Goal: Task Accomplishment & Management: Use online tool/utility

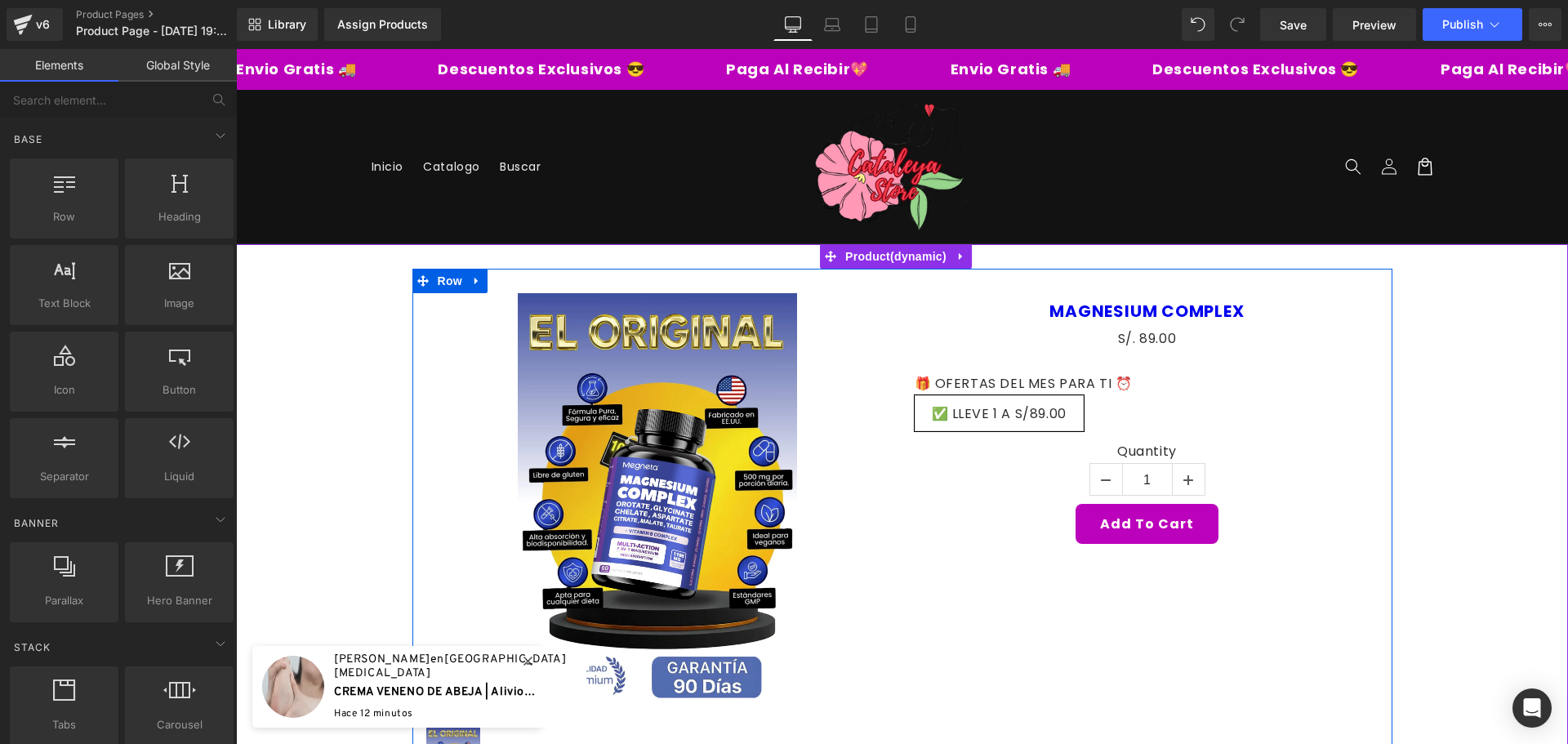
click at [1016, 722] on div "Sale Off (P) Image (P) Image List MAGNESIUM COMPLEX (P) Title S/. 0 S/. 89.00 (…" at bounding box center [902, 546] width 980 height 554
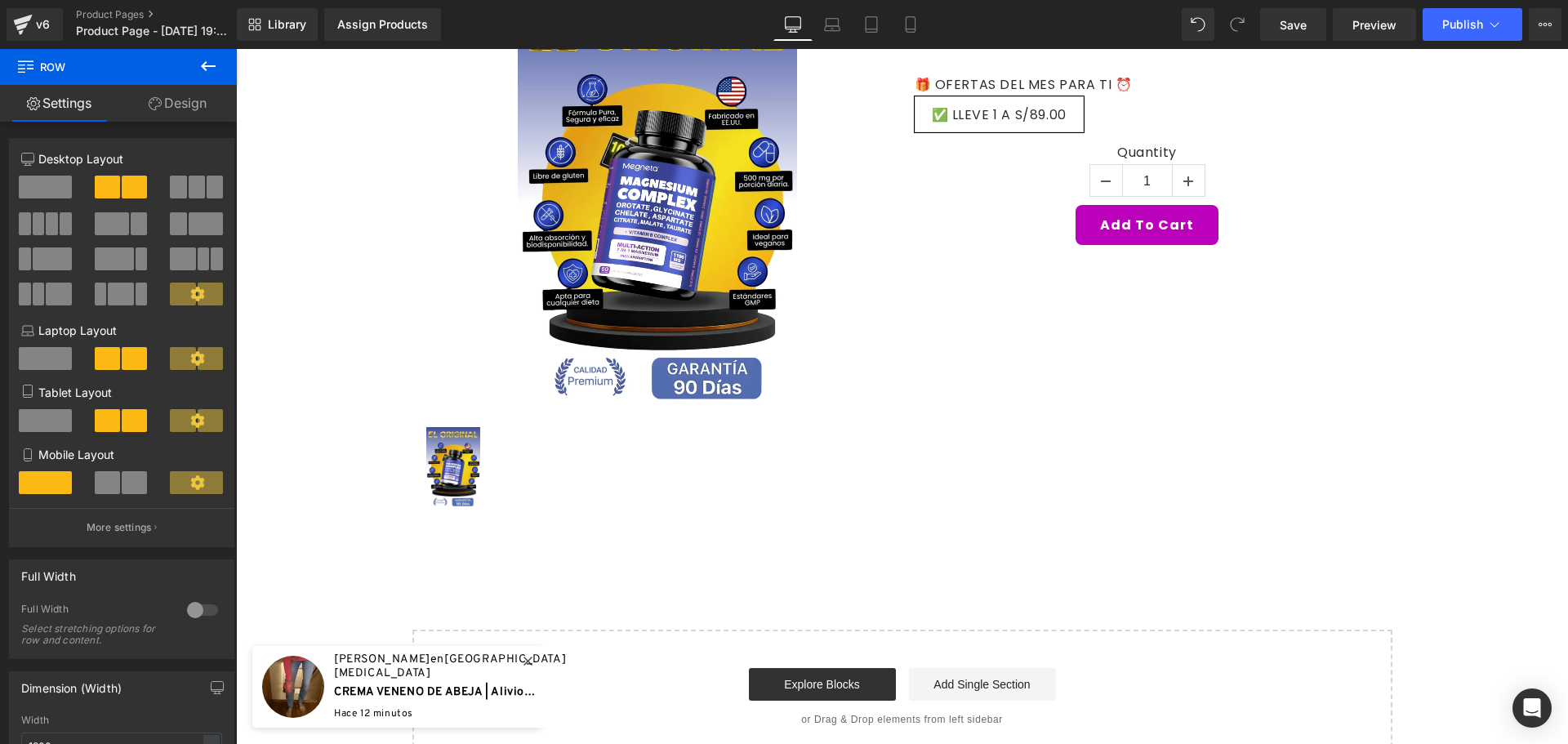
scroll to position [409, 0]
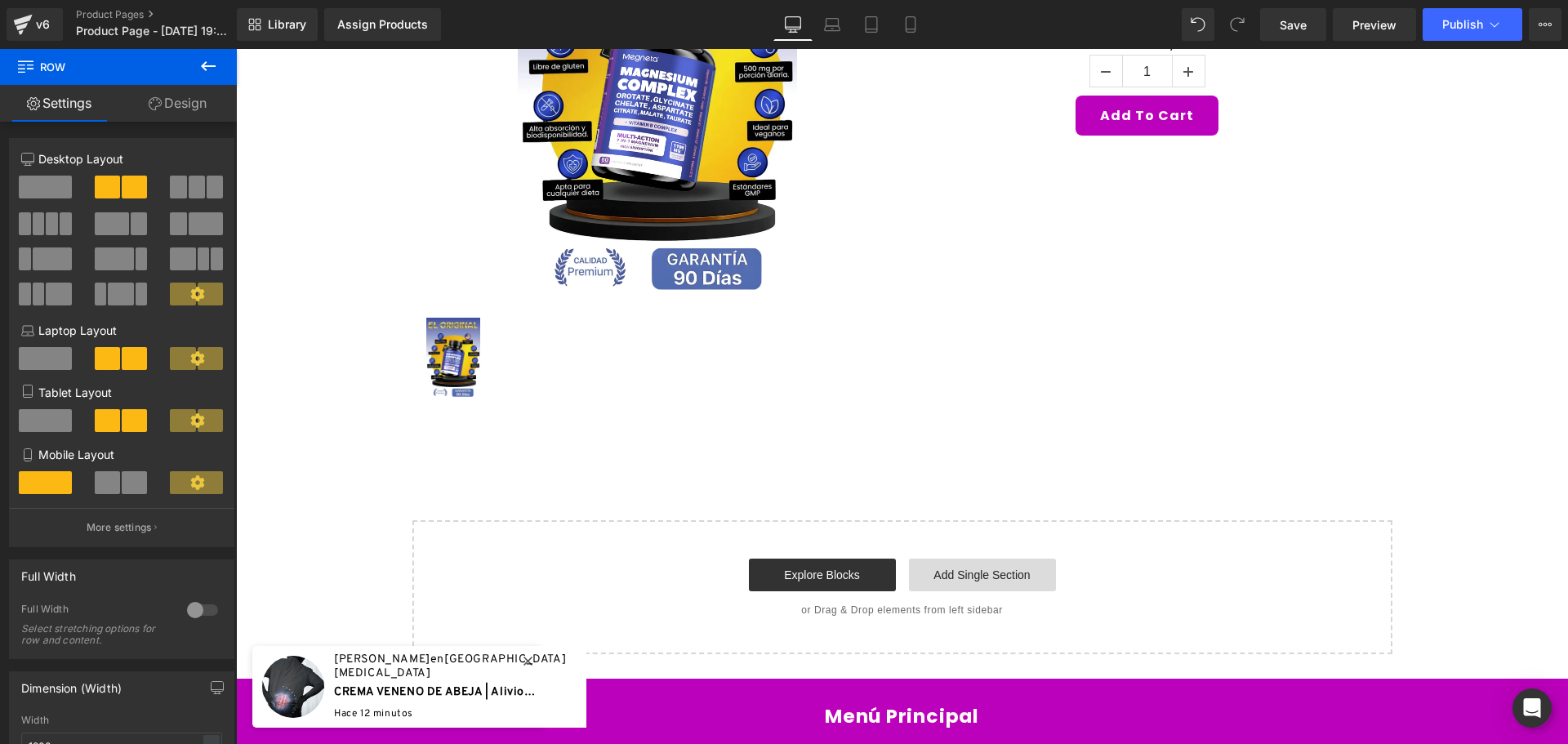
click at [984, 577] on link "Add Single Section" at bounding box center [983, 575] width 147 height 33
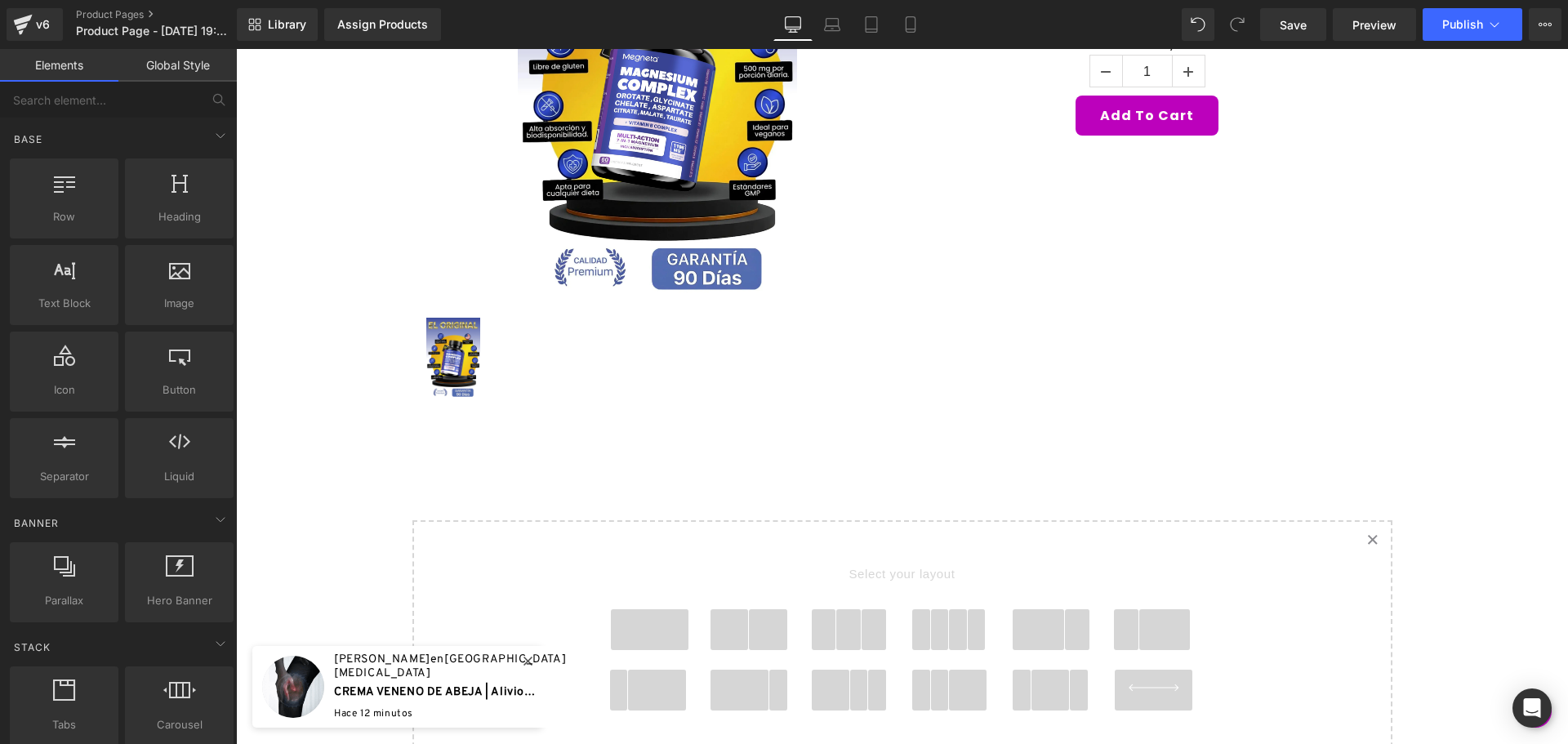
click at [664, 631] on span at bounding box center [650, 630] width 79 height 41
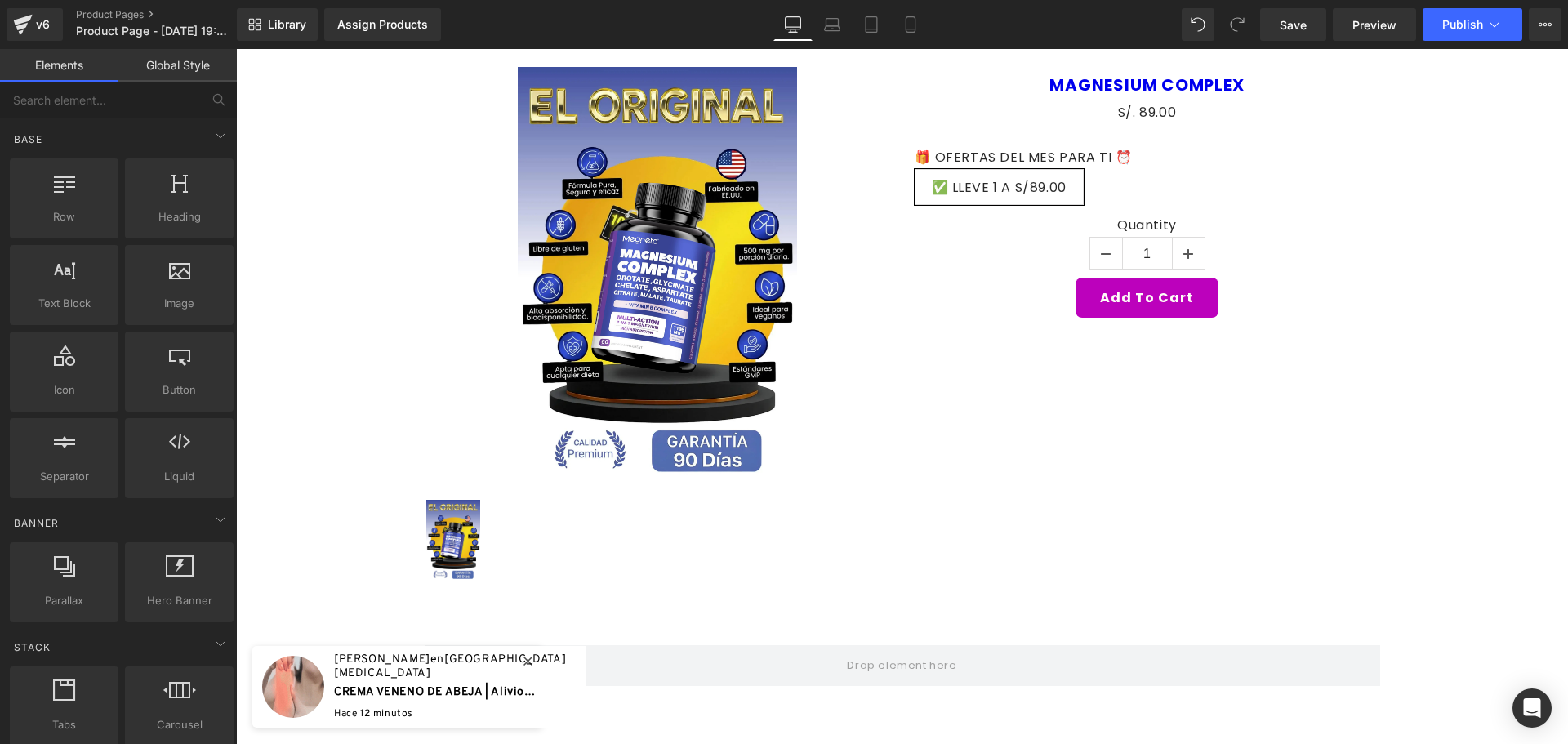
scroll to position [0, 0]
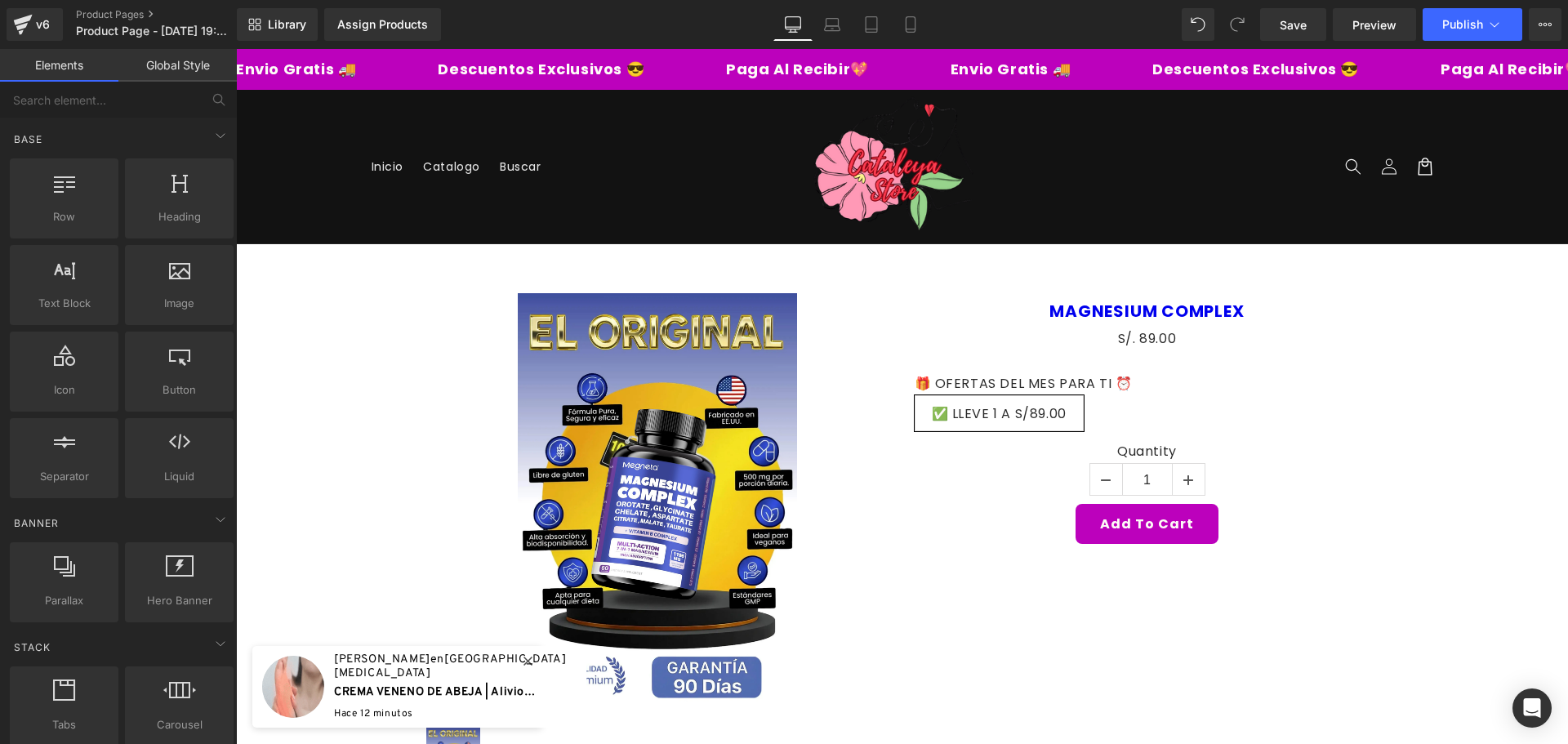
click at [855, 354] on div "Sale Off" at bounding box center [657, 502] width 465 height 419
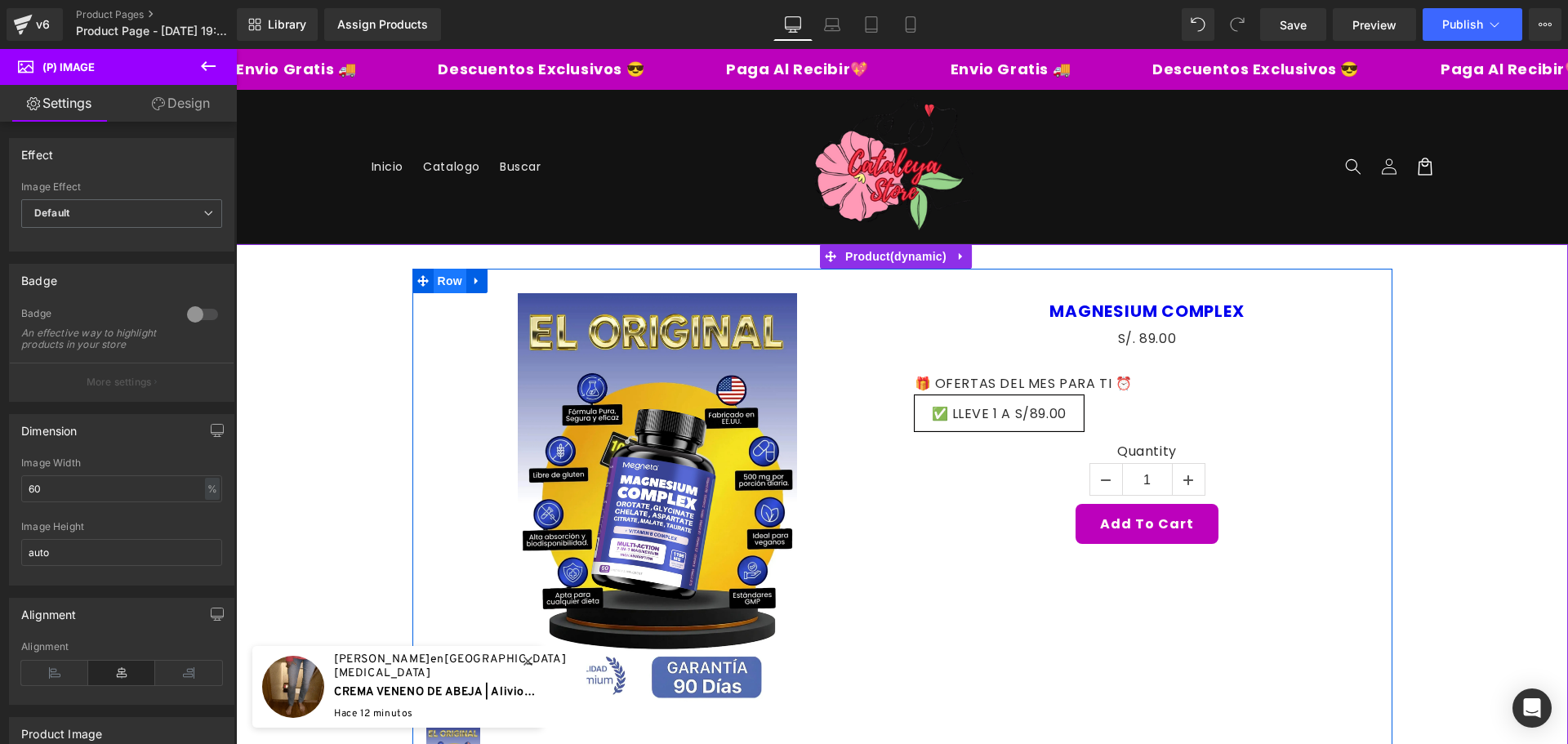
click at [452, 280] on span "Row" at bounding box center [449, 281] width 33 height 25
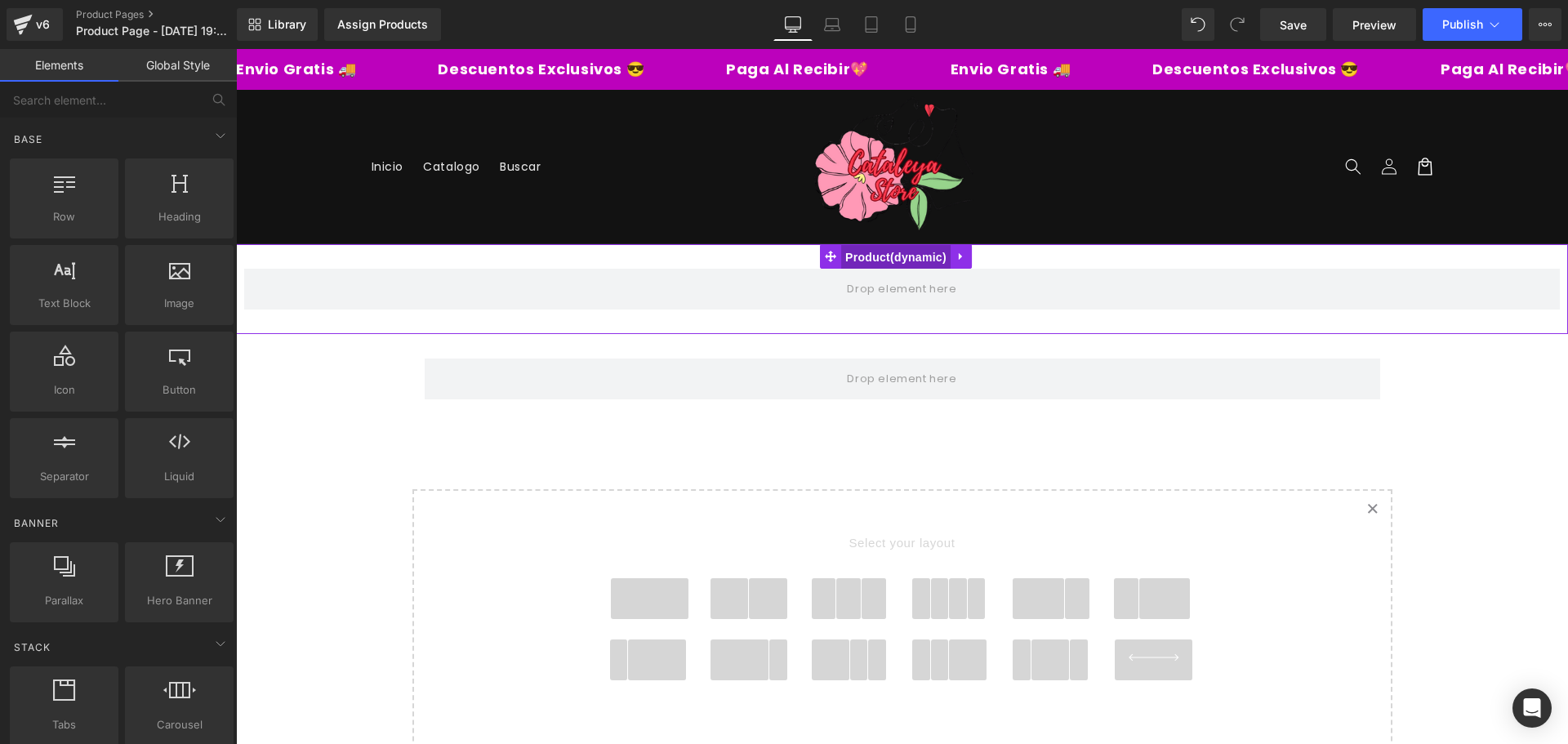
click at [873, 257] on span "Product" at bounding box center [896, 257] width 110 height 25
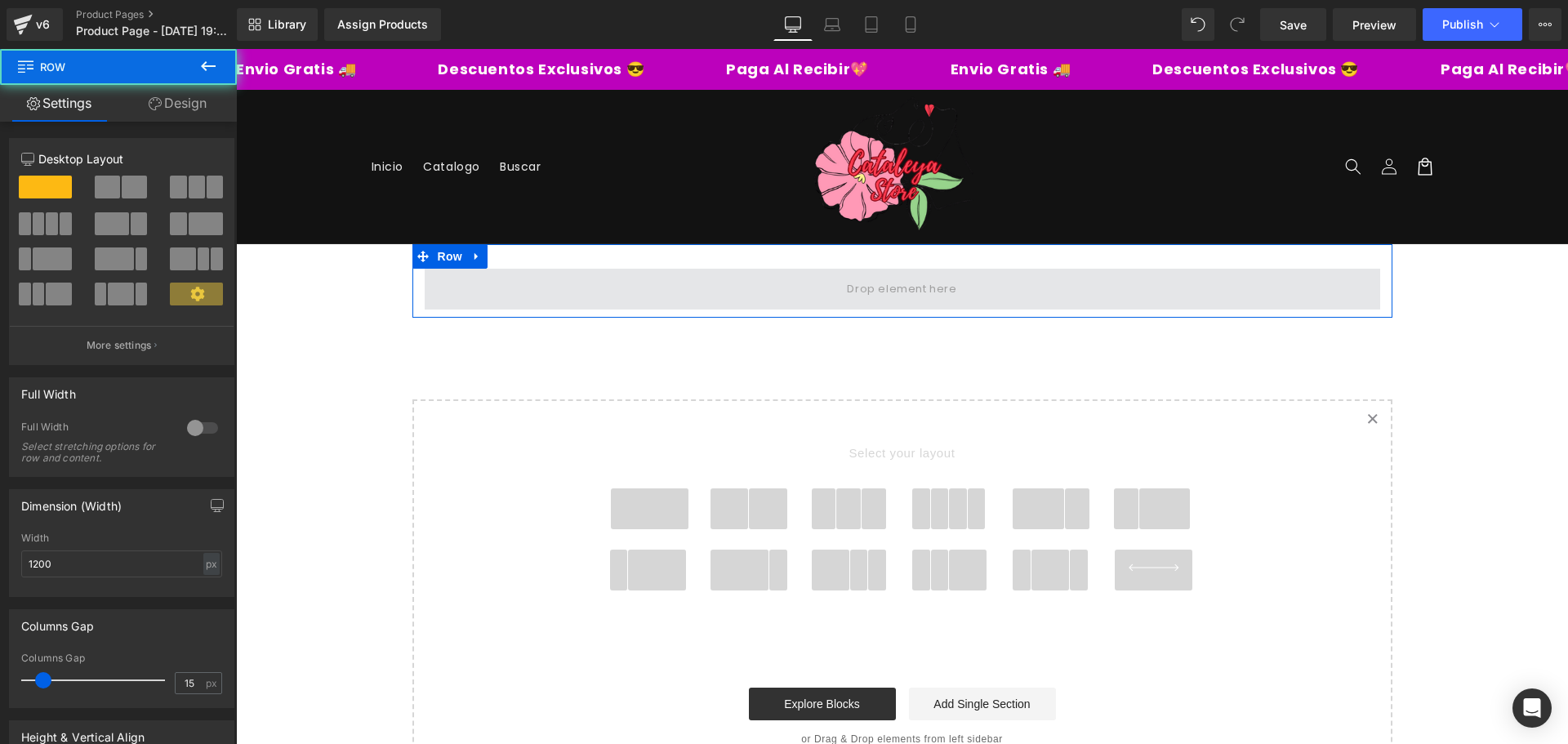
click at [776, 295] on span at bounding box center [902, 289] width 955 height 41
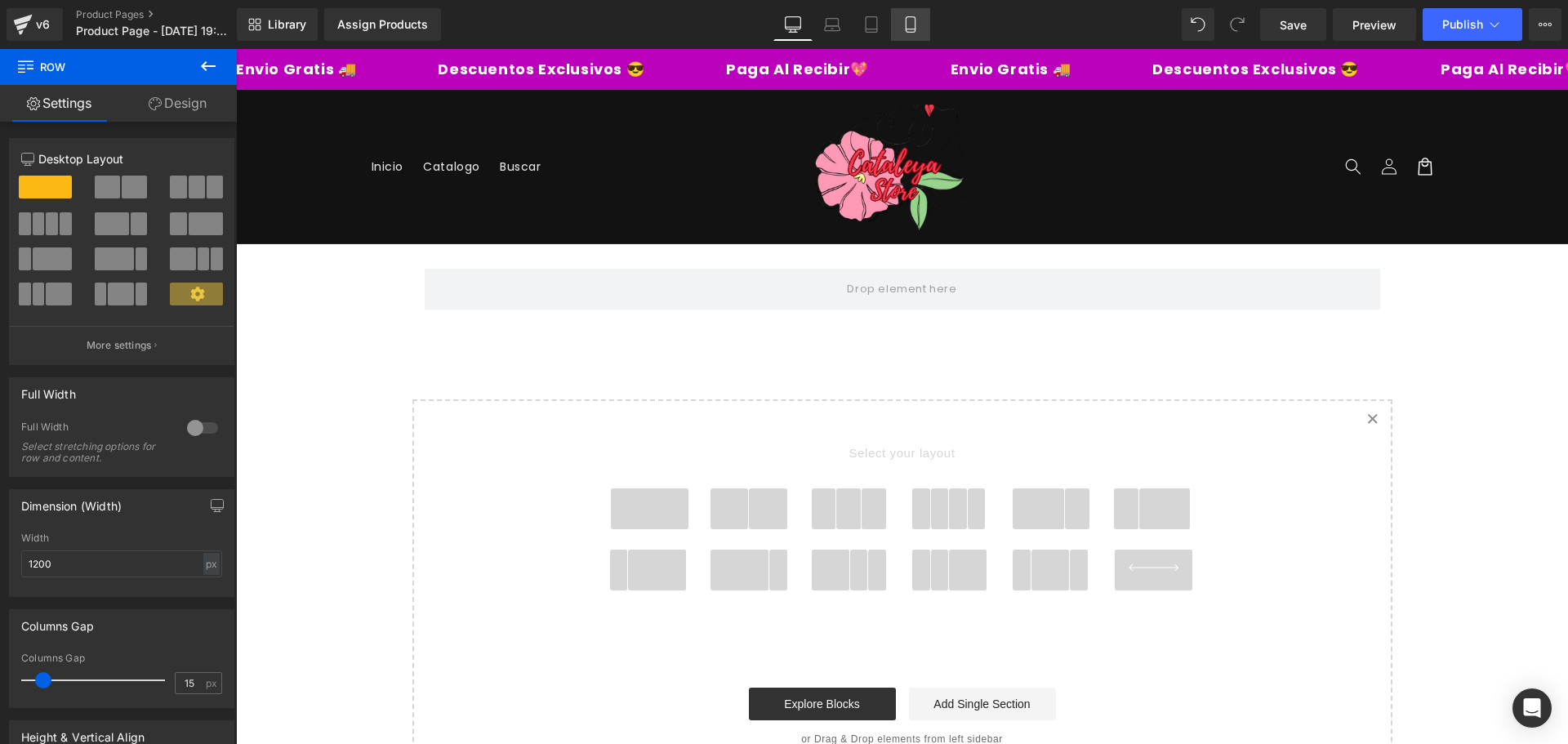
click at [914, 24] on icon at bounding box center [910, 25] width 9 height 16
type input "100"
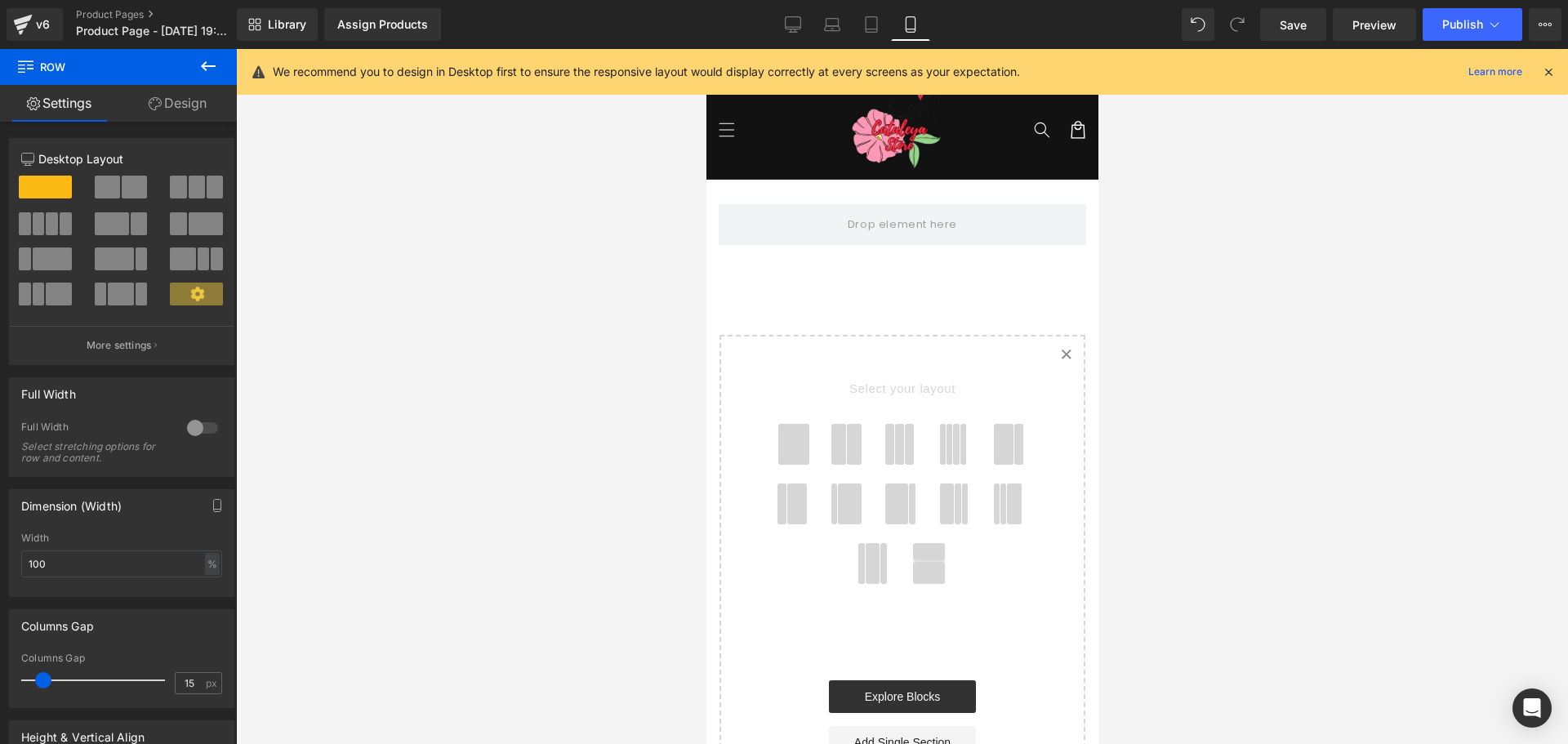
click at [1553, 73] on icon at bounding box center [1548, 72] width 15 height 15
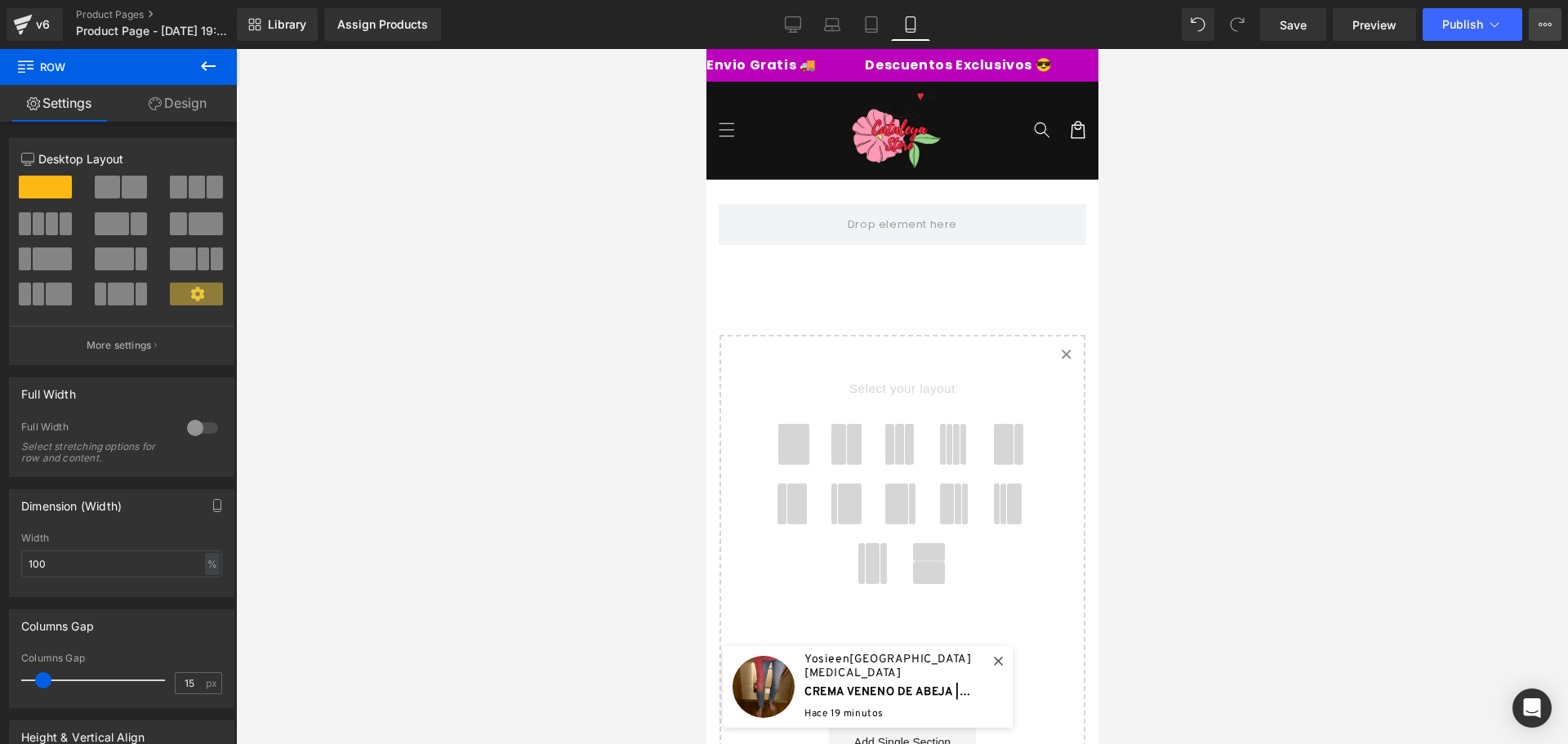
click at [1547, 25] on icon at bounding box center [1545, 25] width 4 height 4
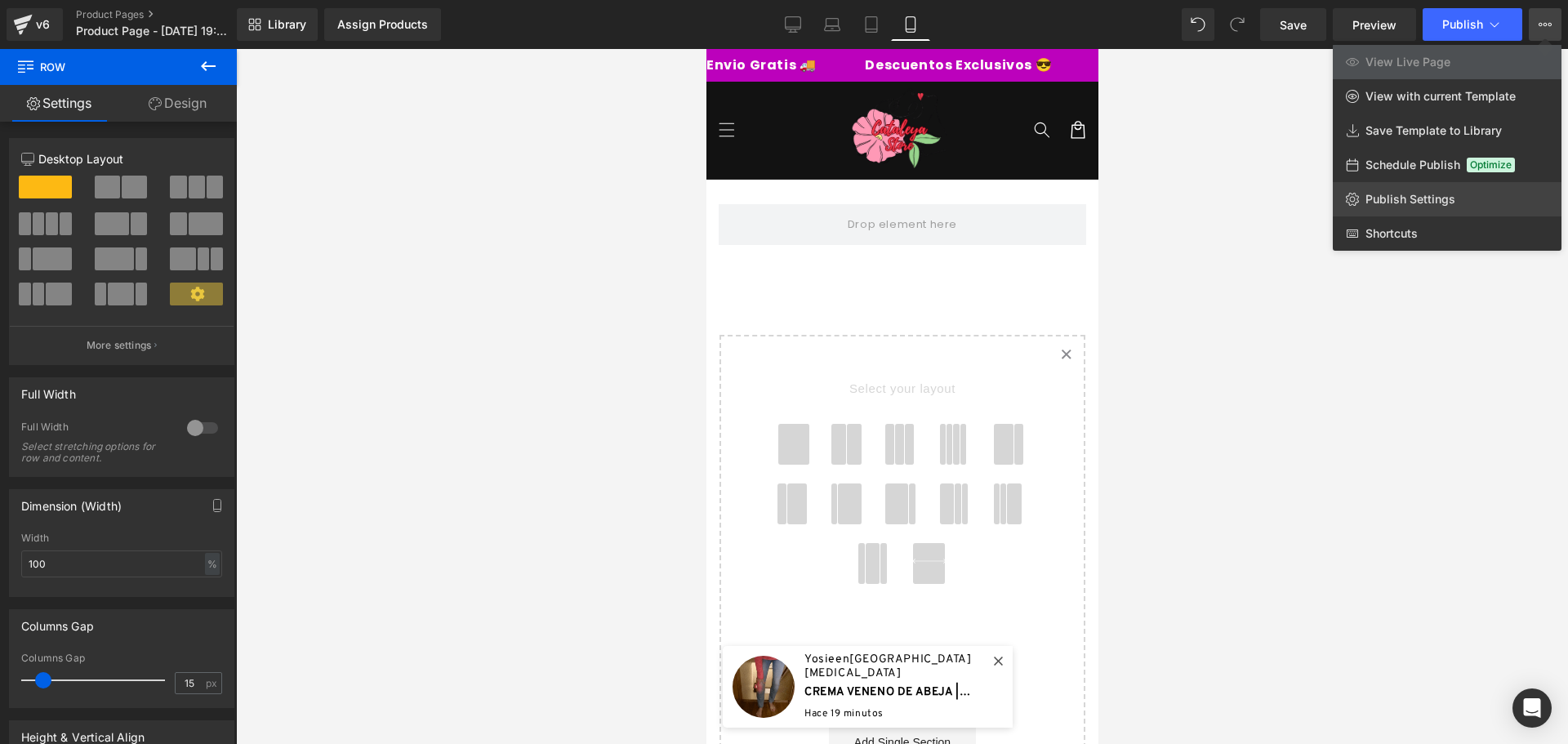
click at [1443, 198] on span "Publish Settings" at bounding box center [1411, 199] width 90 height 15
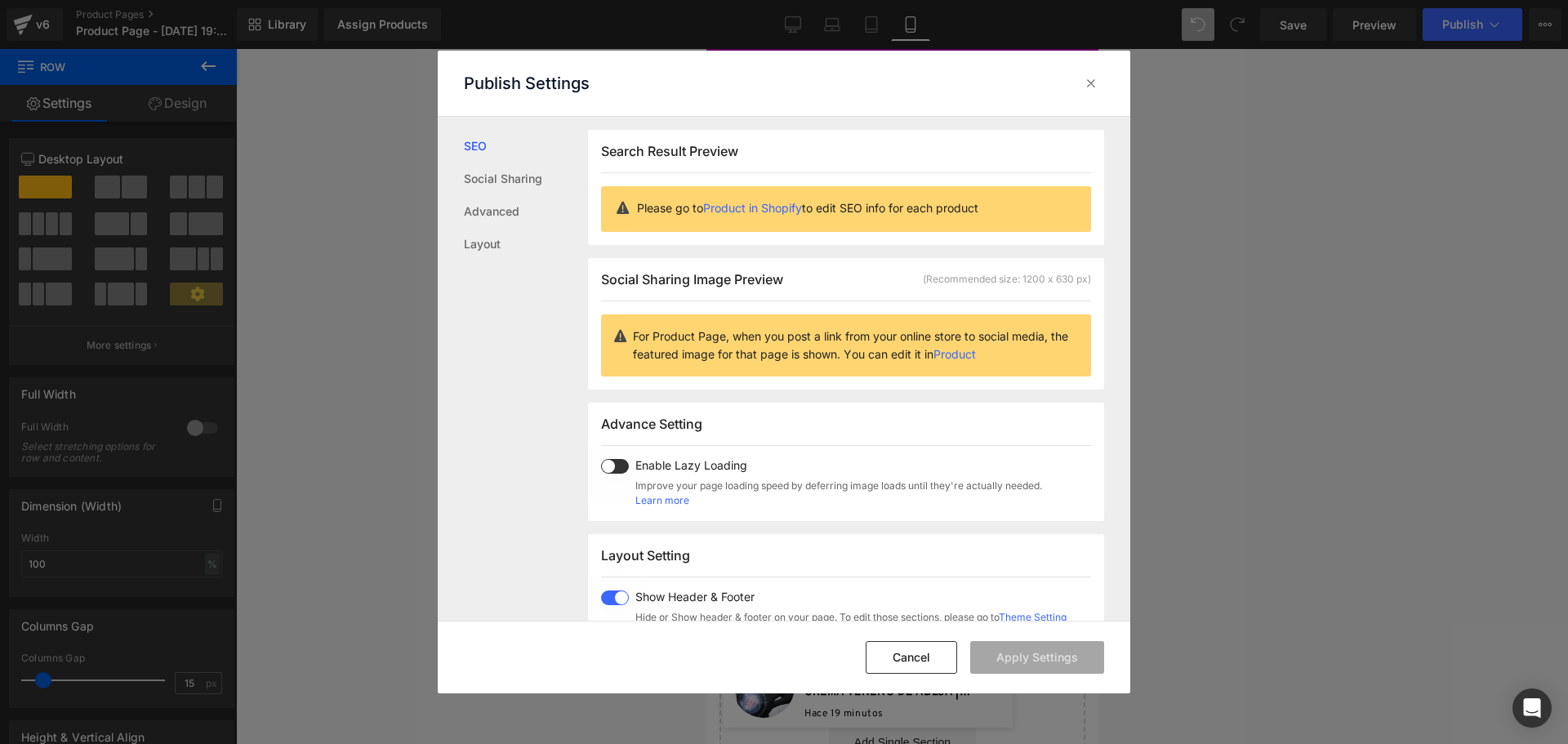
scroll to position [1, 0]
click at [629, 467] on div "Enable Lazy Loading Improve your page loading speed by deferring image loads un…" at bounding box center [835, 482] width 413 height 49
click at [1030, 654] on button "Apply Settings" at bounding box center [1036, 657] width 134 height 33
click at [931, 662] on button "Cancel" at bounding box center [911, 657] width 91 height 33
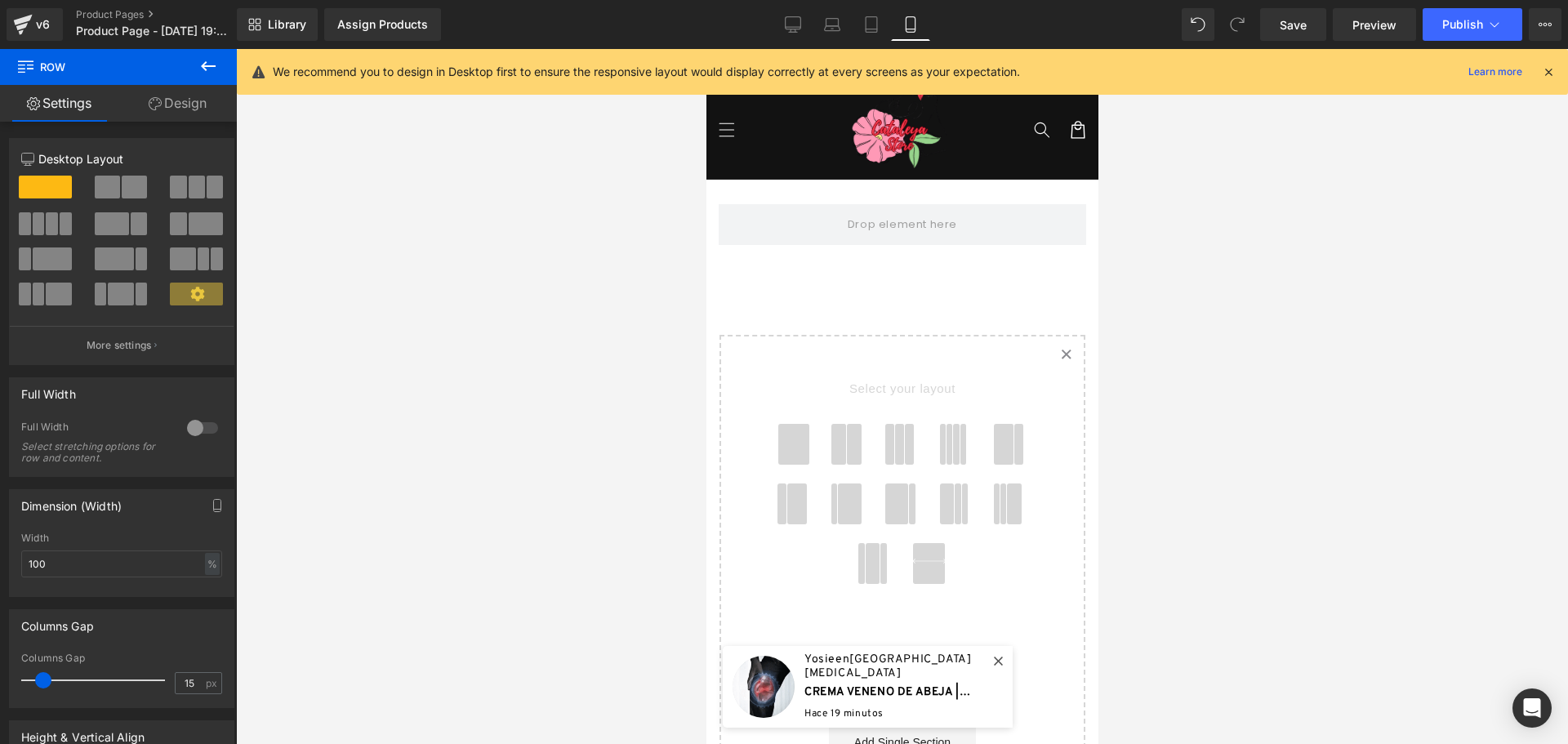
click at [1548, 71] on icon at bounding box center [1548, 72] width 15 height 15
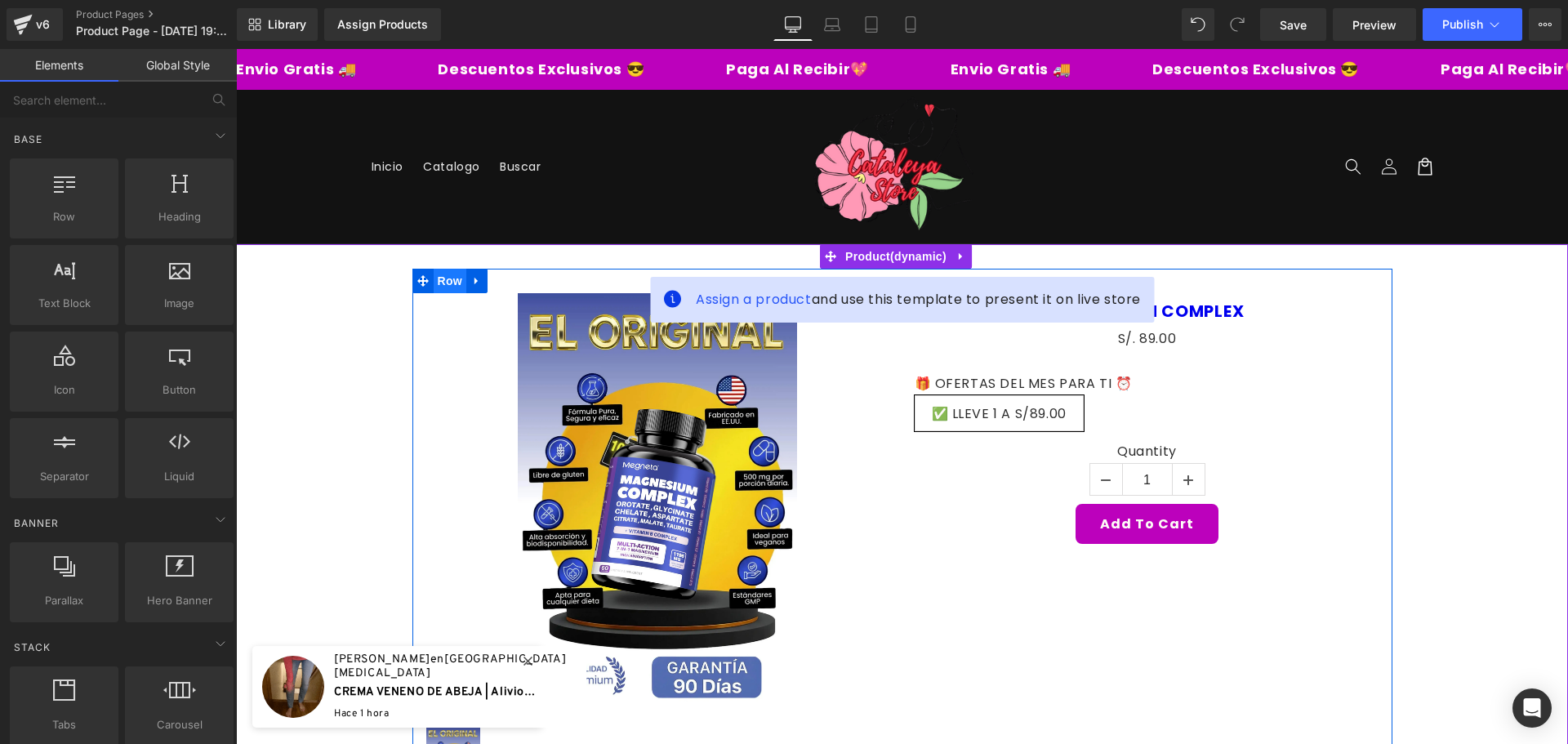
click at [450, 280] on span "Row" at bounding box center [449, 281] width 33 height 25
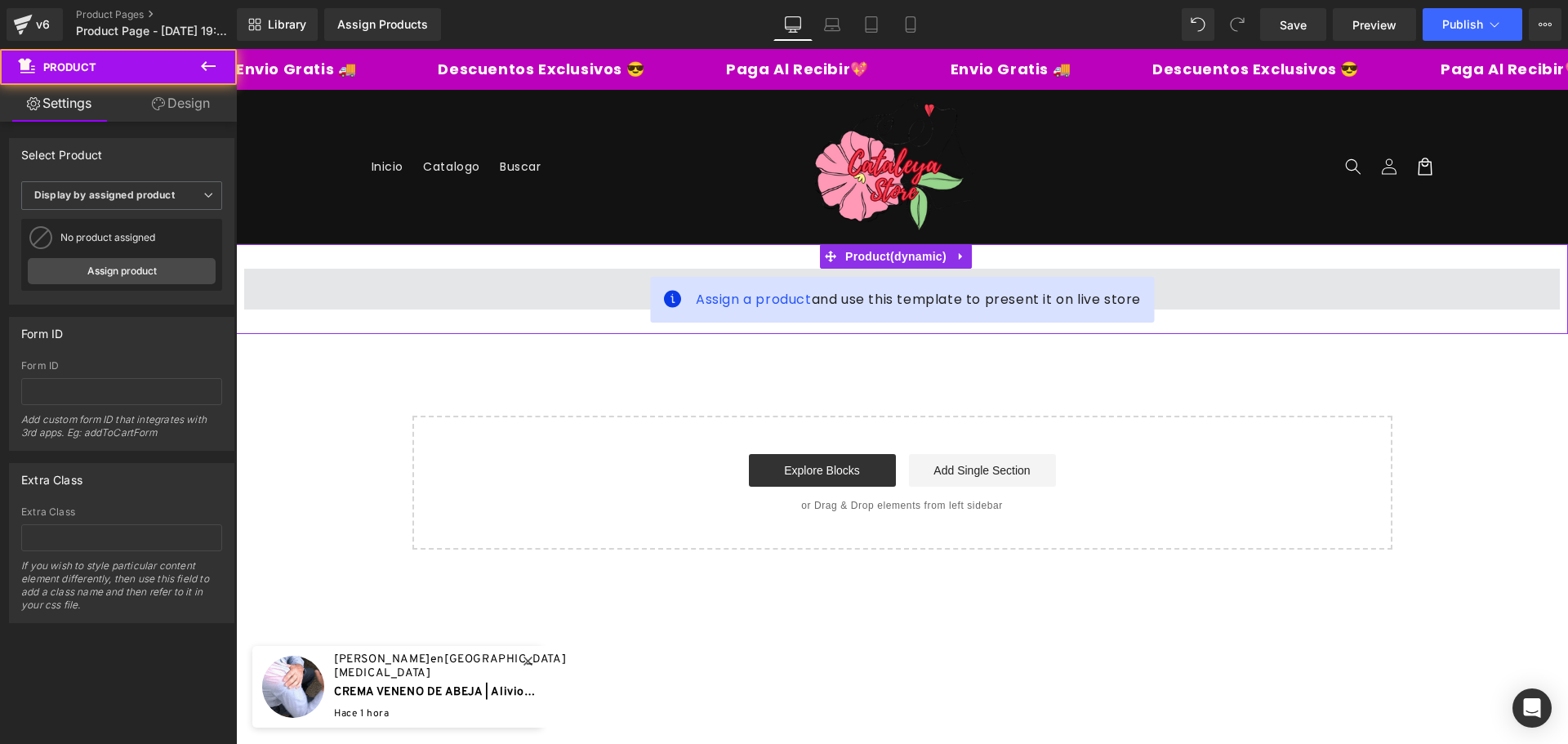
click at [646, 284] on span at bounding box center [901, 289] width 1315 height 41
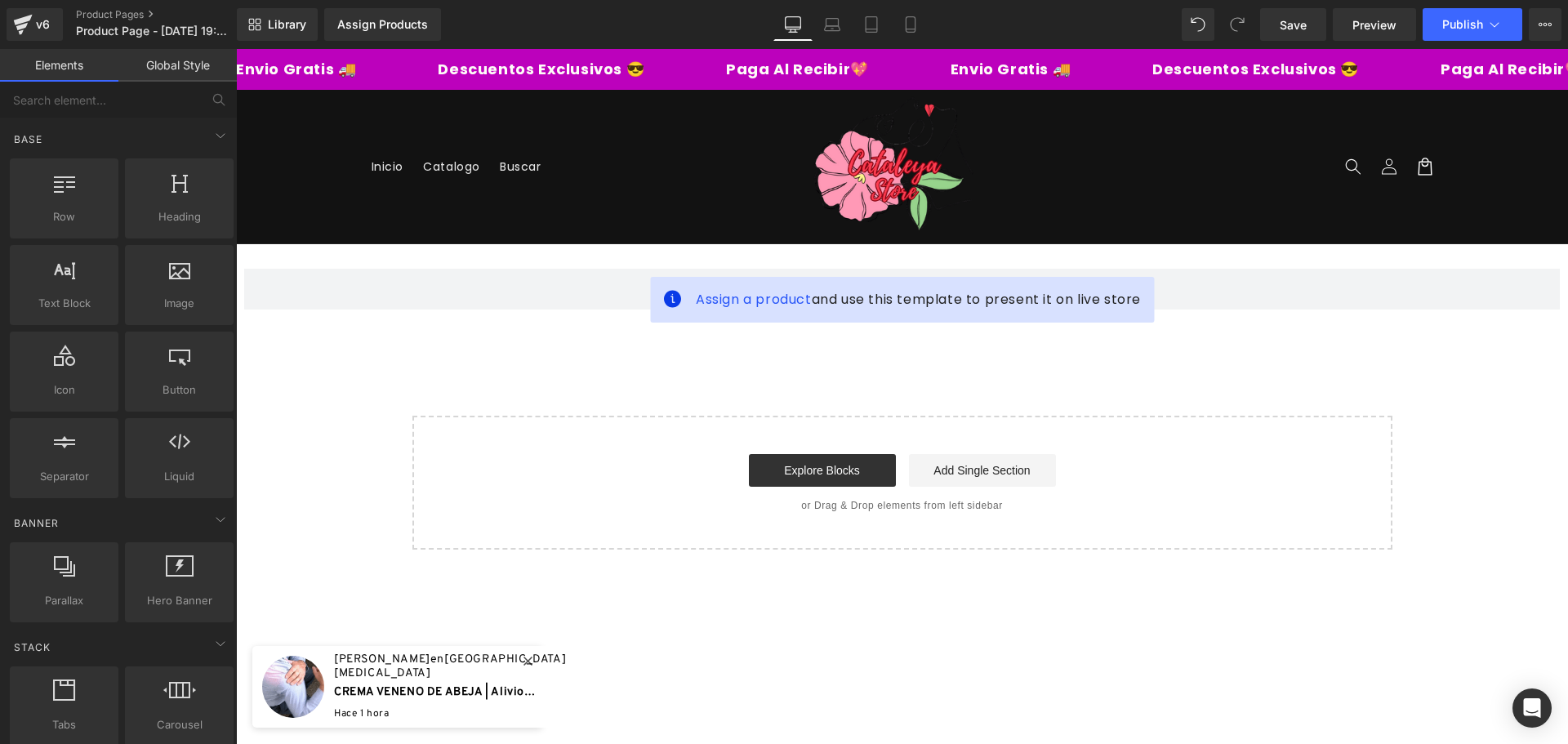
click at [1152, 386] on div "Assign a product and use this template to present it on live store Product Sele…" at bounding box center [902, 396] width 1332 height 305
click at [847, 464] on link "Explore Blocks" at bounding box center [822, 470] width 147 height 33
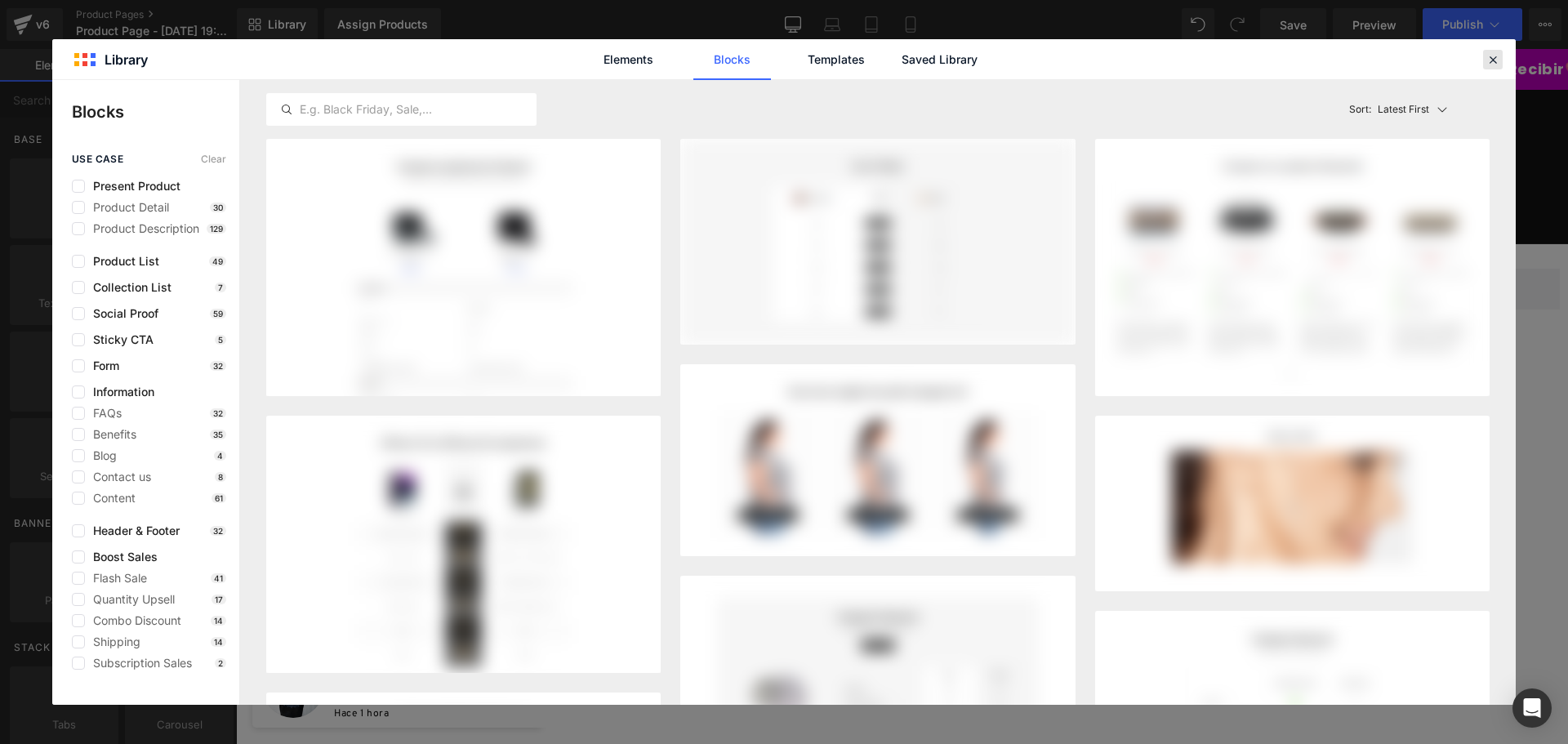
click at [1488, 65] on icon at bounding box center [1492, 59] width 15 height 15
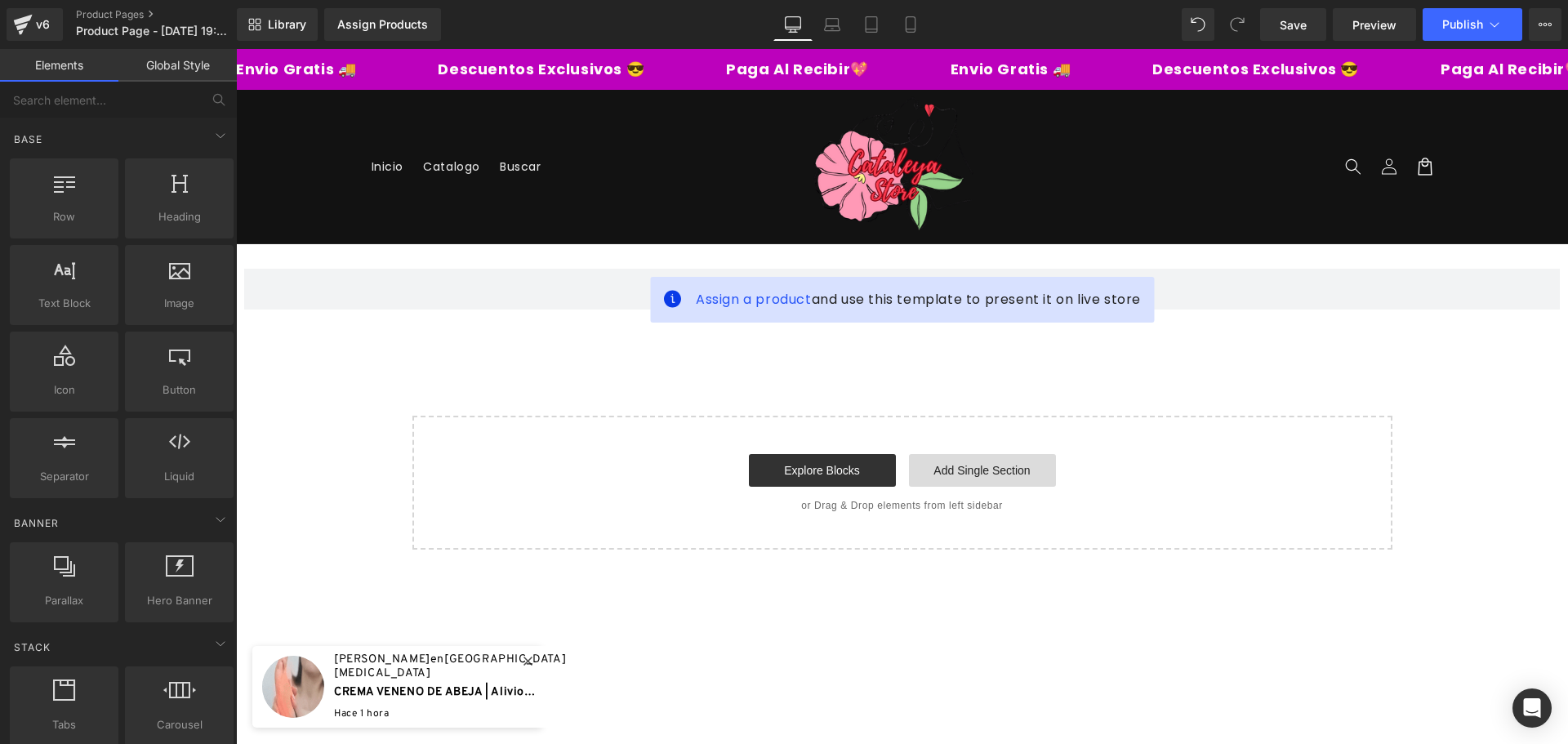
click at [999, 473] on link "Add Single Section" at bounding box center [983, 470] width 147 height 33
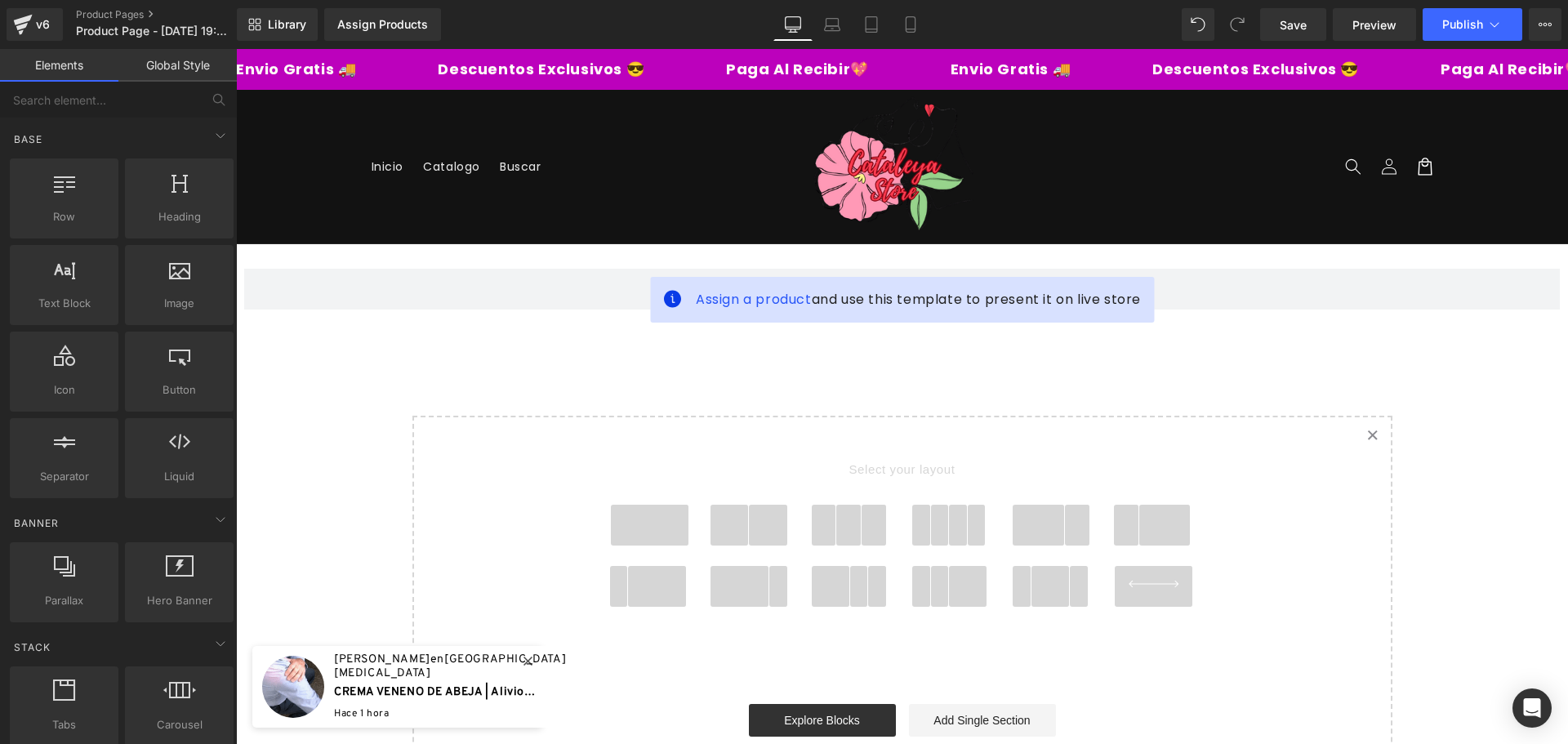
click at [637, 526] on span at bounding box center [650, 525] width 79 height 41
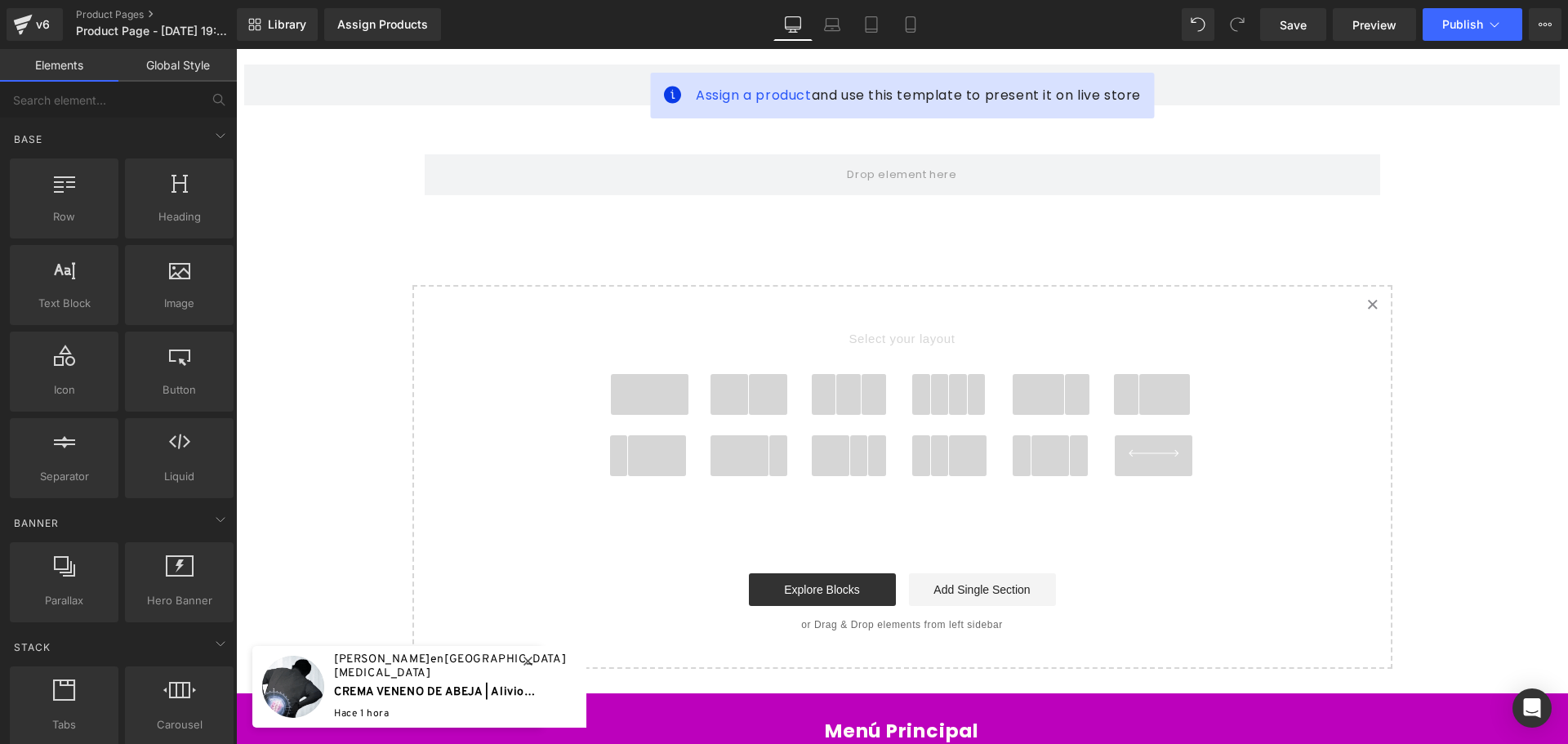
scroll to position [219, 0]
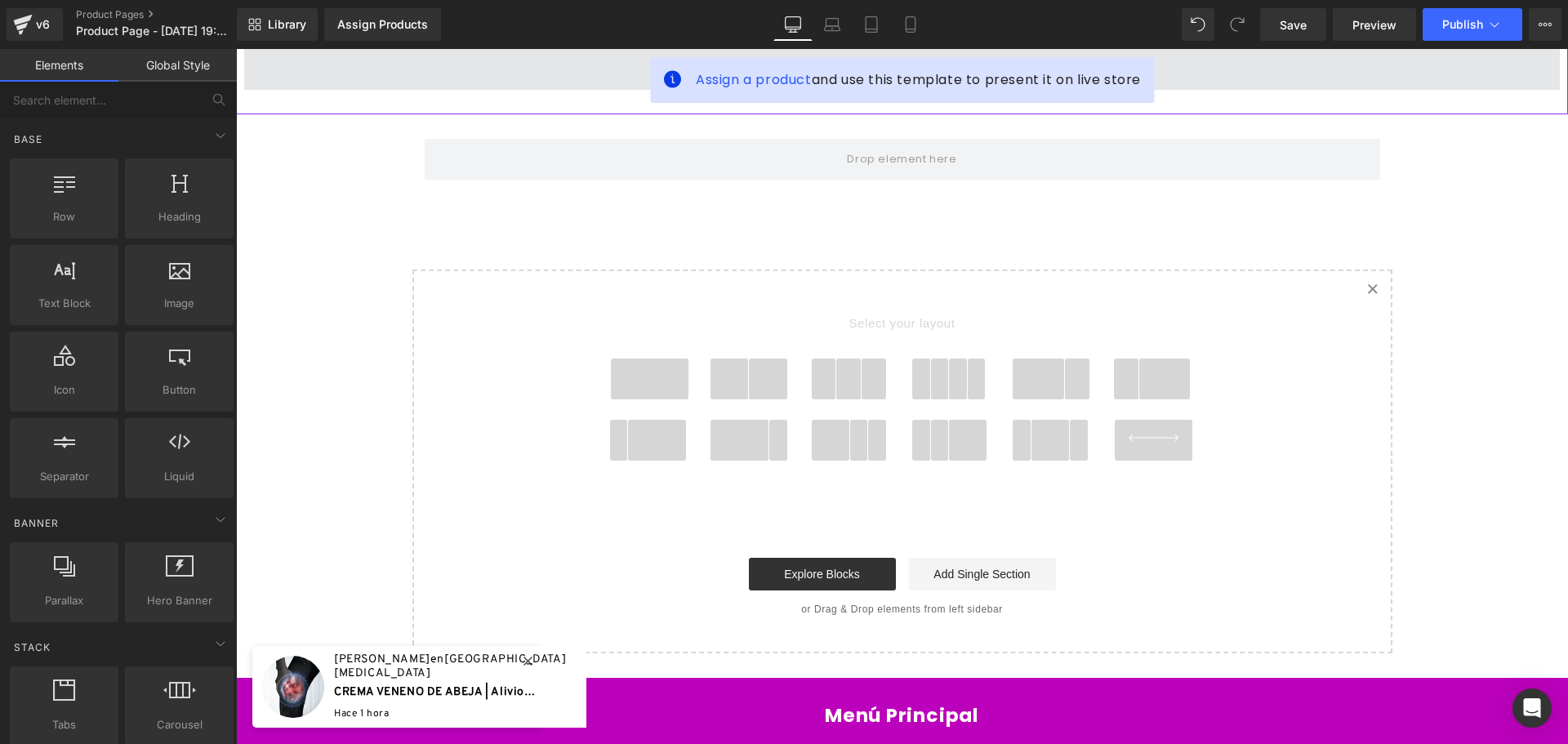
click at [1234, 69] on span at bounding box center [901, 69] width 1315 height 41
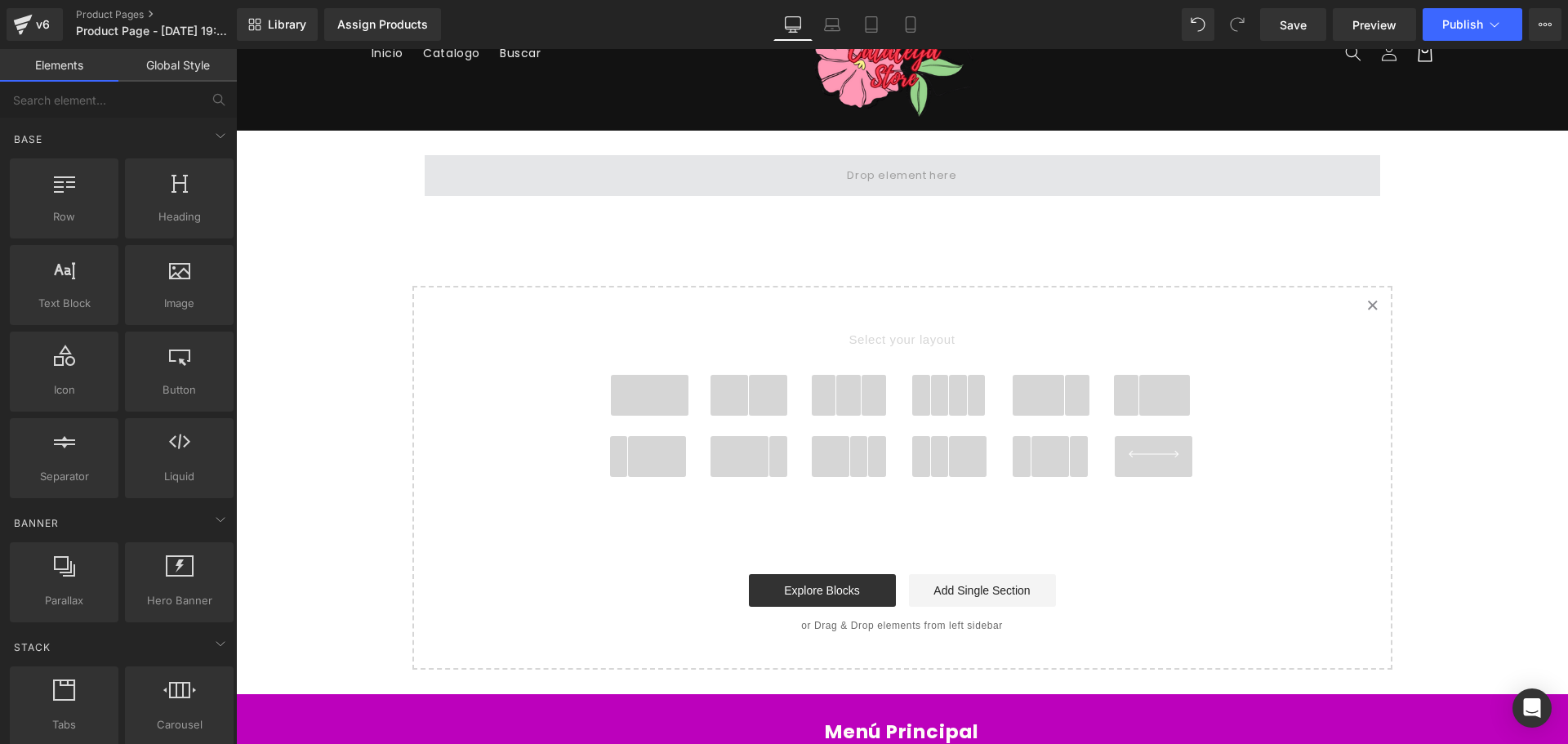
scroll to position [0, 0]
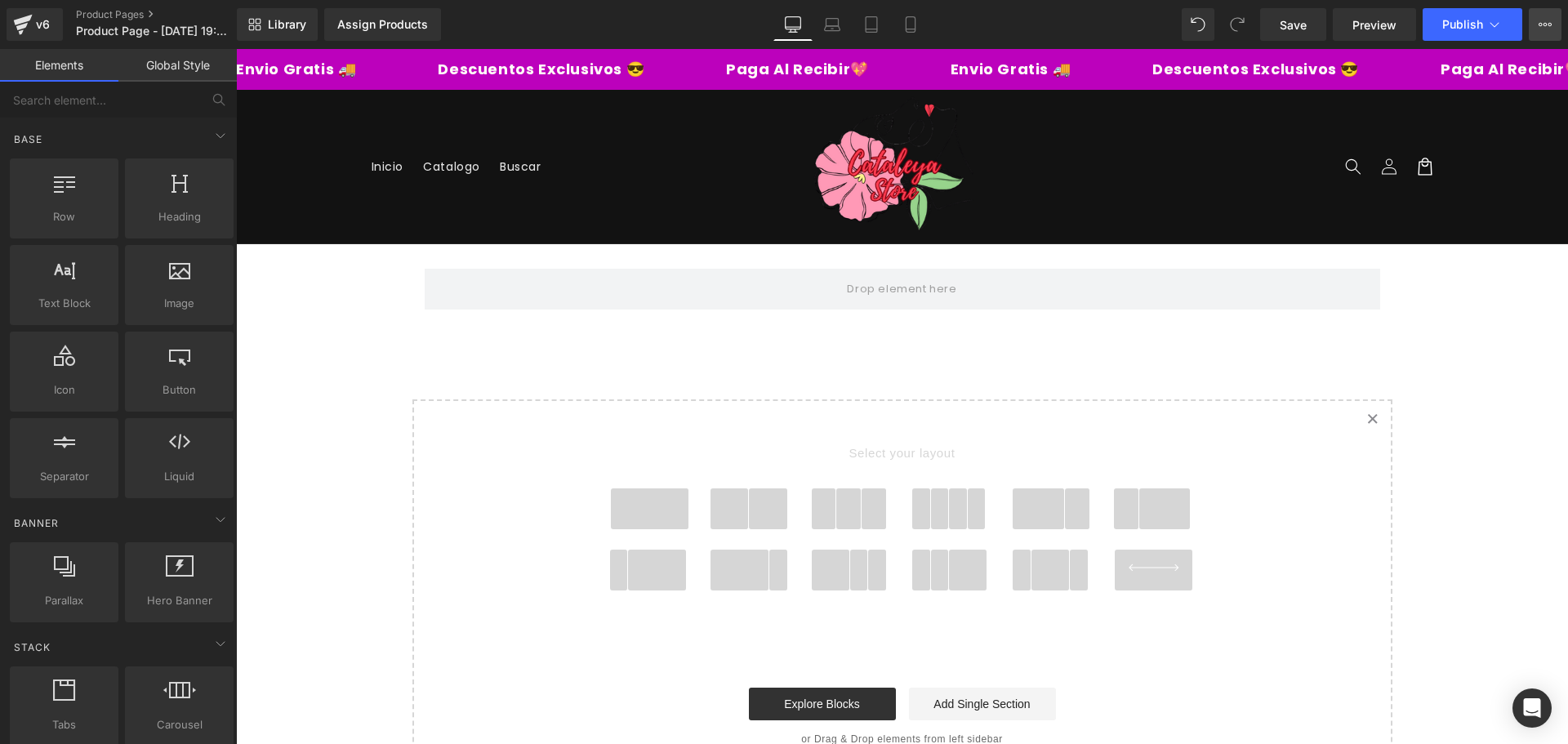
click at [1542, 29] on icon at bounding box center [1544, 24] width 13 height 13
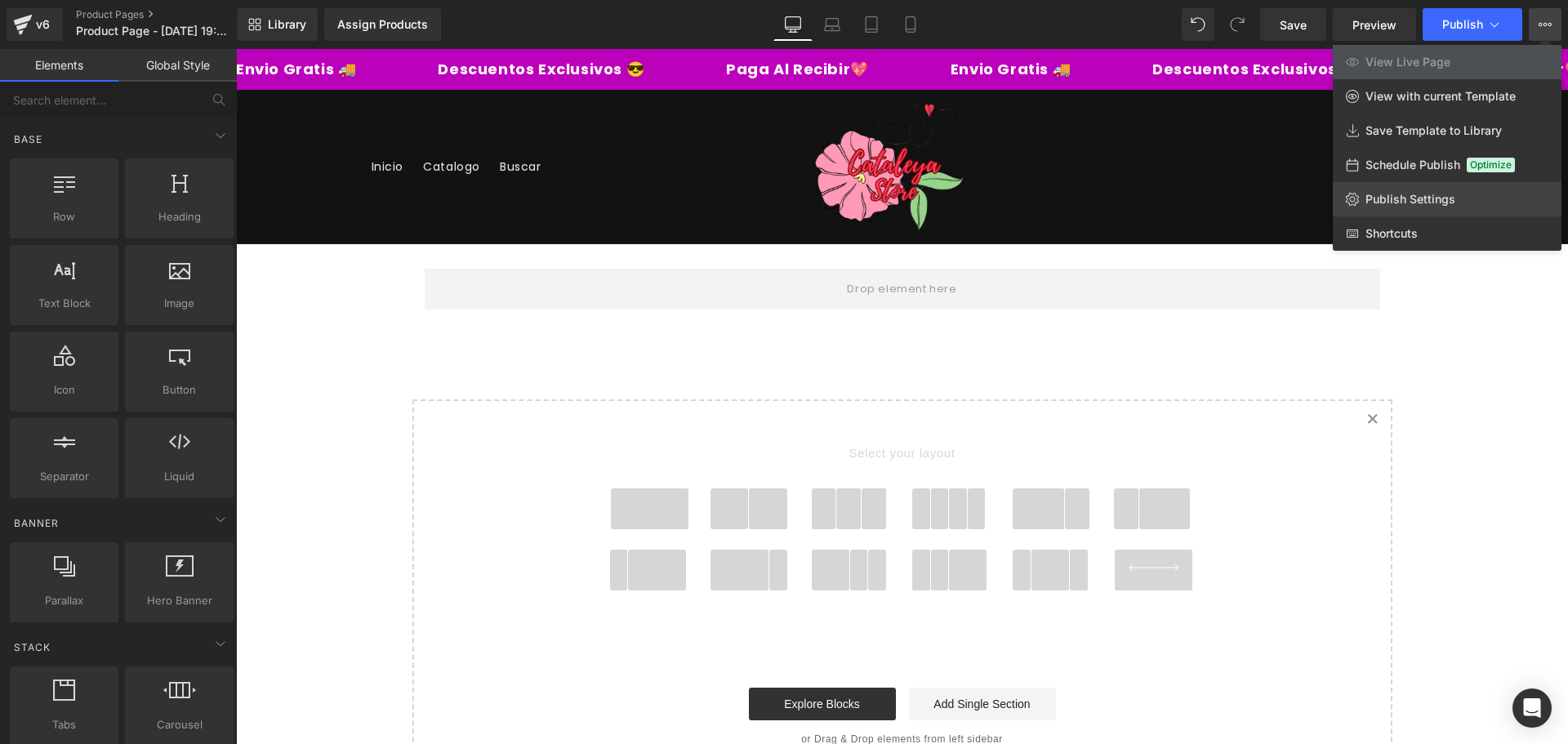
click at [1421, 203] on span "Publish Settings" at bounding box center [1411, 199] width 90 height 15
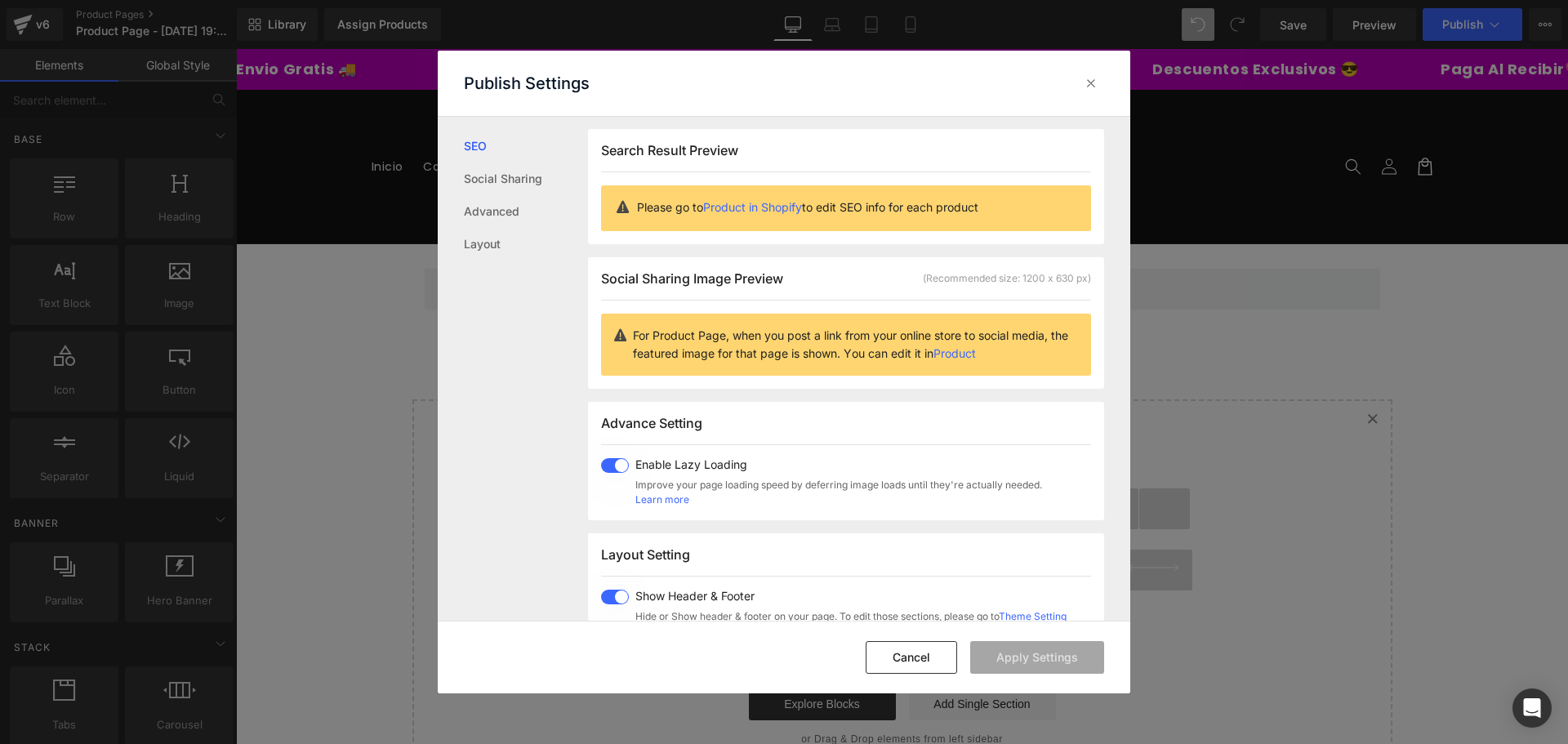
scroll to position [165, 0]
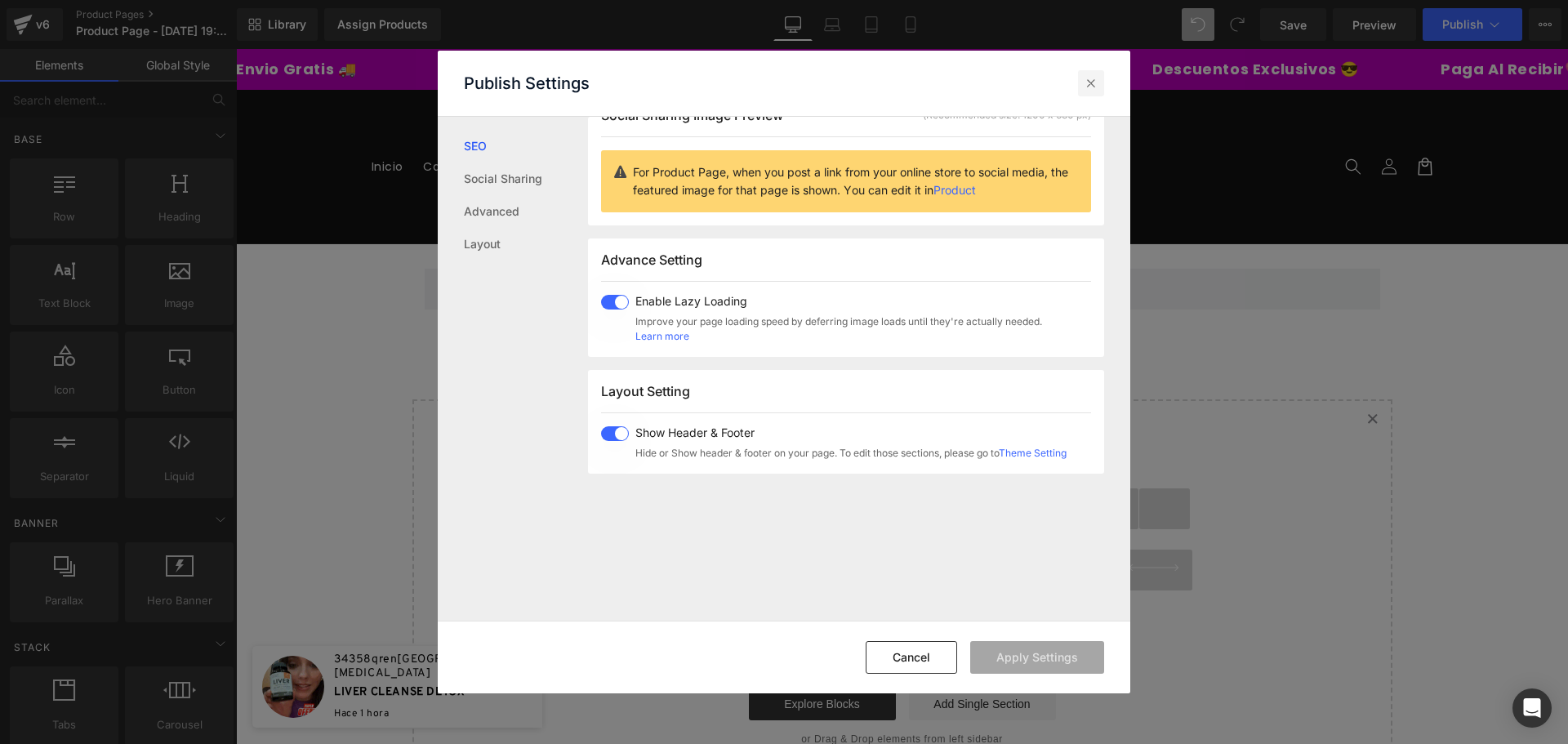
click at [1097, 77] on icon at bounding box center [1090, 83] width 16 height 16
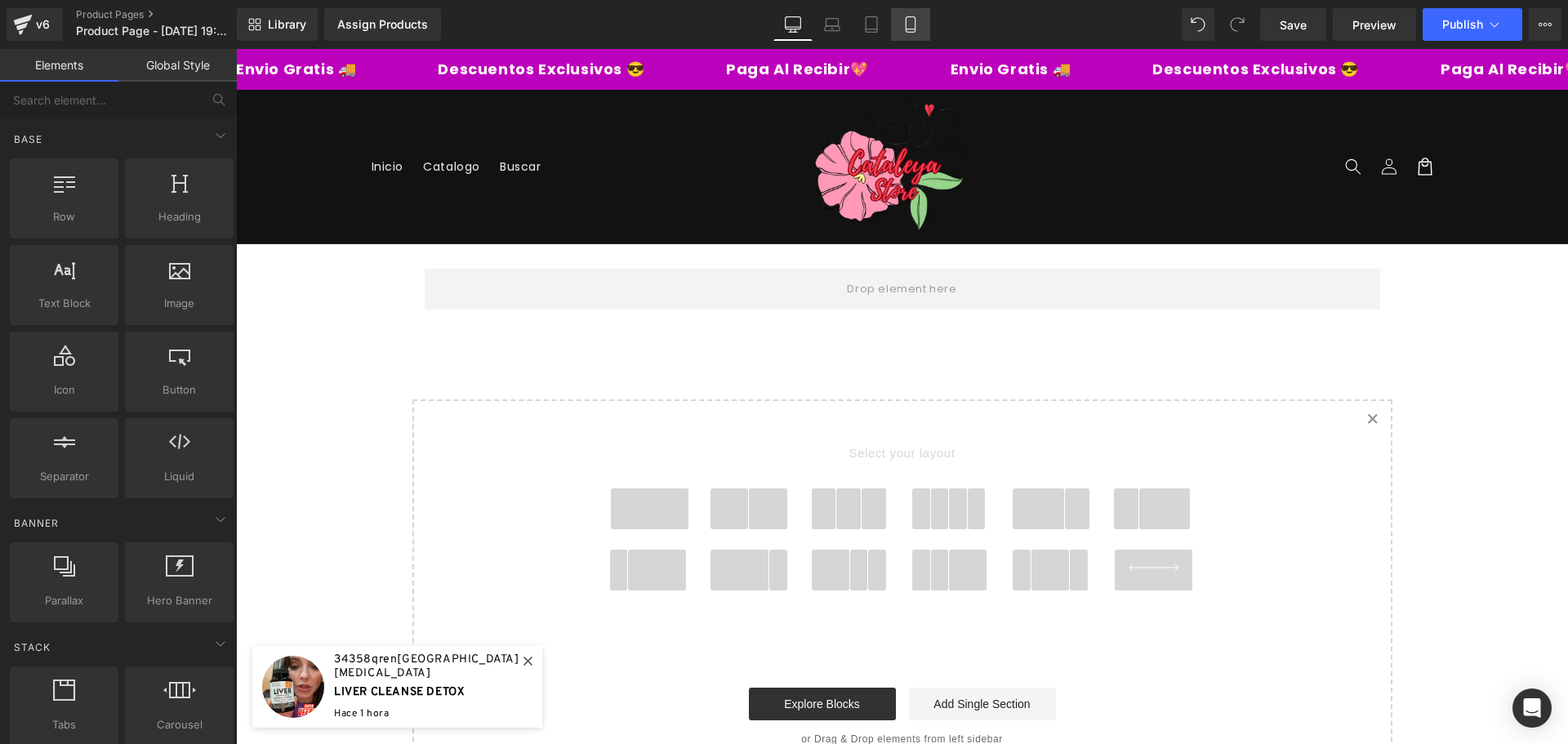
click at [905, 25] on icon at bounding box center [910, 24] width 16 height 16
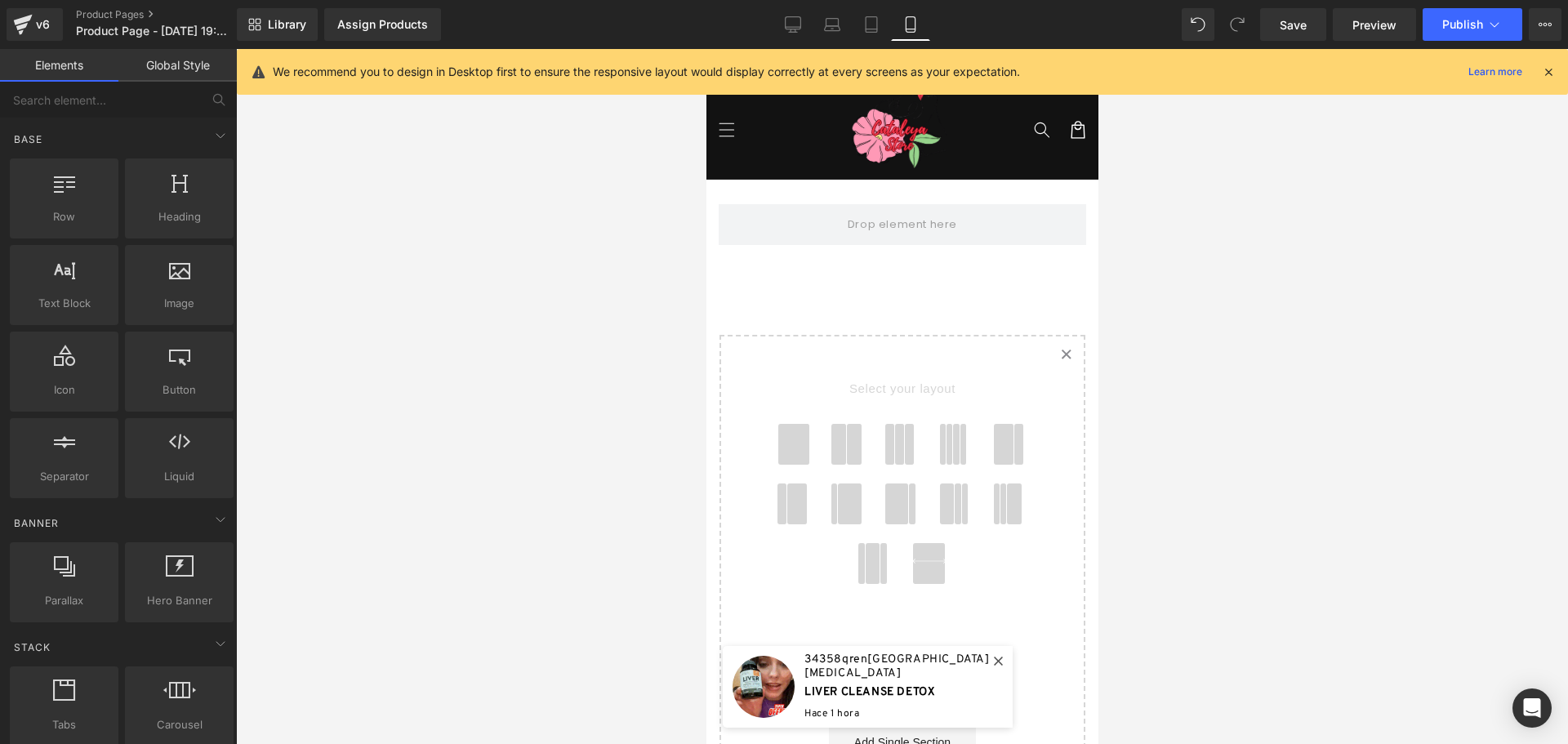
click at [1558, 70] on div "We recommend you to design in Desktop first to ensure the responsive layout wou…" at bounding box center [902, 72] width 1331 height 46
click at [1548, 71] on icon at bounding box center [1548, 72] width 15 height 15
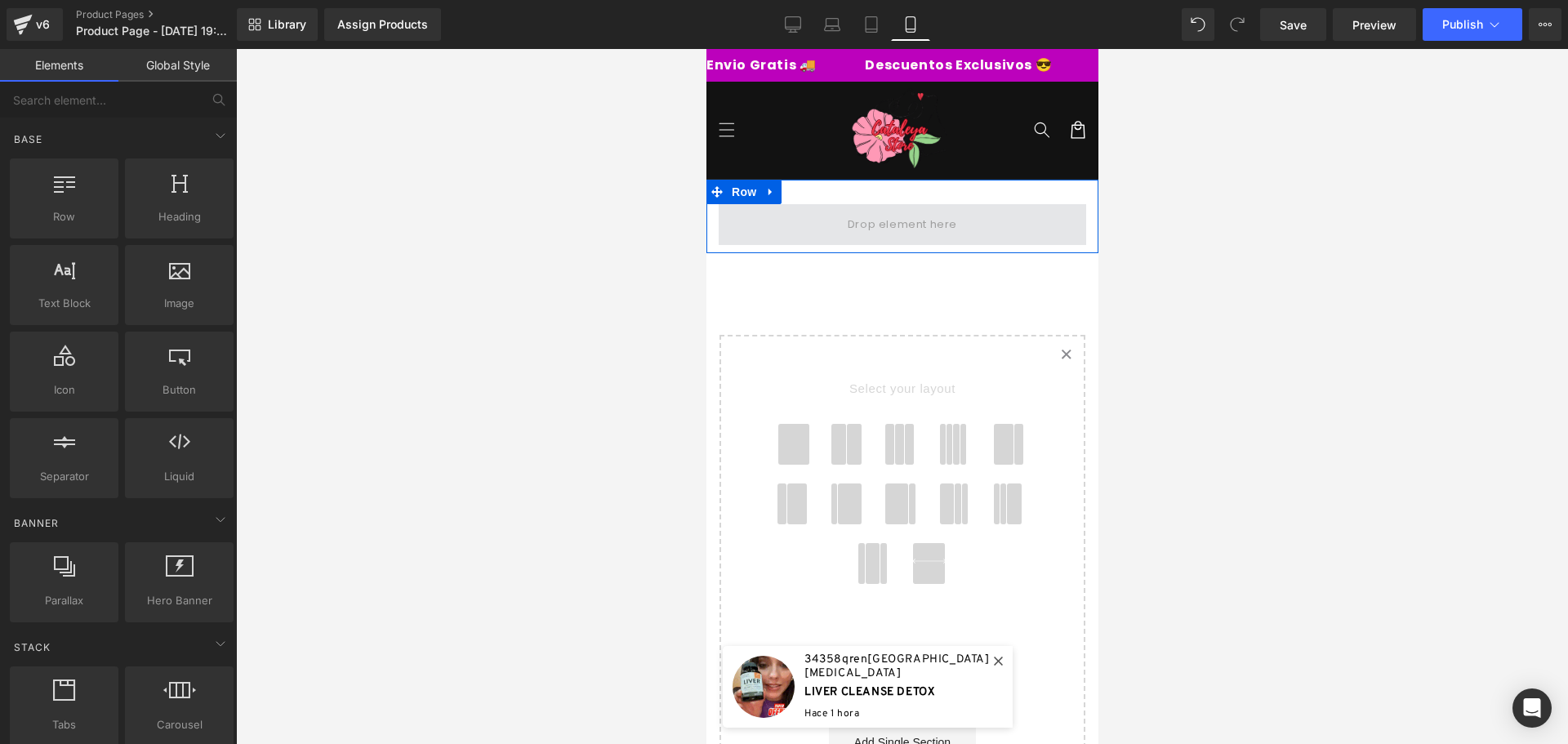
click at [857, 219] on span at bounding box center [901, 224] width 121 height 27
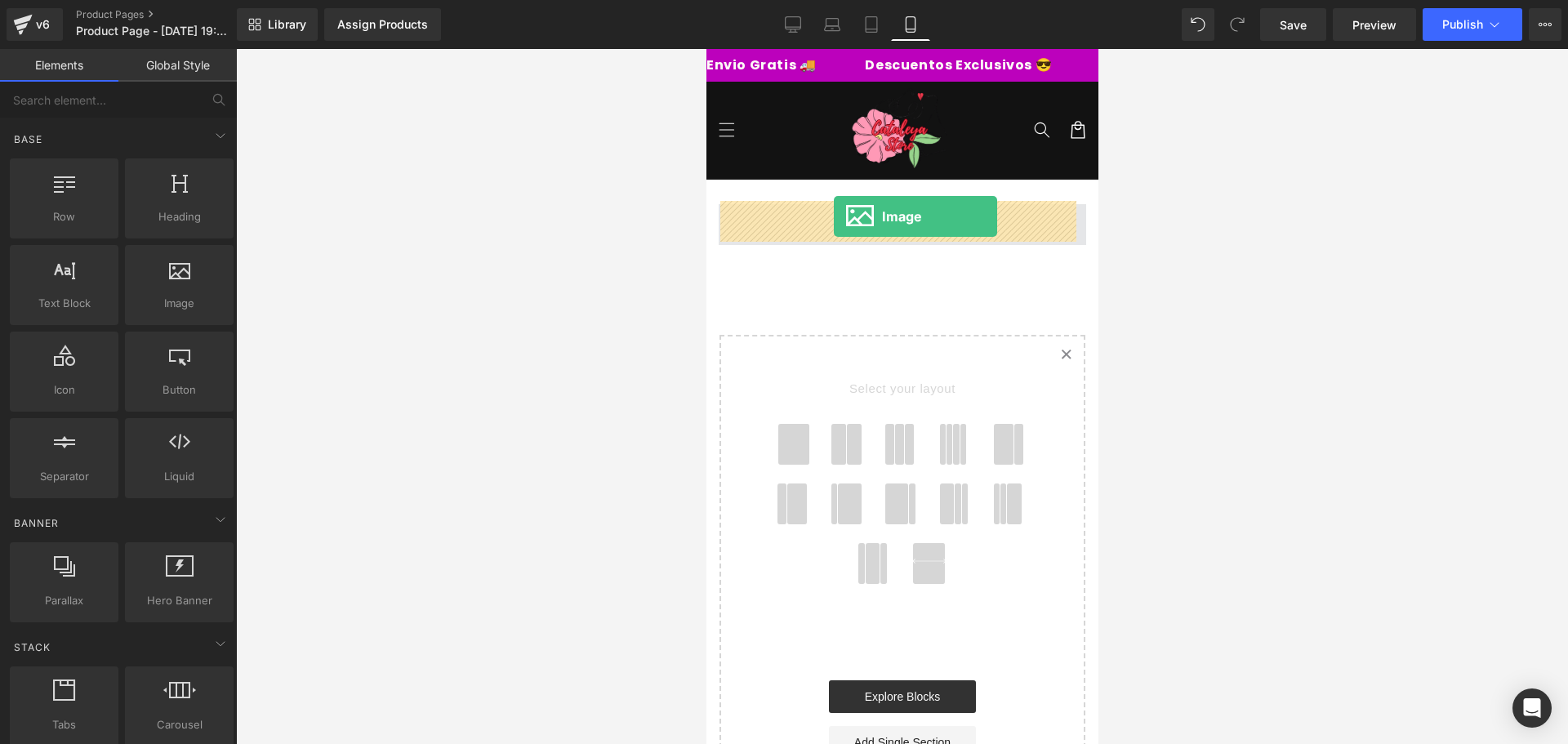
drag, startPoint x: 895, startPoint y: 343, endPoint x: 833, endPoint y: 217, distance: 140.4
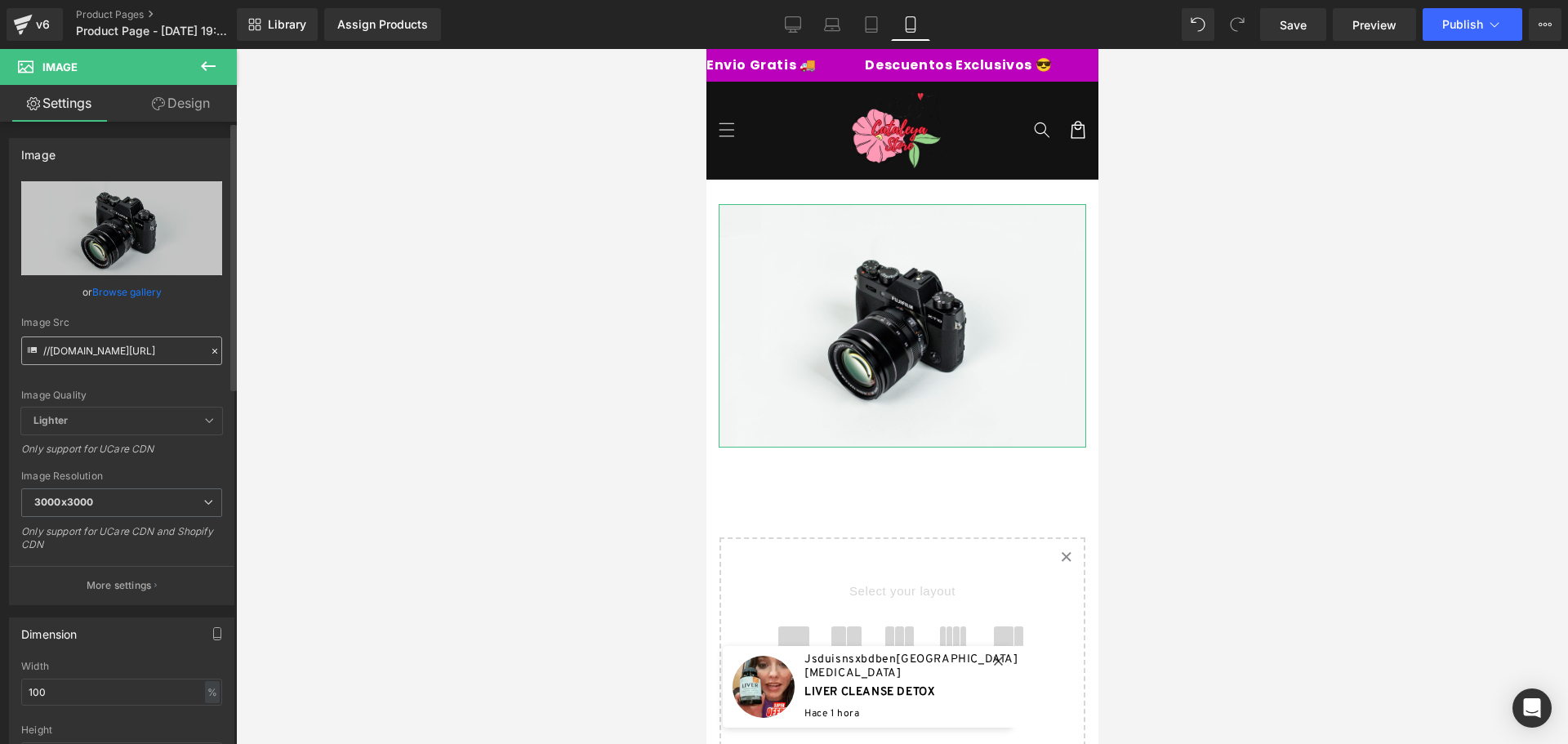
click at [128, 337] on input "//d1um8515vdn9kb.cloudfront.net/images/parallax.jpg" at bounding box center [121, 350] width 201 height 28
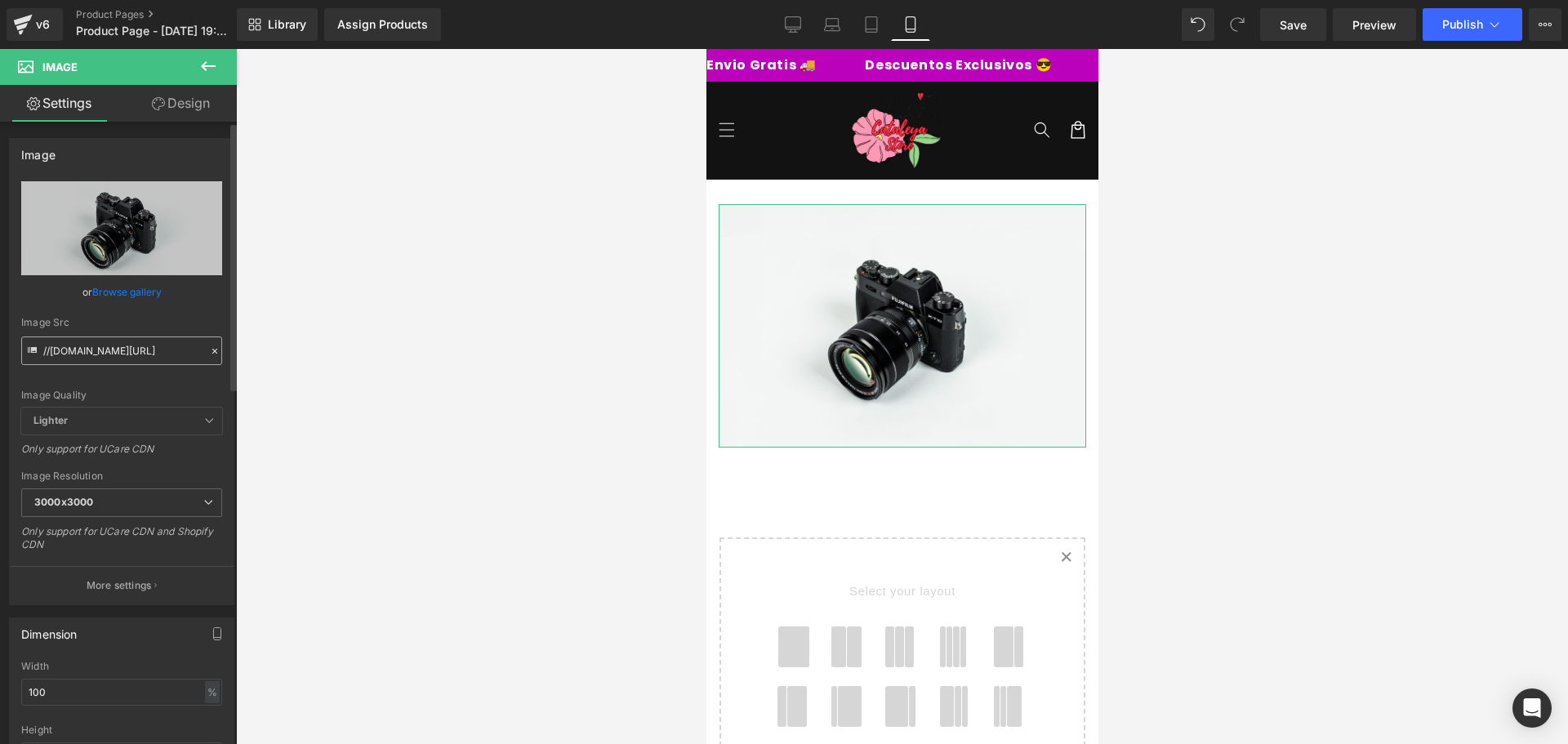
click at [128, 337] on input "//d1um8515vdn9kb.cloudfront.net/images/parallax.jpg" at bounding box center [121, 350] width 201 height 28
type input "https://cdn.shopify.com/s/files/1/0828/3717/6623/files/1_ce2196ea-3d91-4934-aab…"
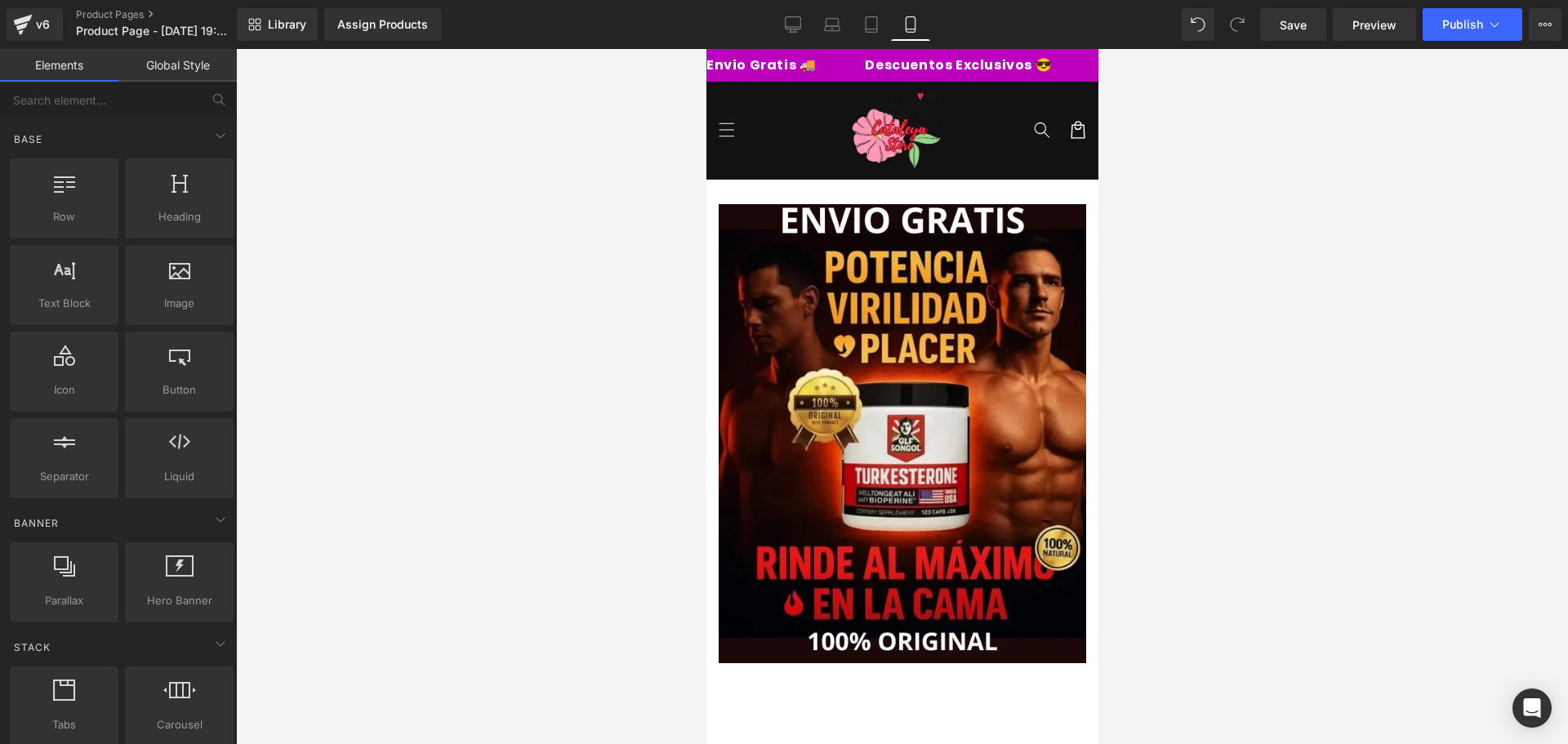
click at [353, 346] on div at bounding box center [902, 396] width 1332 height 695
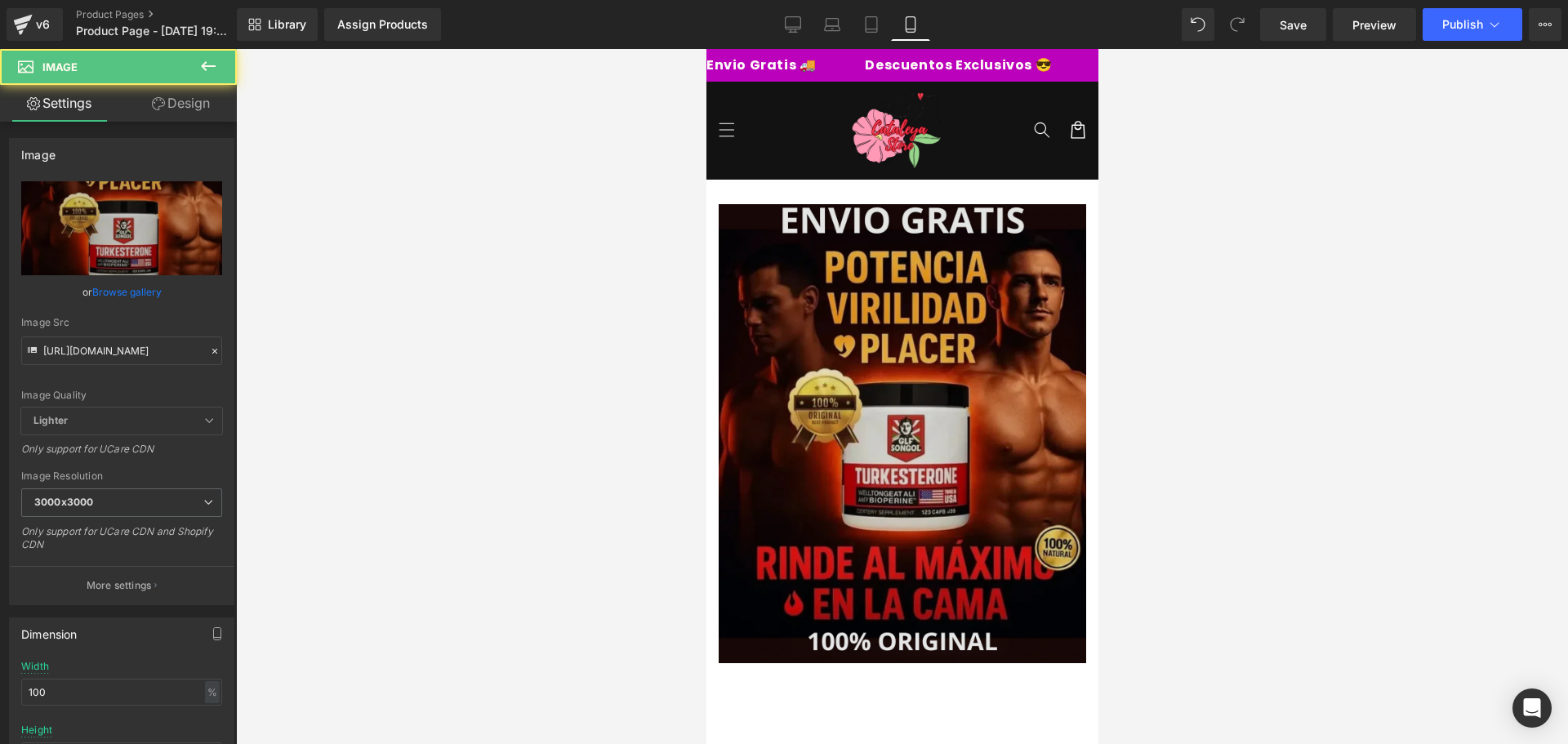
click at [841, 258] on img at bounding box center [901, 434] width 367 height 460
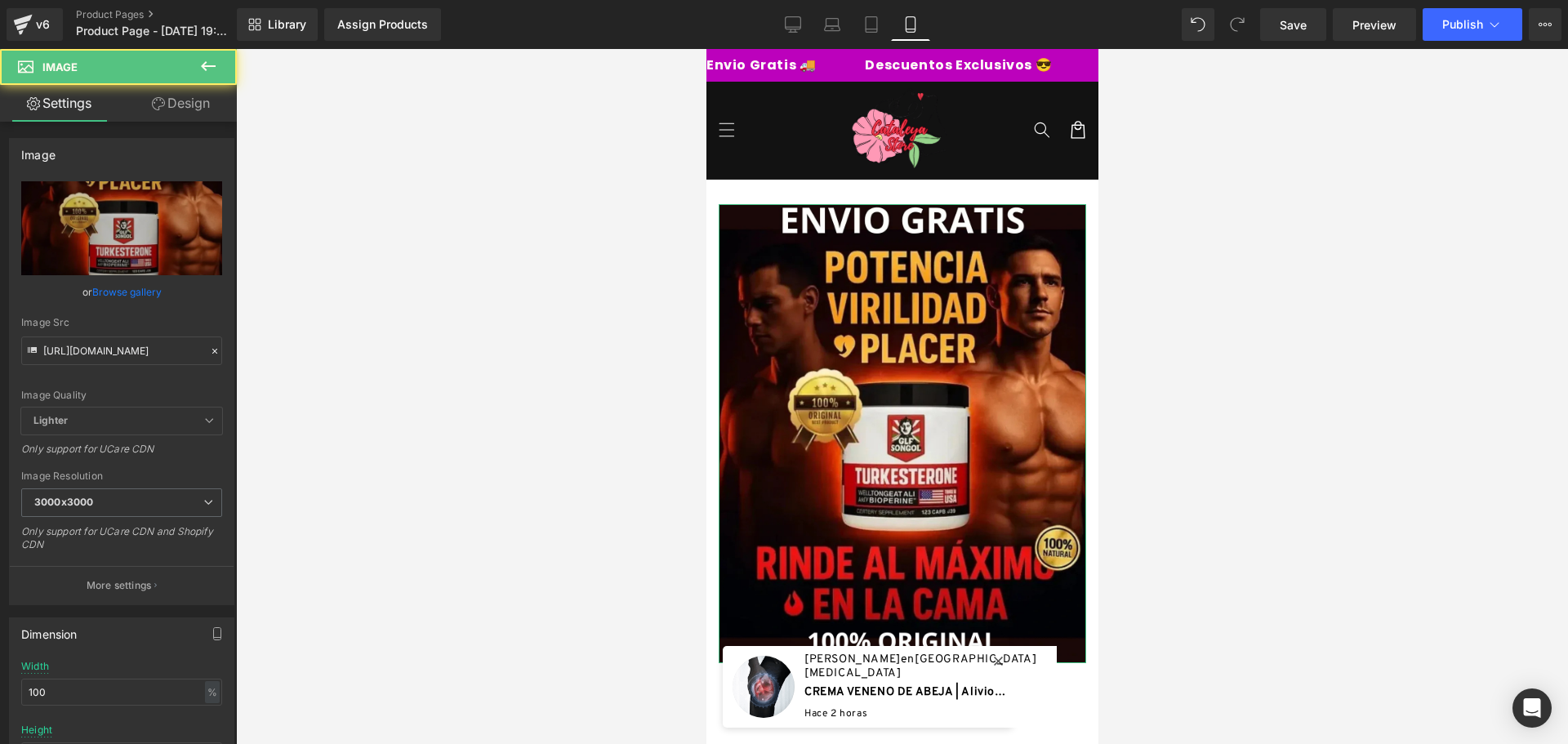
click at [196, 97] on link "Design" at bounding box center [181, 104] width 119 height 37
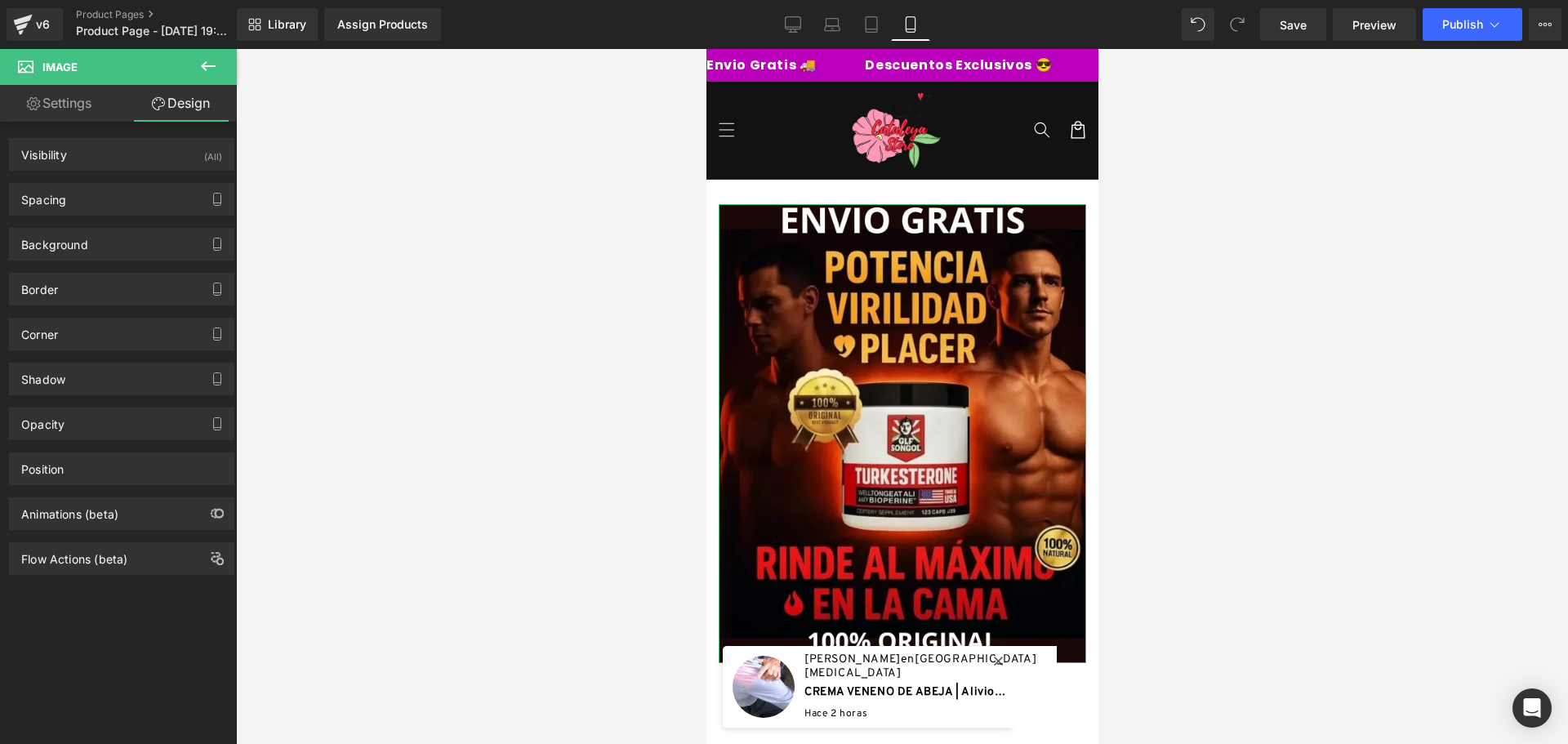
click at [55, 101] on link "Settings" at bounding box center [59, 104] width 119 height 37
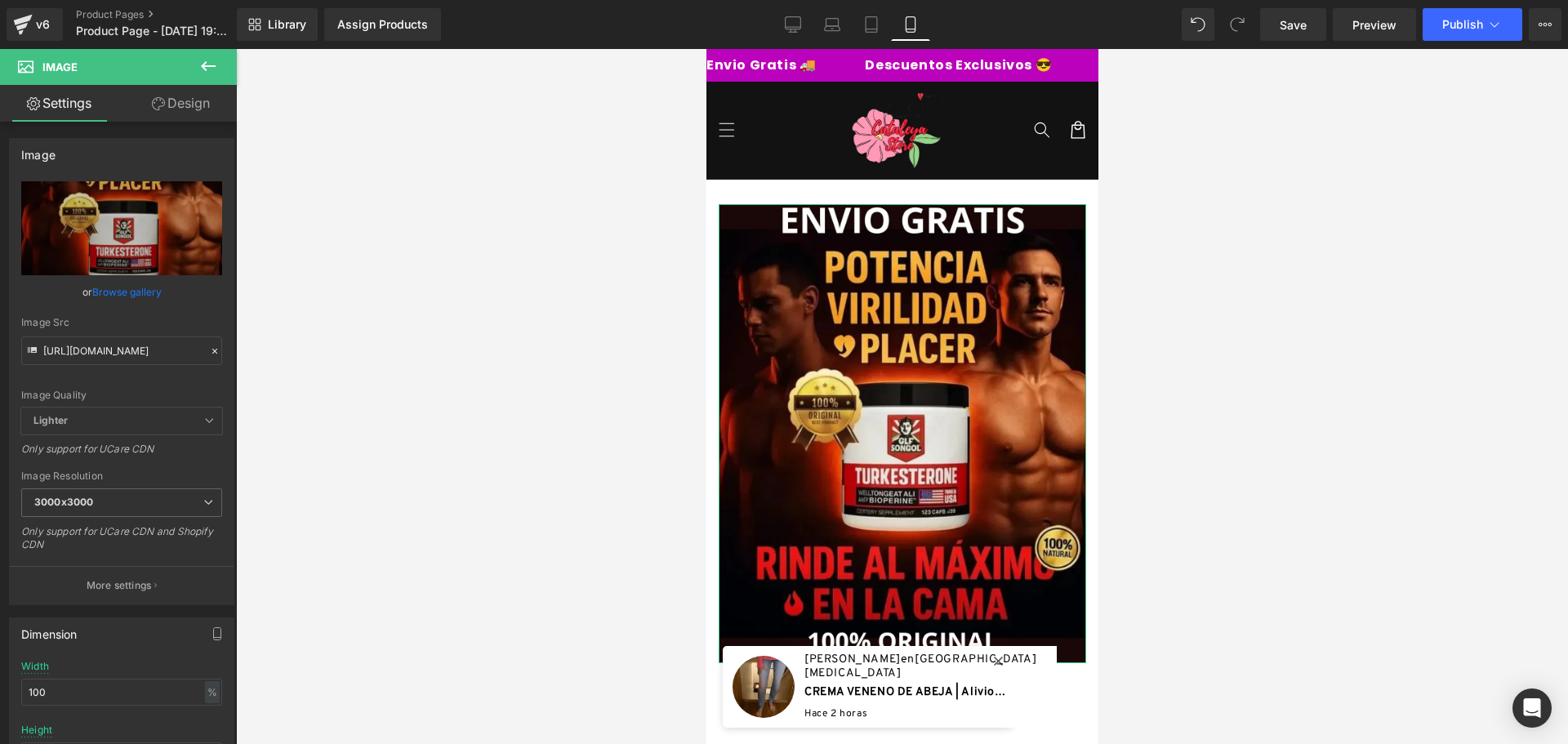
click at [179, 104] on link "Design" at bounding box center [181, 104] width 119 height 37
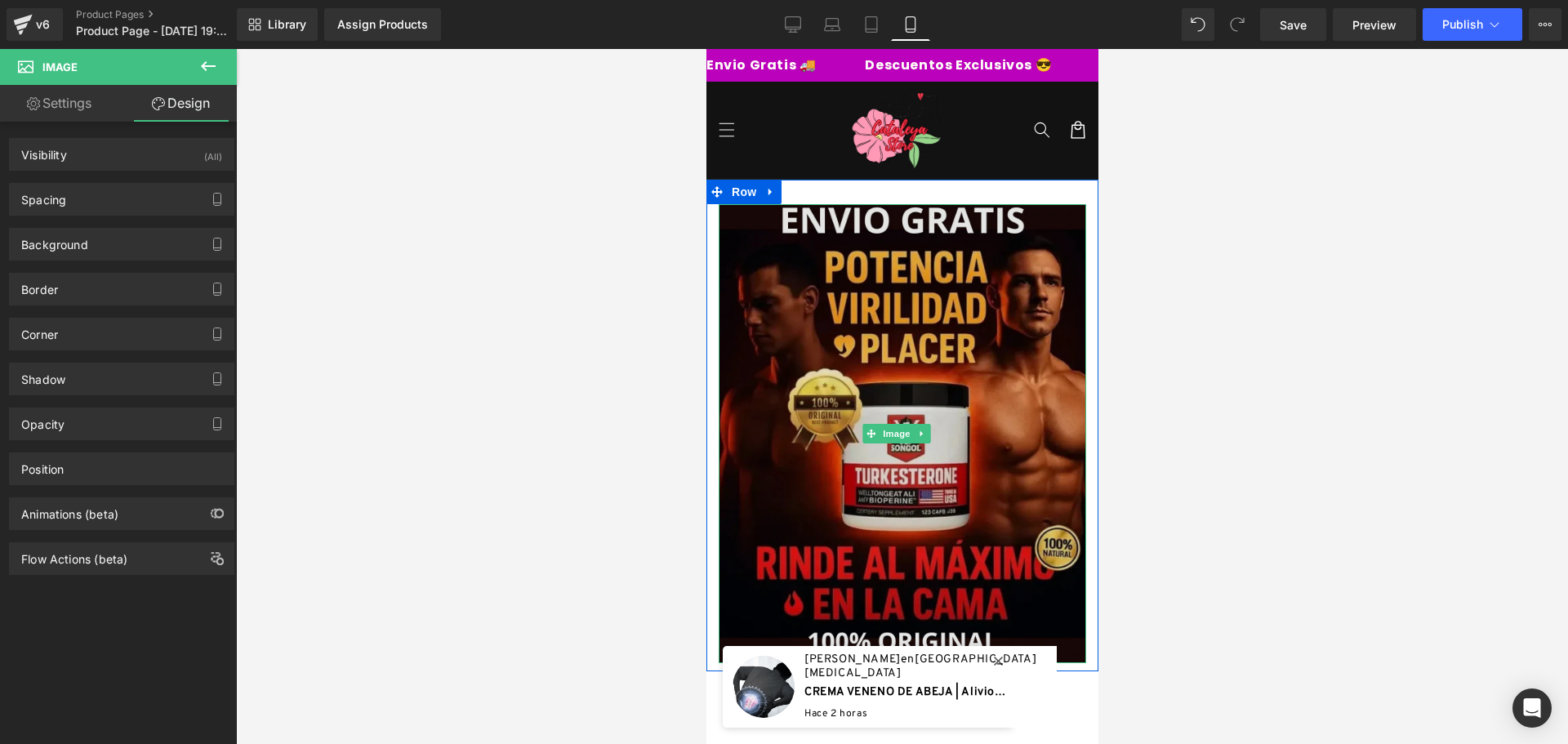
click at [931, 293] on img at bounding box center [901, 434] width 367 height 460
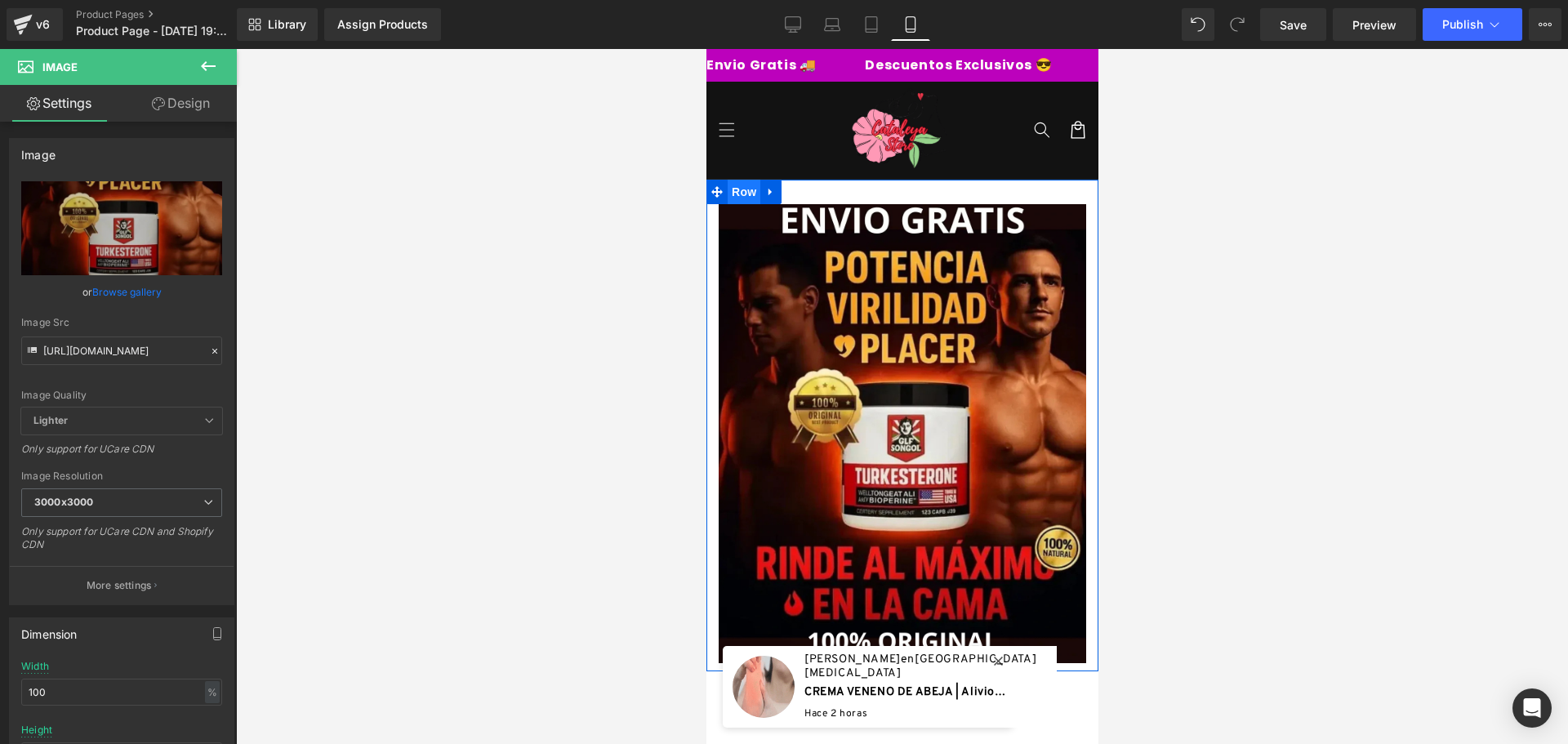
click at [748, 188] on span "Row" at bounding box center [743, 192] width 33 height 25
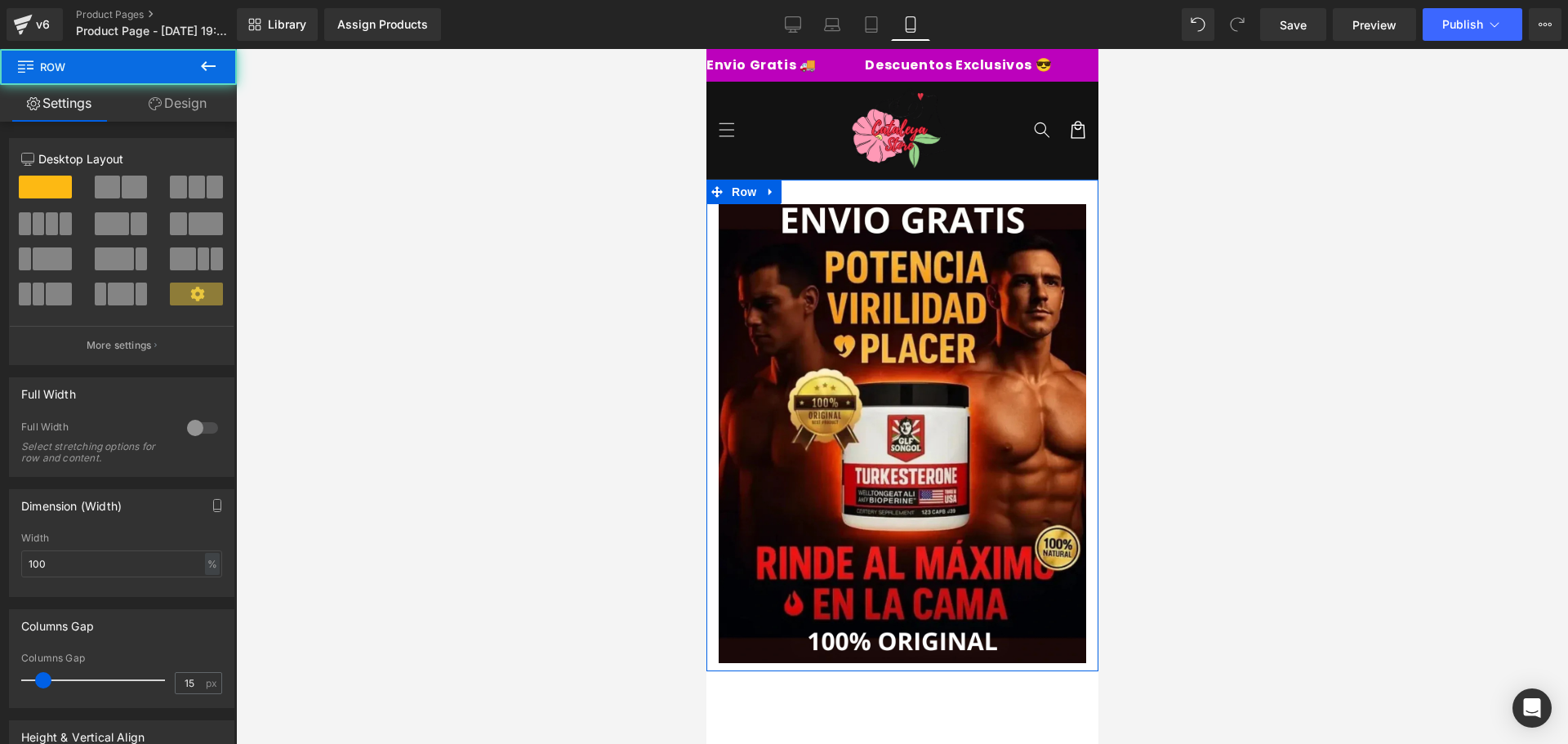
click at [190, 422] on div at bounding box center [203, 428] width 39 height 27
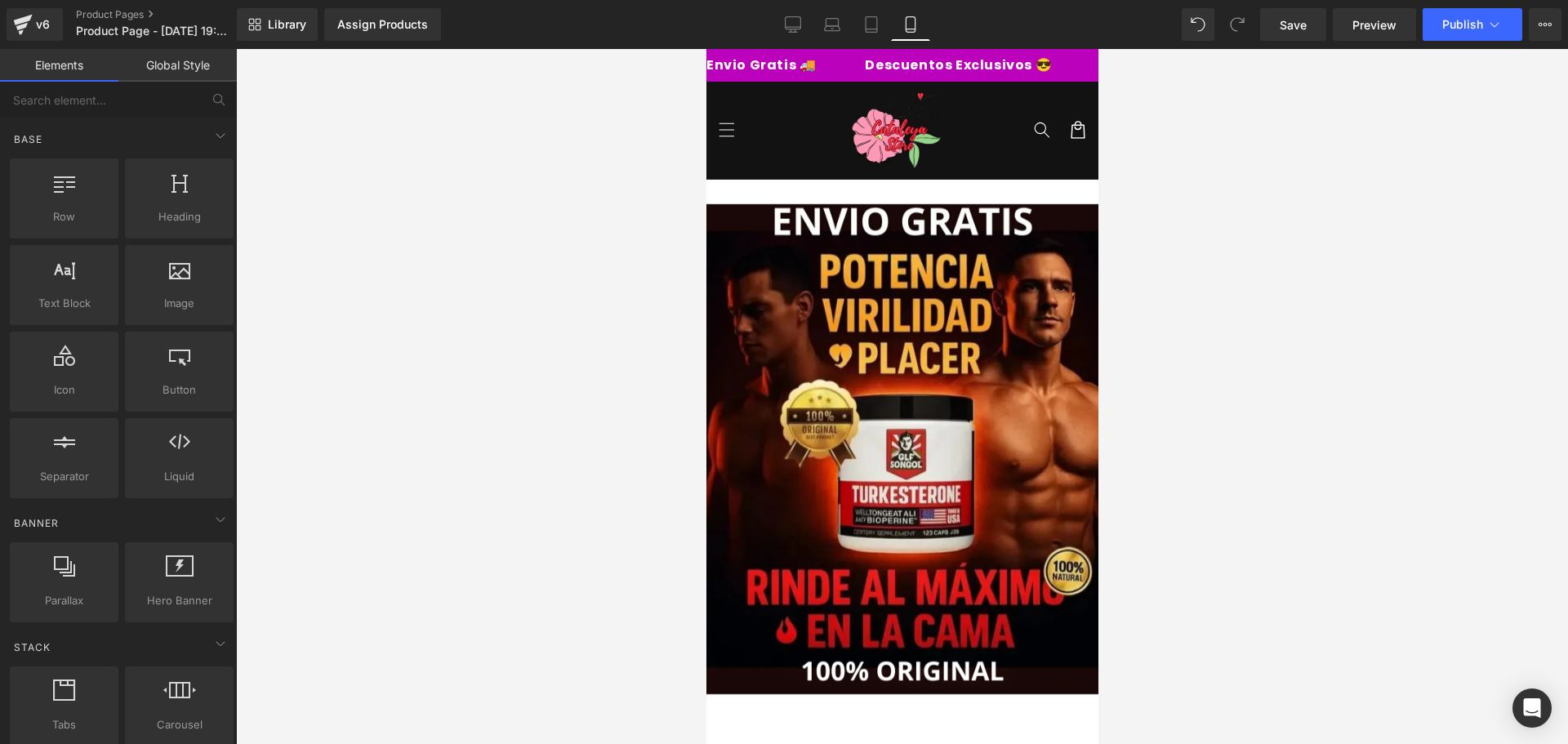
click at [418, 428] on div at bounding box center [902, 396] width 1332 height 695
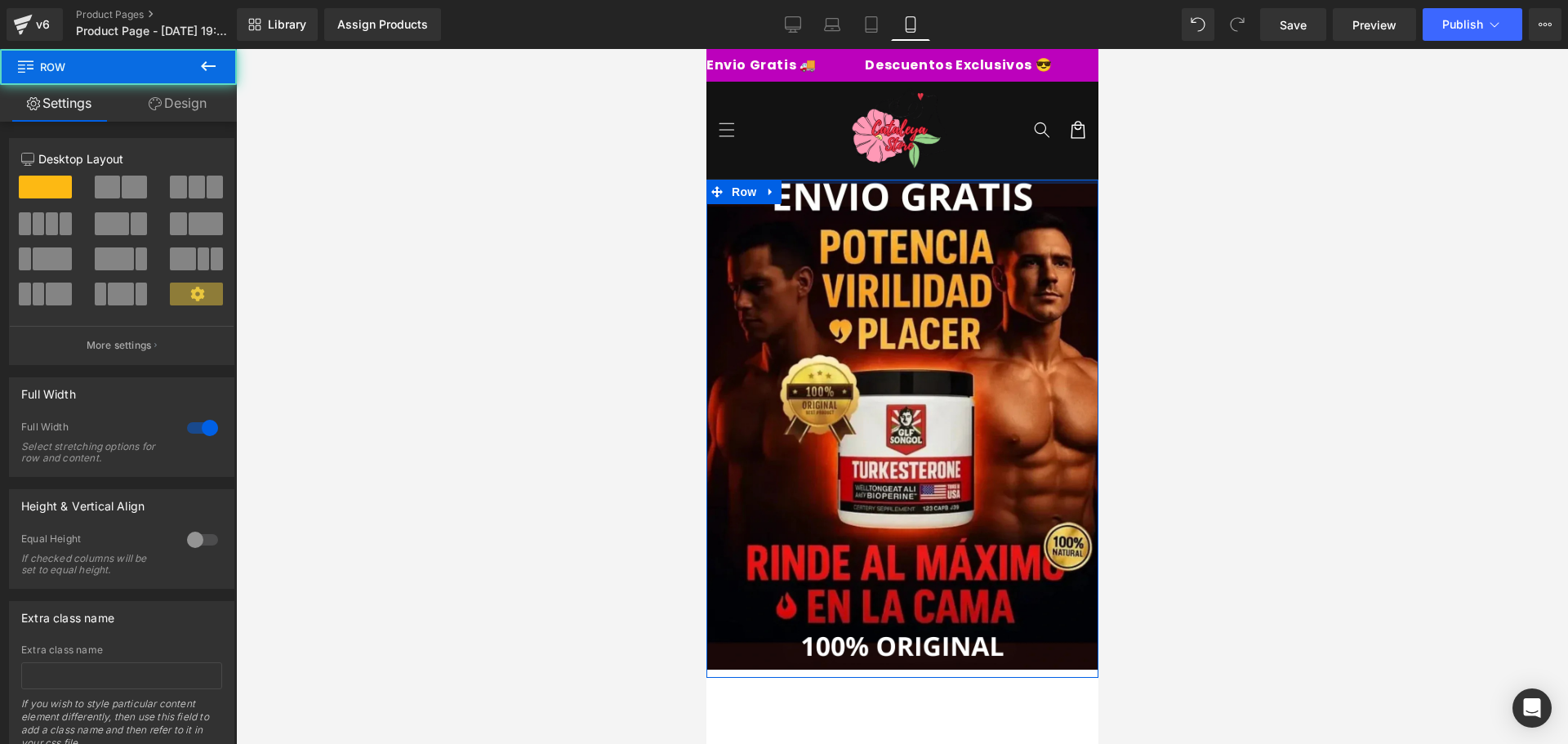
drag, startPoint x: 910, startPoint y: 197, endPoint x: 913, endPoint y: 165, distance: 32.1
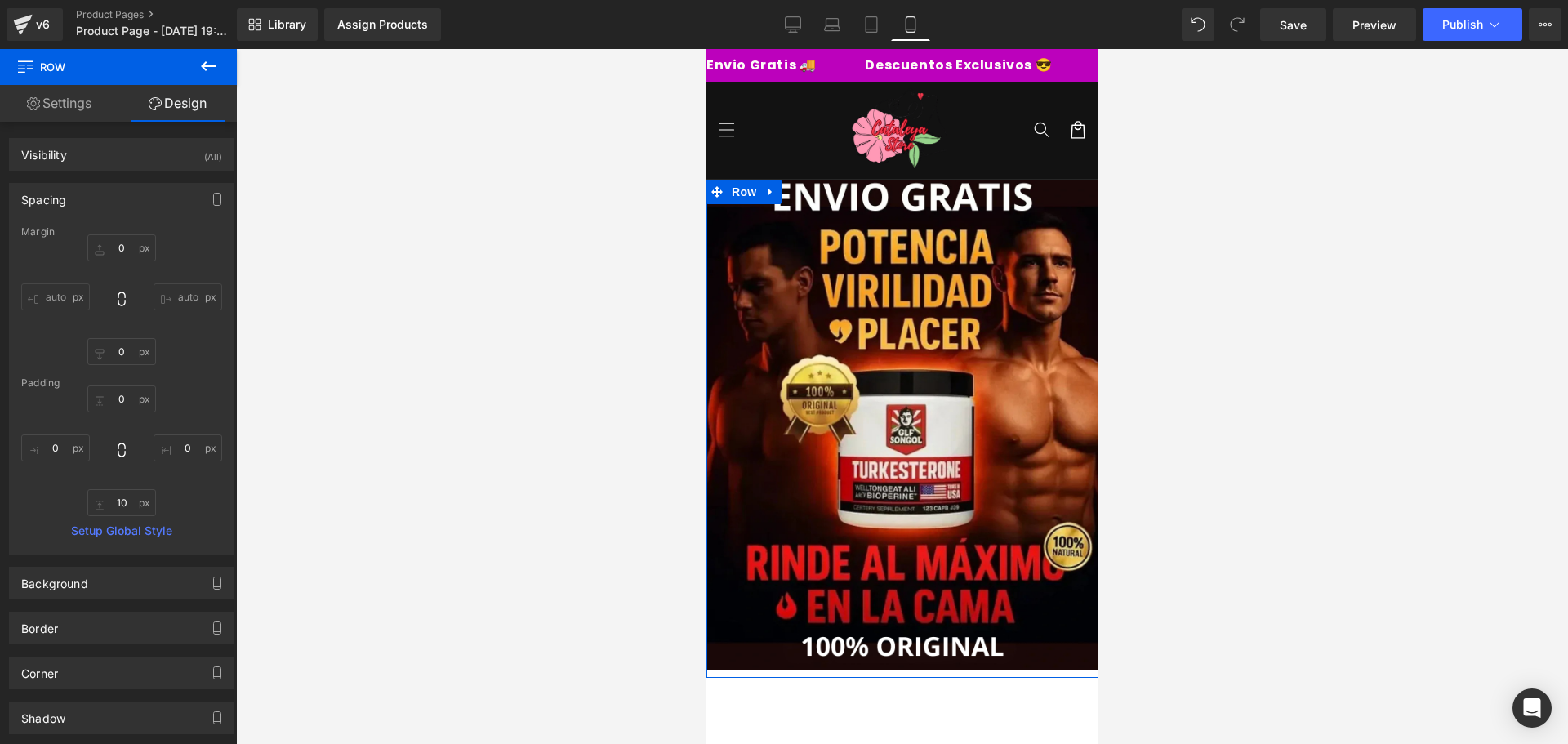
click at [1249, 203] on div at bounding box center [902, 396] width 1332 height 695
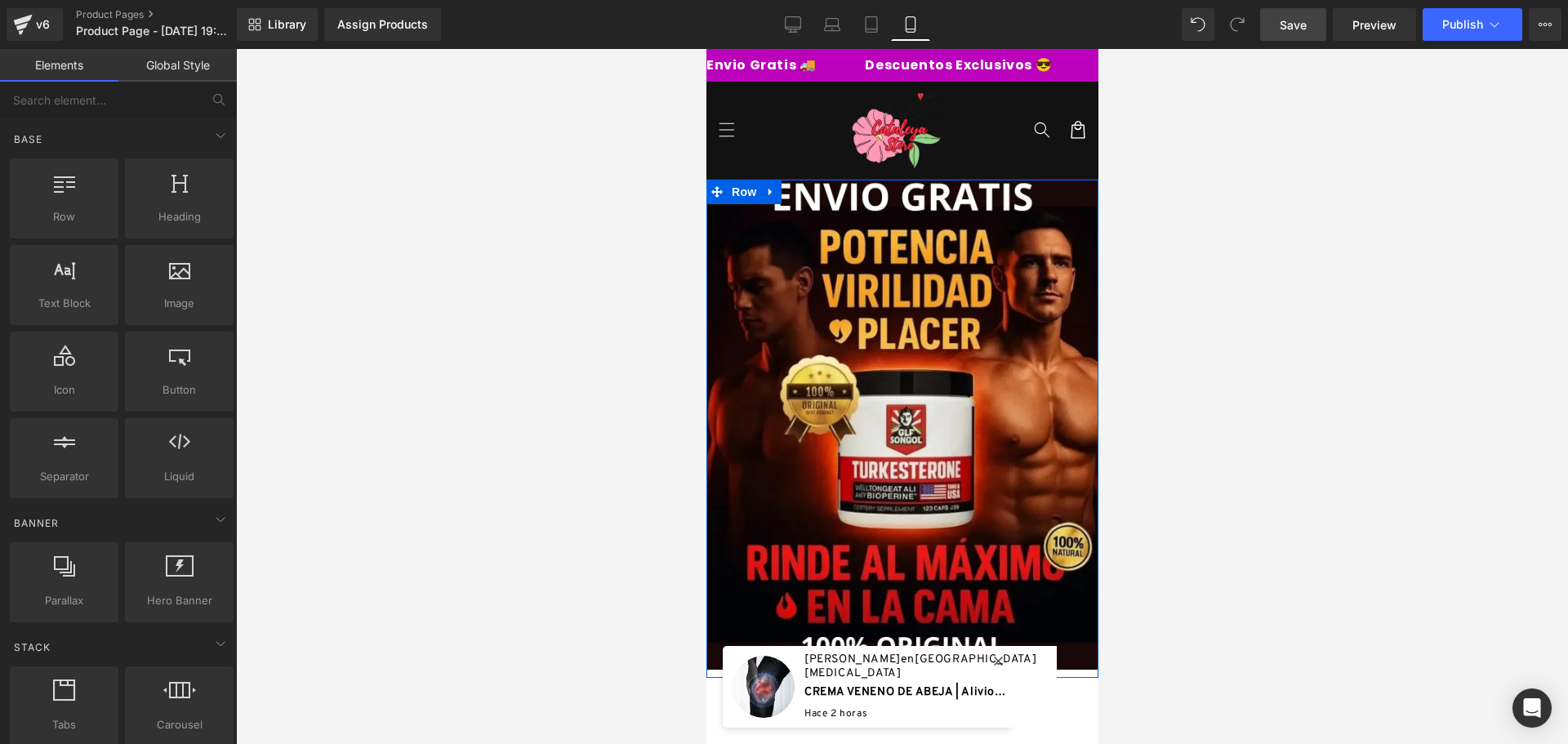
click at [1303, 22] on span "Save" at bounding box center [1293, 24] width 27 height 17
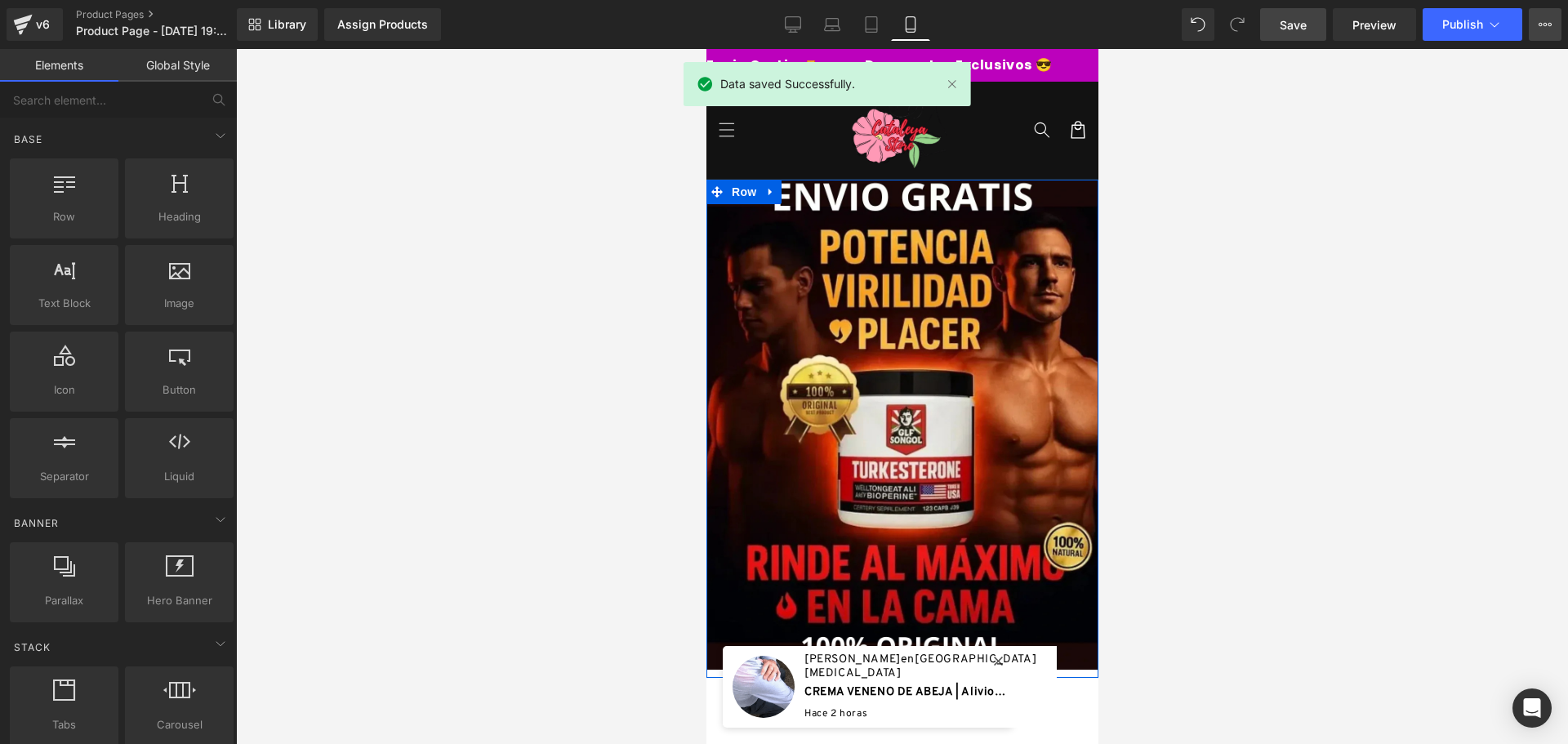
click at [1554, 27] on button "View Live Page View with current Template Save Template to Library Schedule Pub…" at bounding box center [1544, 24] width 33 height 33
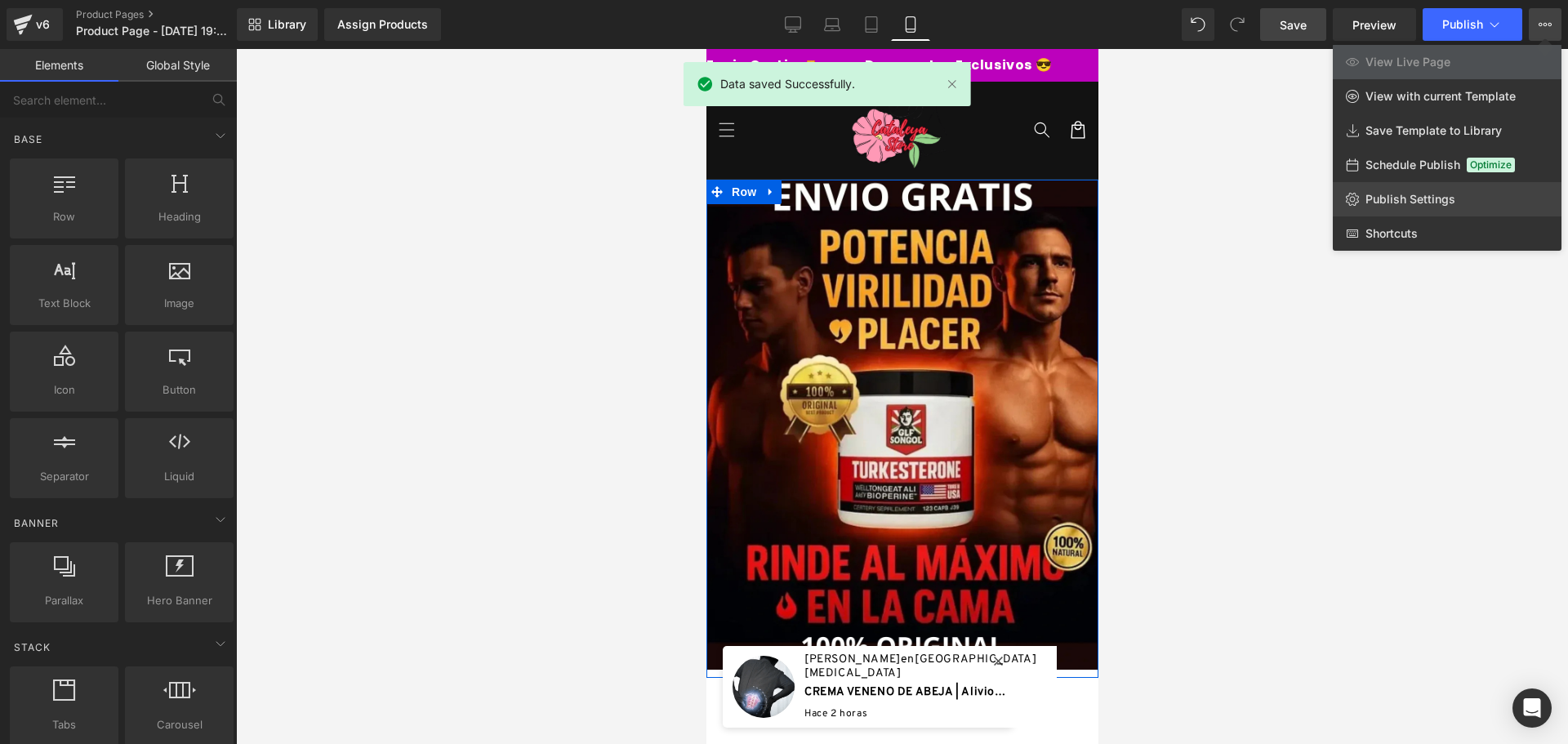
click at [1427, 203] on span "Publish Settings" at bounding box center [1411, 199] width 90 height 15
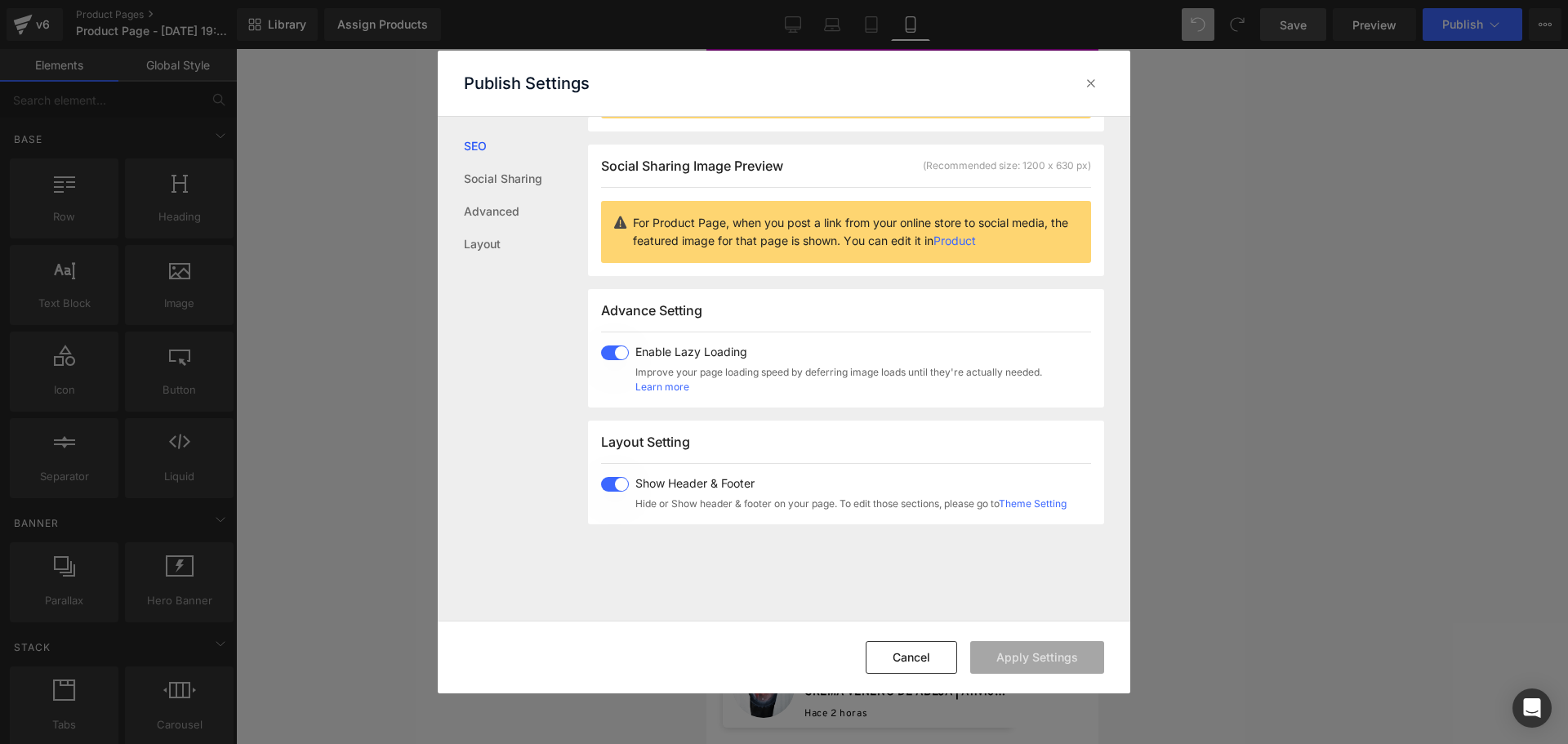
scroll to position [246, 0]
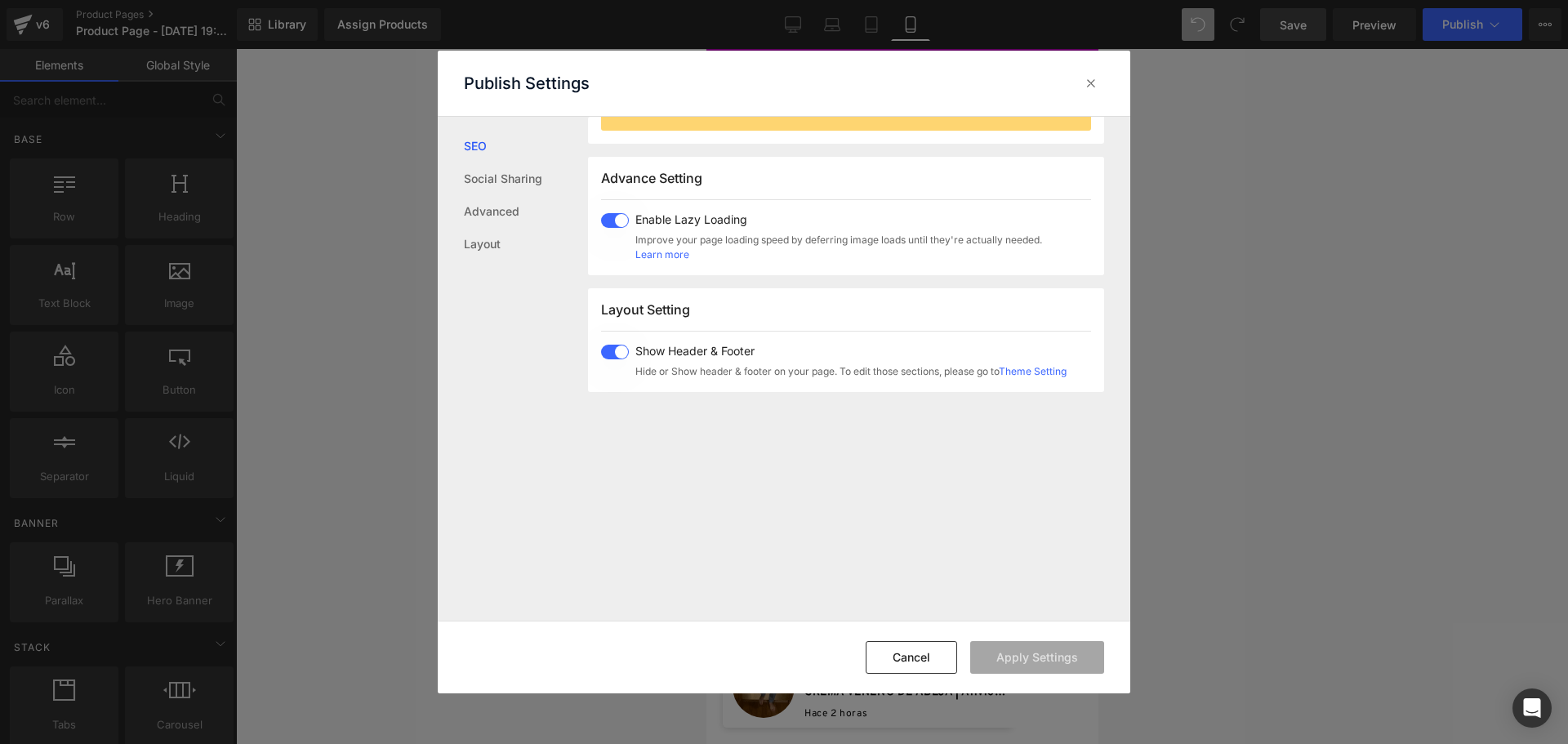
click at [622, 350] on span at bounding box center [615, 352] width 27 height 15
click at [623, 220] on span at bounding box center [615, 220] width 27 height 15
click at [1082, 652] on button "Apply Settings" at bounding box center [1036, 657] width 134 height 33
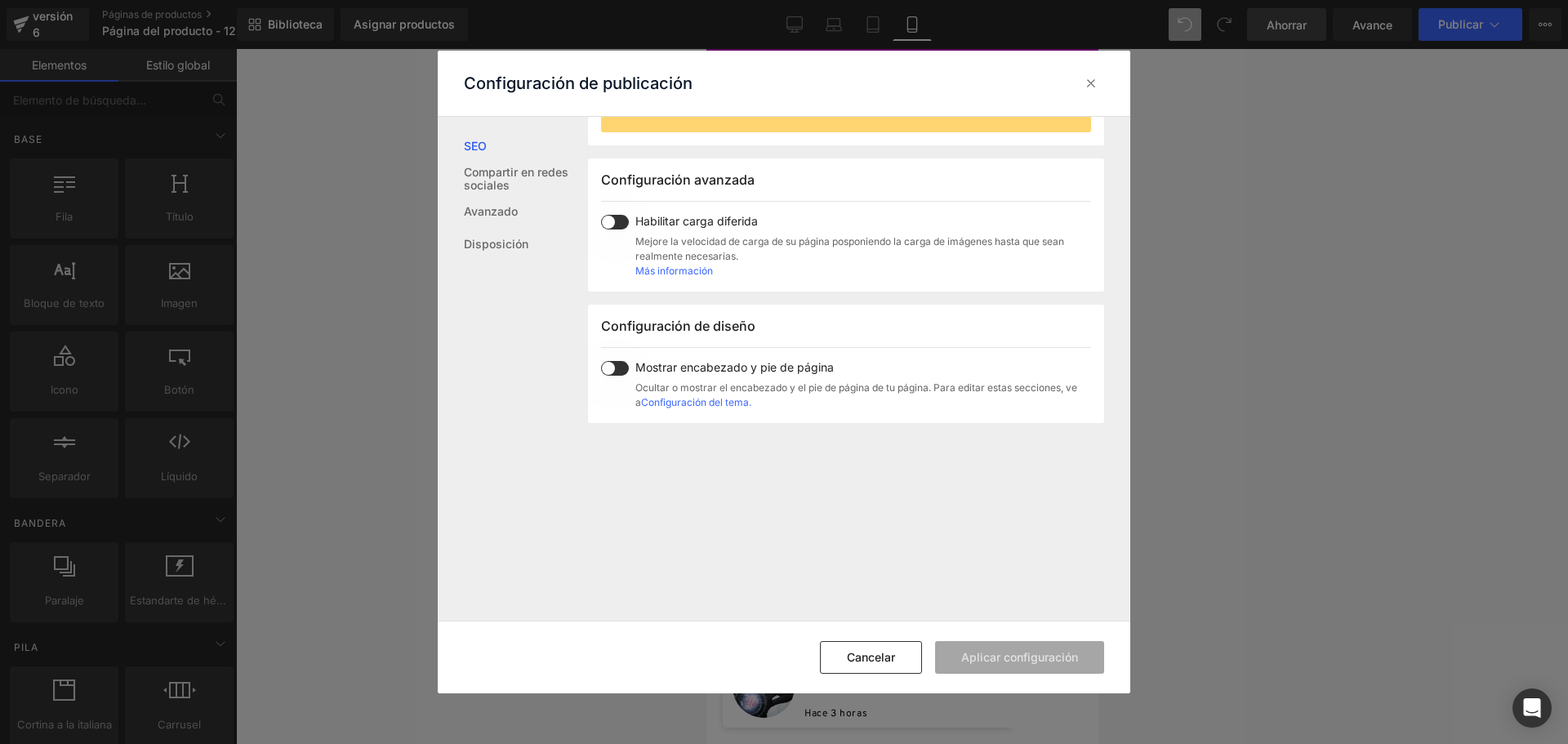
click at [618, 229] on span at bounding box center [615, 222] width 27 height 15
click at [1027, 665] on font "Aplicar configuración" at bounding box center [1020, 657] width 117 height 15
click at [1093, 80] on icon at bounding box center [1090, 83] width 16 height 16
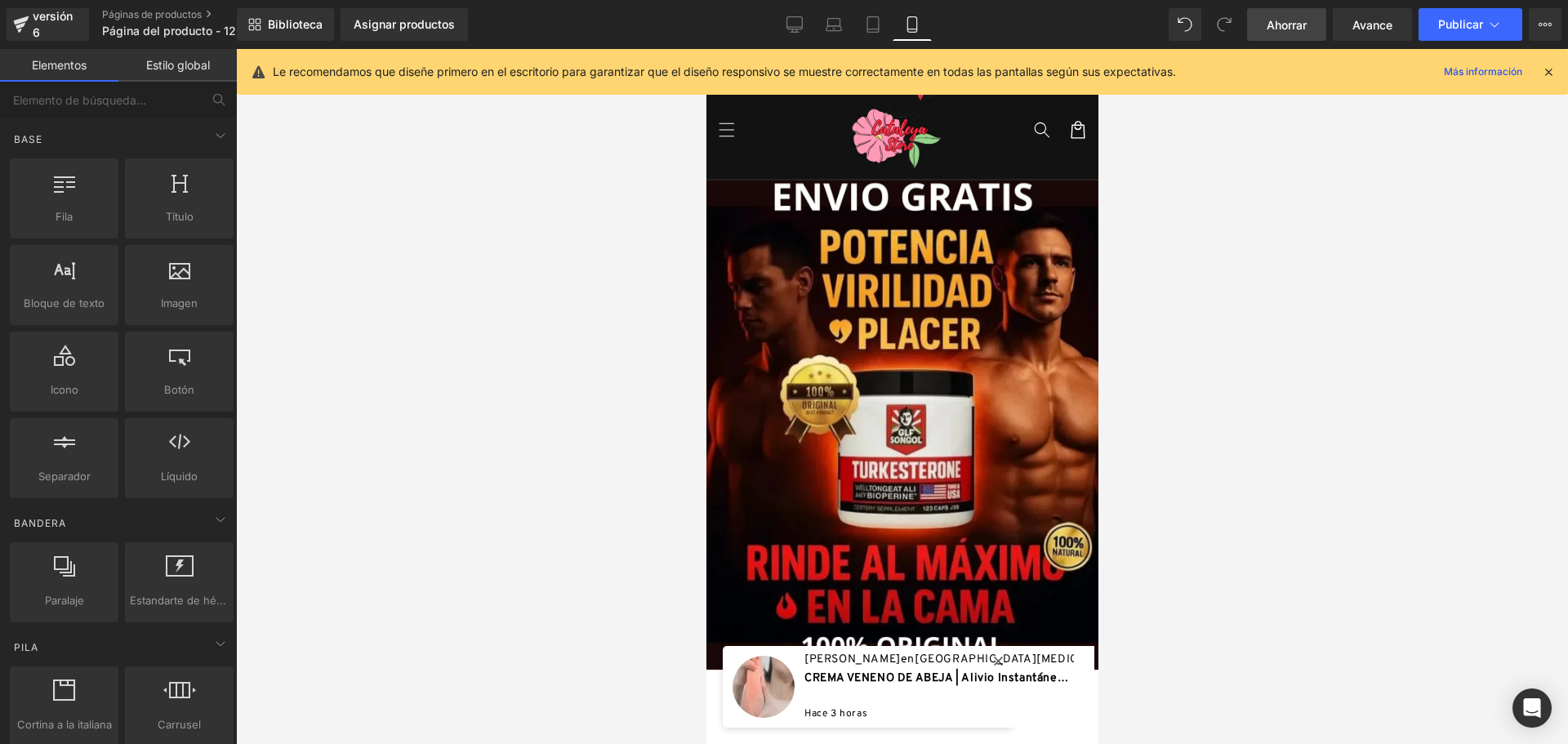
click at [1541, 81] on div "Le recomendamos que diseñe primero en el escritorio para garantizar que el dise…" at bounding box center [914, 72] width 1282 height 19
click at [1286, 30] on font "Ahorrar" at bounding box center [1286, 25] width 40 height 14
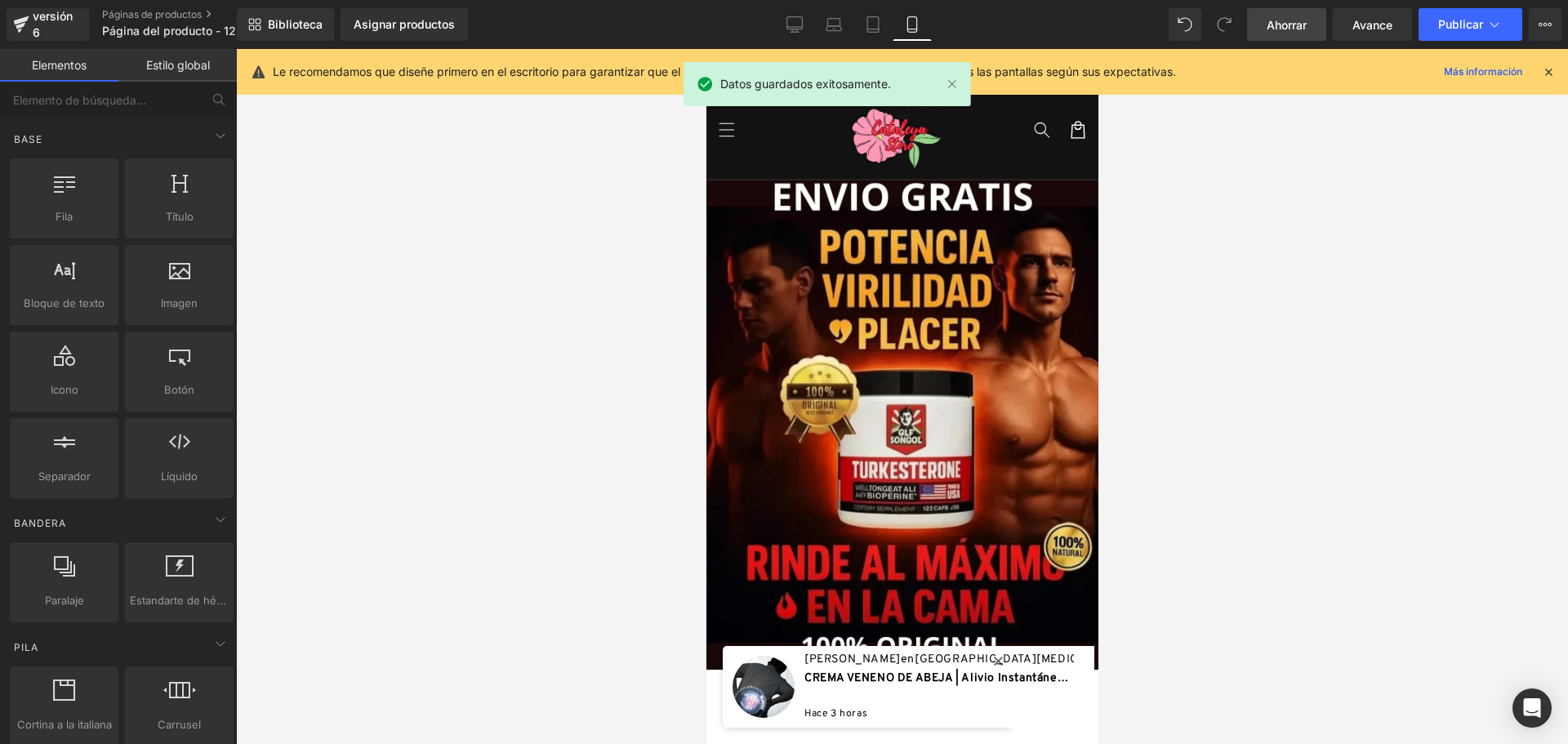
click at [1549, 67] on icon at bounding box center [1548, 72] width 15 height 15
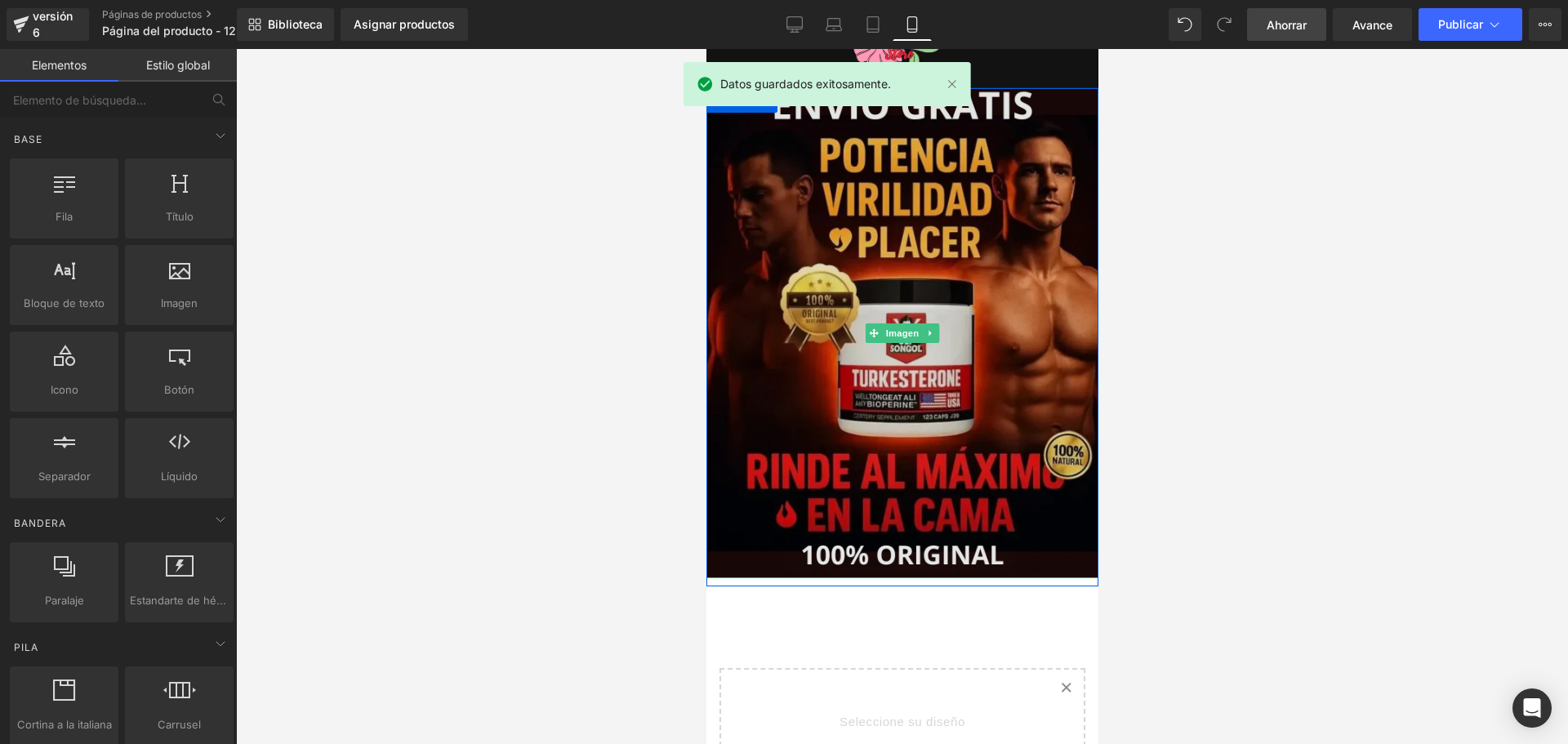
scroll to position [245, 0]
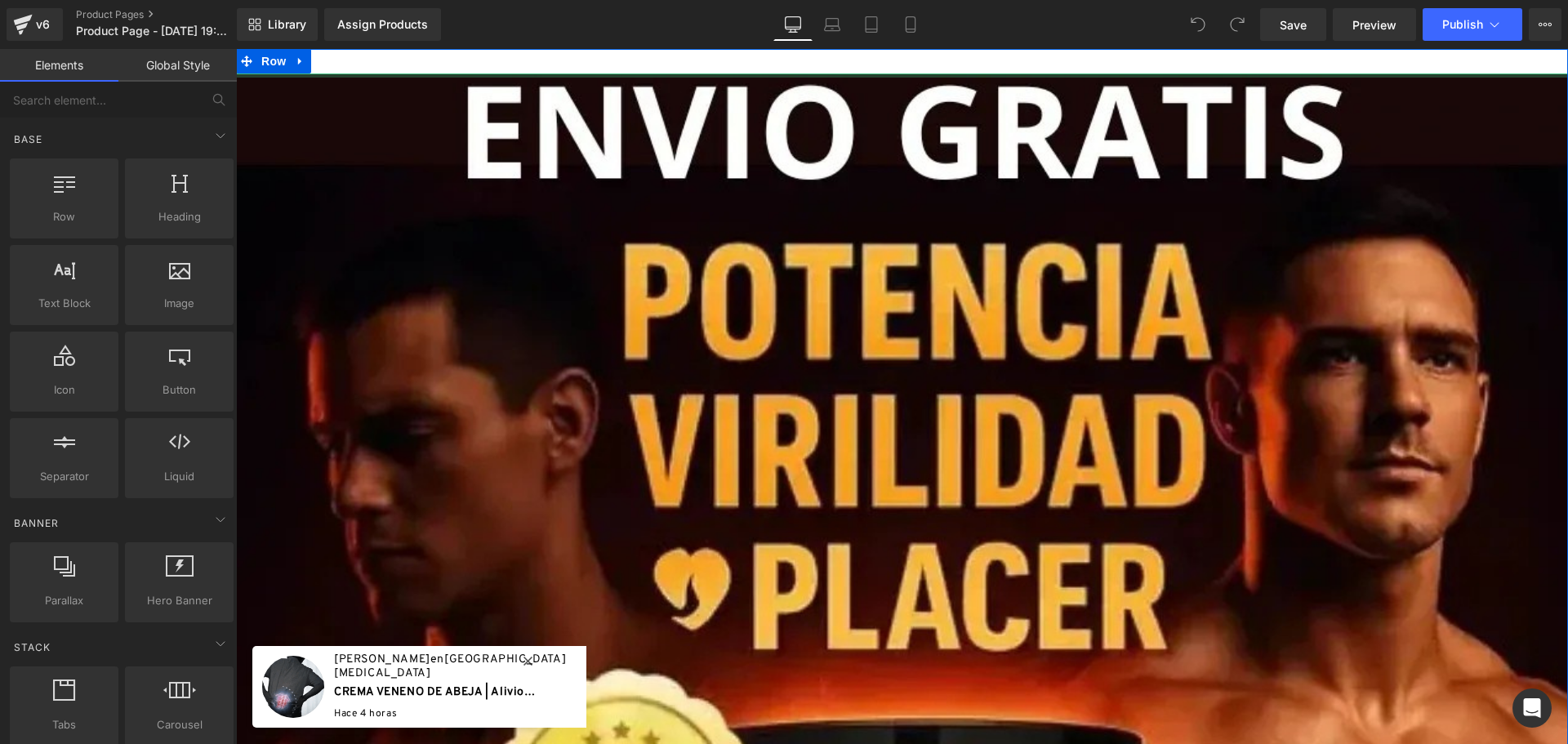
click at [888, 74] on div at bounding box center [902, 75] width 1332 height 4
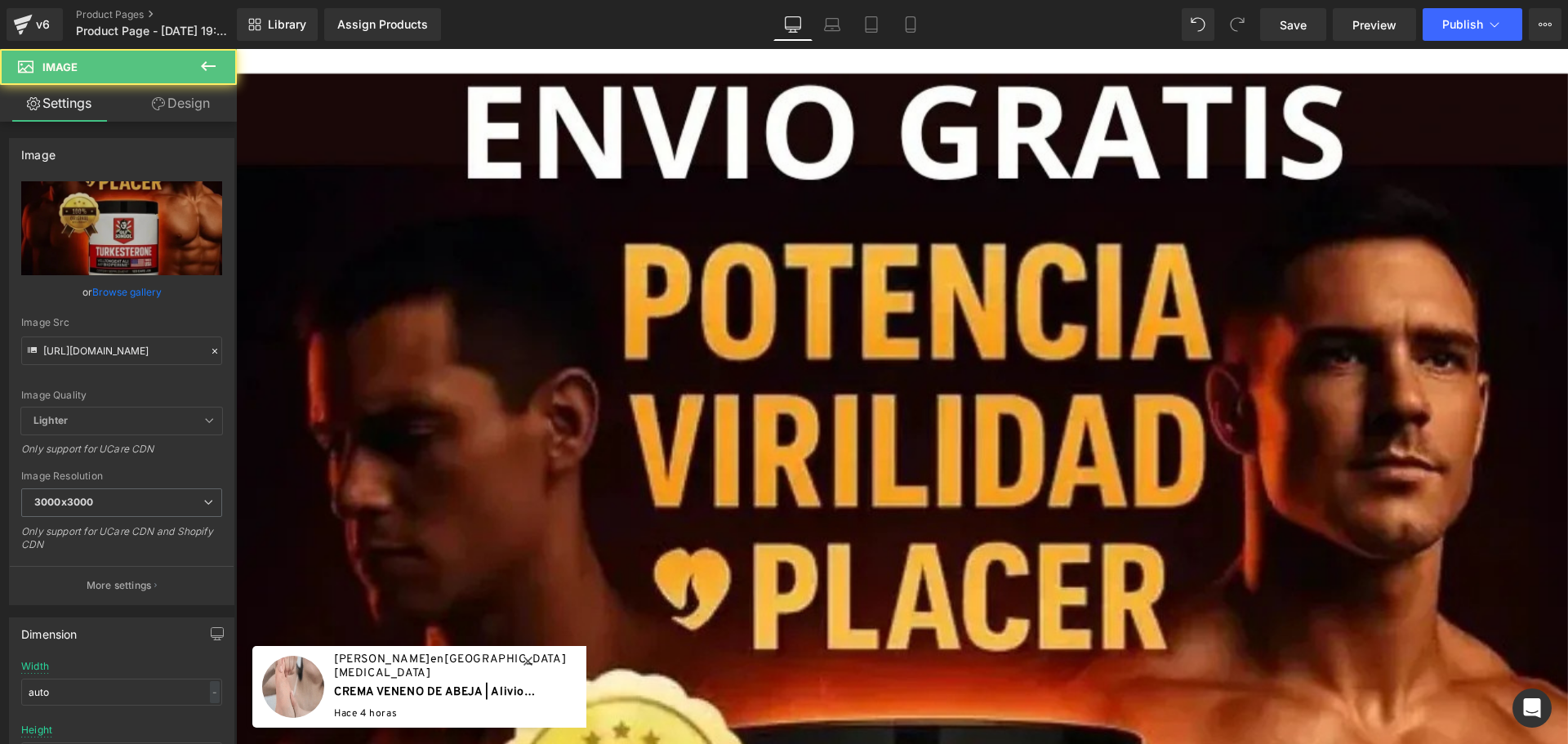
drag, startPoint x: 888, startPoint y: 74, endPoint x: 886, endPoint y: 42, distance: 32.1
click at [886, 49] on html "🔄 Image Row Select your layout" at bounding box center [902, 396] width 1332 height 695
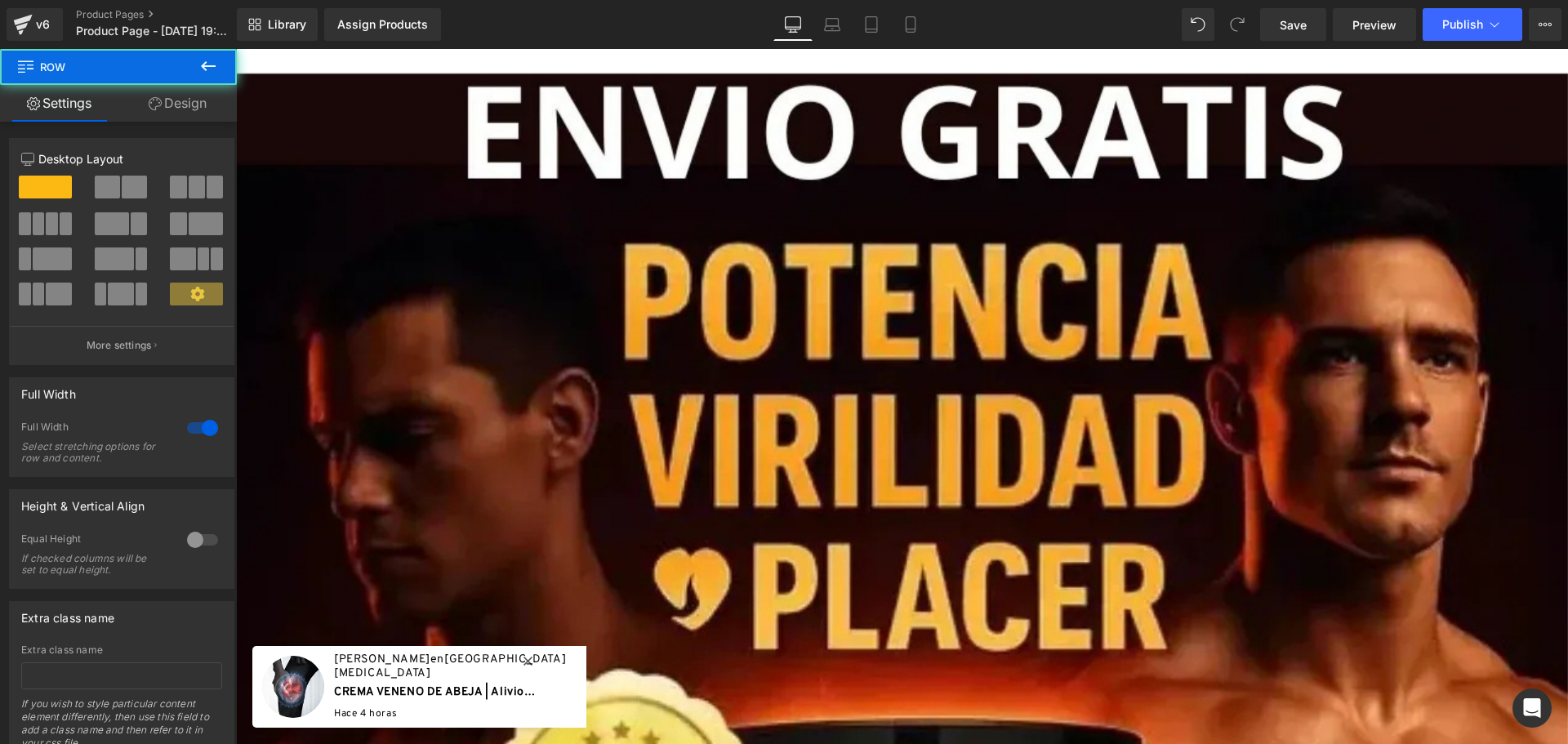
drag, startPoint x: 923, startPoint y: 68, endPoint x: 1151, endPoint y: 97, distance: 229.8
click at [915, 49] on html "🔄 Image Row Select your layout" at bounding box center [902, 396] width 1332 height 695
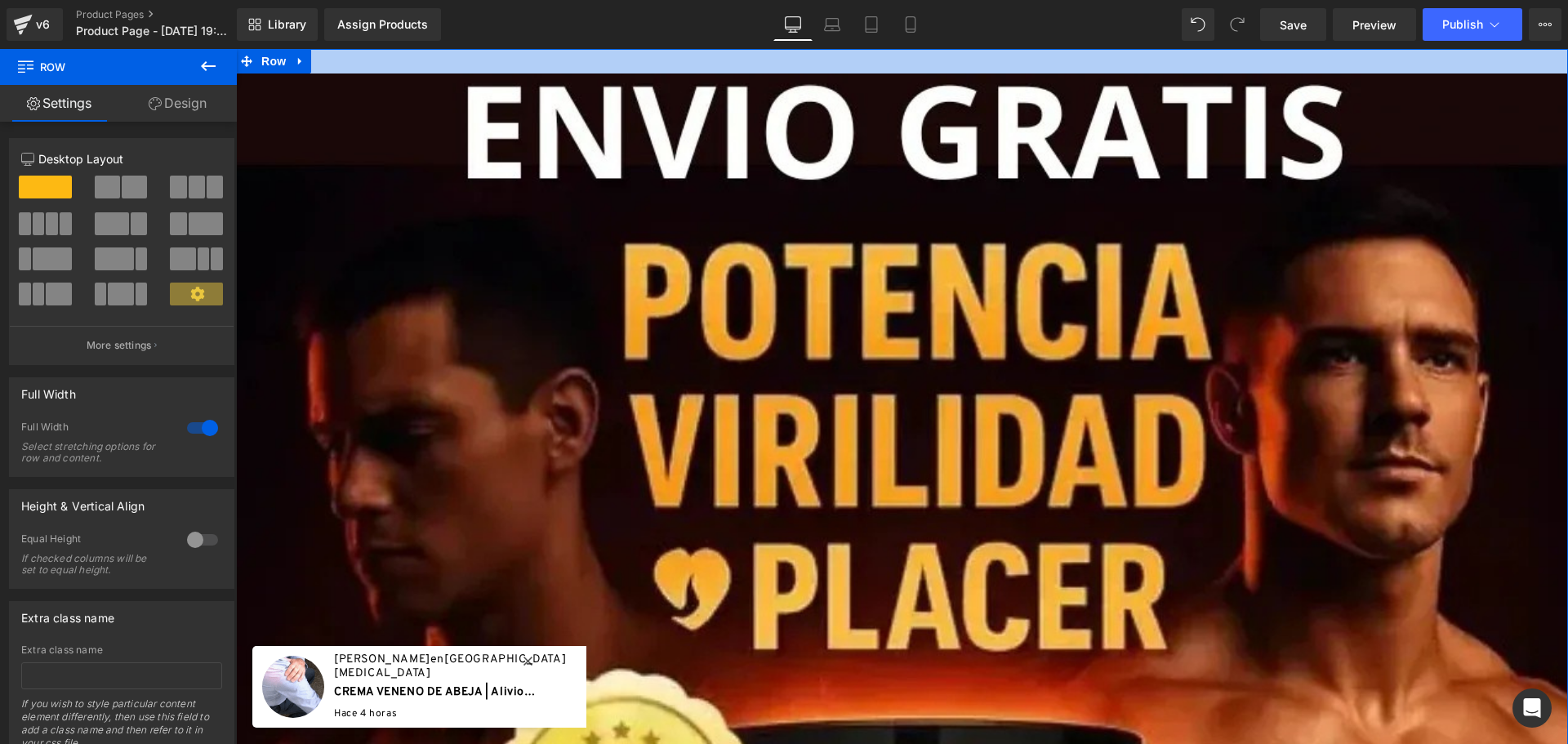
drag, startPoint x: 917, startPoint y: 70, endPoint x: 915, endPoint y: 54, distance: 16.1
click at [915, 54] on div at bounding box center [902, 61] width 1332 height 25
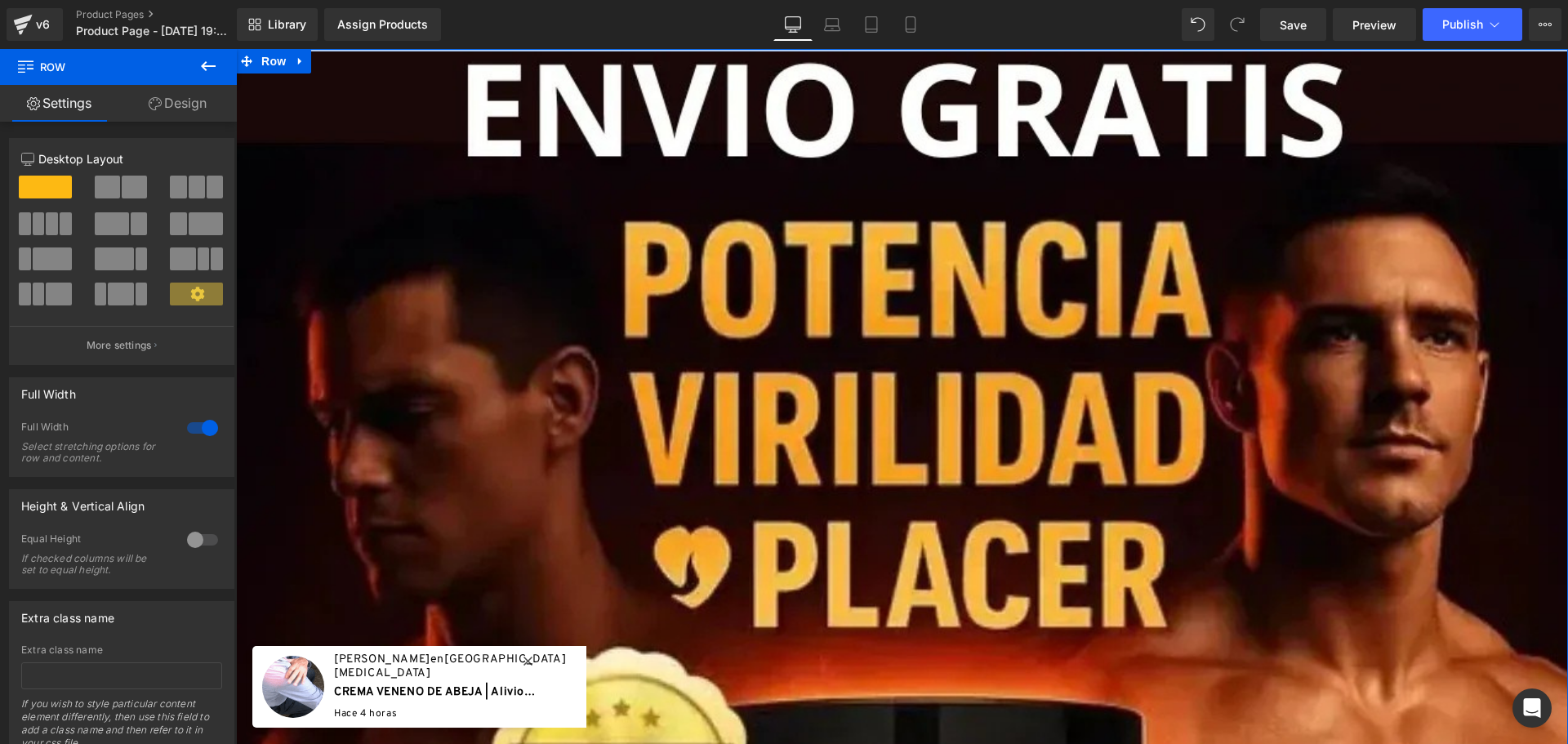
drag, startPoint x: 799, startPoint y: 70, endPoint x: 799, endPoint y: 44, distance: 26.0
click at [799, 49] on html "🔄 Image Row Select your layout" at bounding box center [902, 396] width 1332 height 695
click at [939, 44] on div "Library Assign Products Product Preview No product match your search. Please tr…" at bounding box center [902, 24] width 1331 height 49
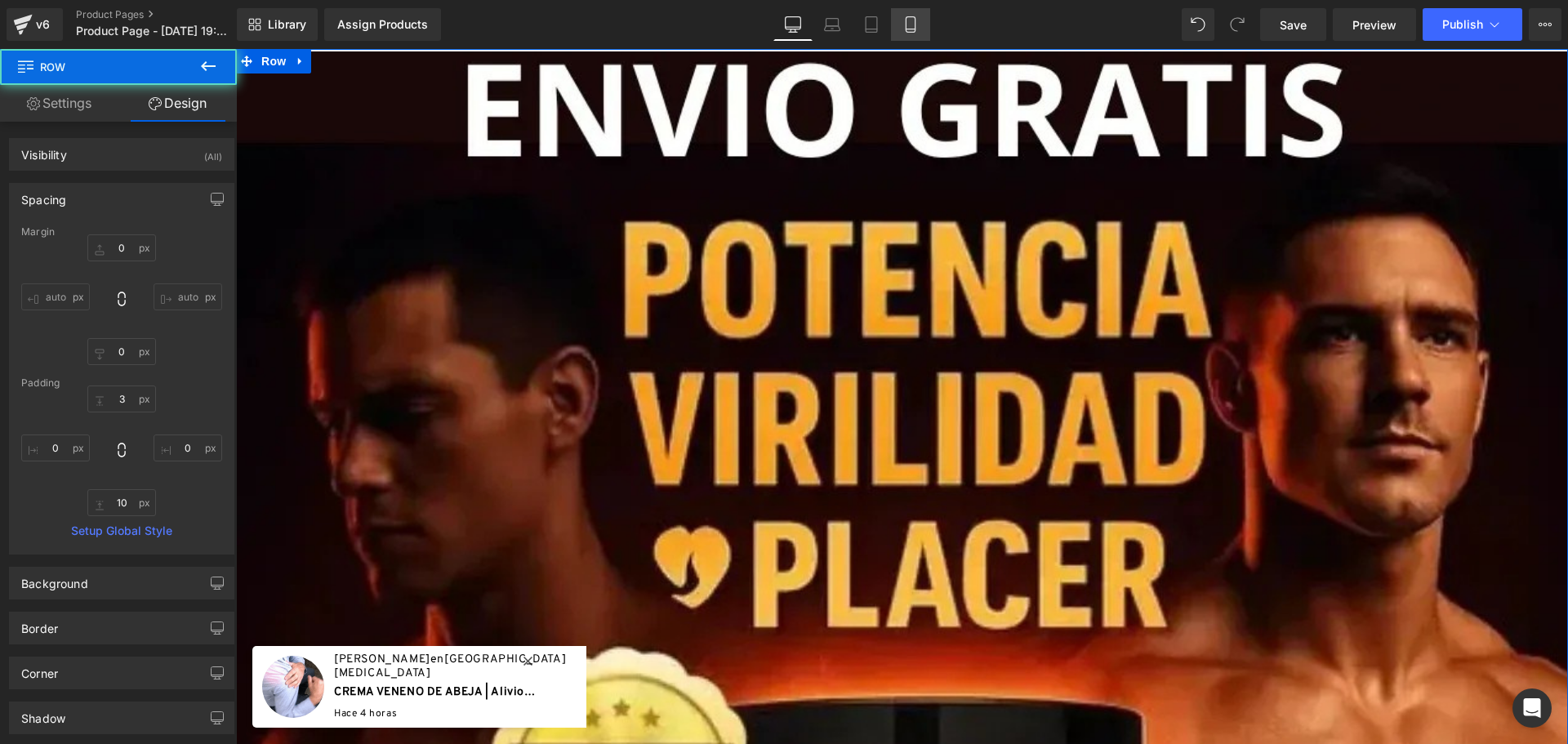
click at [917, 24] on icon at bounding box center [910, 24] width 16 height 16
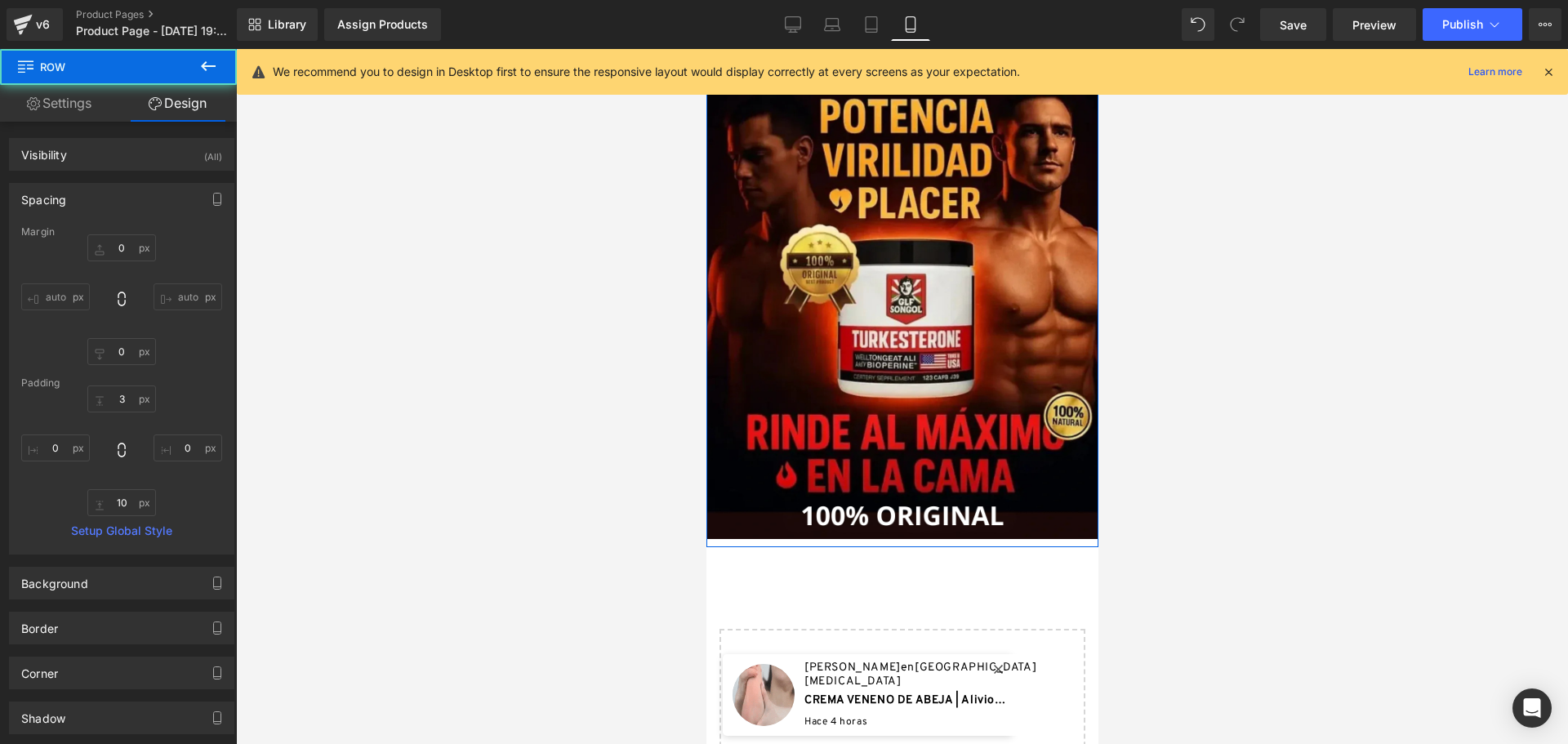
type input "0"
type input "10"
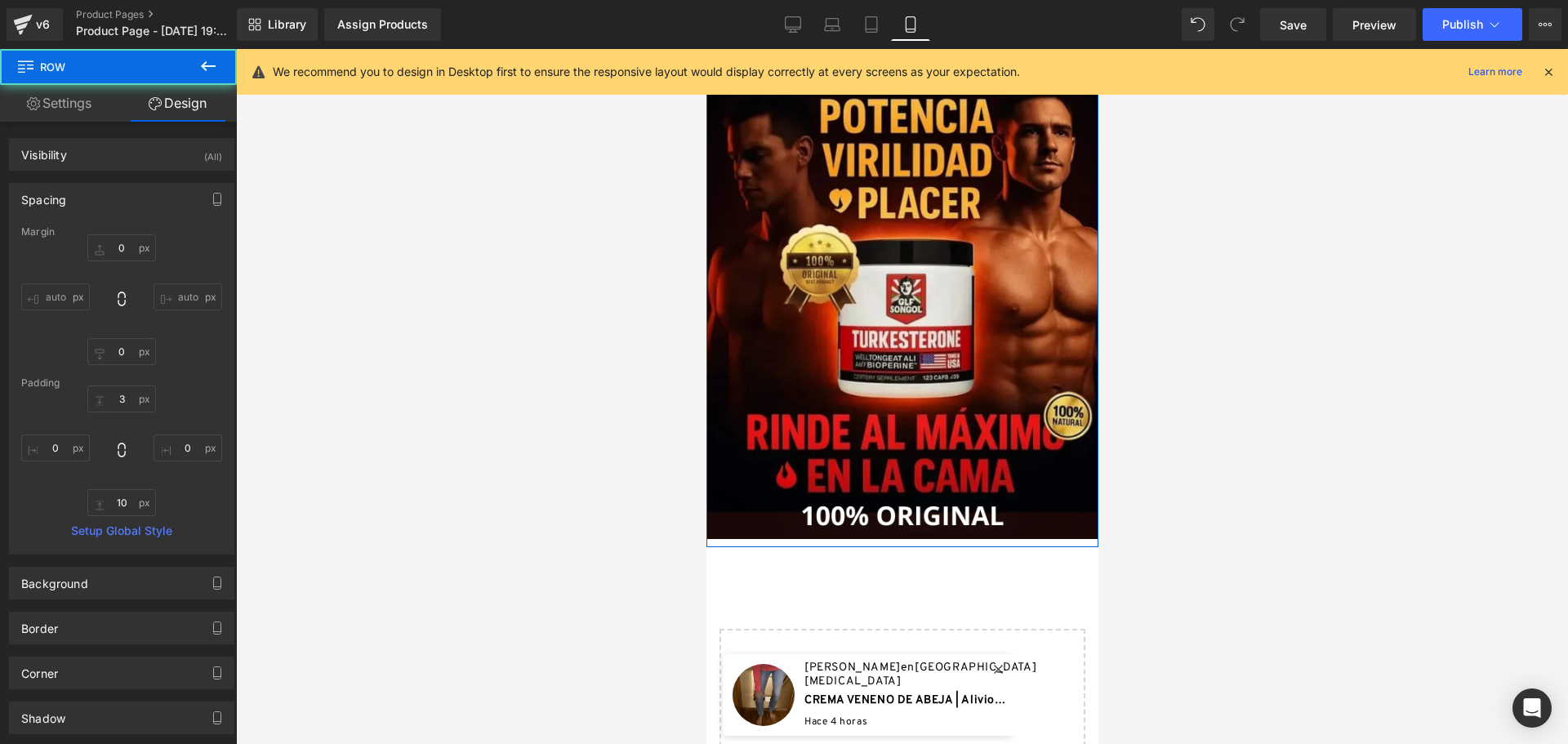
type input "0"
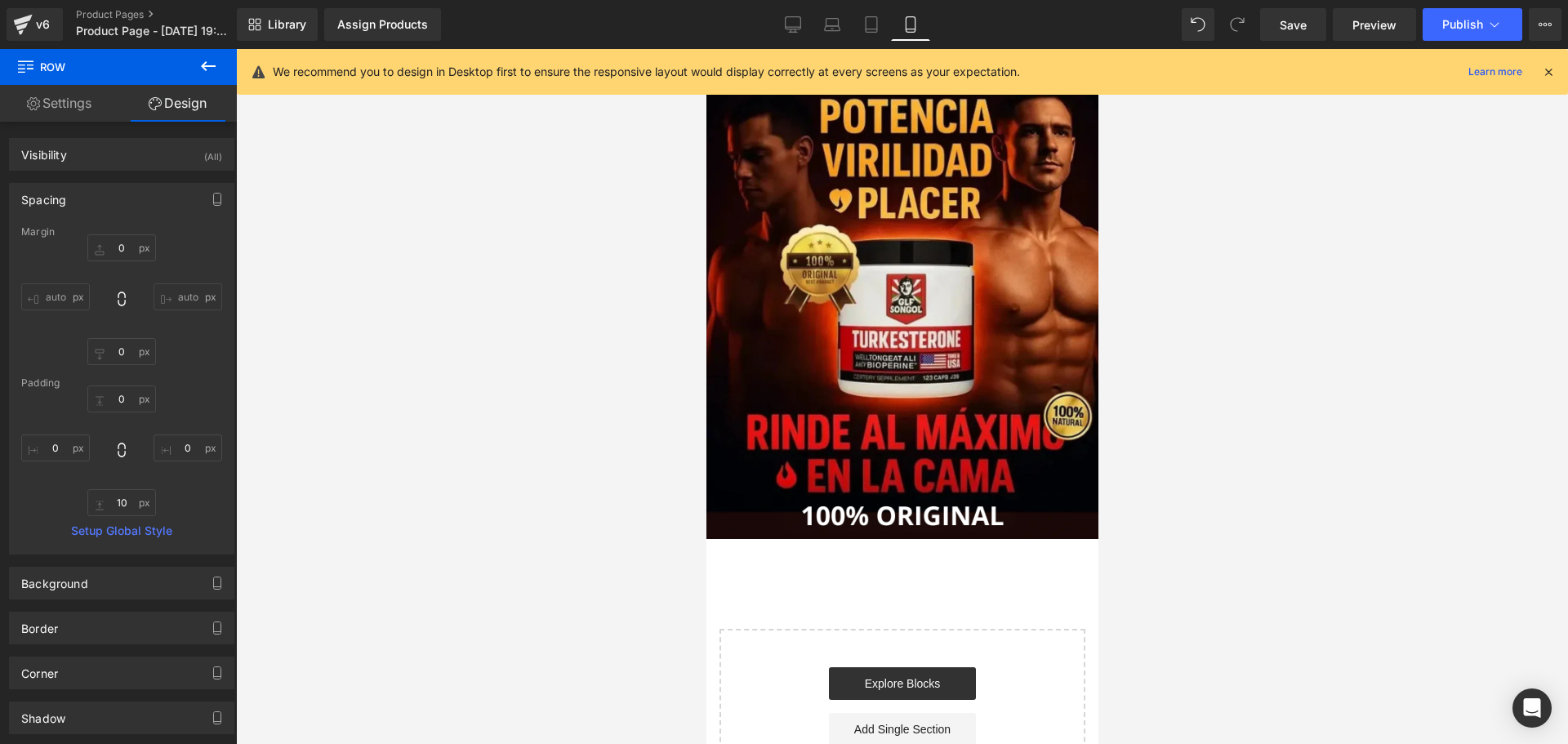
click at [1549, 69] on icon at bounding box center [1548, 72] width 15 height 15
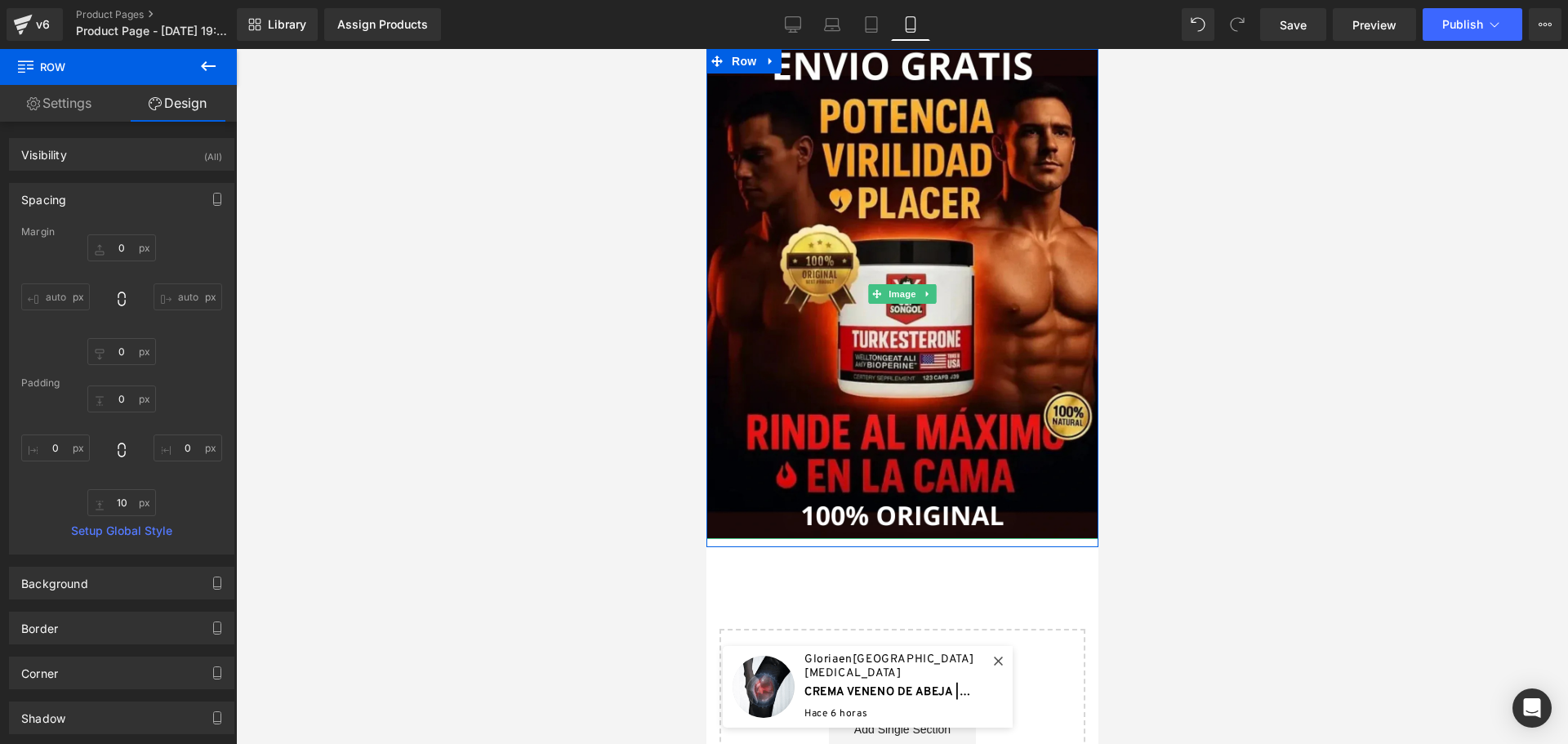
drag, startPoint x: 923, startPoint y: 290, endPoint x: 930, endPoint y: 298, distance: 10.6
click at [923, 291] on icon at bounding box center [927, 294] width 9 height 10
click at [914, 295] on icon at bounding box center [918, 294] width 9 height 9
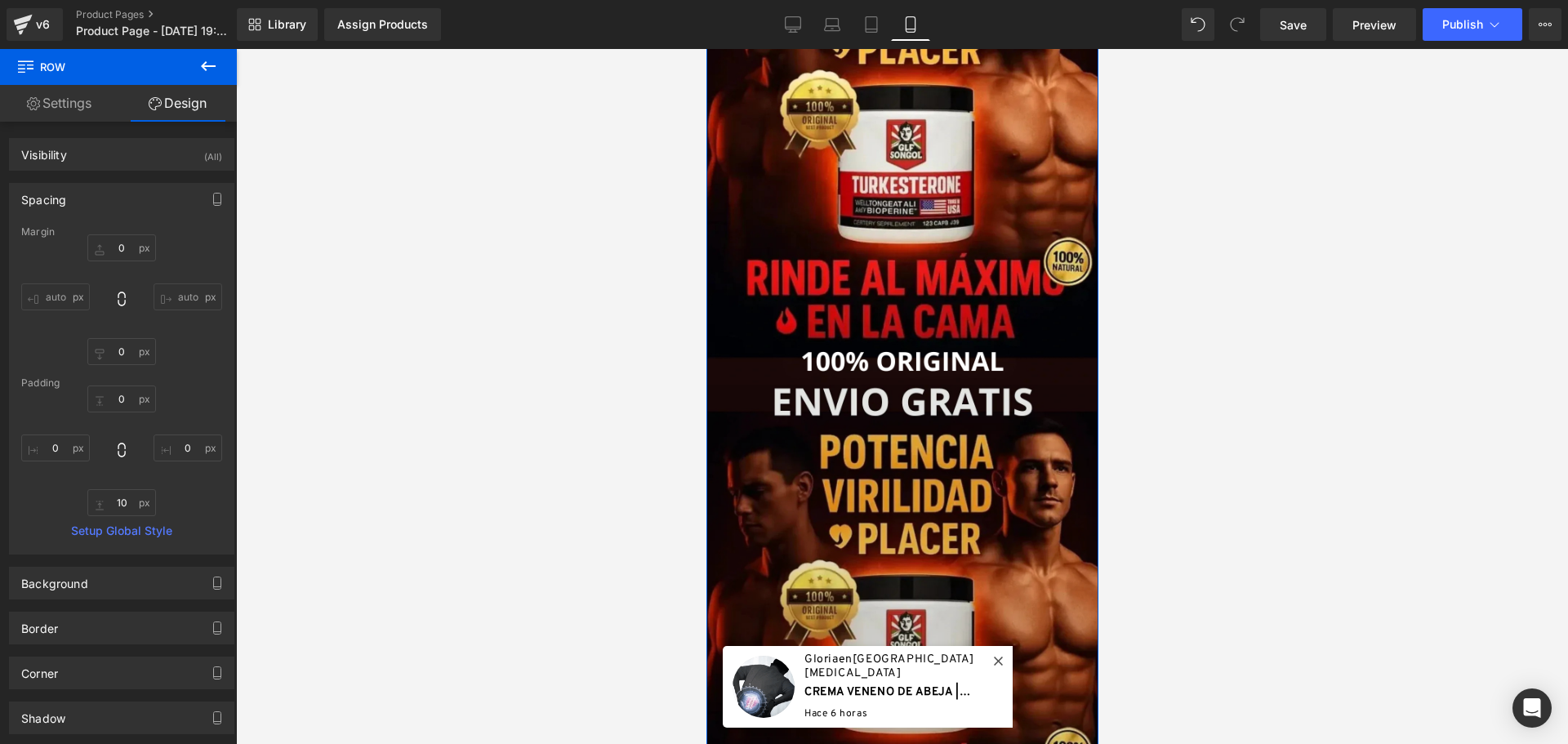
scroll to position [245, 0]
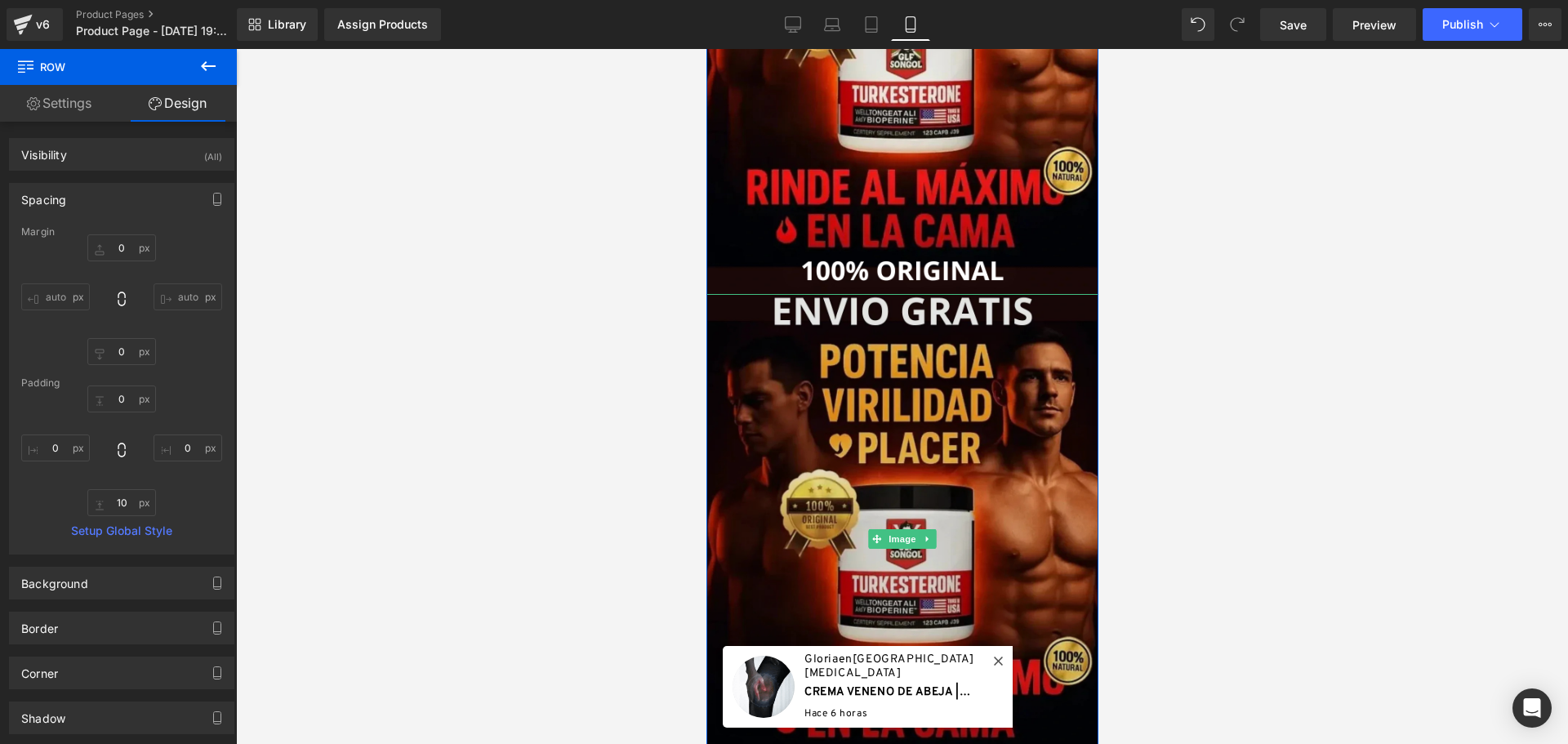
click at [969, 425] on img at bounding box center [901, 539] width 392 height 490
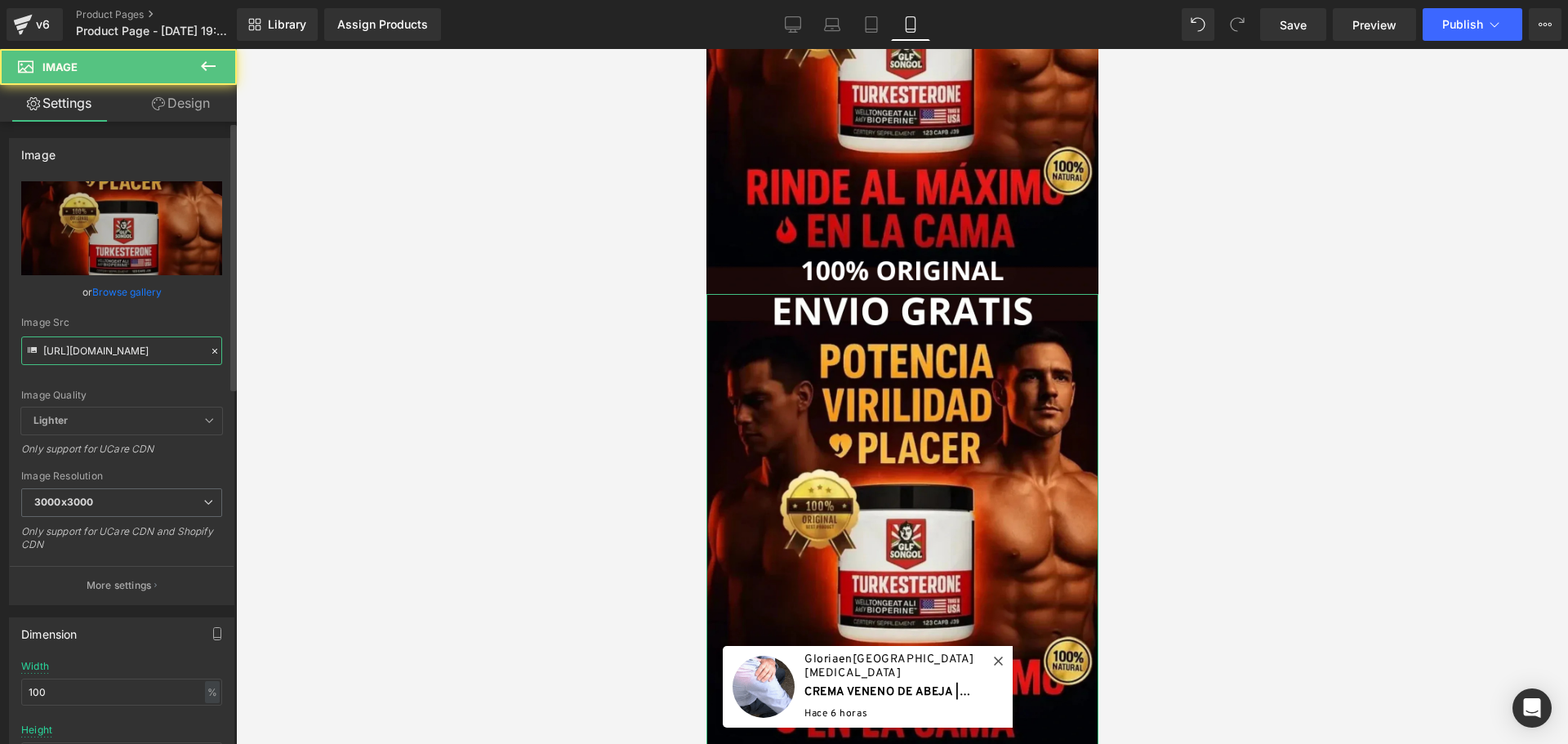
click at [86, 346] on input "[URL][DOMAIN_NAME]" at bounding box center [121, 350] width 201 height 28
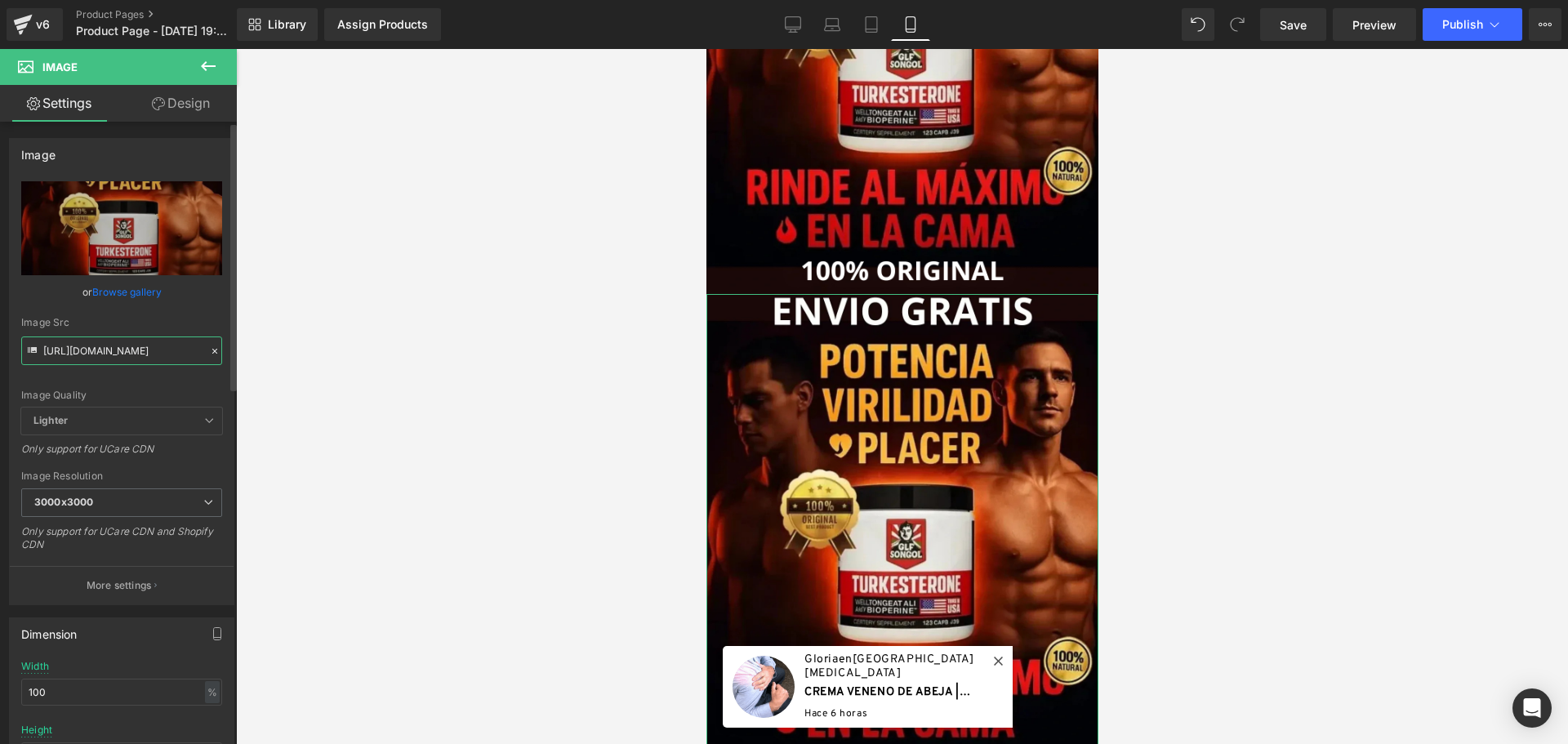
click at [86, 346] on input "[URL][DOMAIN_NAME]" at bounding box center [121, 350] width 201 height 28
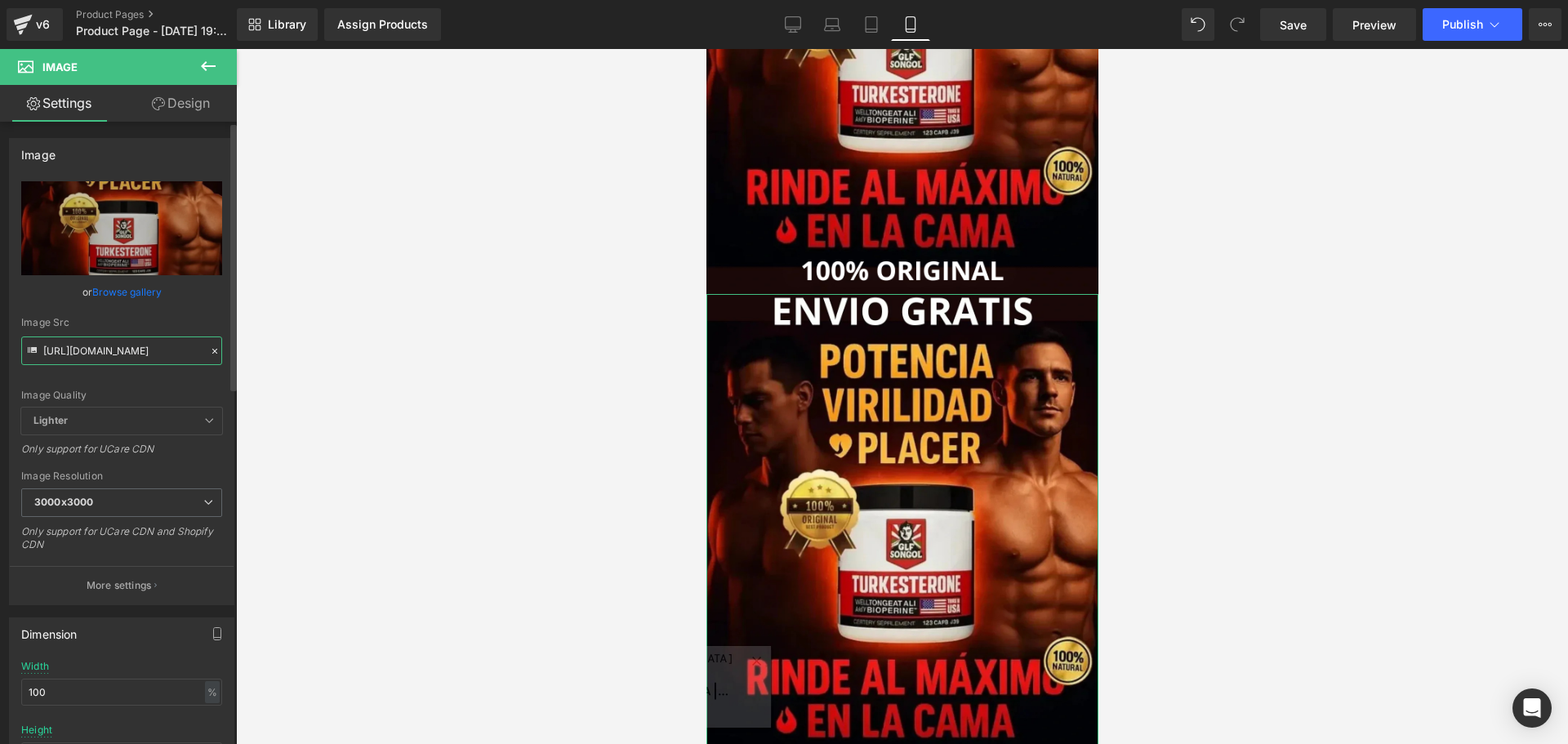
paste input "gempages_486012821050492158-bf6d5bce-77c8-4f05-ac6c-73575c6ba919.png?v=17530329…"
type input "[URL][DOMAIN_NAME]"
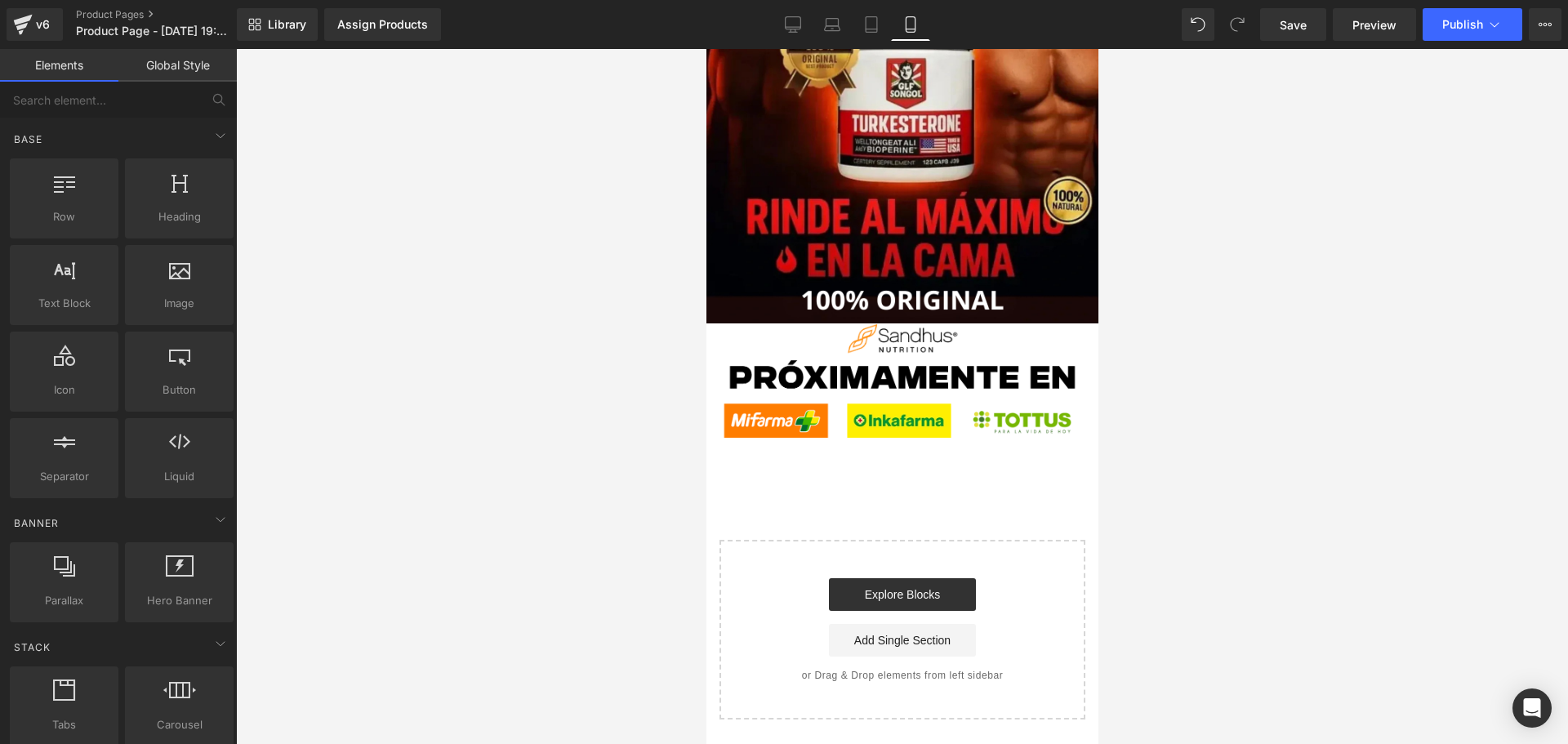
scroll to position [0, 0]
click at [425, 388] on div at bounding box center [902, 396] width 1332 height 695
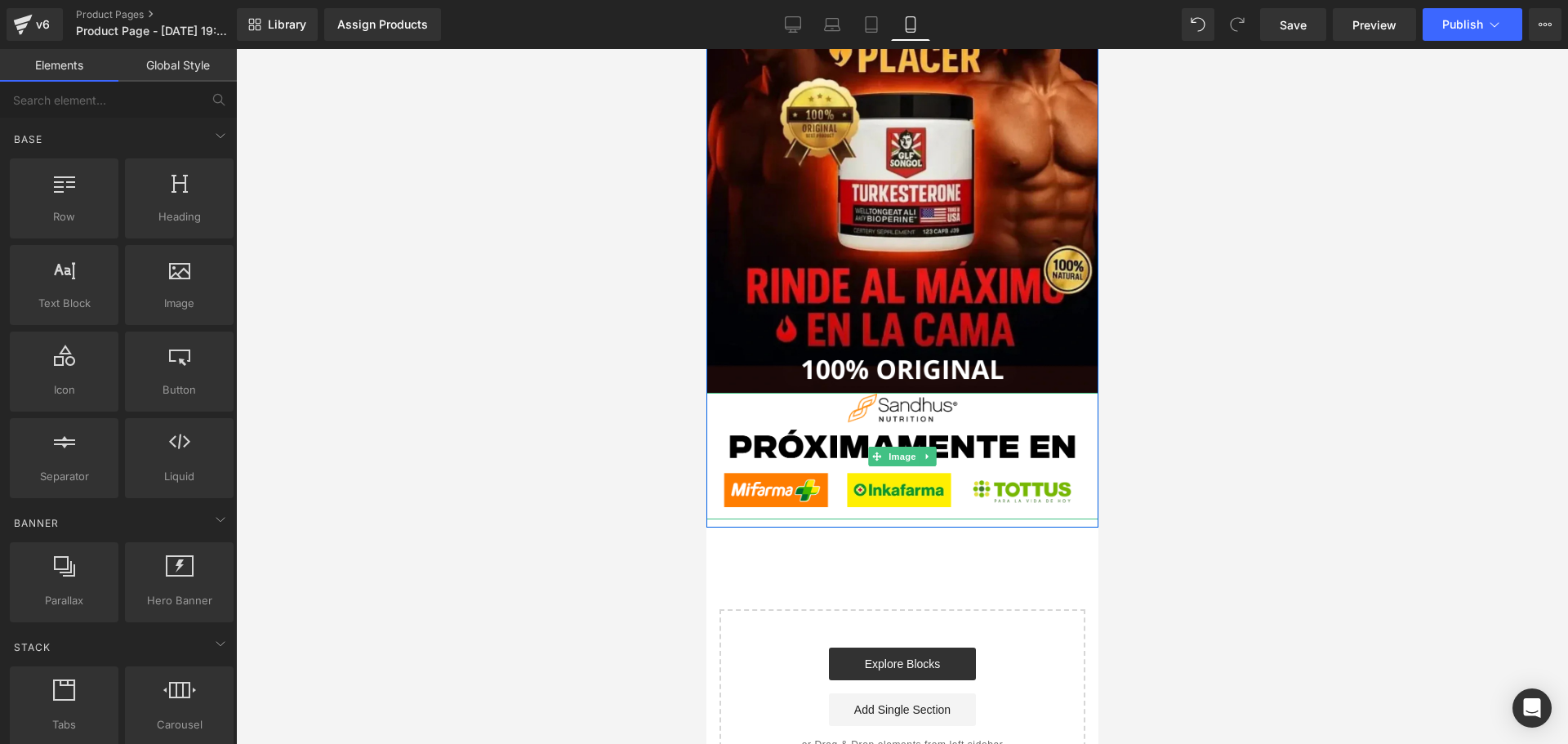
scroll to position [228, 0]
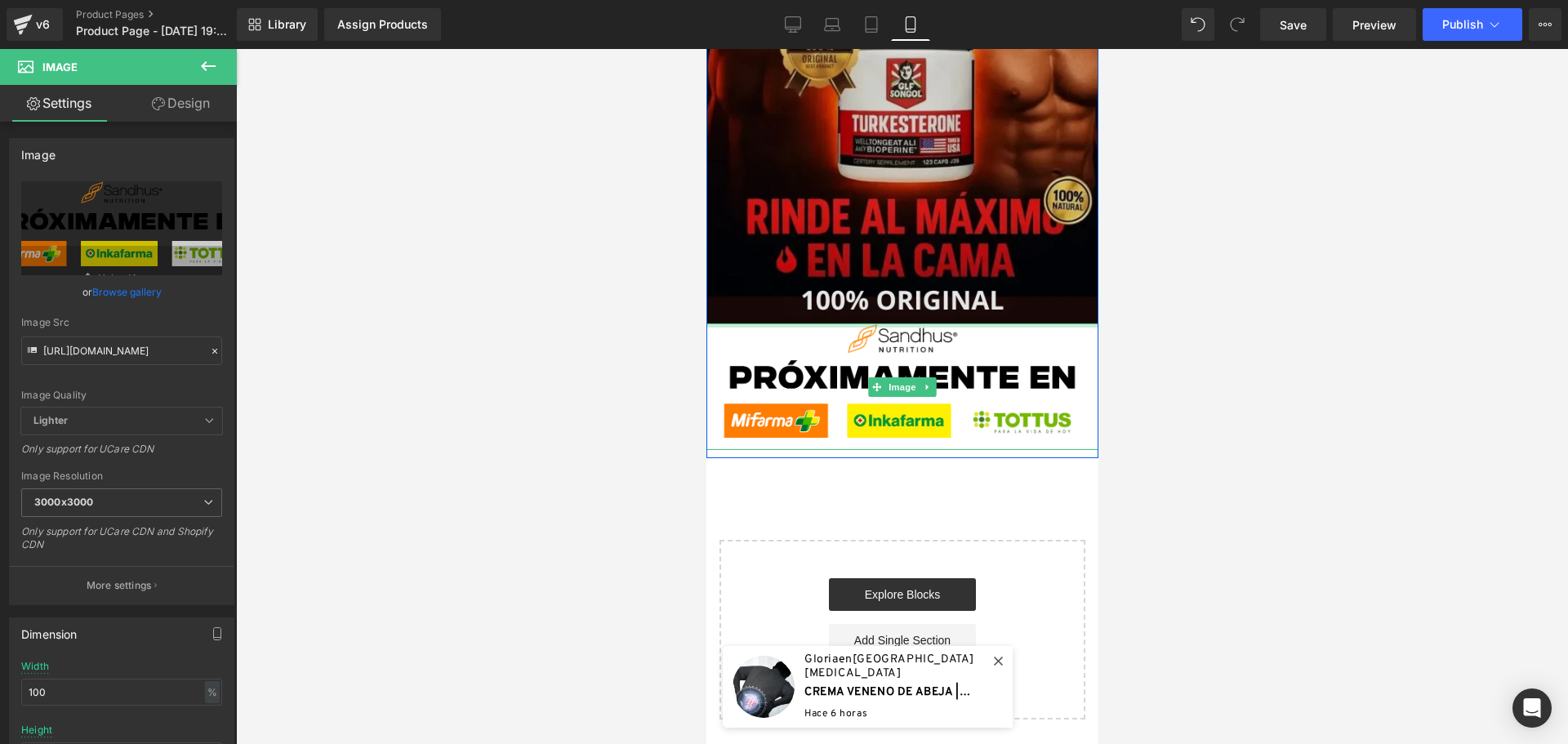
drag, startPoint x: 910, startPoint y: 311, endPoint x: 916, endPoint y: 289, distance: 22.8
click at [916, 289] on div "Image Image" at bounding box center [901, 142] width 392 height 617
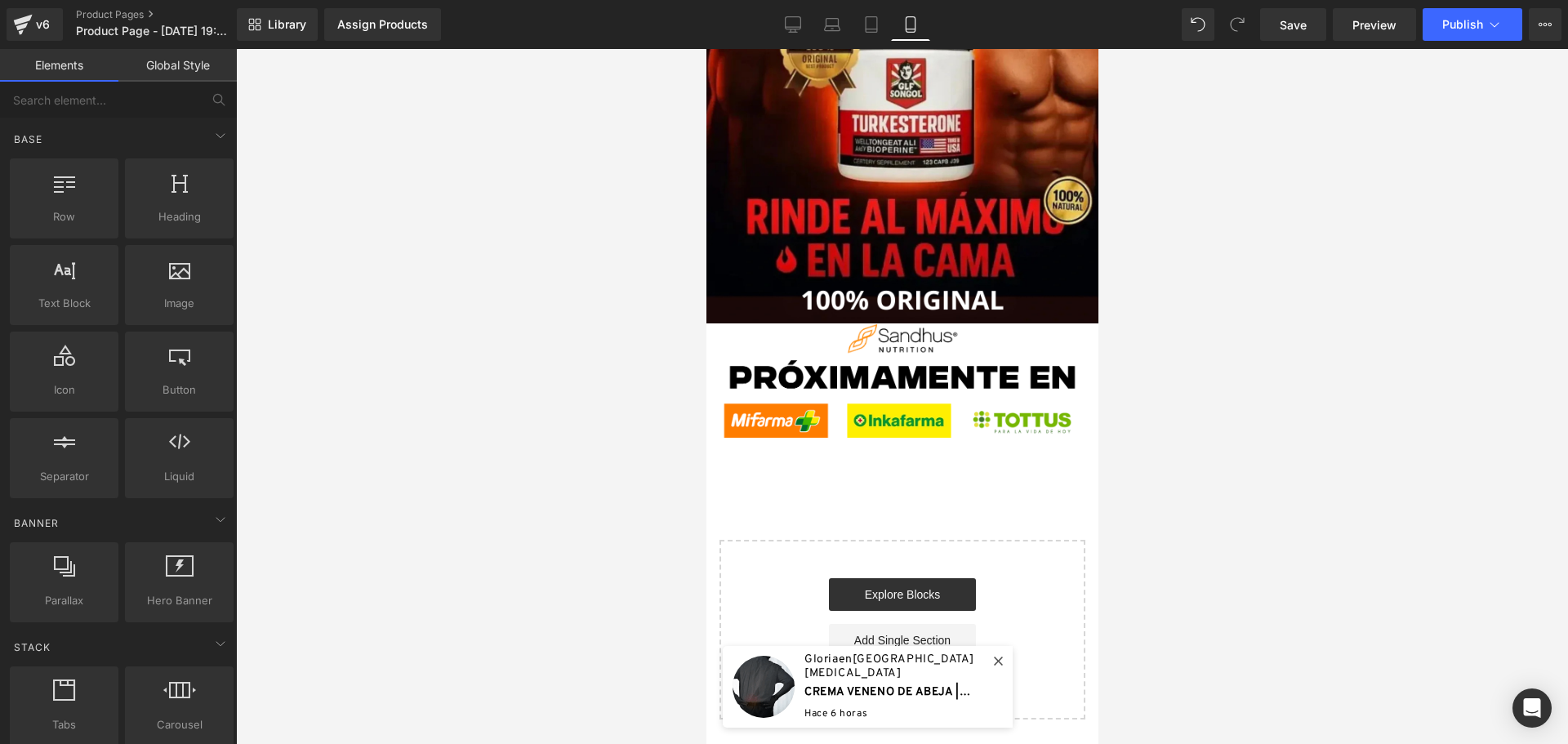
click at [980, 474] on div "Image Image Row Select your layout" at bounding box center [901, 277] width 392 height 886
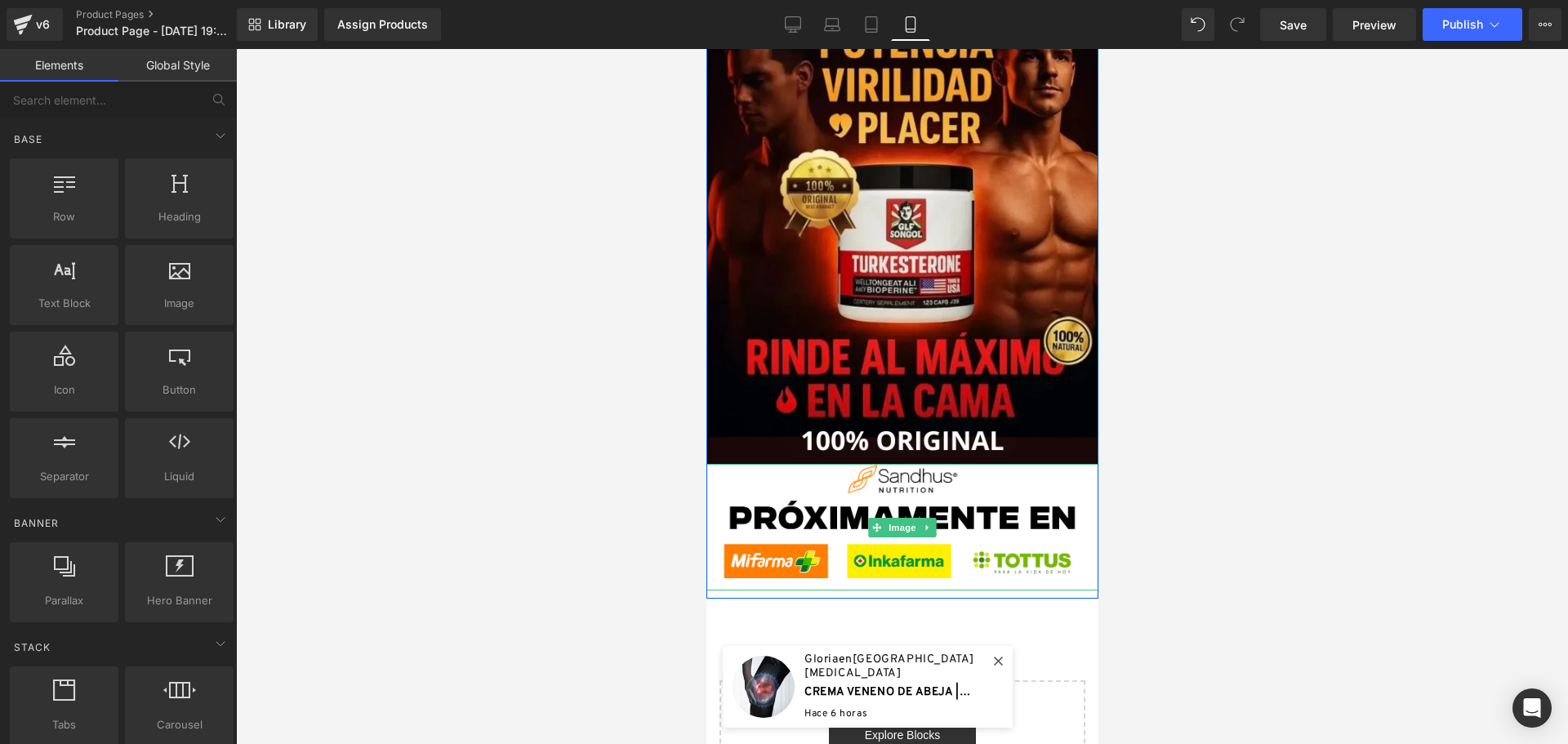
scroll to position [164, 0]
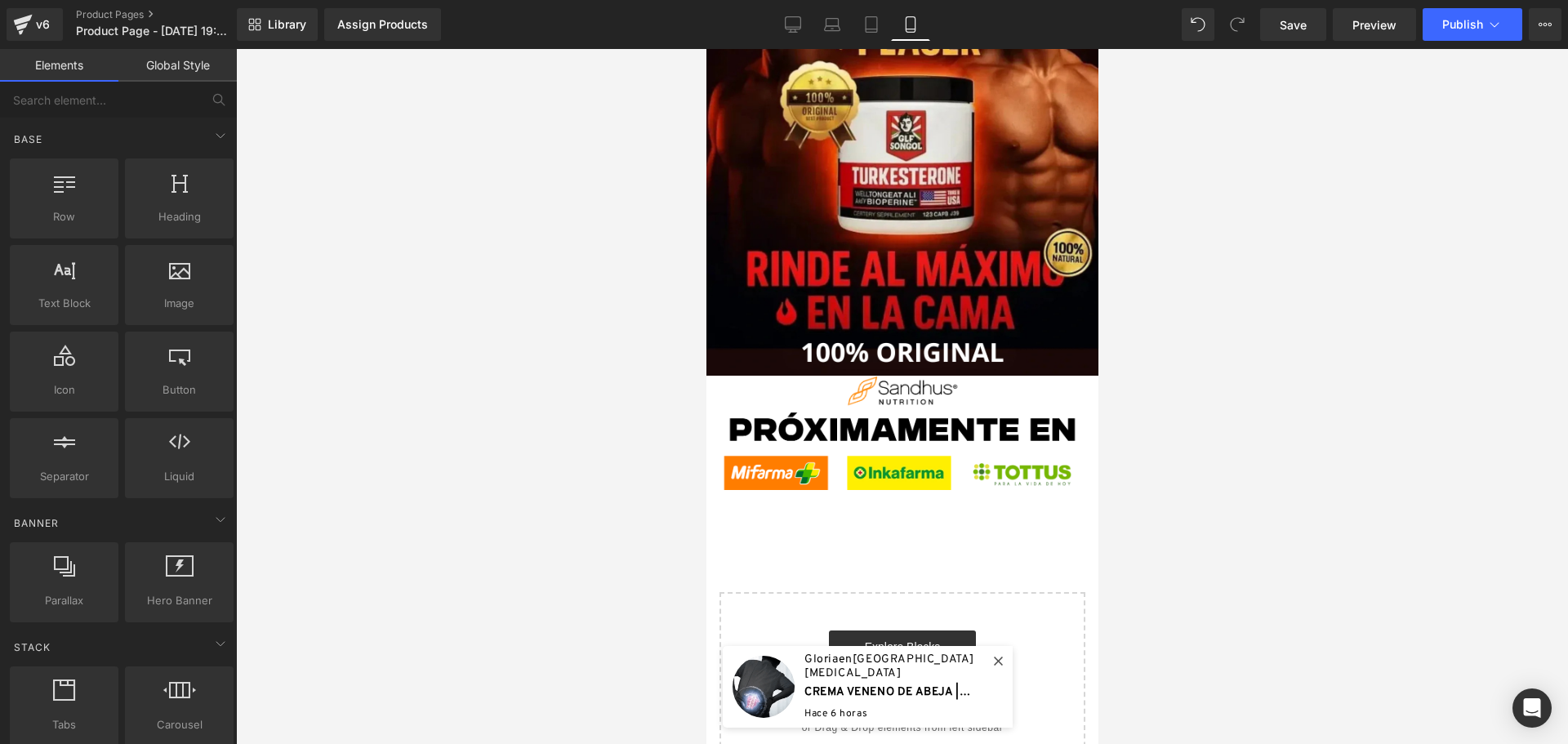
click at [996, 656] on icon at bounding box center [998, 661] width 9 height 9
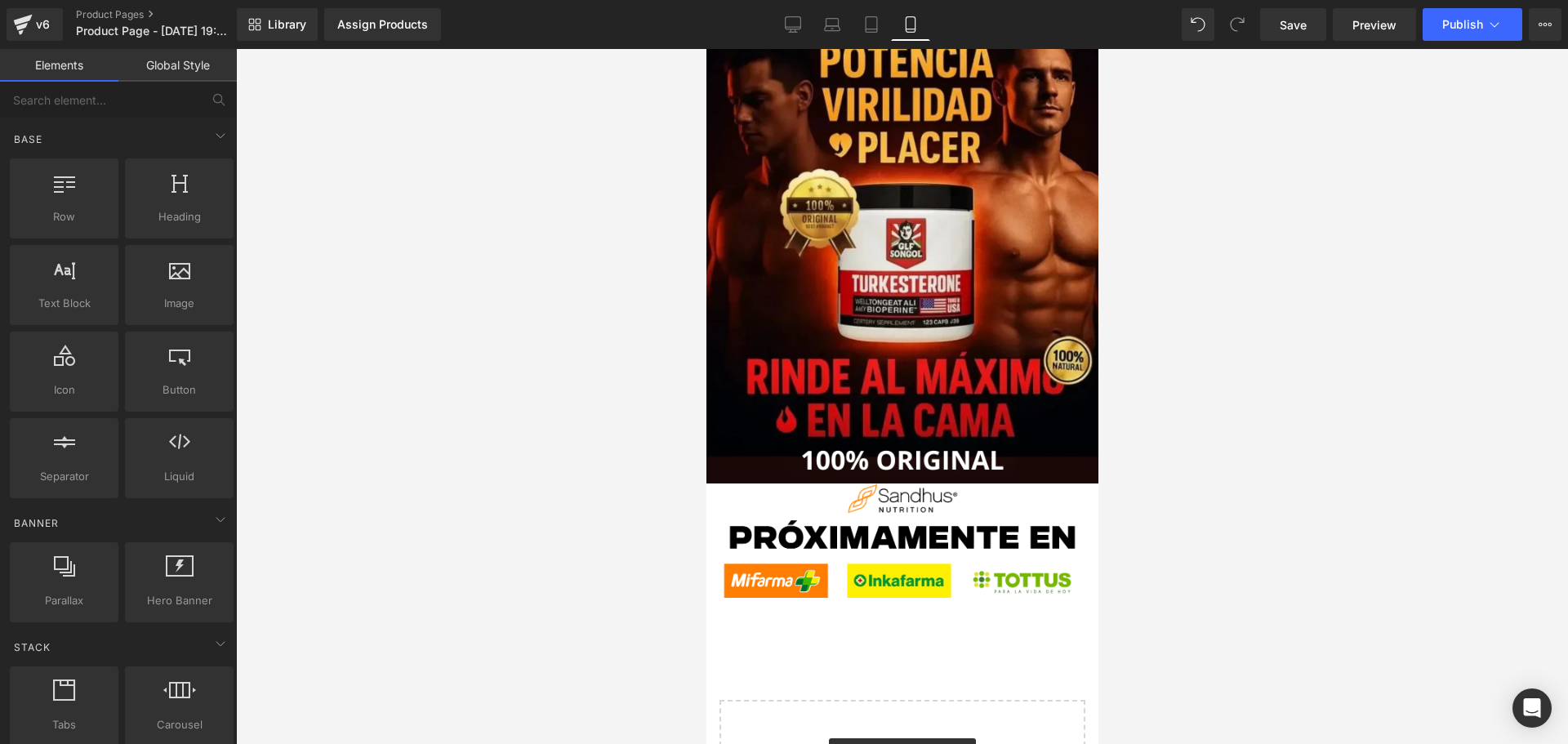
scroll to position [0, 0]
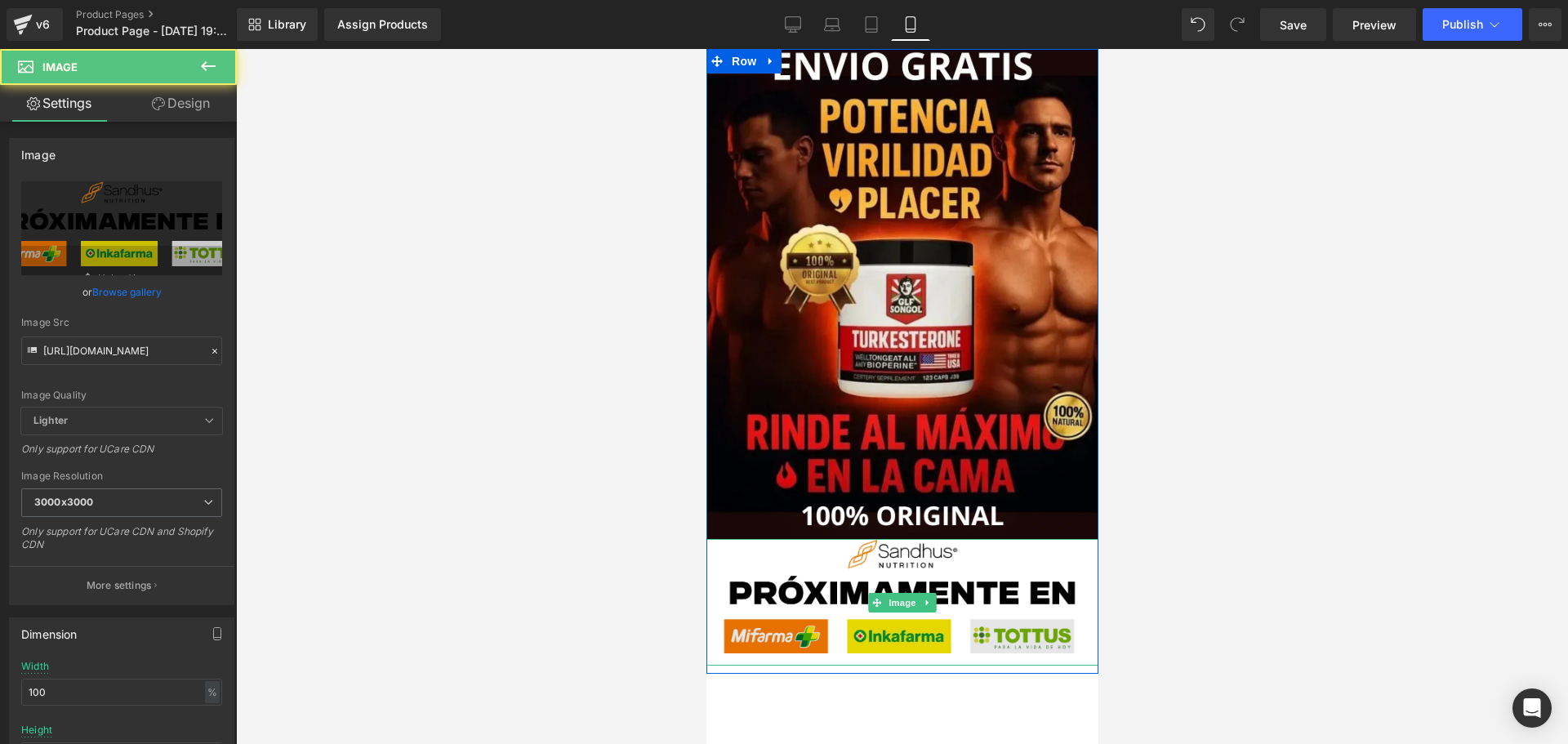
click at [1021, 571] on img at bounding box center [901, 602] width 392 height 127
click at [931, 571] on img at bounding box center [901, 602] width 392 height 127
click at [804, 580] on img at bounding box center [901, 602] width 392 height 127
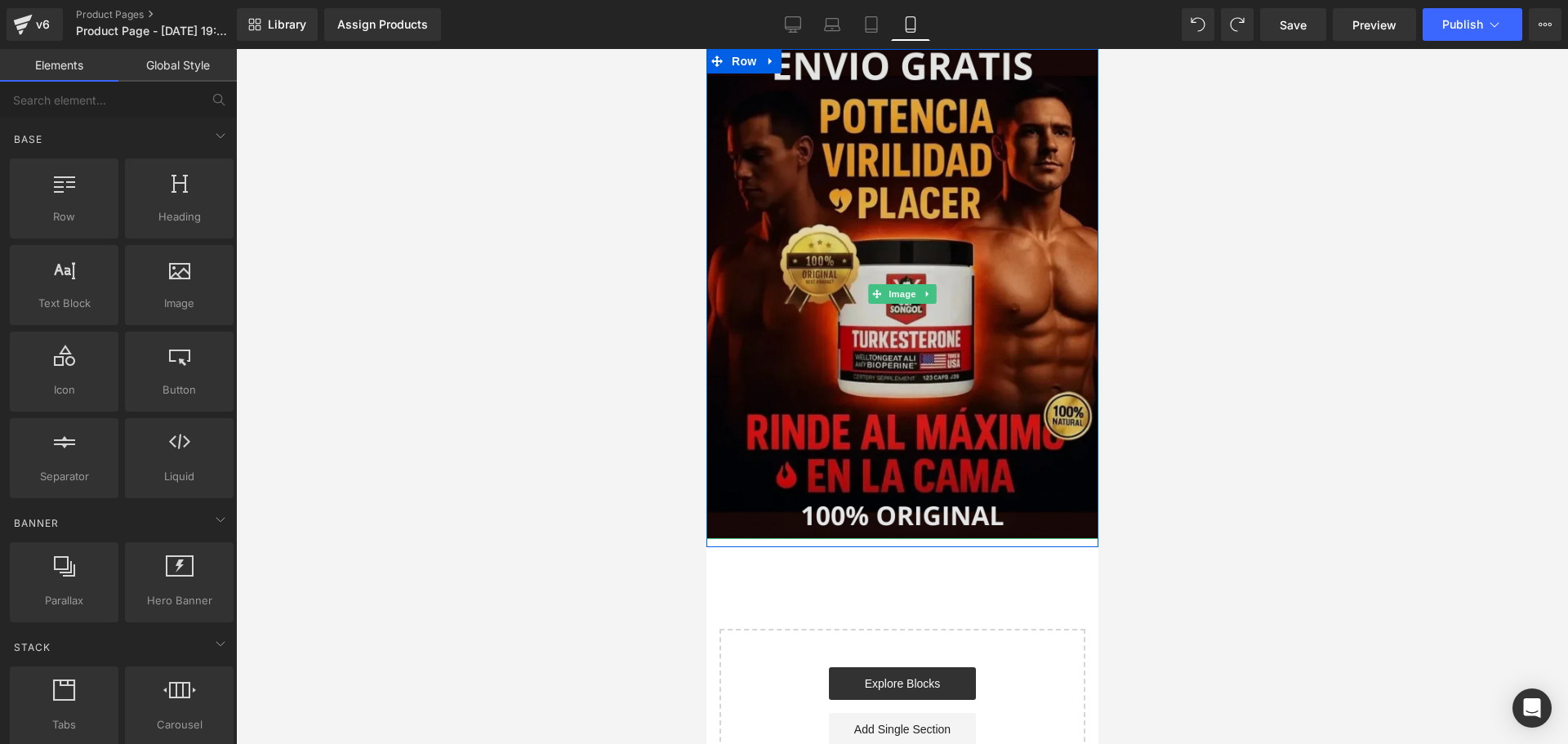
click at [999, 208] on img at bounding box center [901, 294] width 392 height 490
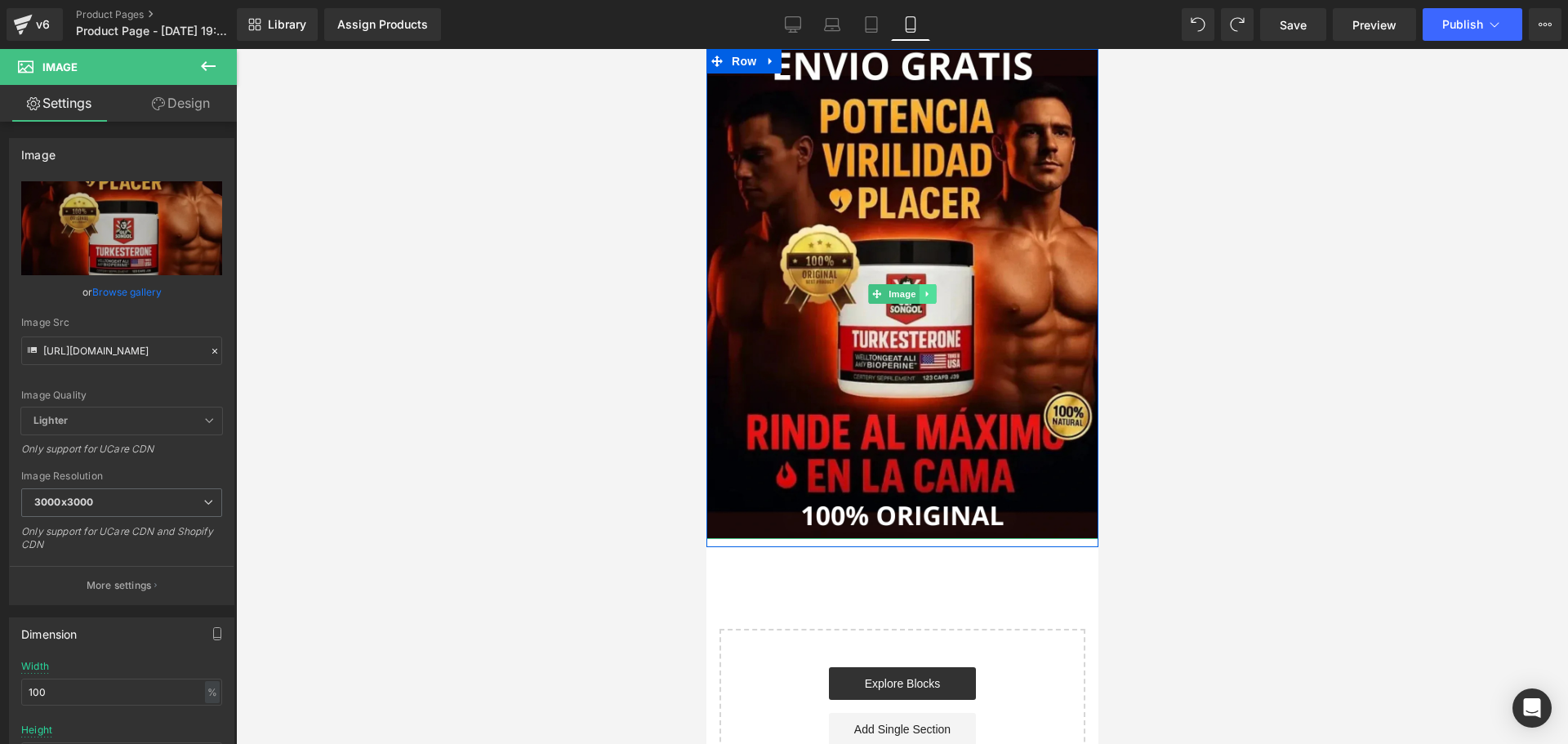
click at [922, 293] on icon at bounding box center [927, 294] width 9 height 10
click at [914, 296] on icon at bounding box center [918, 294] width 9 height 10
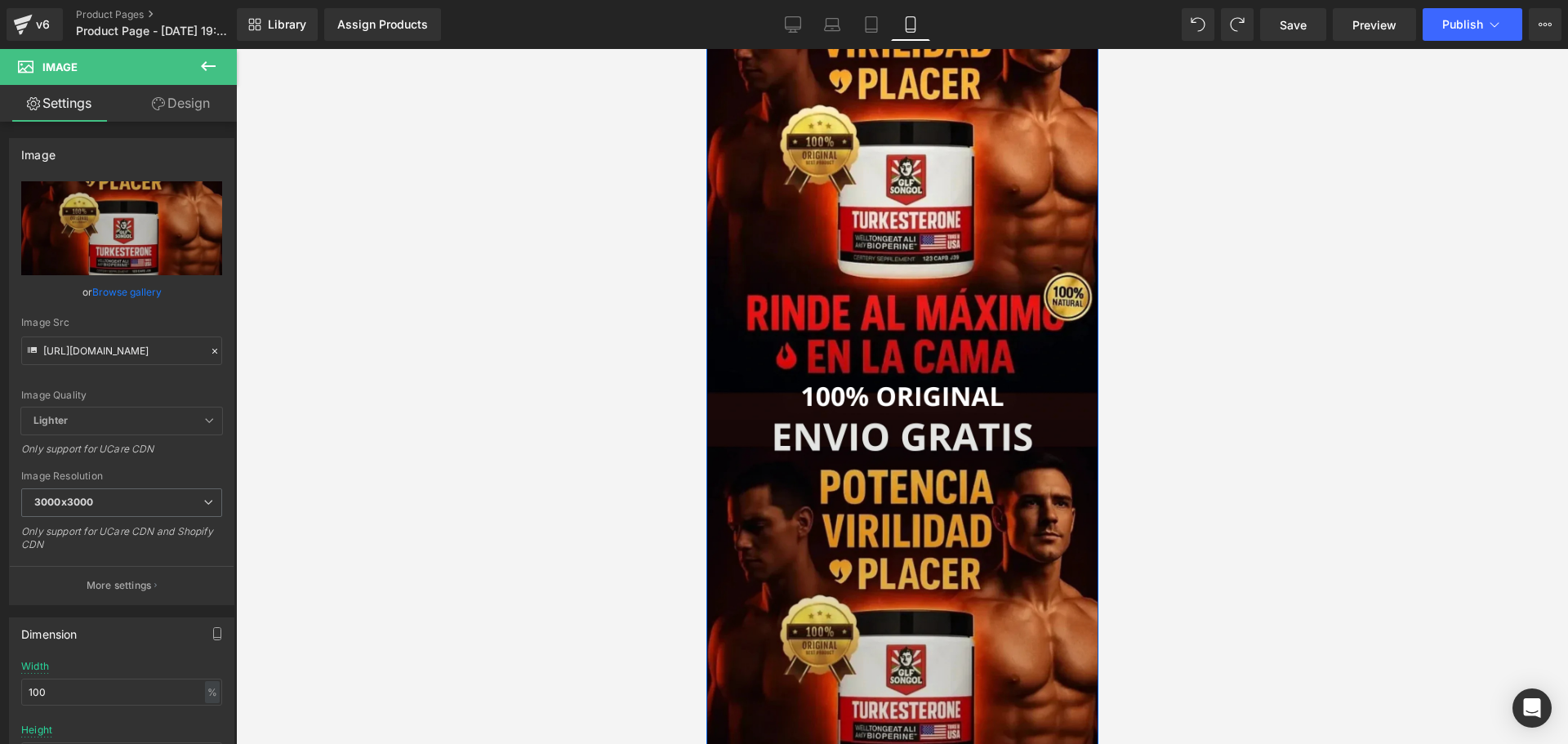
scroll to position [245, 0]
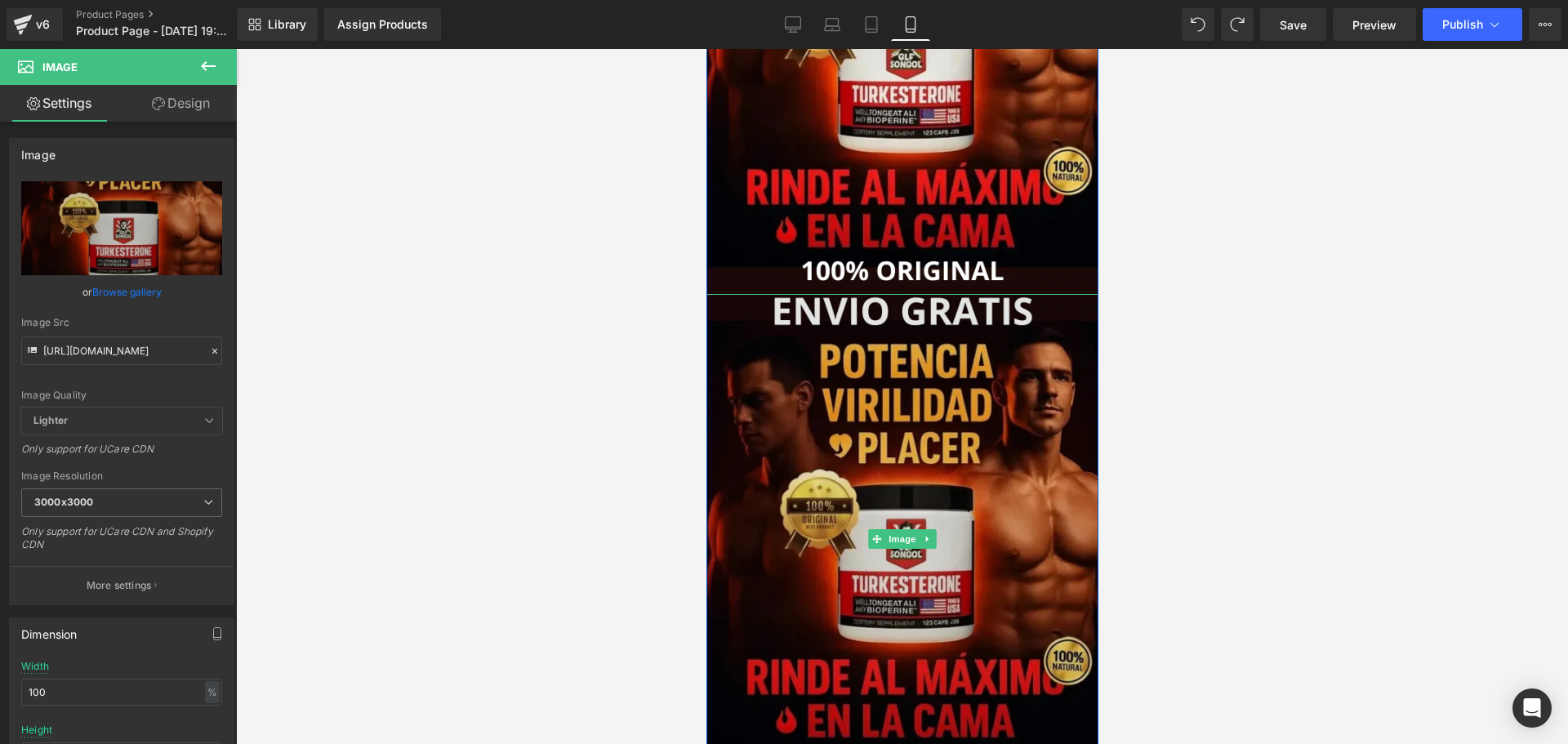
click at [1018, 428] on img at bounding box center [901, 539] width 392 height 490
click at [998, 416] on img at bounding box center [901, 539] width 392 height 490
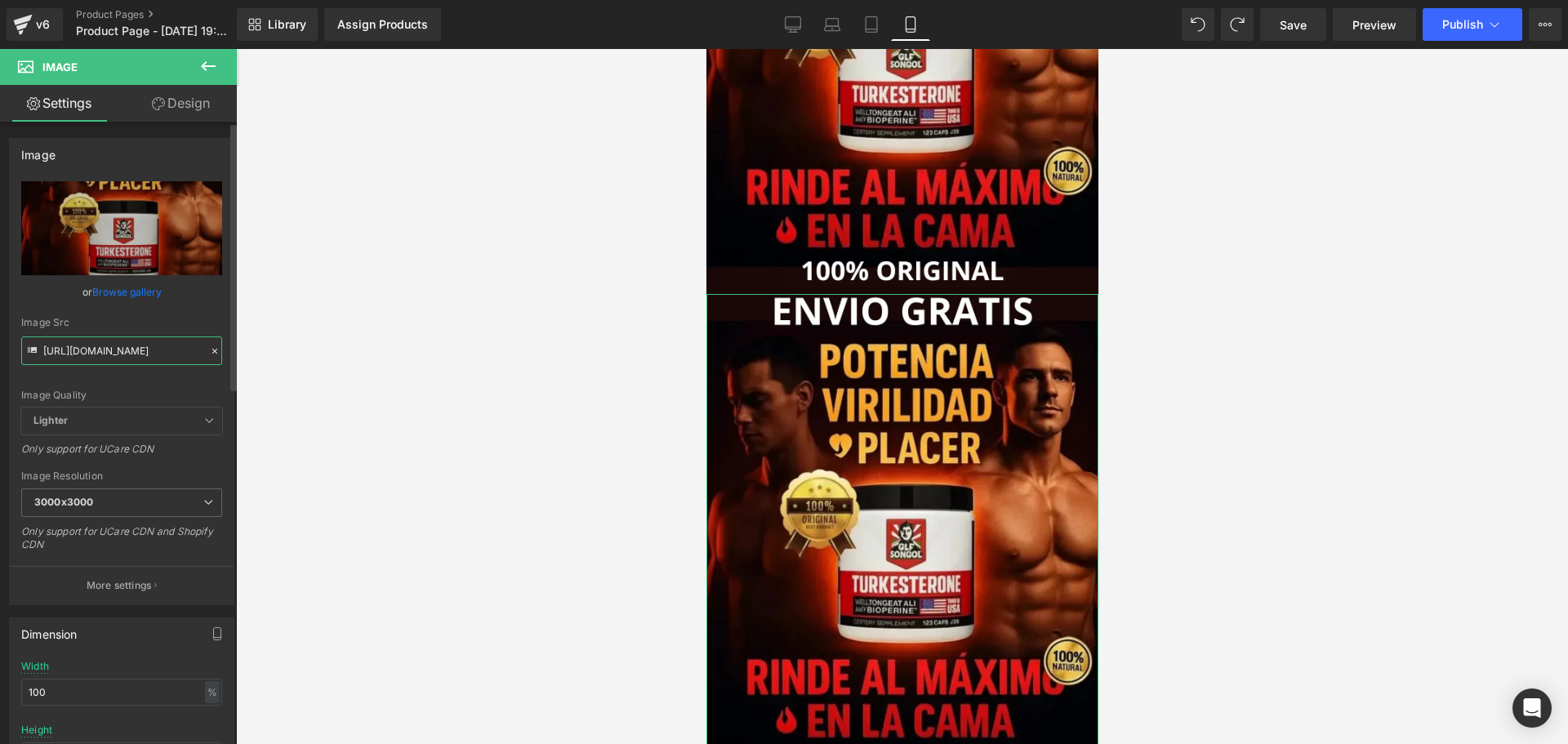
click at [109, 363] on input "[URL][DOMAIN_NAME]" at bounding box center [121, 350] width 201 height 28
click at [148, 335] on div "Image Src [URL][DOMAIN_NAME]" at bounding box center [121, 341] width 201 height 48
click at [145, 356] on input "[URL][DOMAIN_NAME]" at bounding box center [121, 350] width 201 height 28
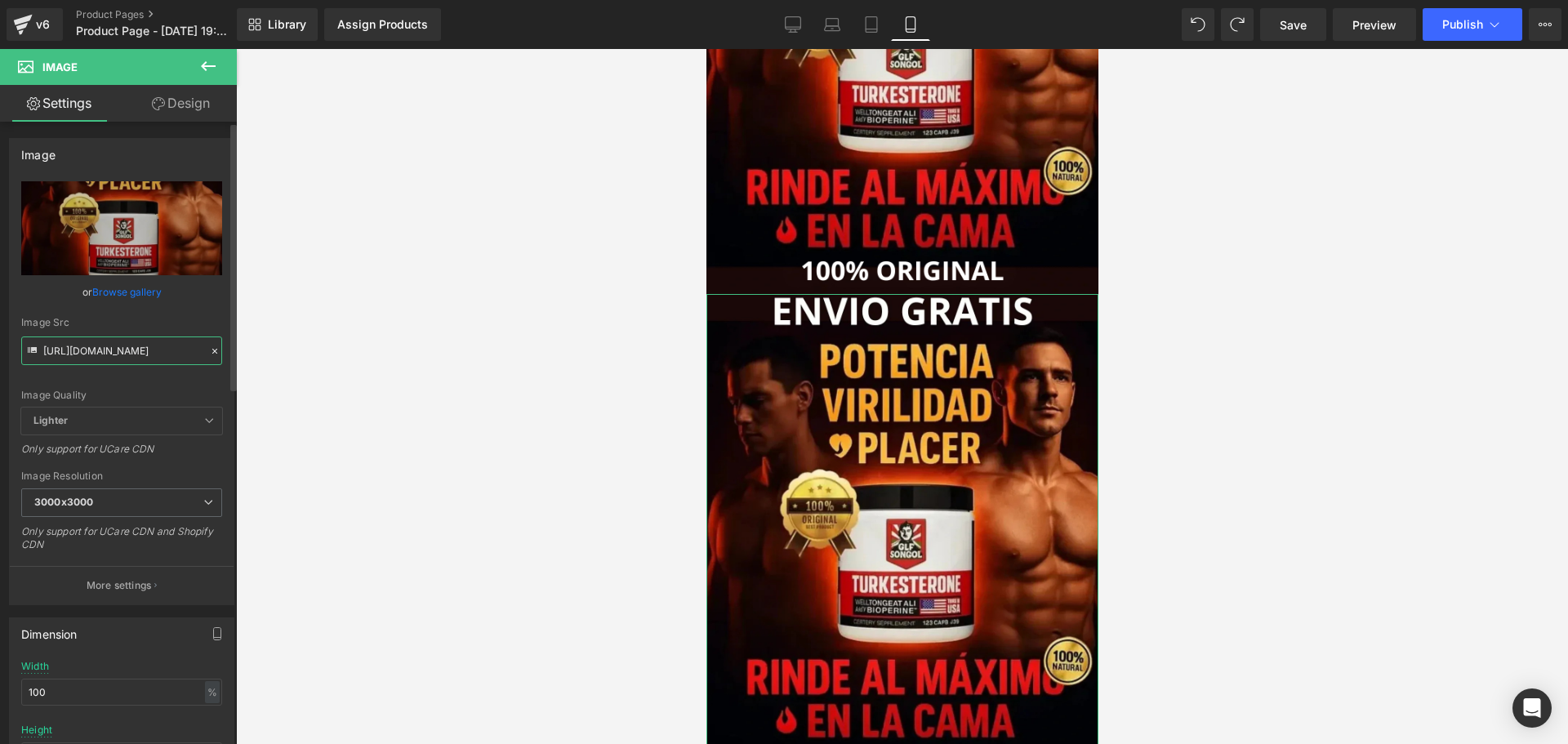
paste input "gempages_486012821050492158-c250efef-d2f7-4dbe-a864-d2fa22814419.gif?v=17530313…"
type input "[URL][DOMAIN_NAME]"
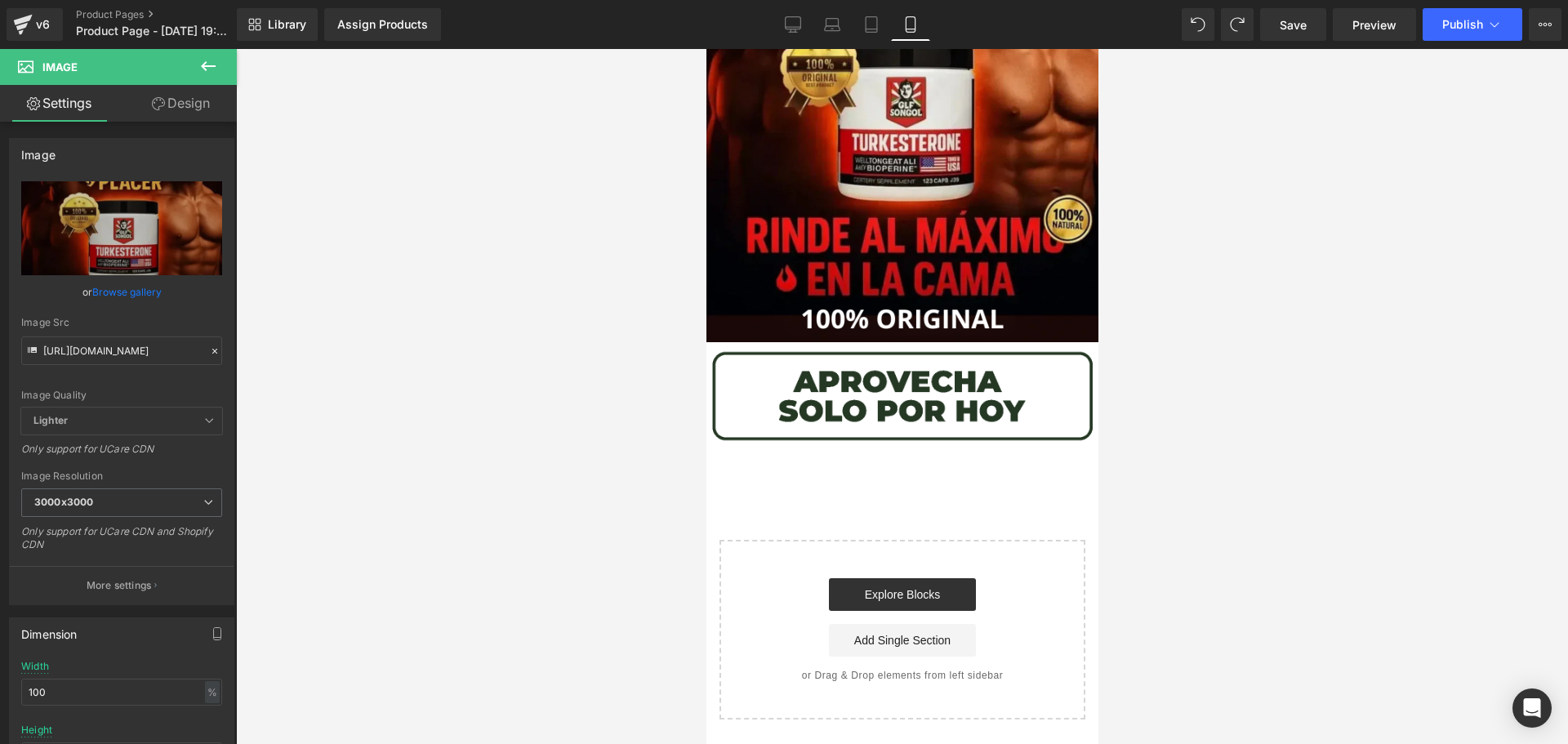
scroll to position [0, 0]
click at [446, 347] on div at bounding box center [902, 396] width 1332 height 695
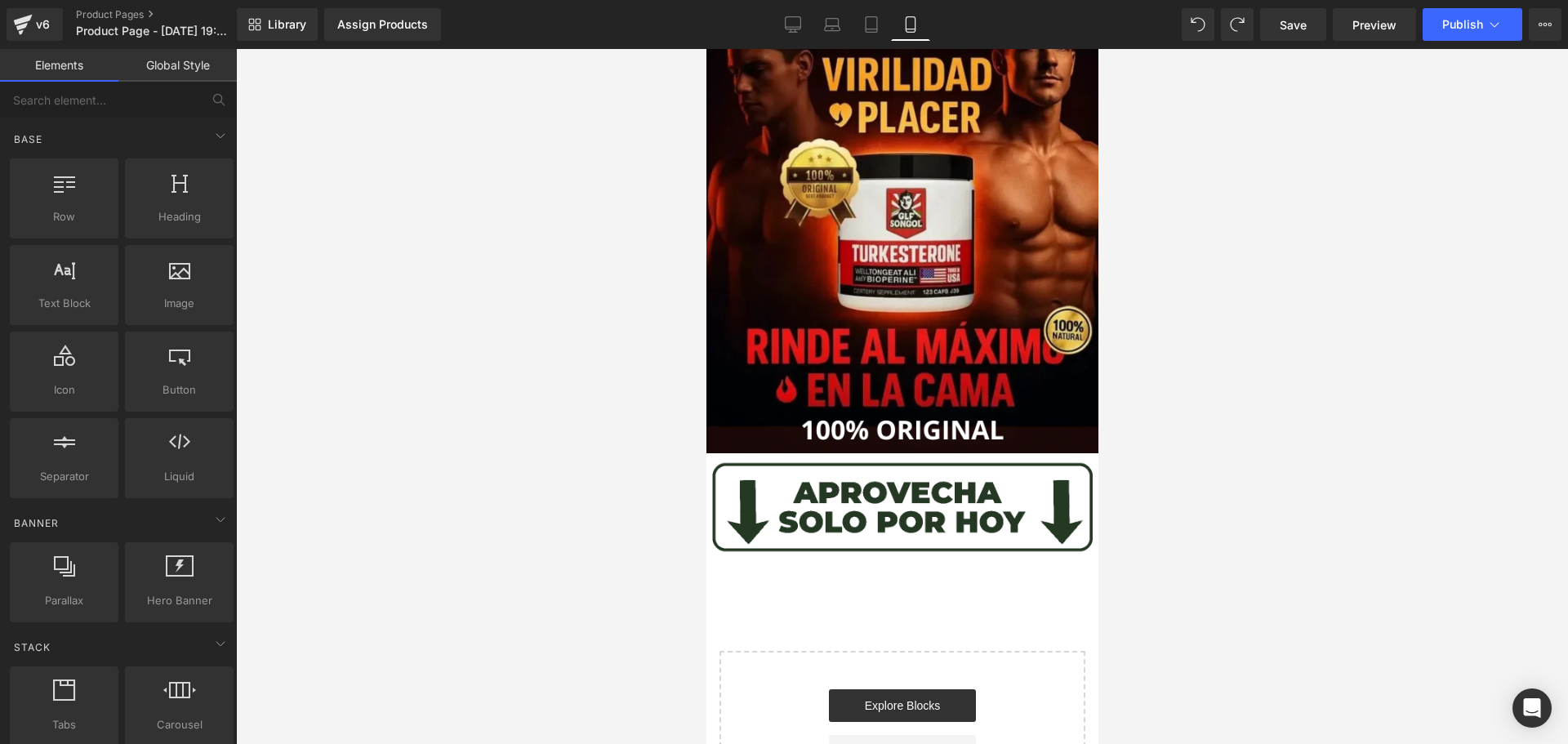
scroll to position [46, 0]
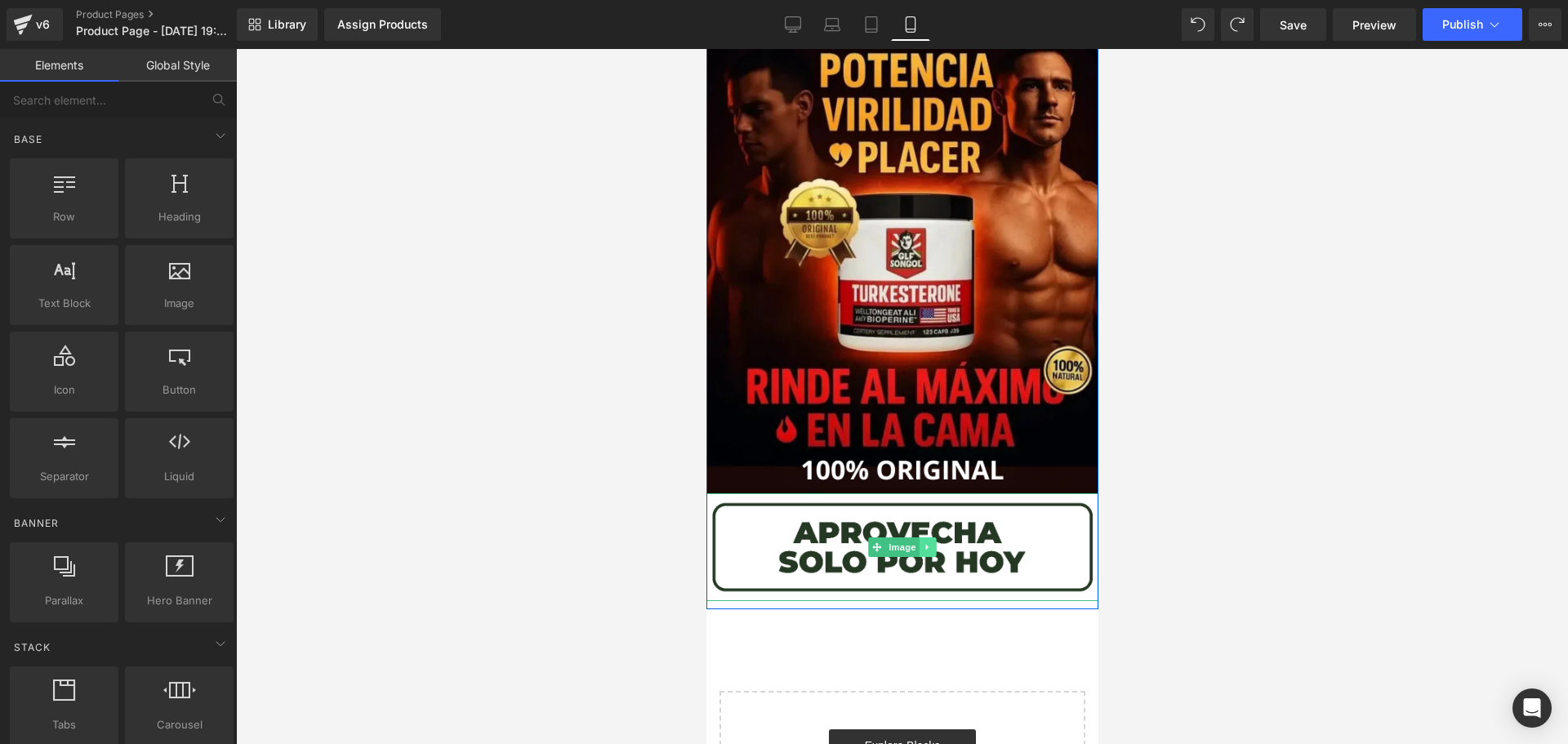
click at [927, 551] on link at bounding box center [927, 547] width 17 height 19
click at [914, 548] on icon at bounding box center [918, 548] width 9 height 9
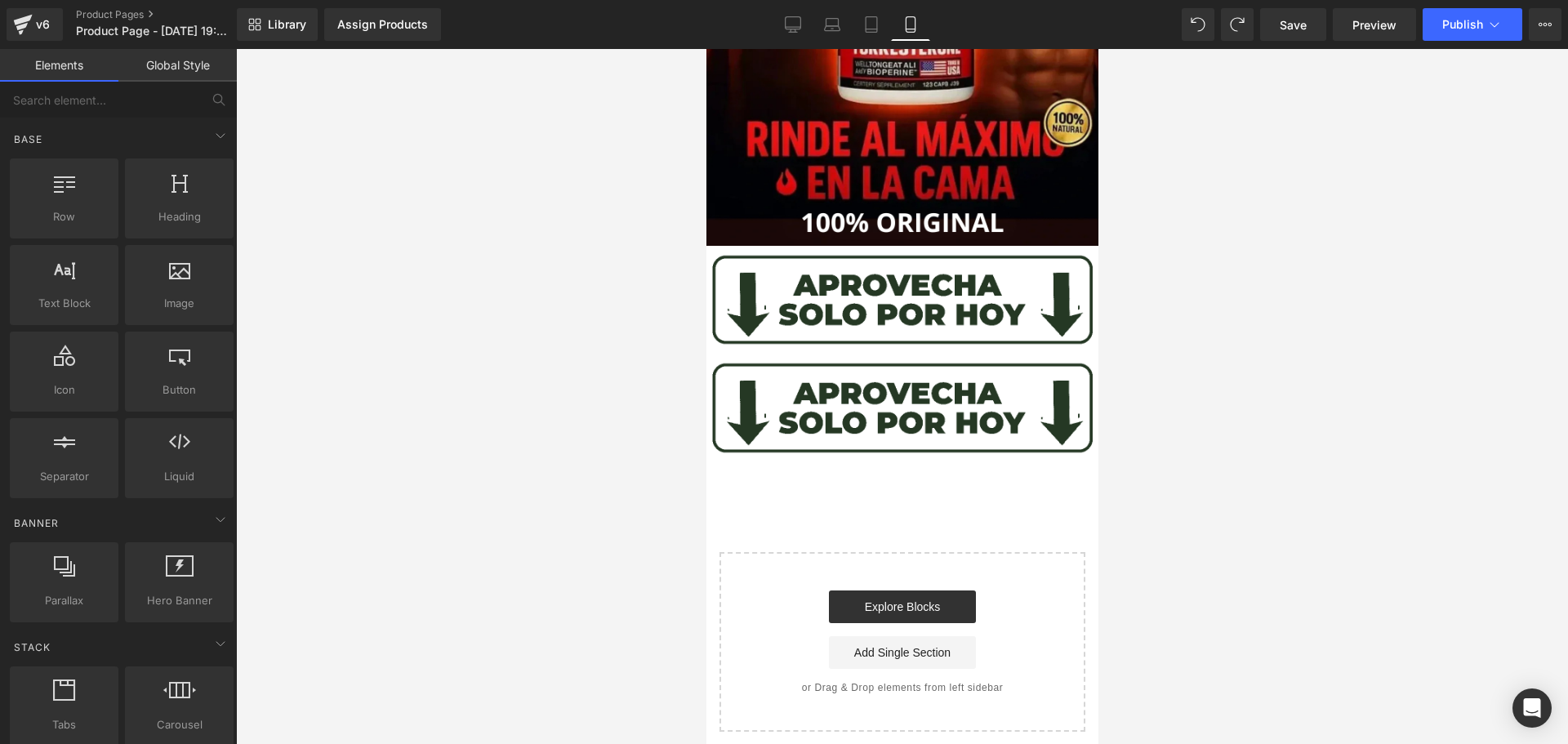
scroll to position [318, 0]
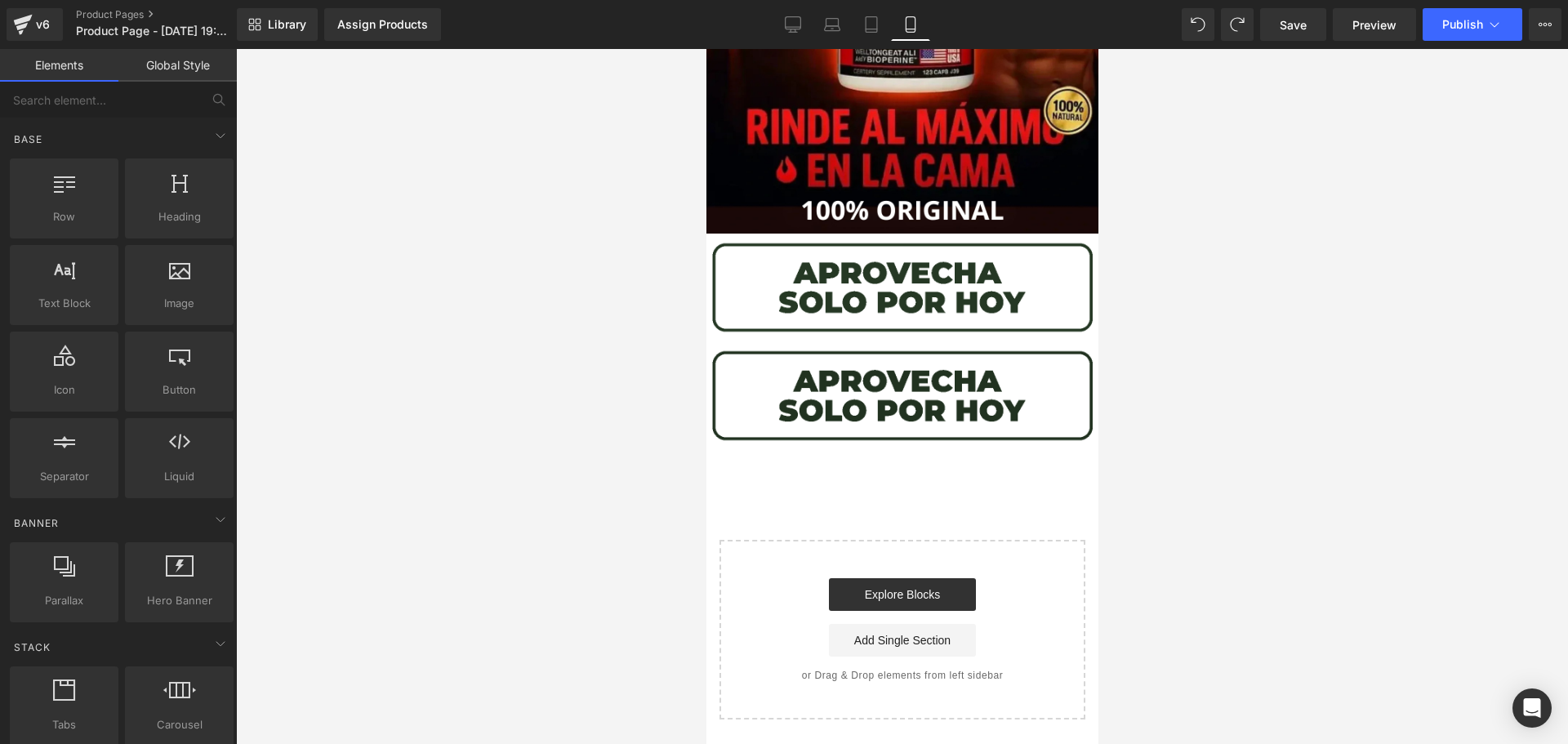
click at [1016, 388] on img at bounding box center [901, 395] width 392 height 108
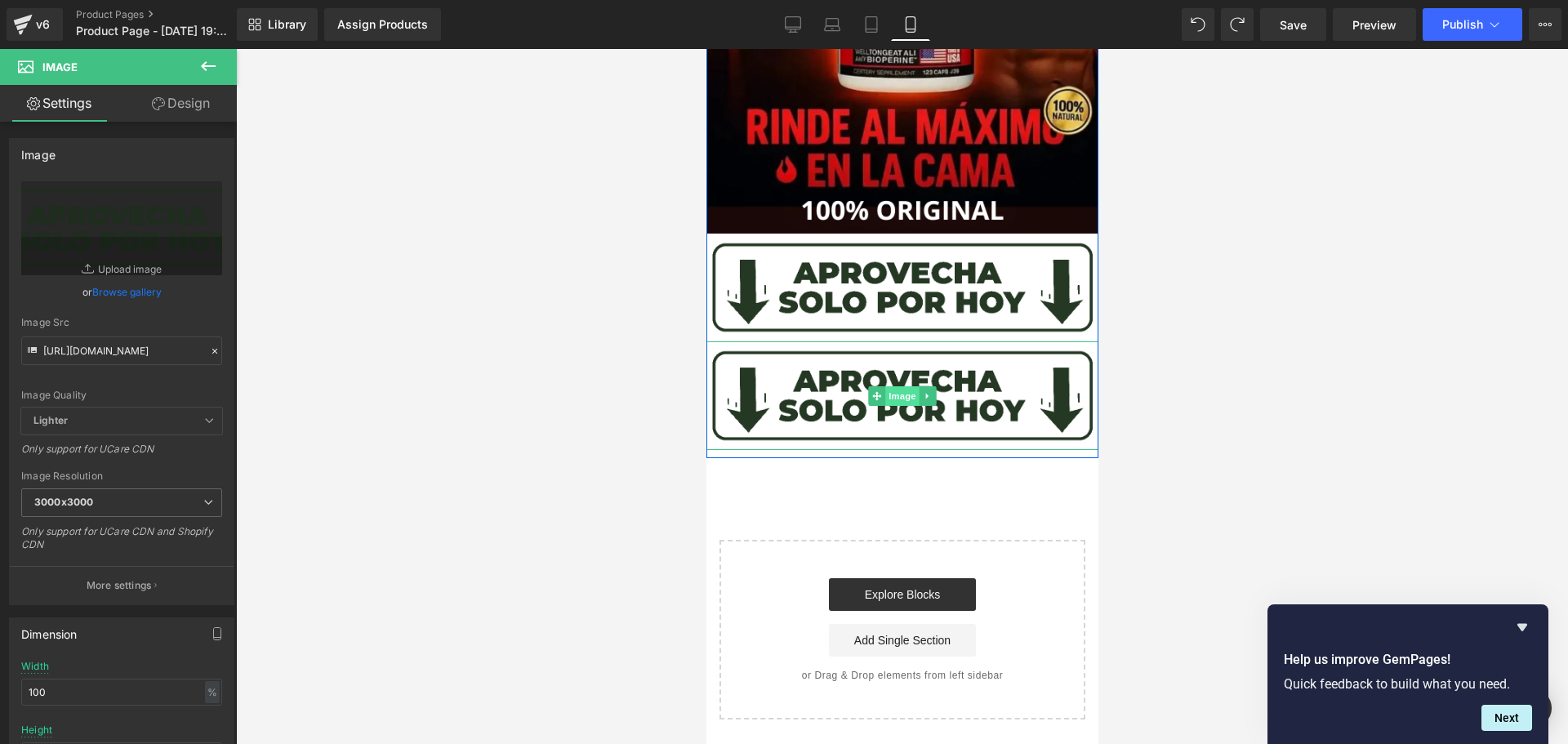
click at [891, 387] on span "Image" at bounding box center [901, 396] width 34 height 19
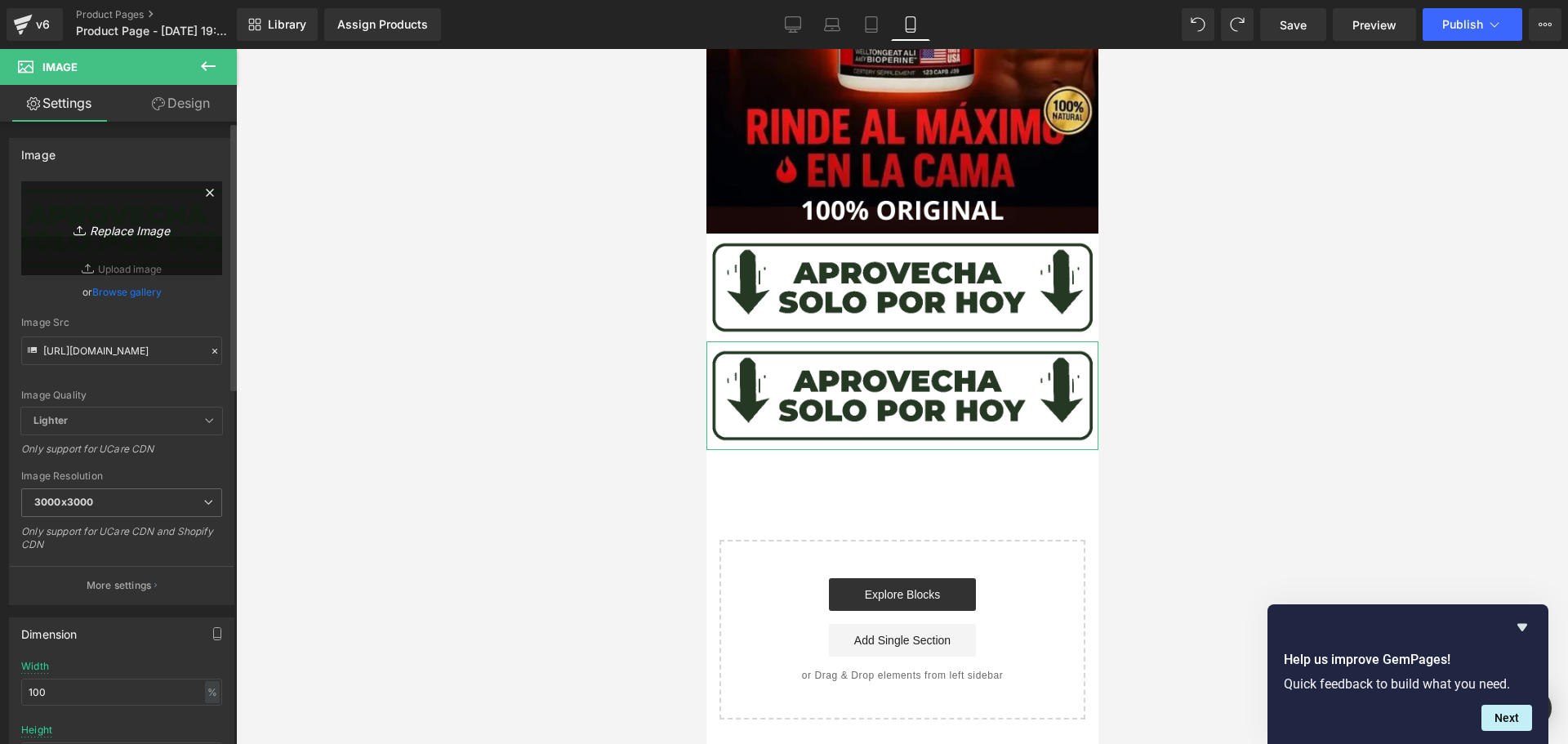
click at [125, 234] on icon "Replace Image" at bounding box center [122, 228] width 131 height 20
type input "C:\fakepath\PRECIO DE LOCURA.png"
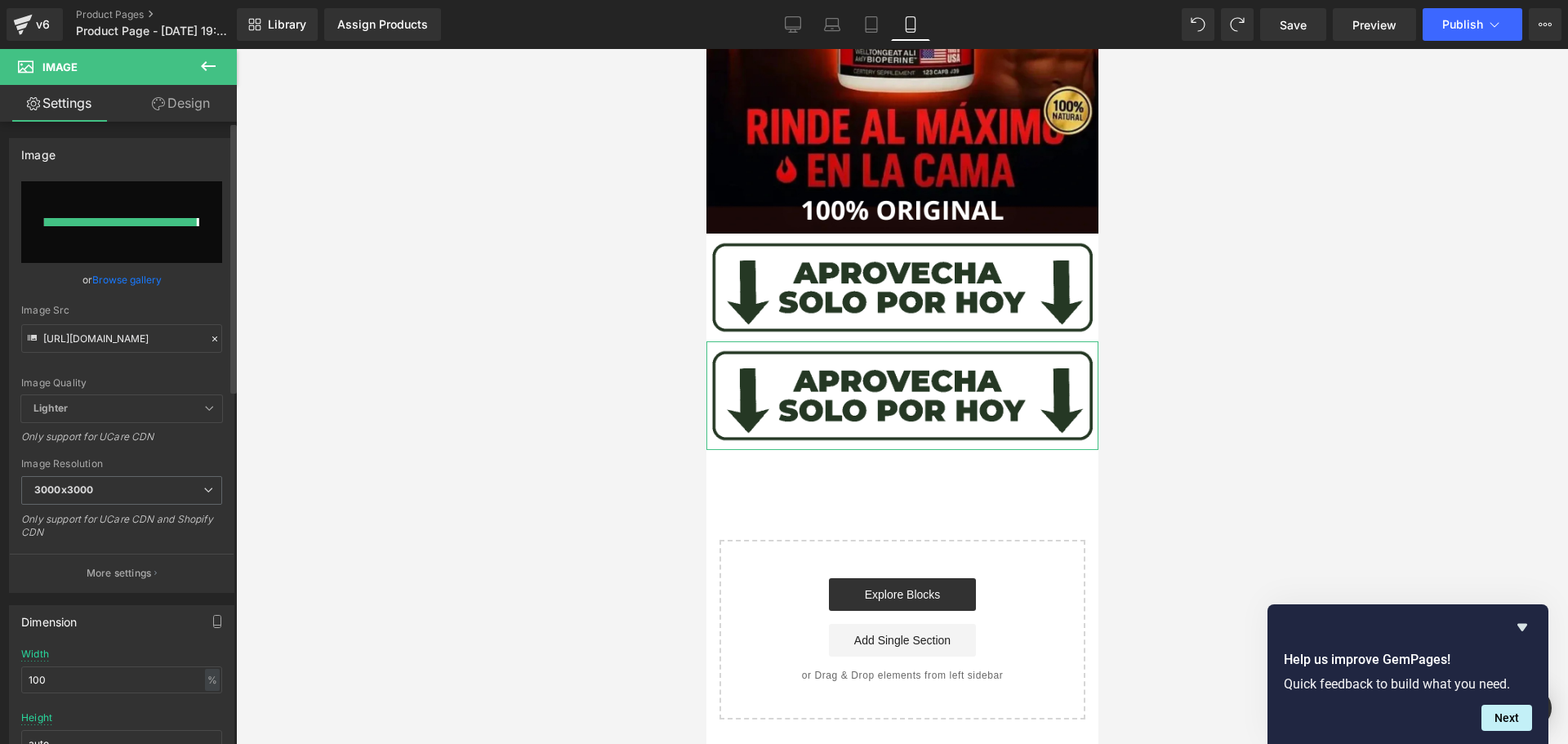
type input "[URL][DOMAIN_NAME]"
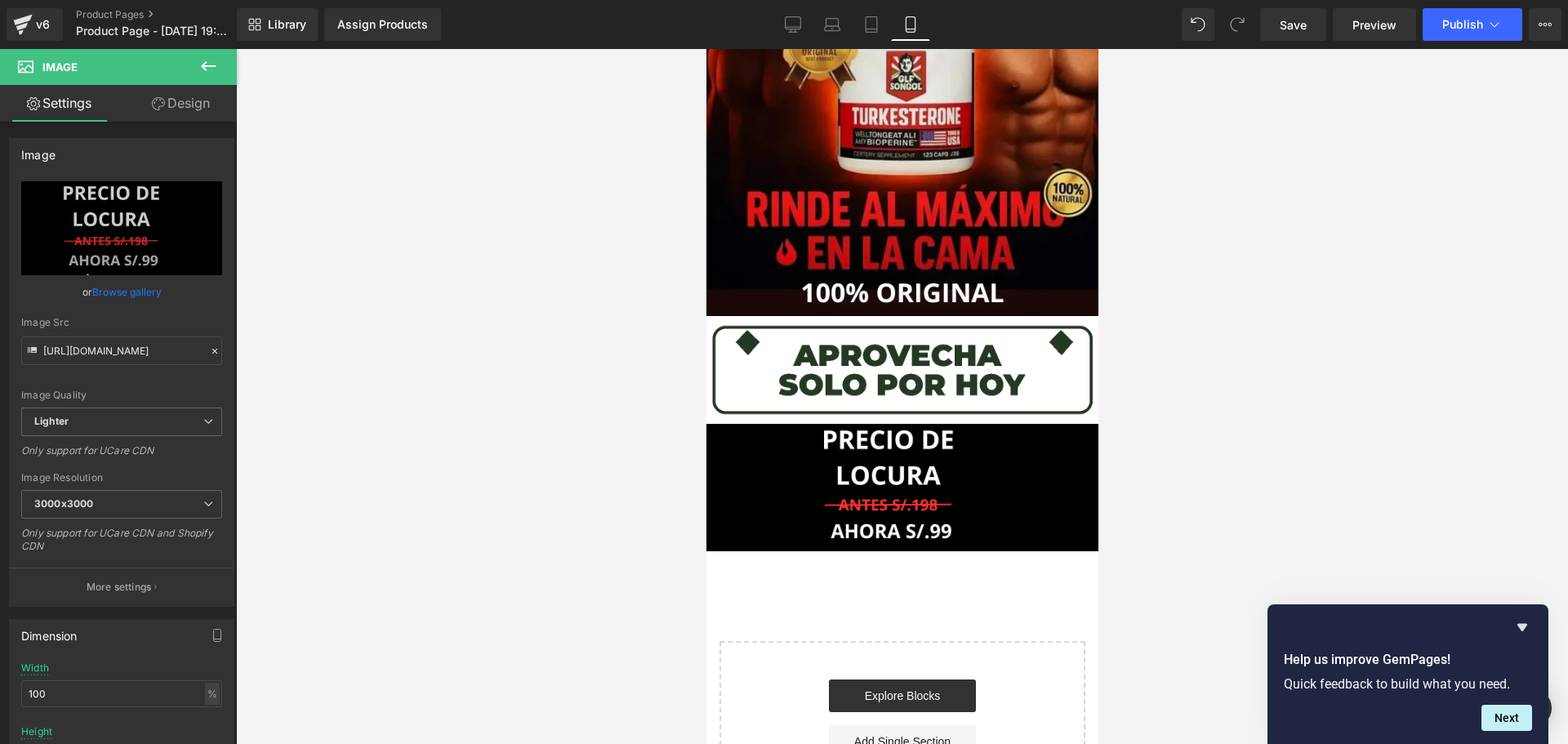
scroll to position [236, 0]
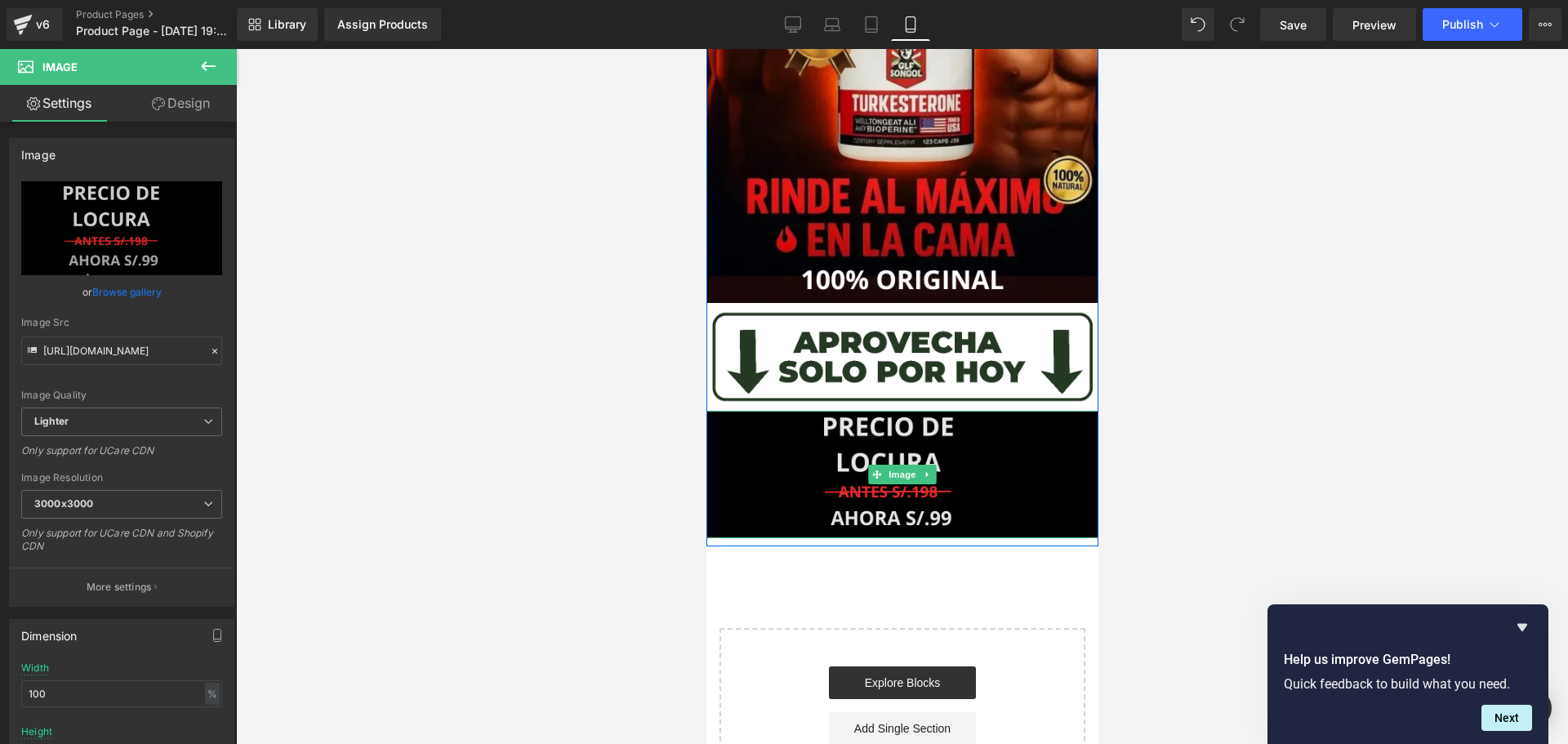
click at [1013, 420] on img at bounding box center [901, 474] width 392 height 127
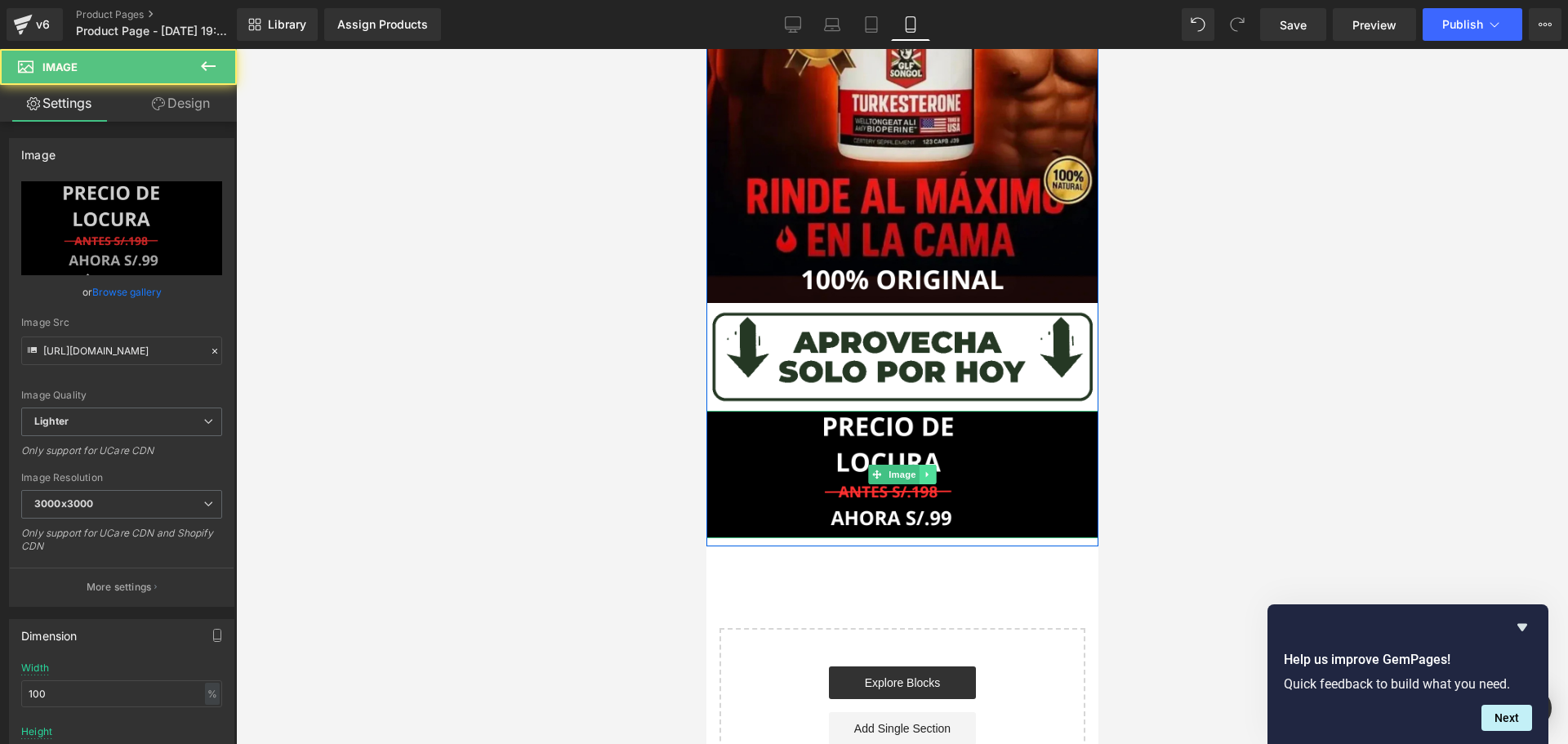
click at [920, 469] on link at bounding box center [927, 474] width 17 height 19
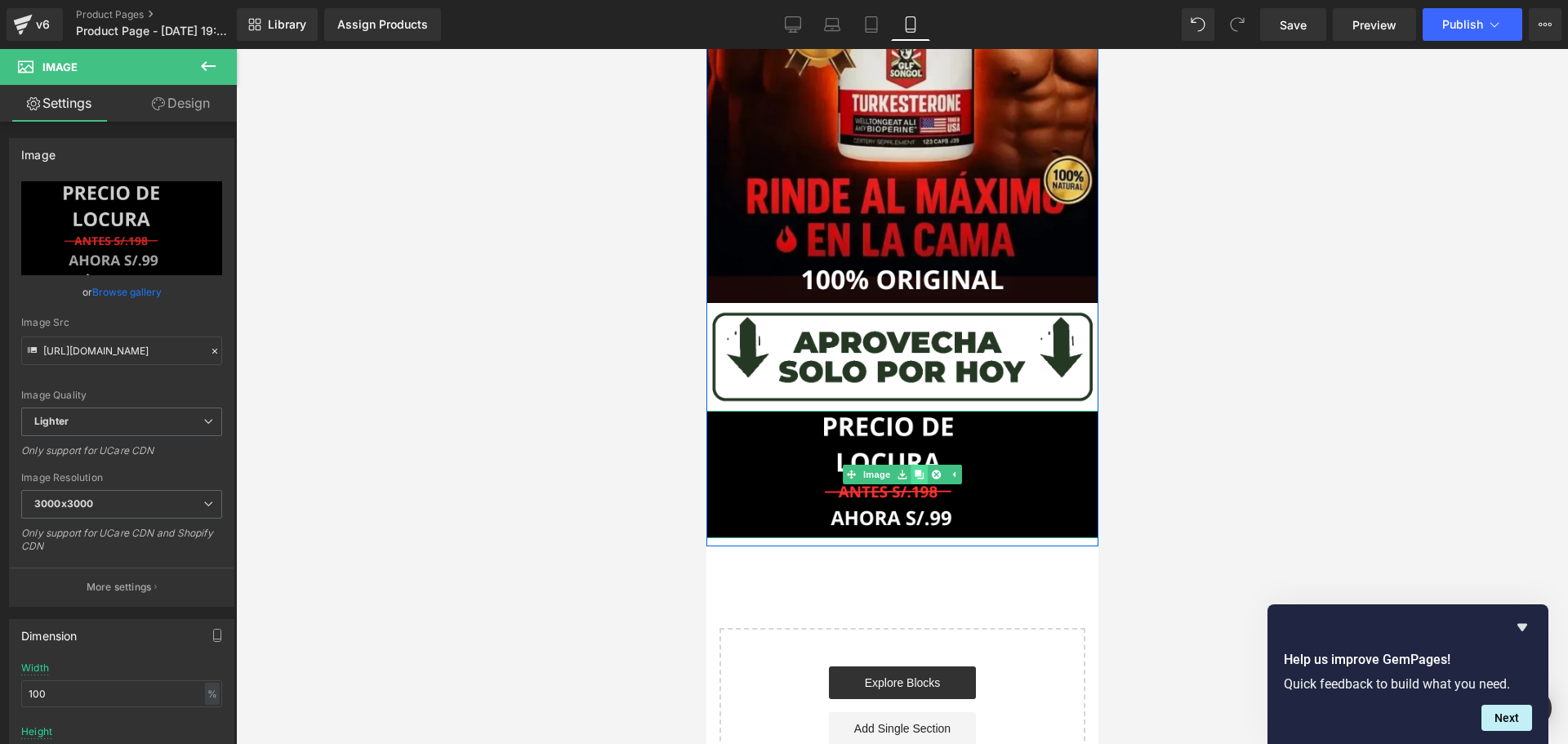
click at [914, 474] on icon at bounding box center [918, 475] width 9 height 9
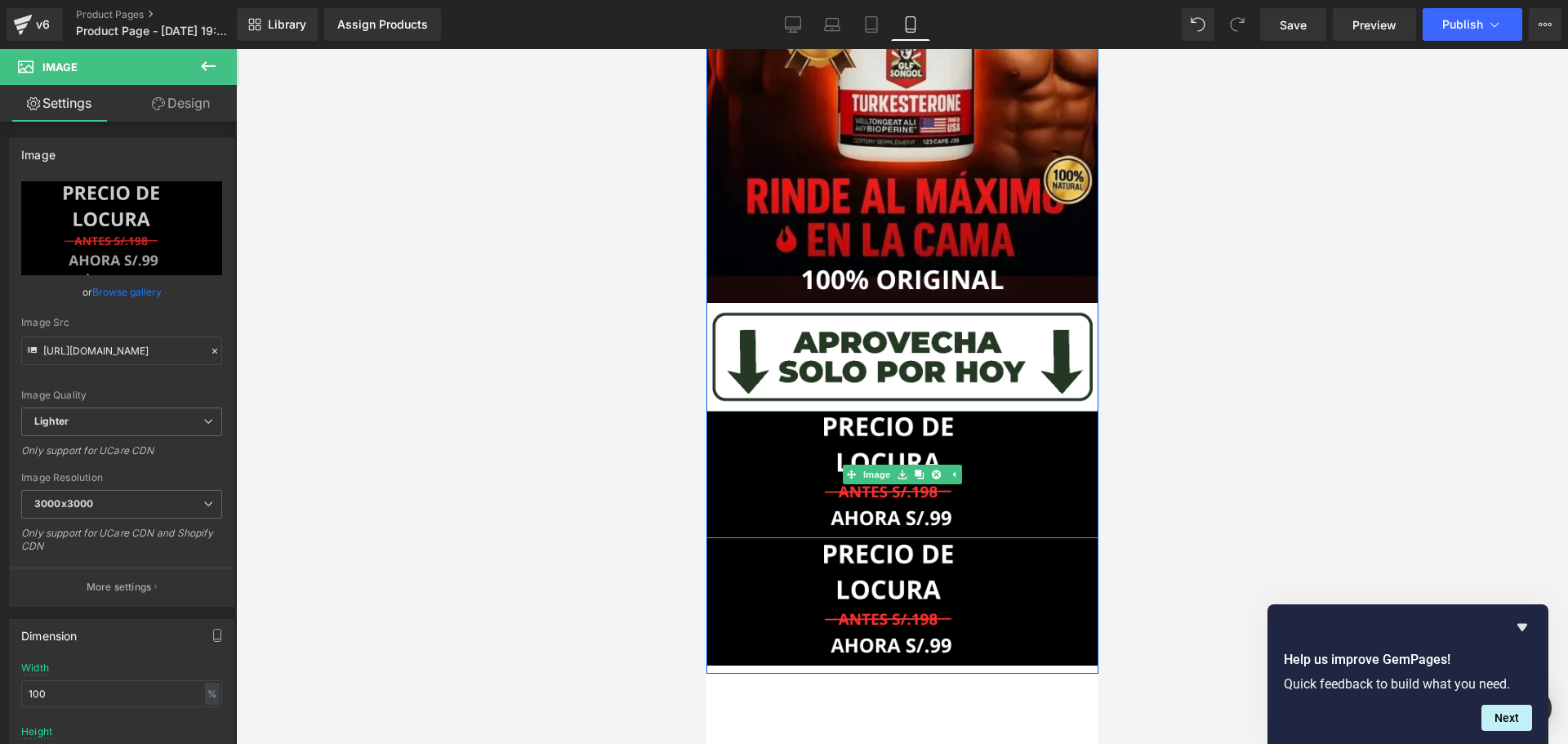
scroll to position [464, 0]
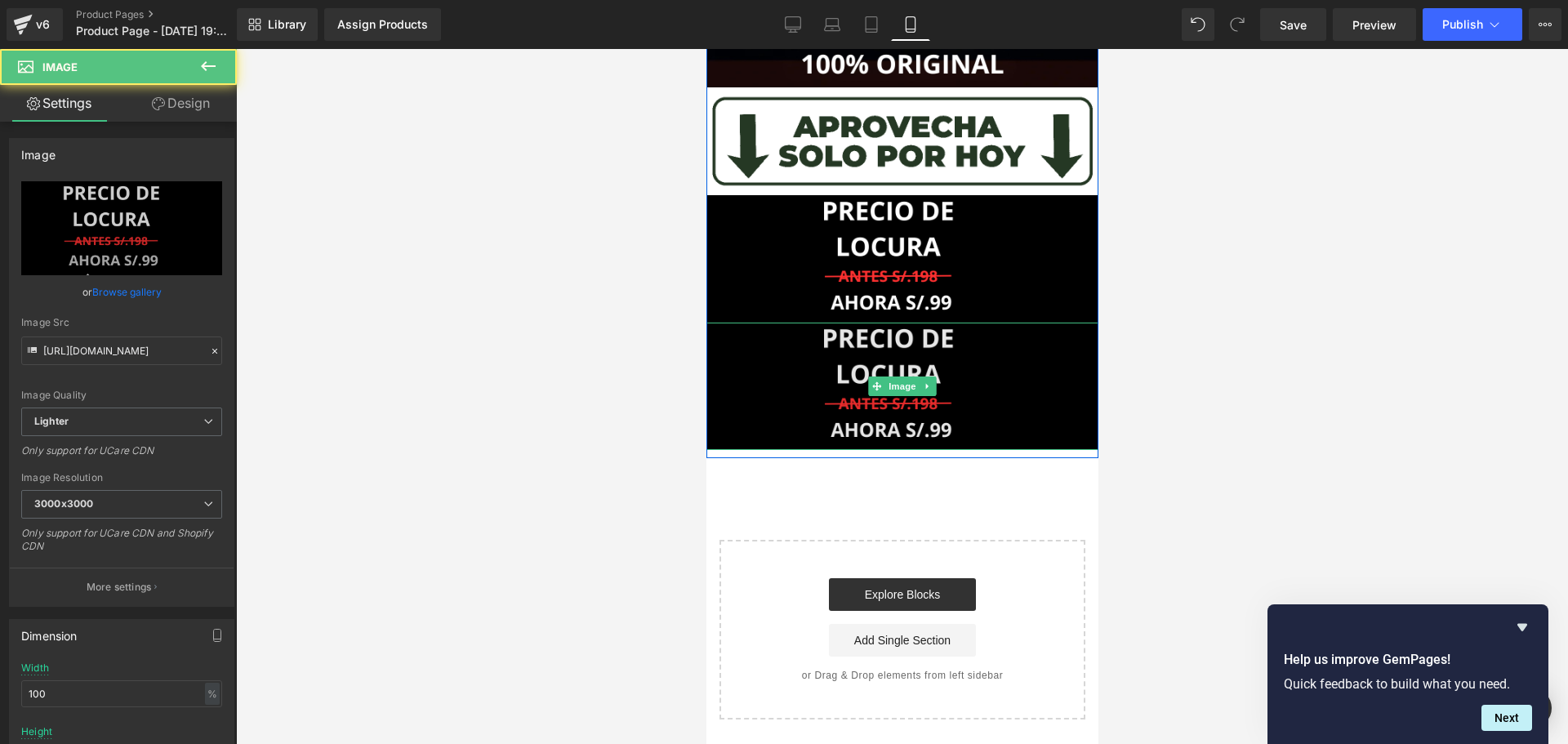
click at [997, 364] on img at bounding box center [901, 387] width 392 height 127
click at [1021, 375] on img at bounding box center [901, 387] width 392 height 127
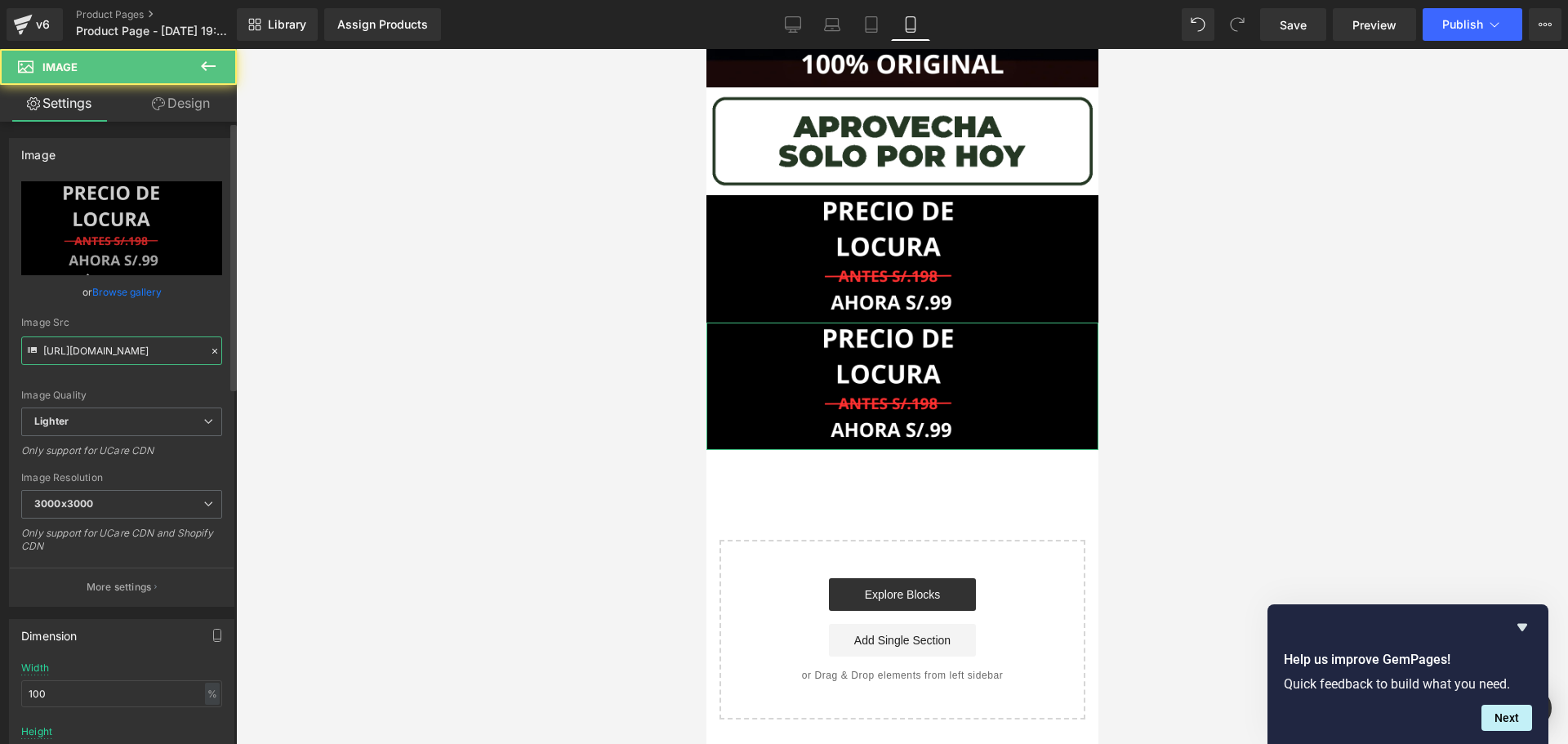
click at [164, 357] on input "[URL][DOMAIN_NAME]" at bounding box center [121, 350] width 201 height 28
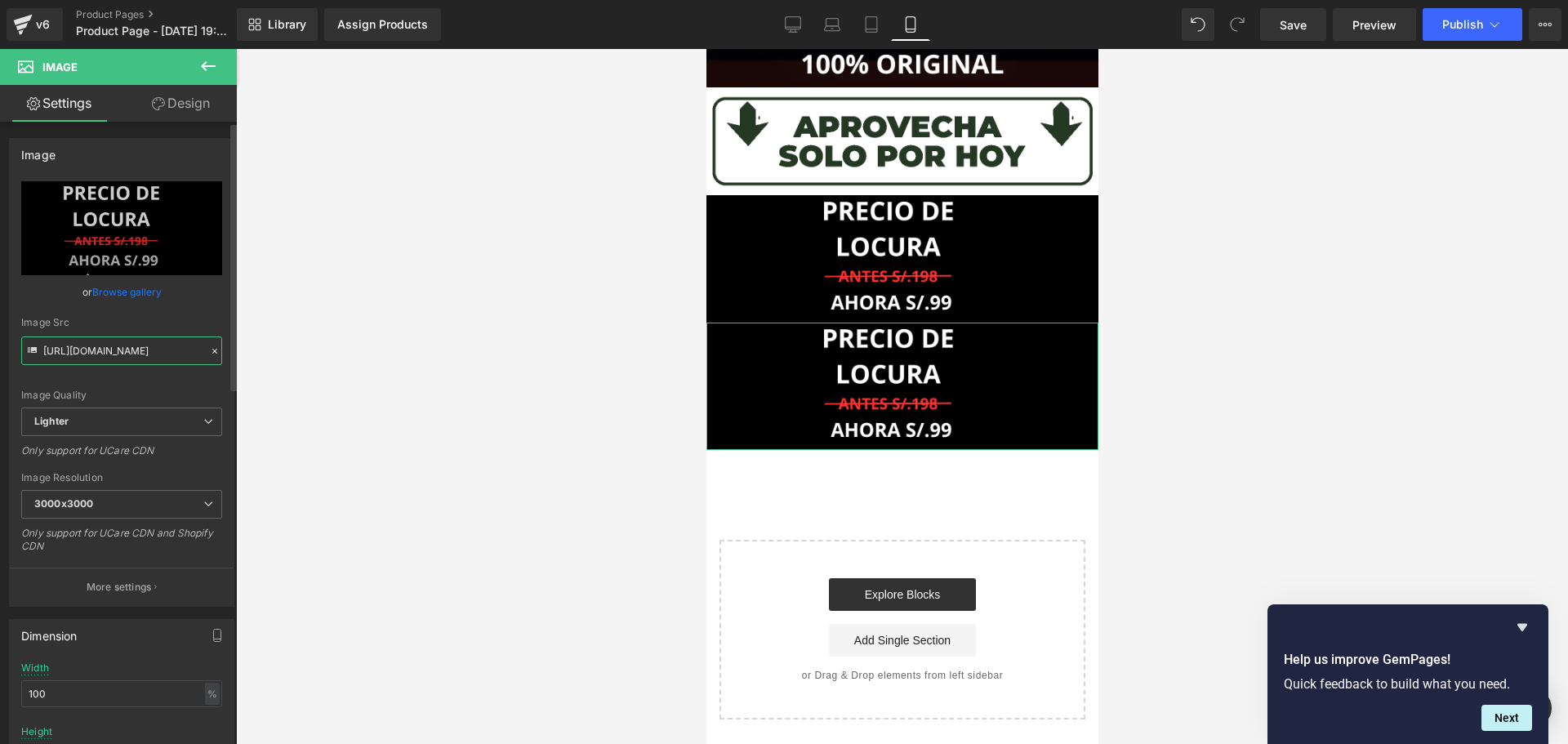
click at [164, 357] on input "[URL][DOMAIN_NAME]" at bounding box center [121, 350] width 201 height 28
paste input "[DOMAIN_NAME][URL]"
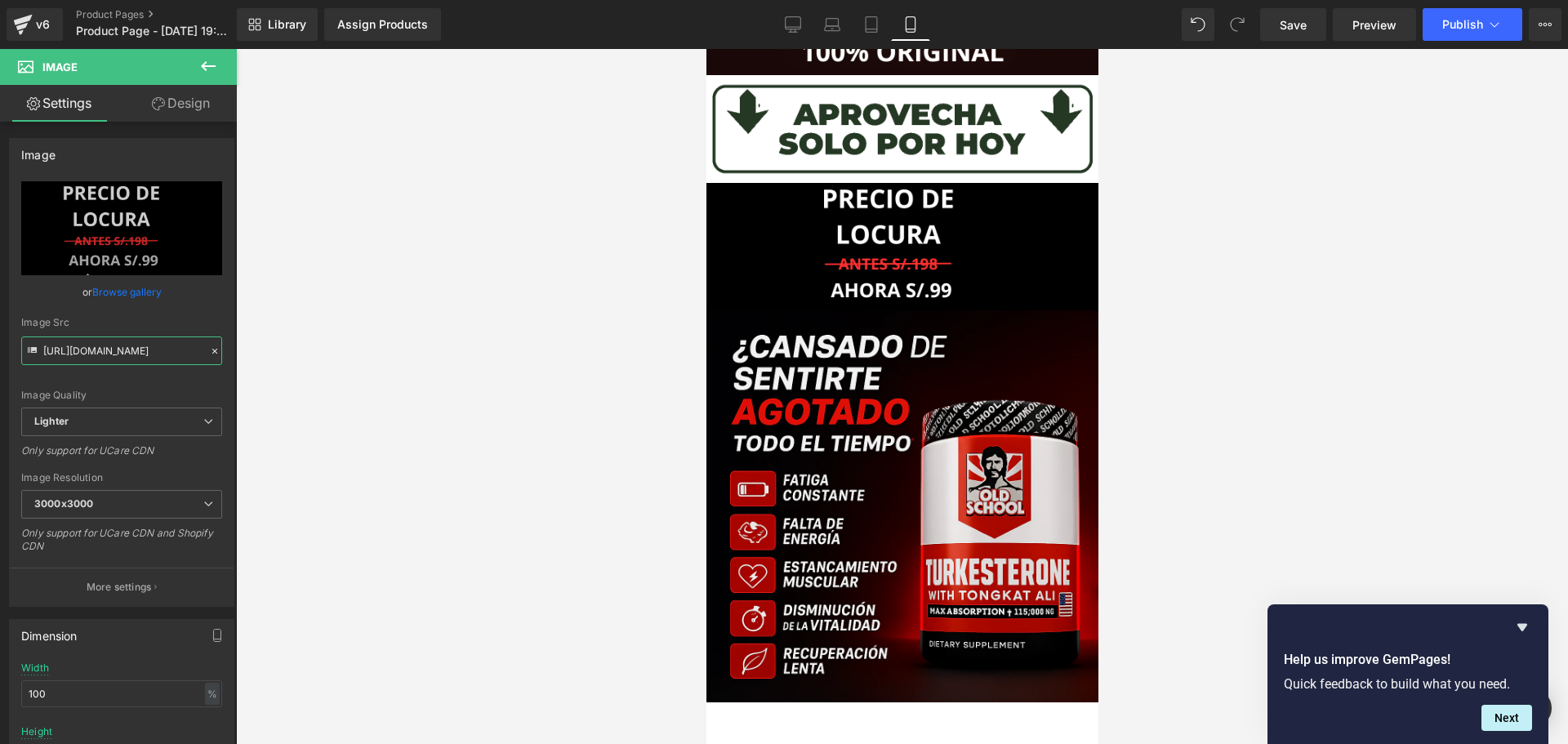
type input "[URL][DOMAIN_NAME]"
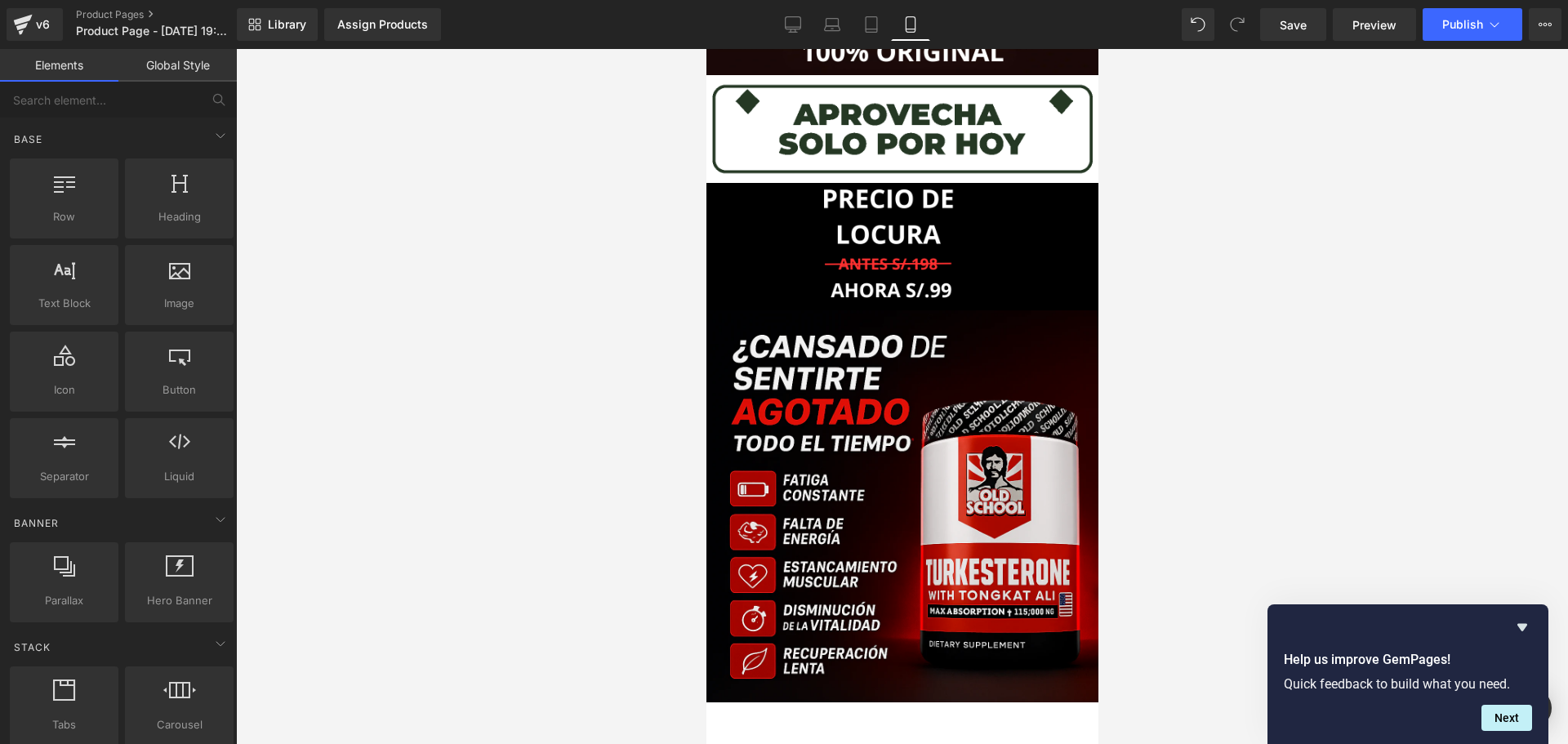
click at [346, 349] on div at bounding box center [902, 396] width 1332 height 695
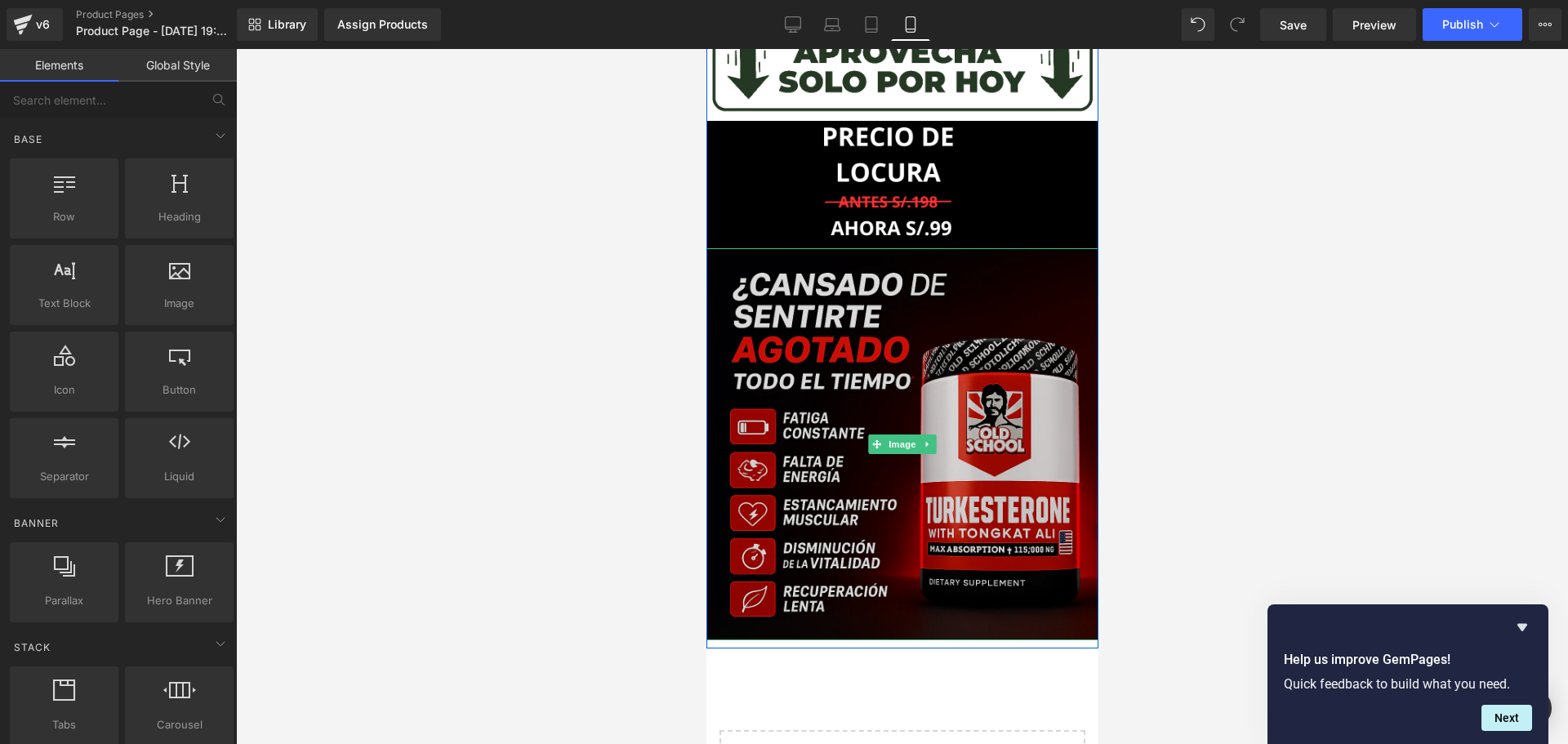
scroll to position [627, 0]
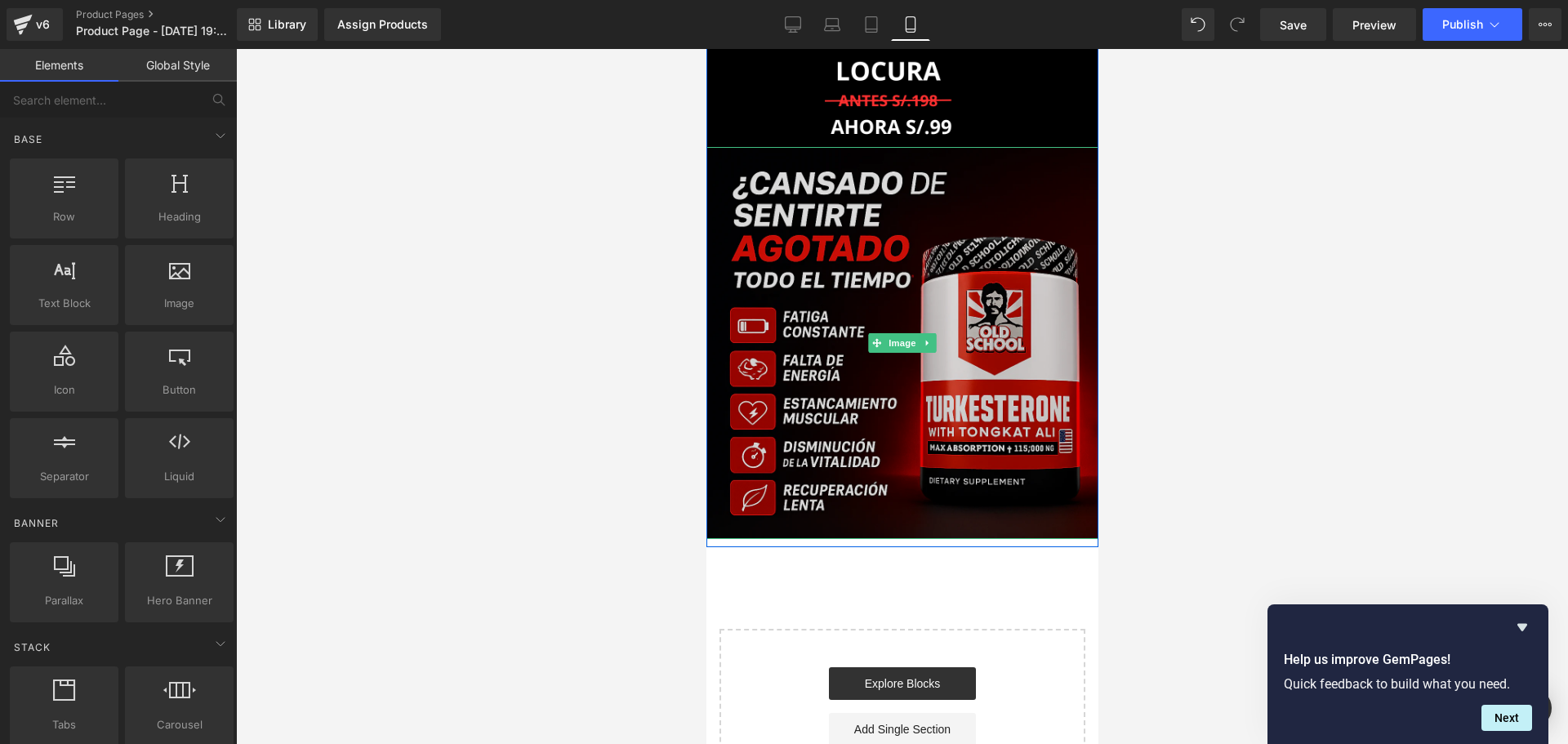
click at [1027, 293] on img at bounding box center [901, 342] width 392 height 392
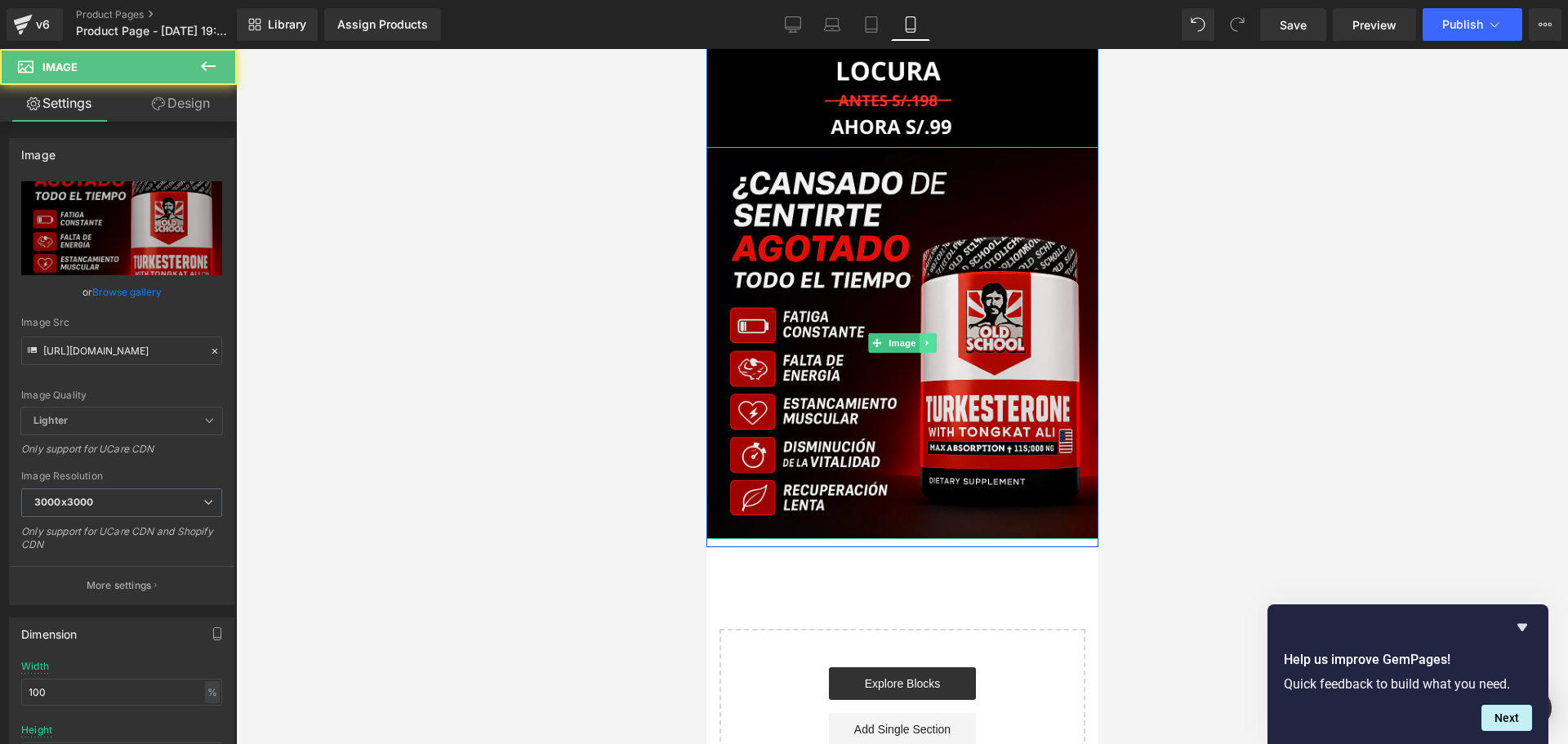
click at [925, 341] on icon at bounding box center [926, 343] width 3 height 5
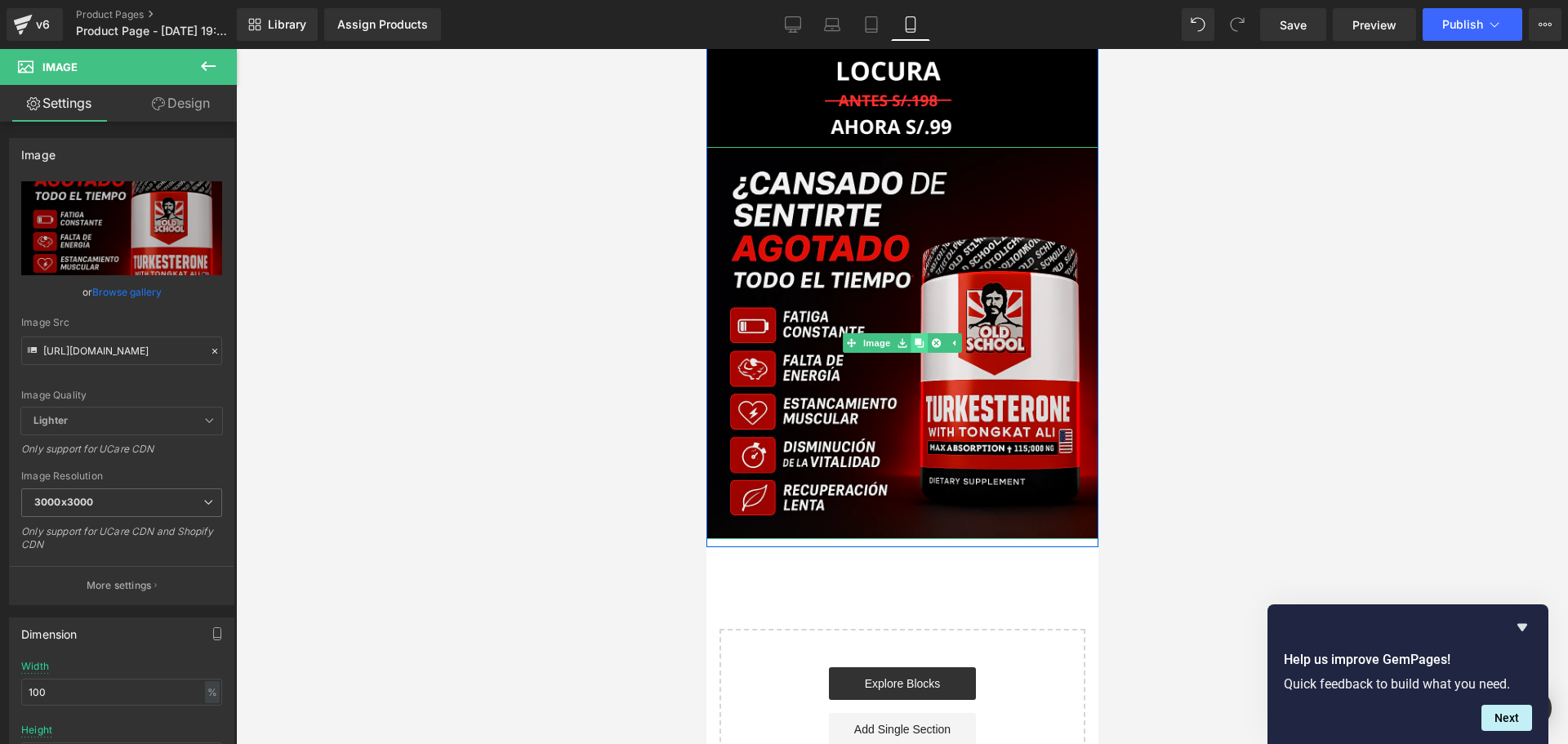
click at [914, 346] on icon at bounding box center [918, 342] width 9 height 9
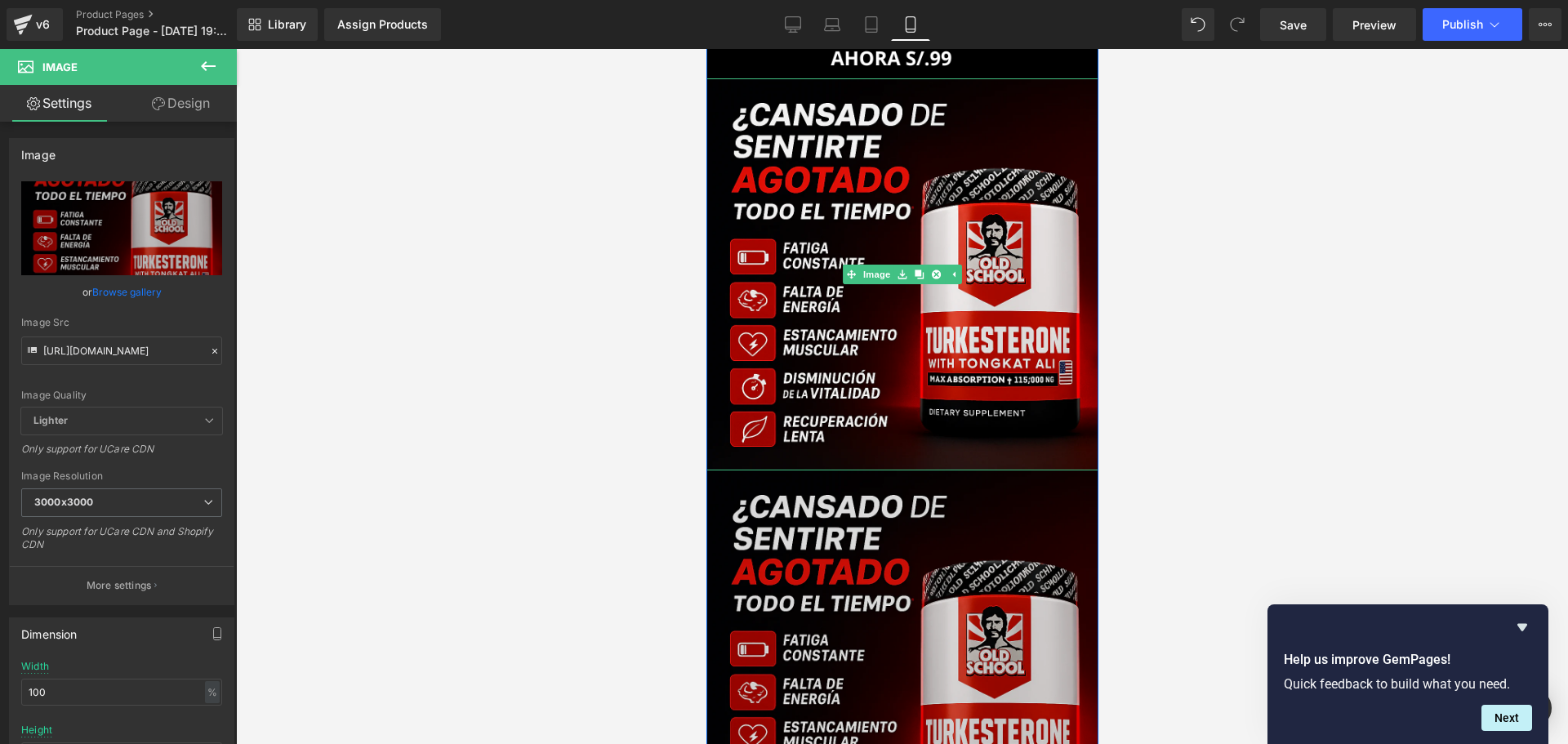
scroll to position [791, 0]
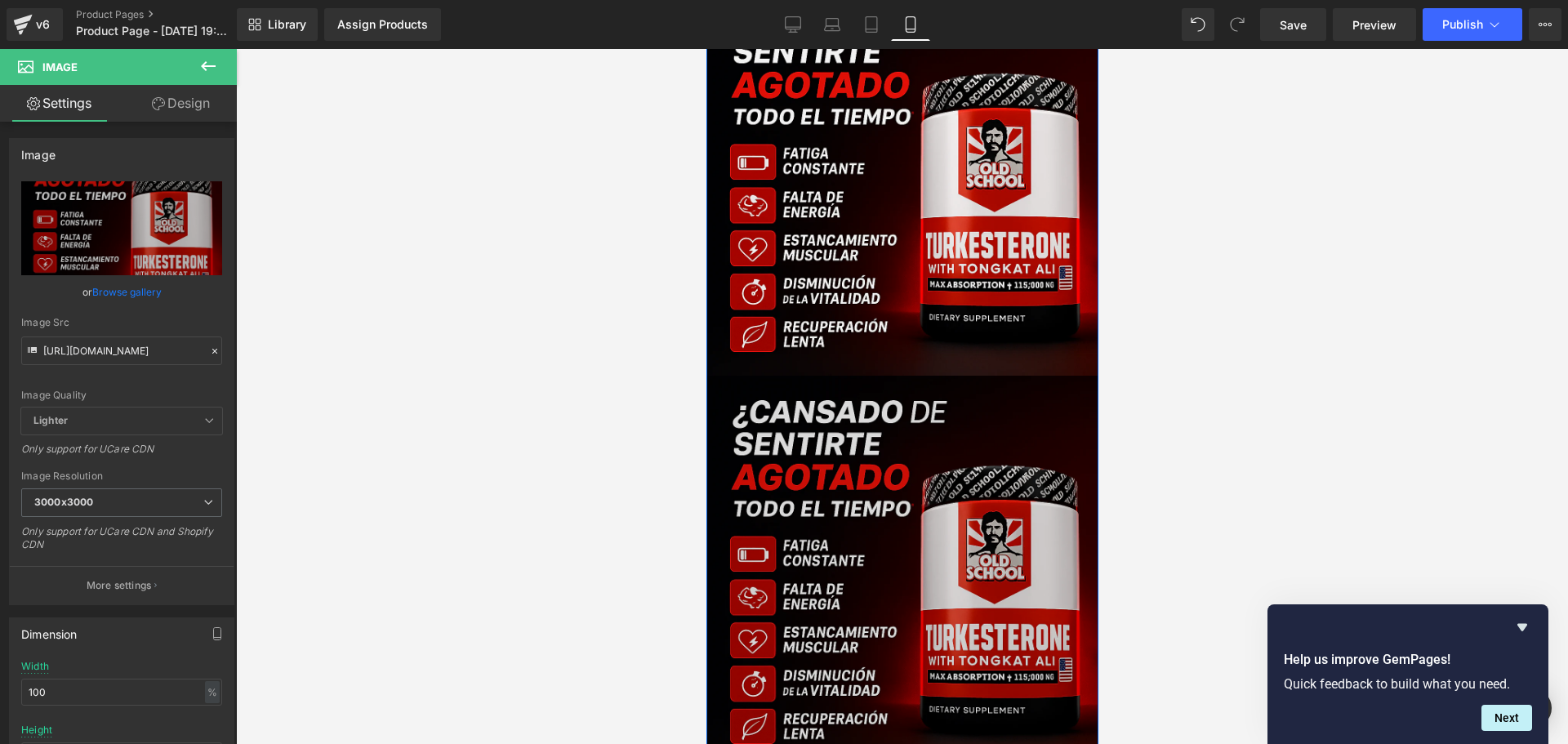
click at [1010, 427] on img at bounding box center [901, 571] width 392 height 392
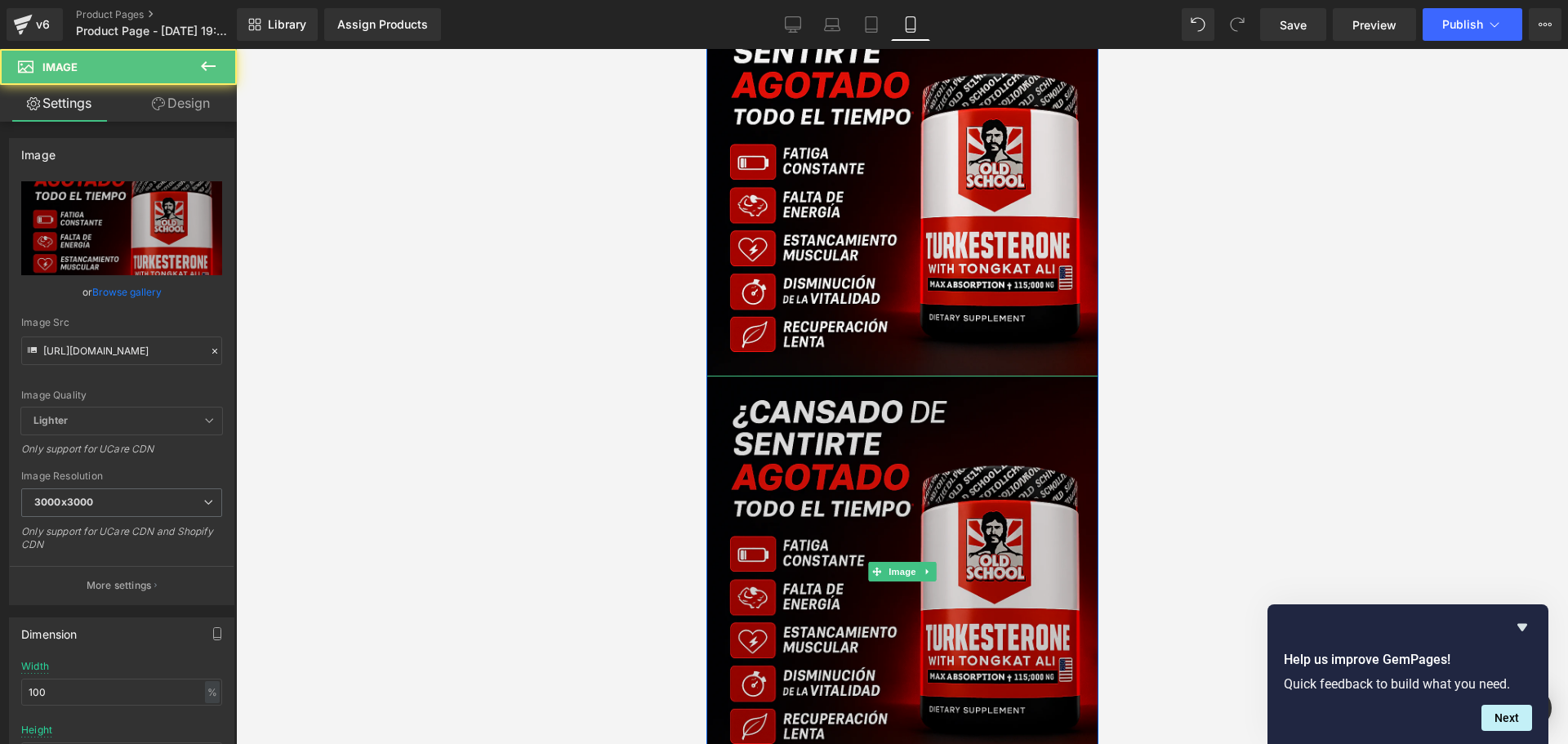
click at [952, 455] on img at bounding box center [901, 571] width 392 height 392
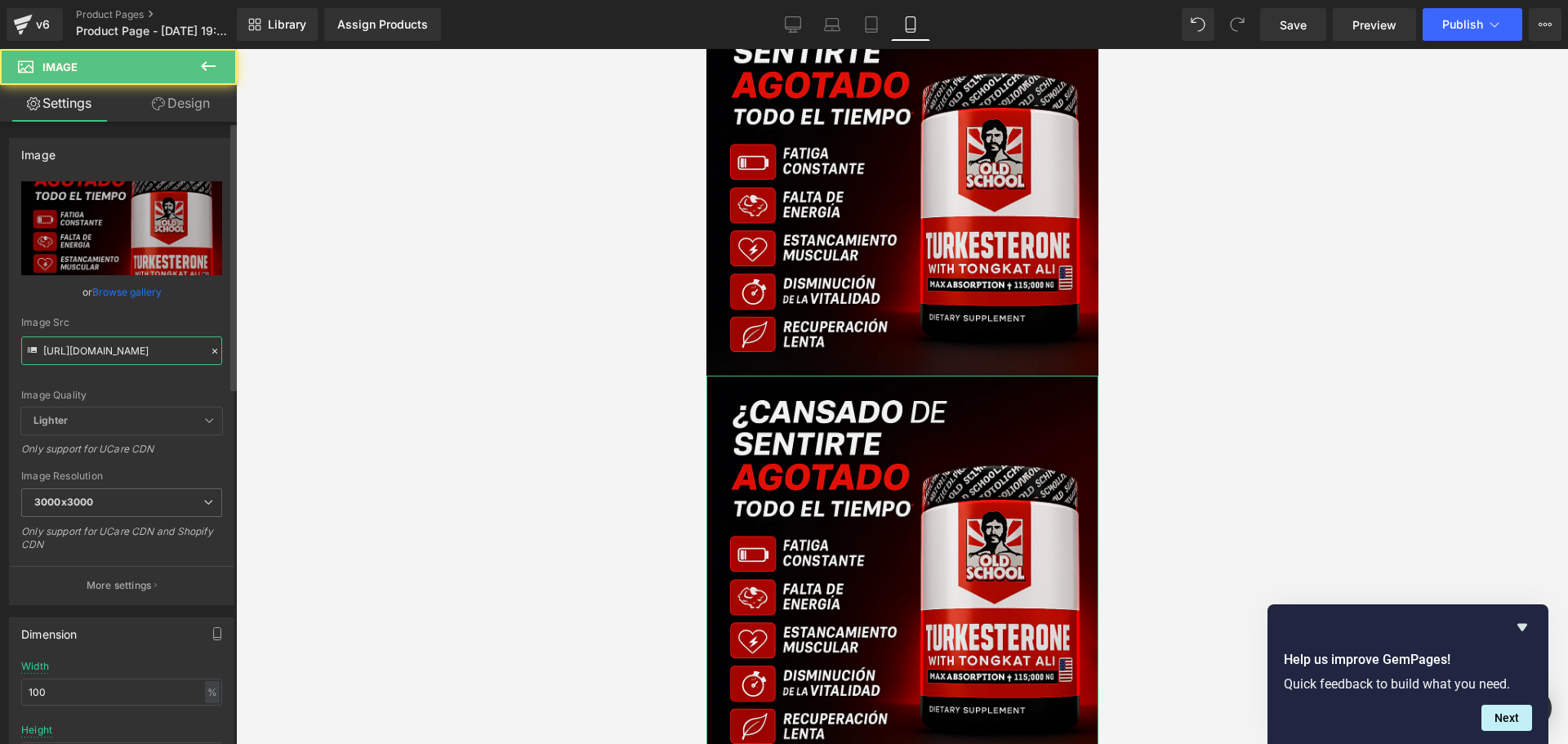
click at [128, 357] on input "[URL][DOMAIN_NAME]" at bounding box center [121, 350] width 201 height 28
paste input "3.webp"
type input "[URL][DOMAIN_NAME]"
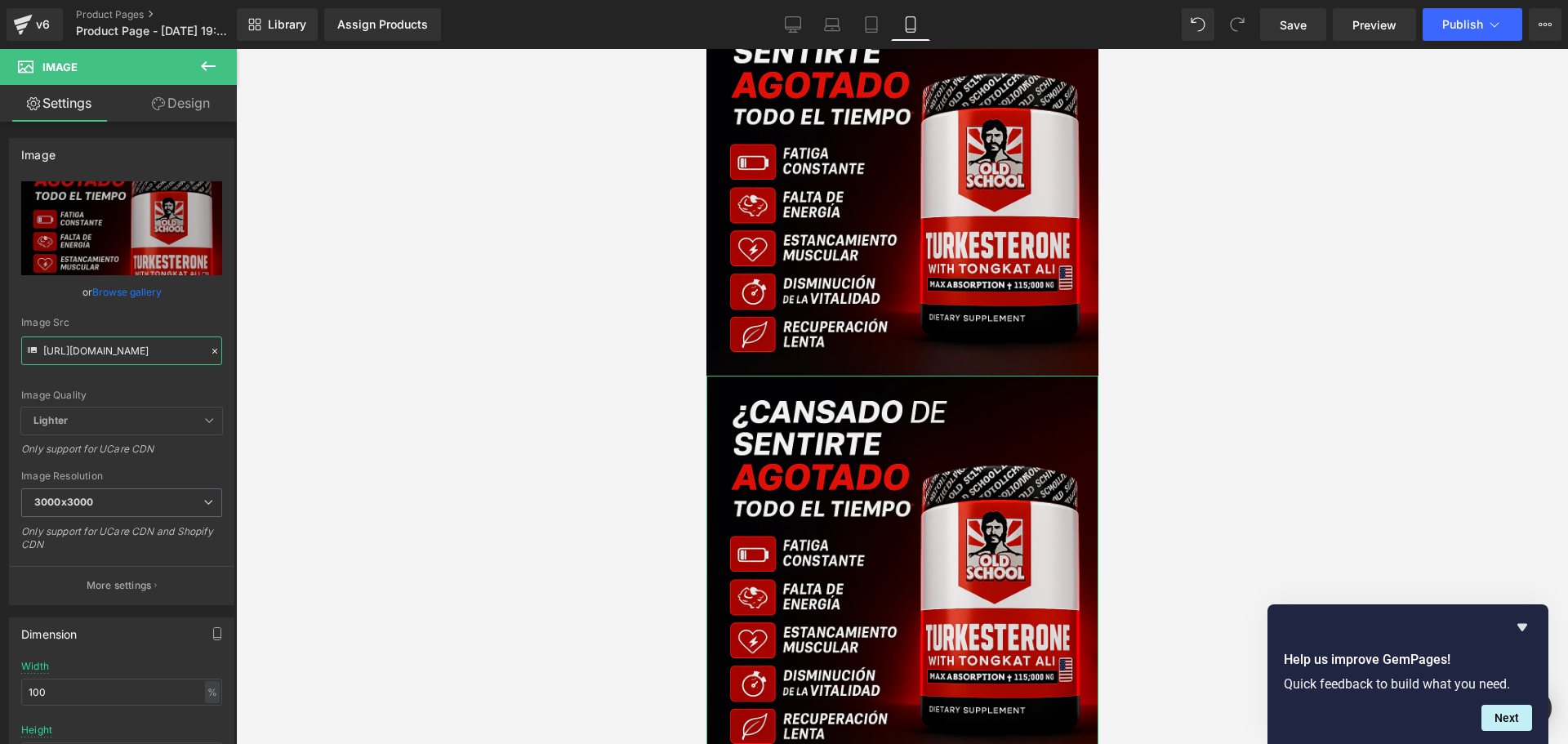
scroll to position [0, 210]
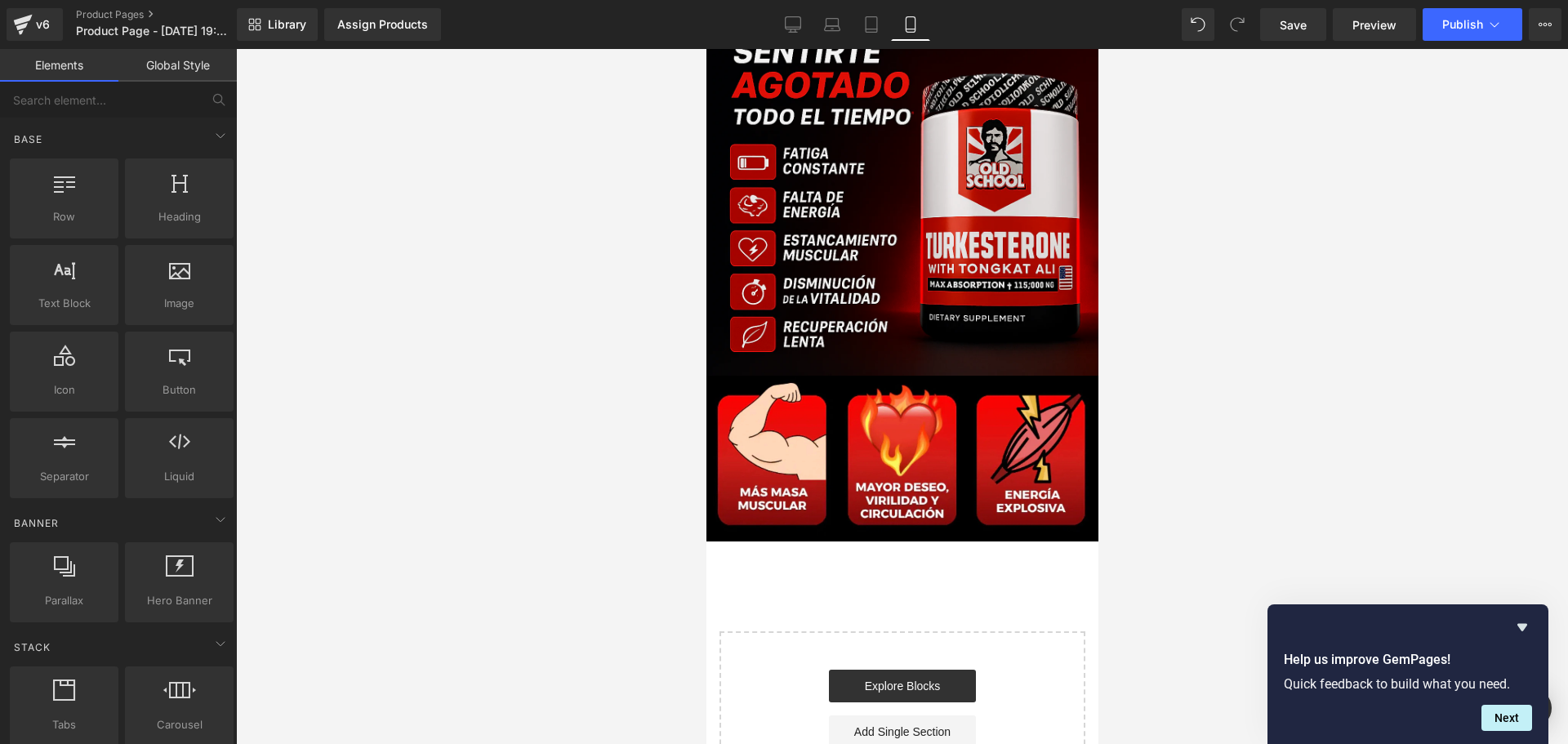
click at [364, 367] on div at bounding box center [902, 396] width 1332 height 695
click at [923, 462] on icon at bounding box center [927, 457] width 9 height 10
click at [914, 463] on icon at bounding box center [918, 458] width 9 height 9
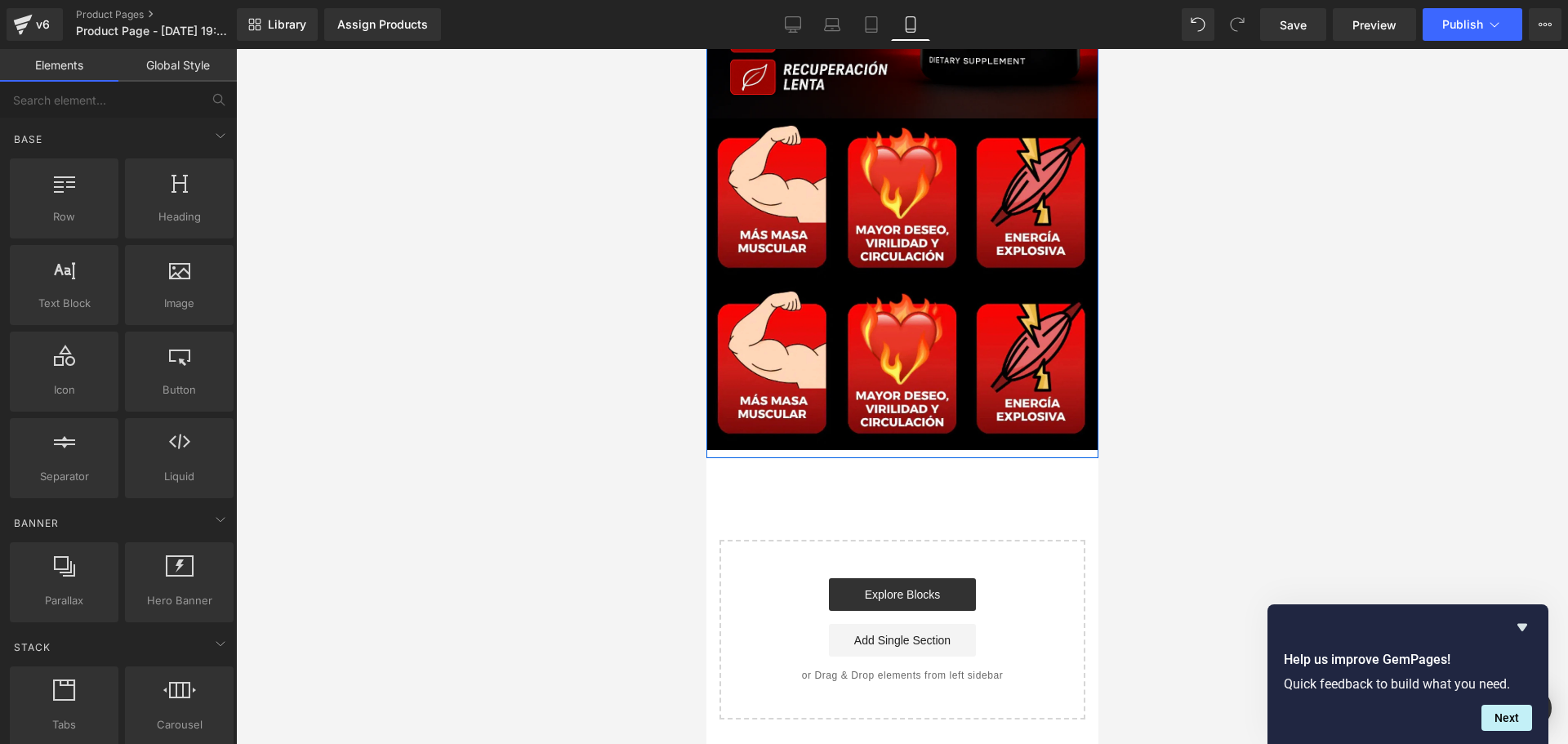
click at [1028, 546] on div "Start building your page Explore Blocks Add Single Section or Drag & Drop eleme…" at bounding box center [901, 629] width 363 height 176
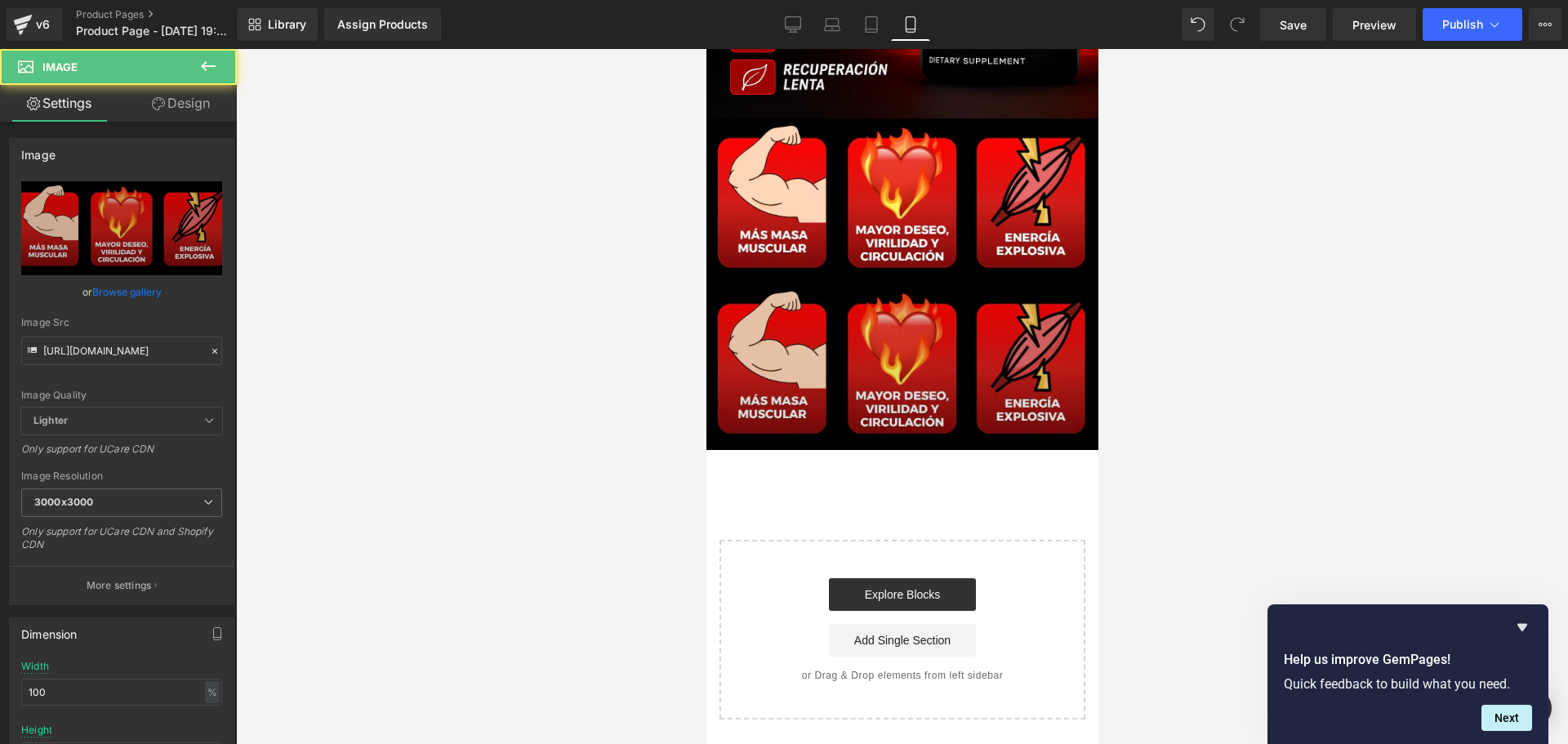
click at [1030, 372] on img at bounding box center [901, 366] width 392 height 165
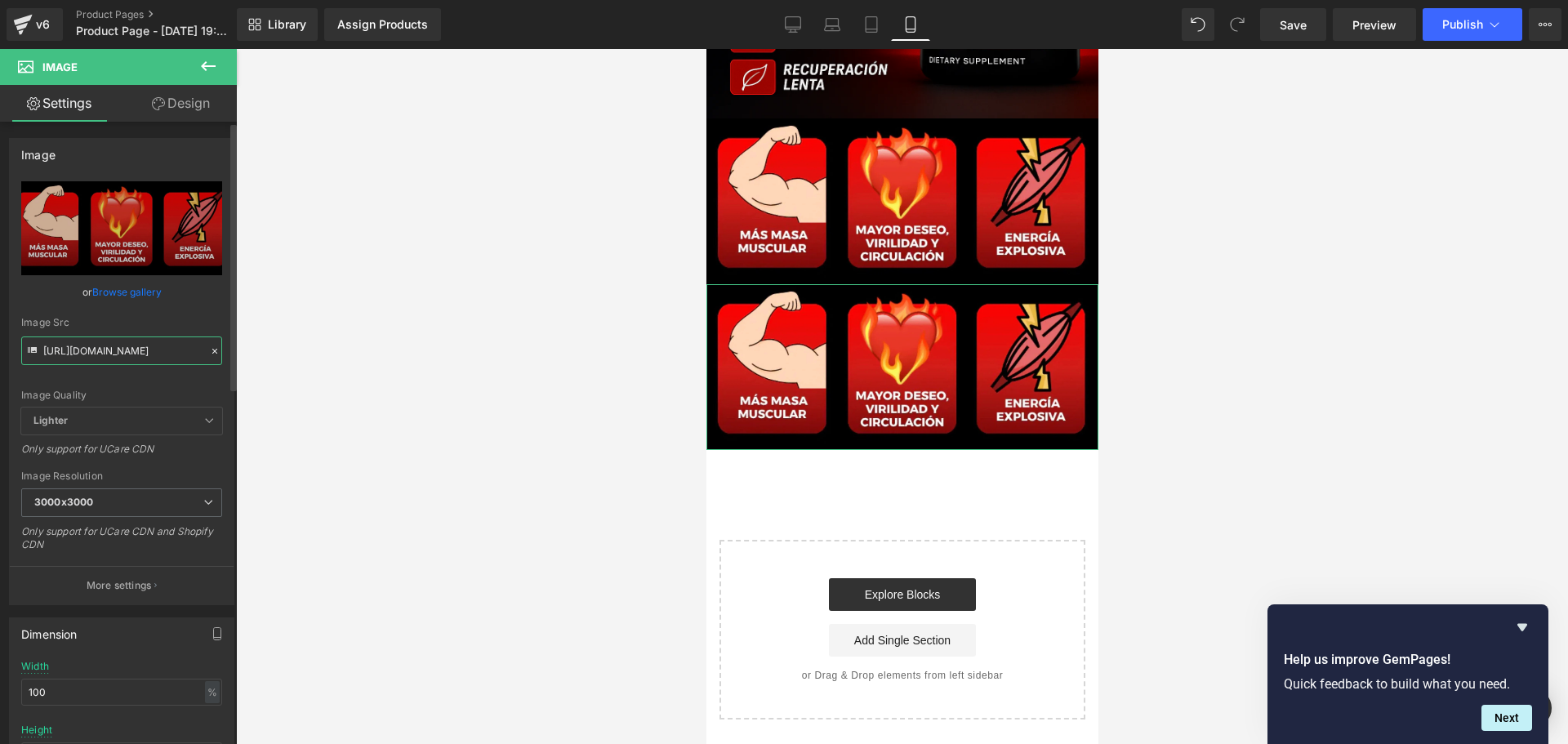
click at [138, 364] on input "[URL][DOMAIN_NAME]" at bounding box center [121, 350] width 201 height 28
click at [138, 364] on input "[URL][DOMAIN_NAME]" at bounding box center [121, 350] width 201 height 28
paste input "5_4000a554-4d71-46a7-afbe-d004ff673b39.gif"
type input "[URL][DOMAIN_NAME]"
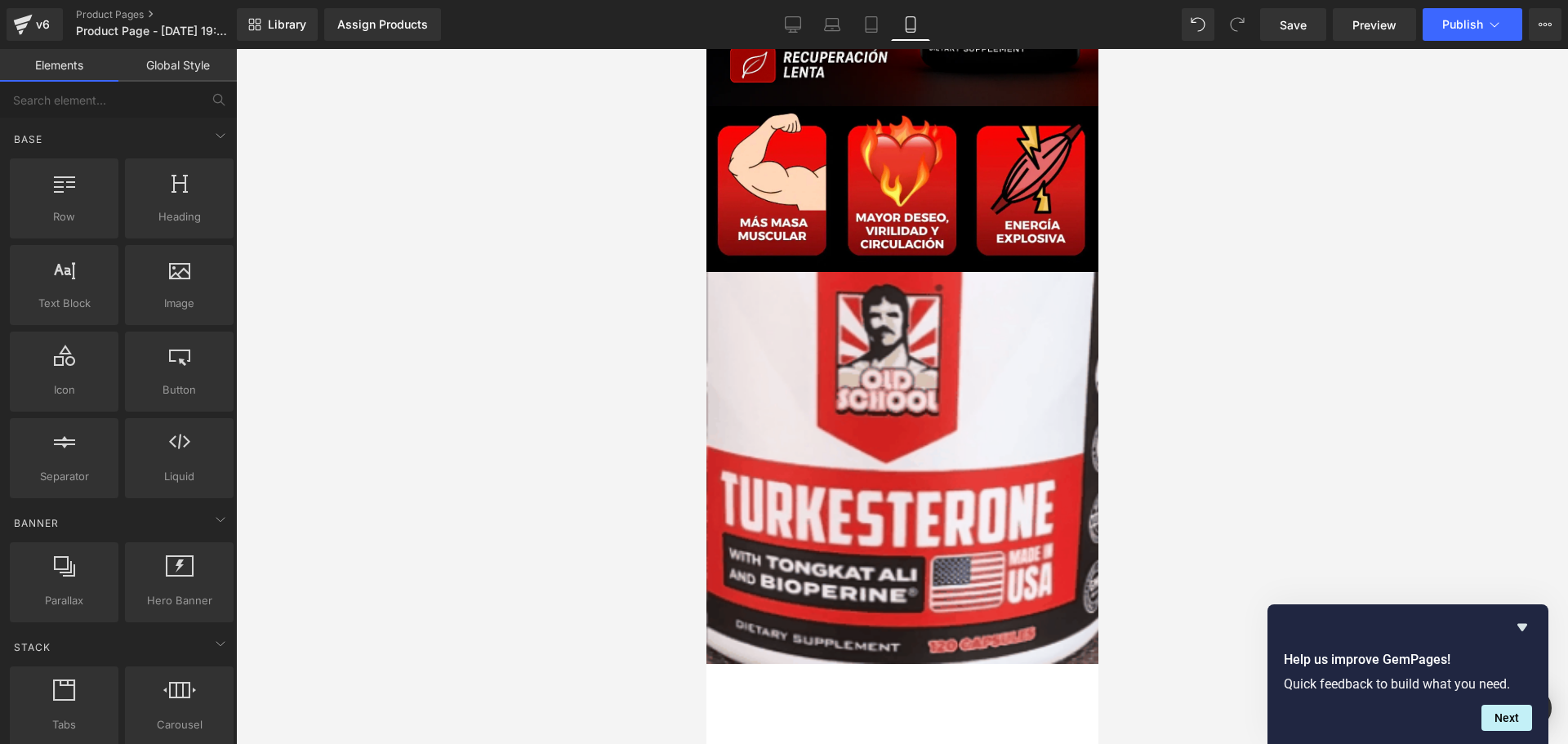
scroll to position [0, 0]
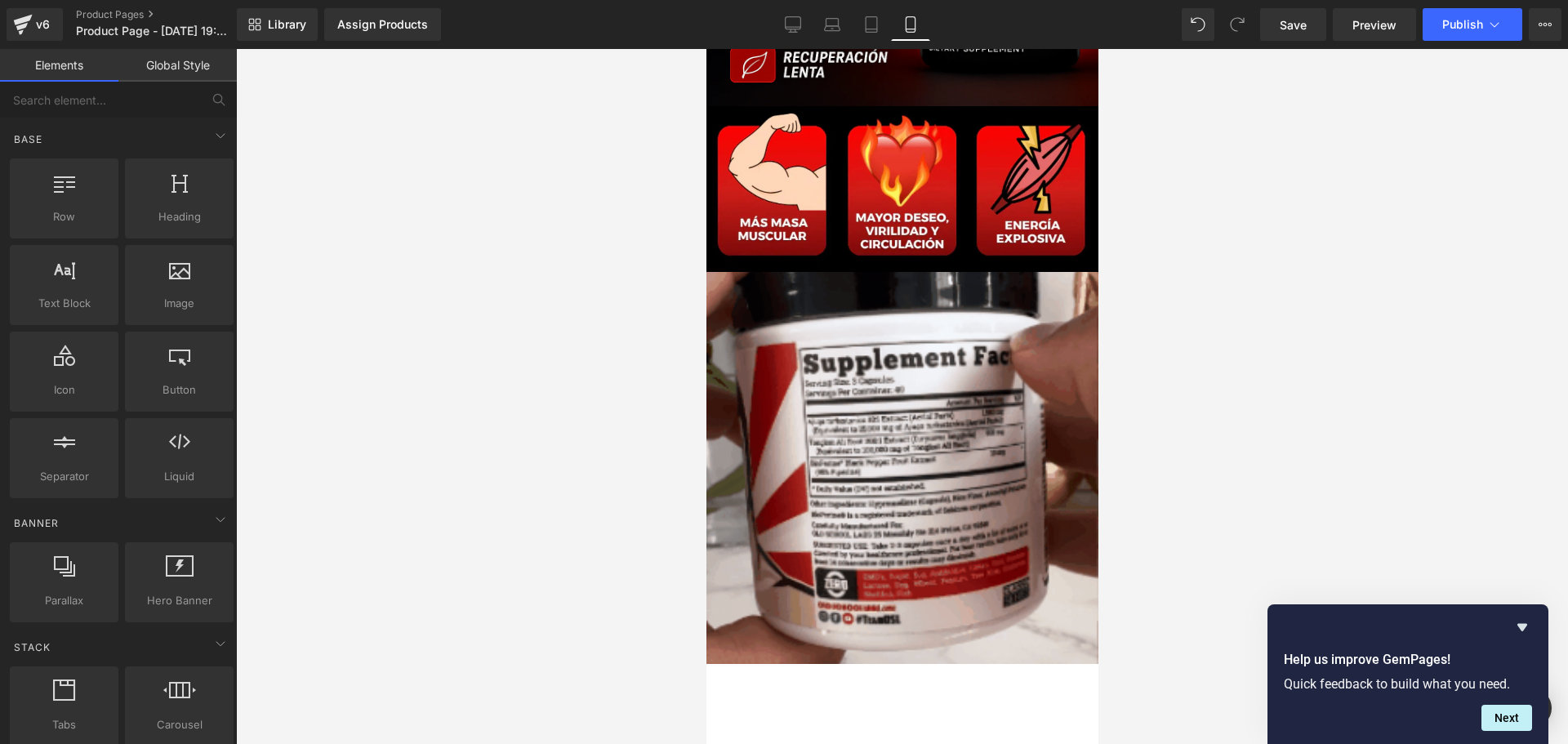
click at [408, 401] on div at bounding box center [902, 396] width 1332 height 695
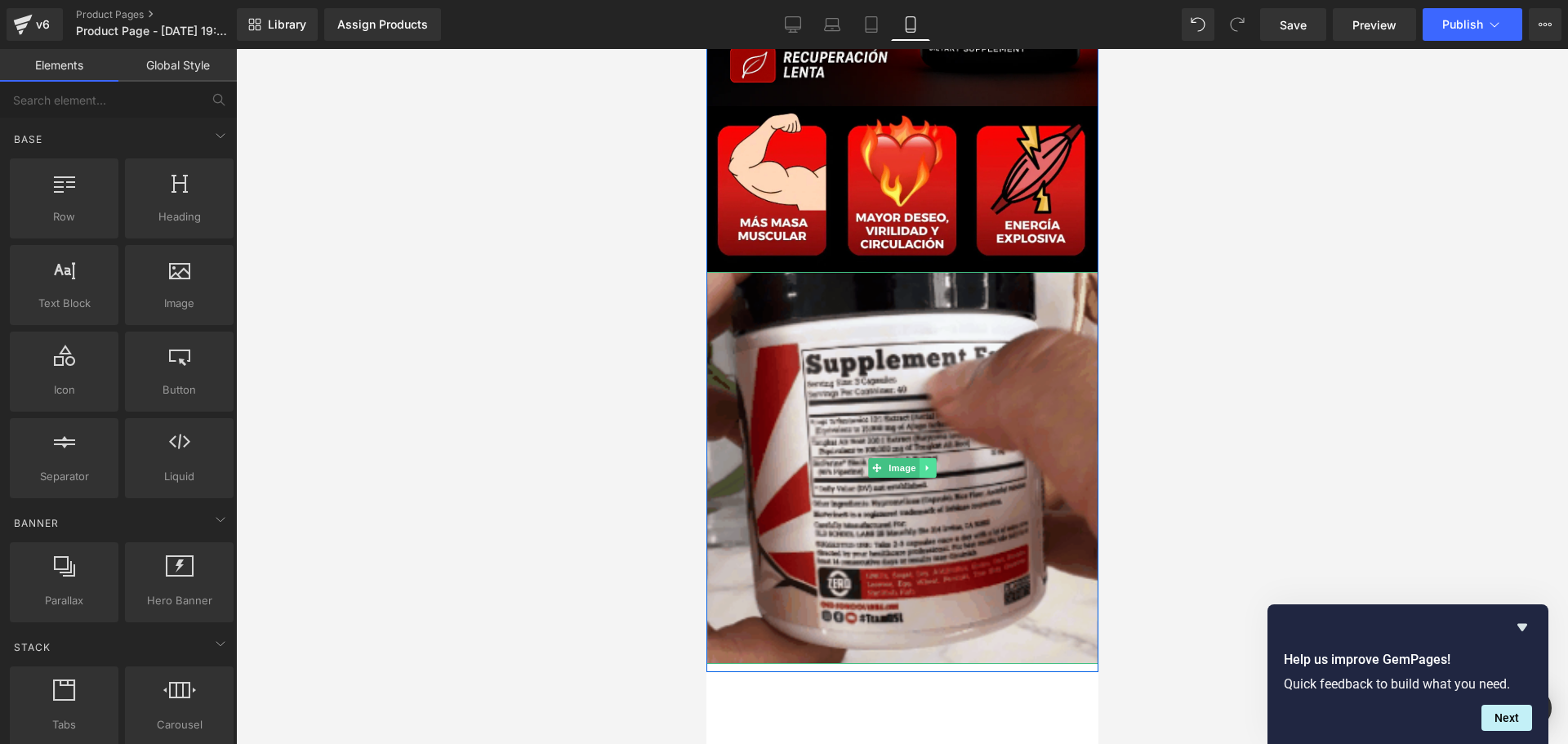
click at [925, 468] on icon at bounding box center [926, 467] width 3 height 5
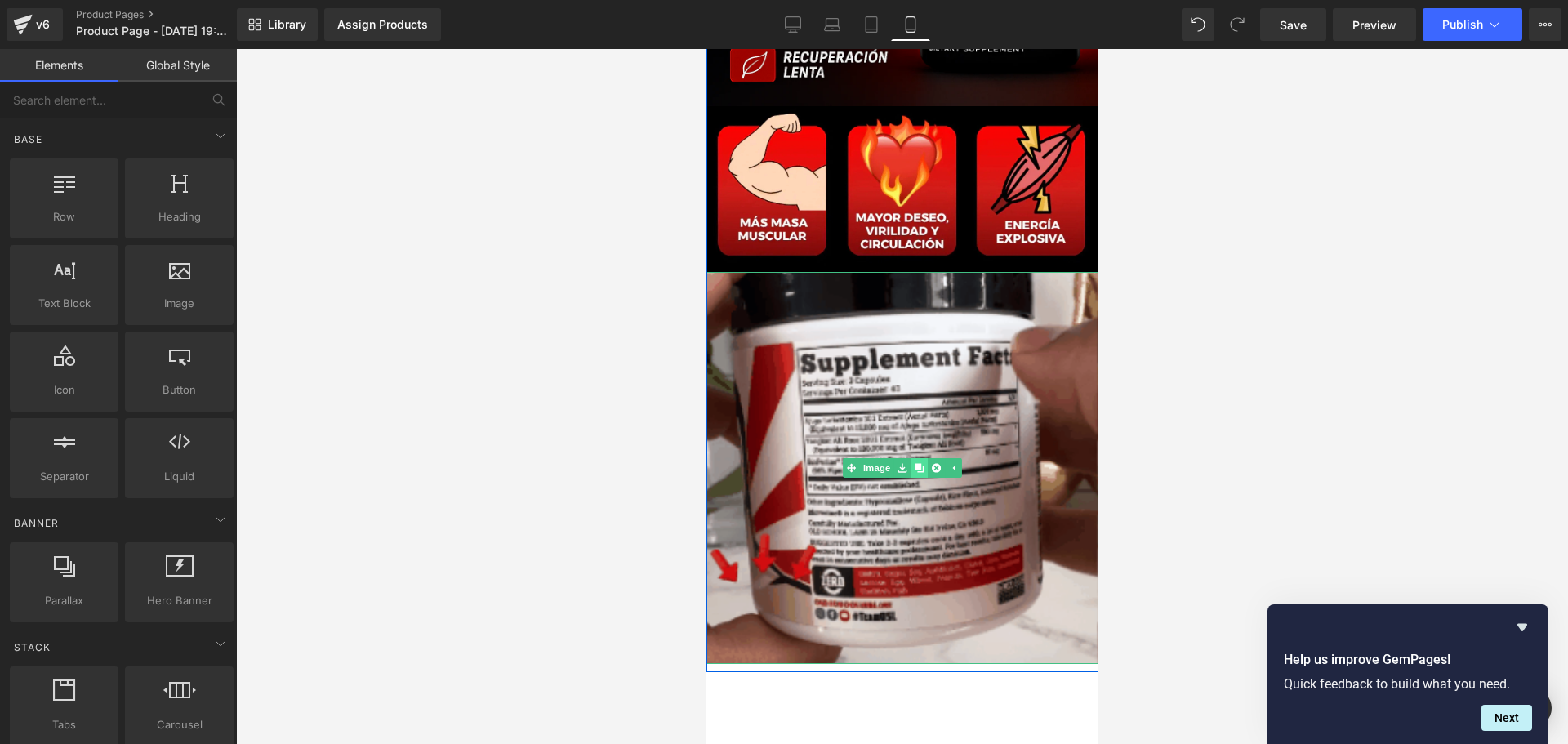
click at [911, 460] on link at bounding box center [918, 468] width 17 height 19
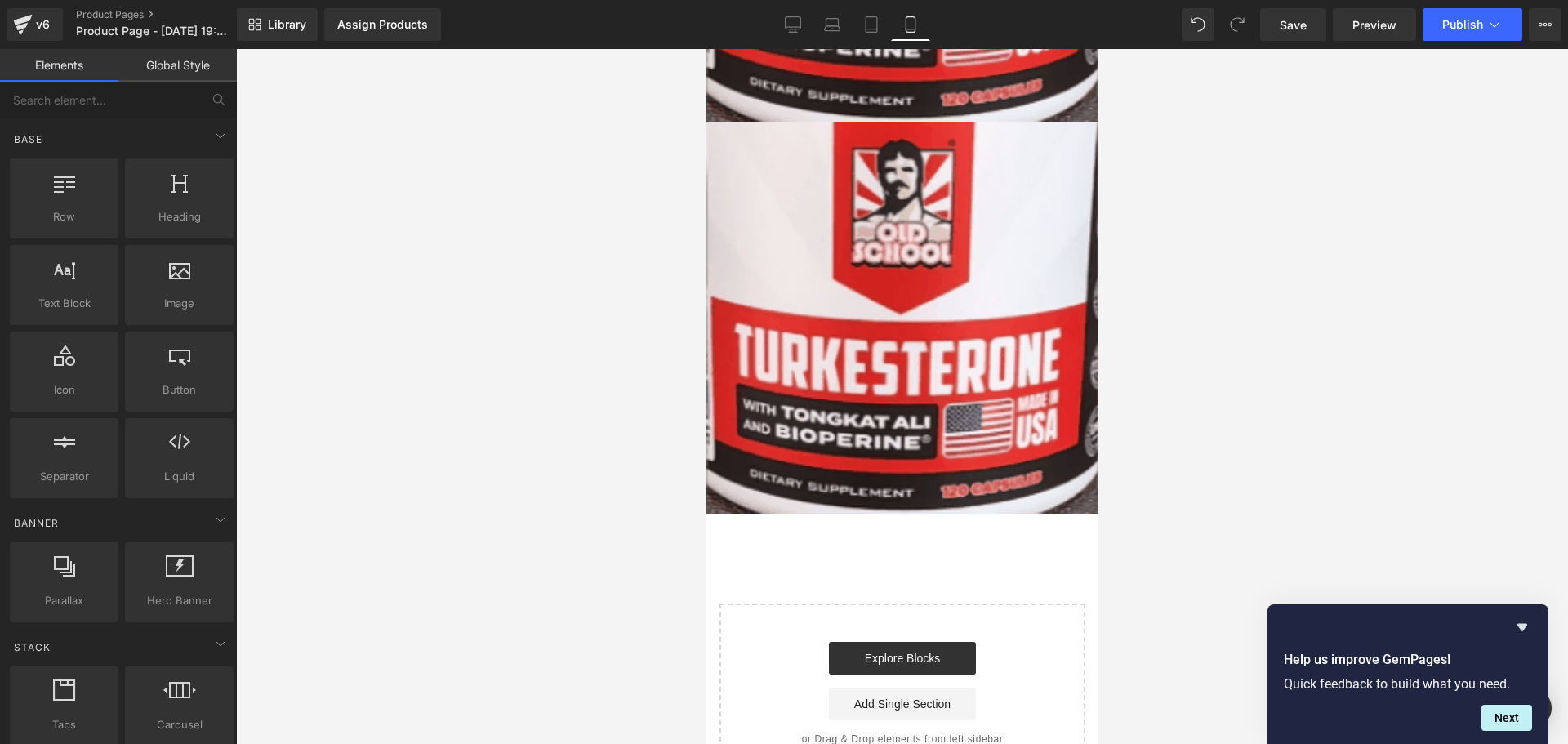
scroll to position [1610, 0]
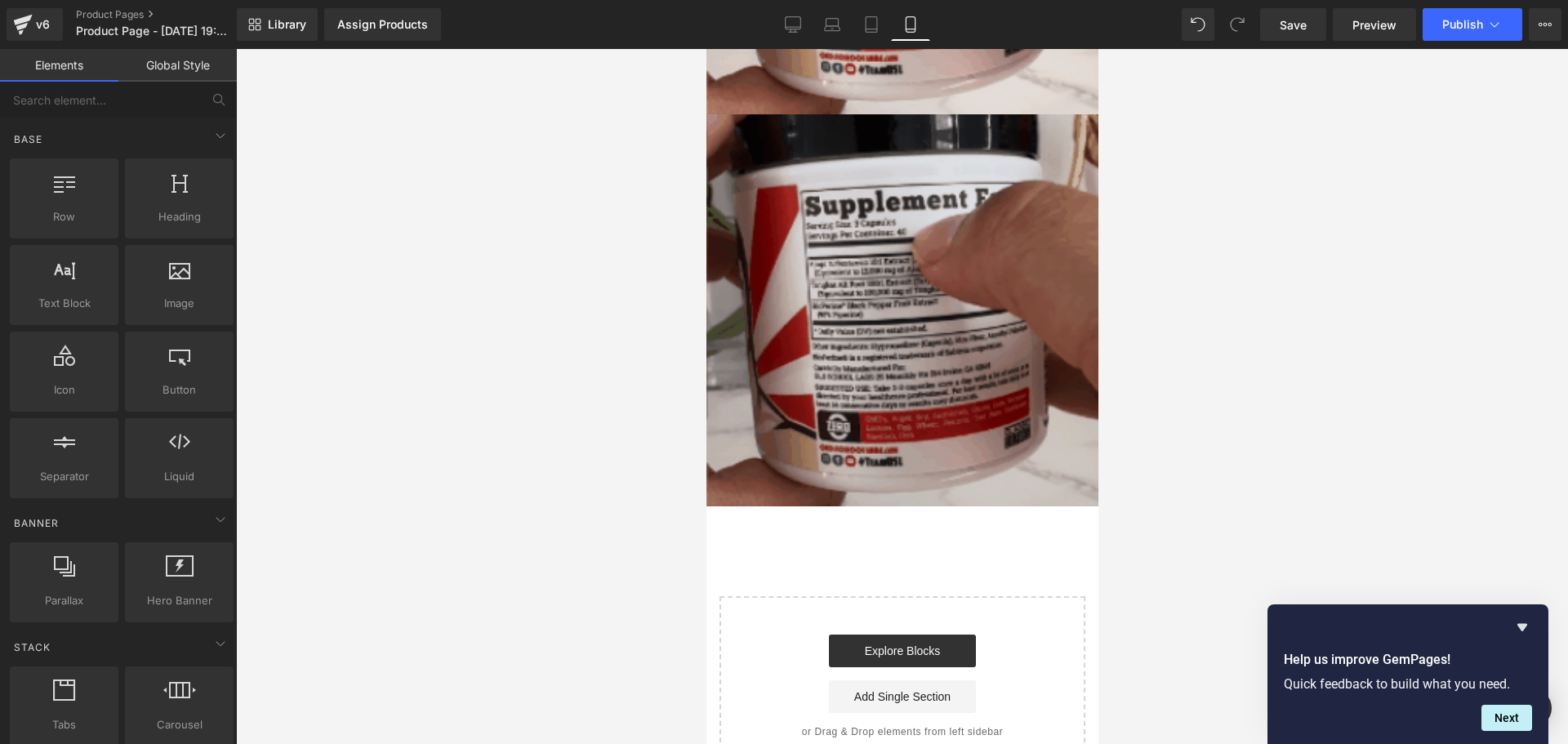
click at [1011, 367] on img at bounding box center [901, 310] width 392 height 392
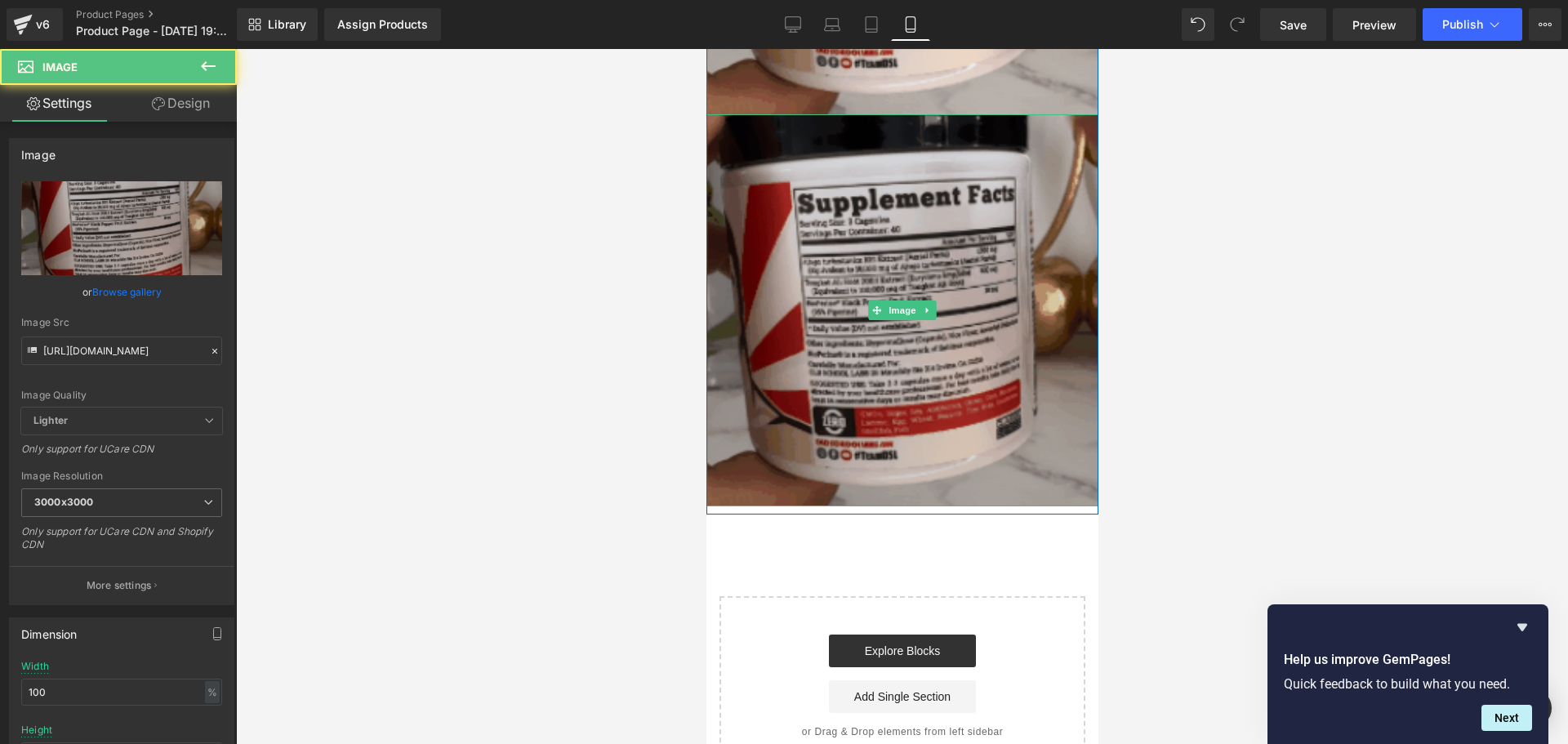
click at [965, 362] on img at bounding box center [901, 310] width 392 height 392
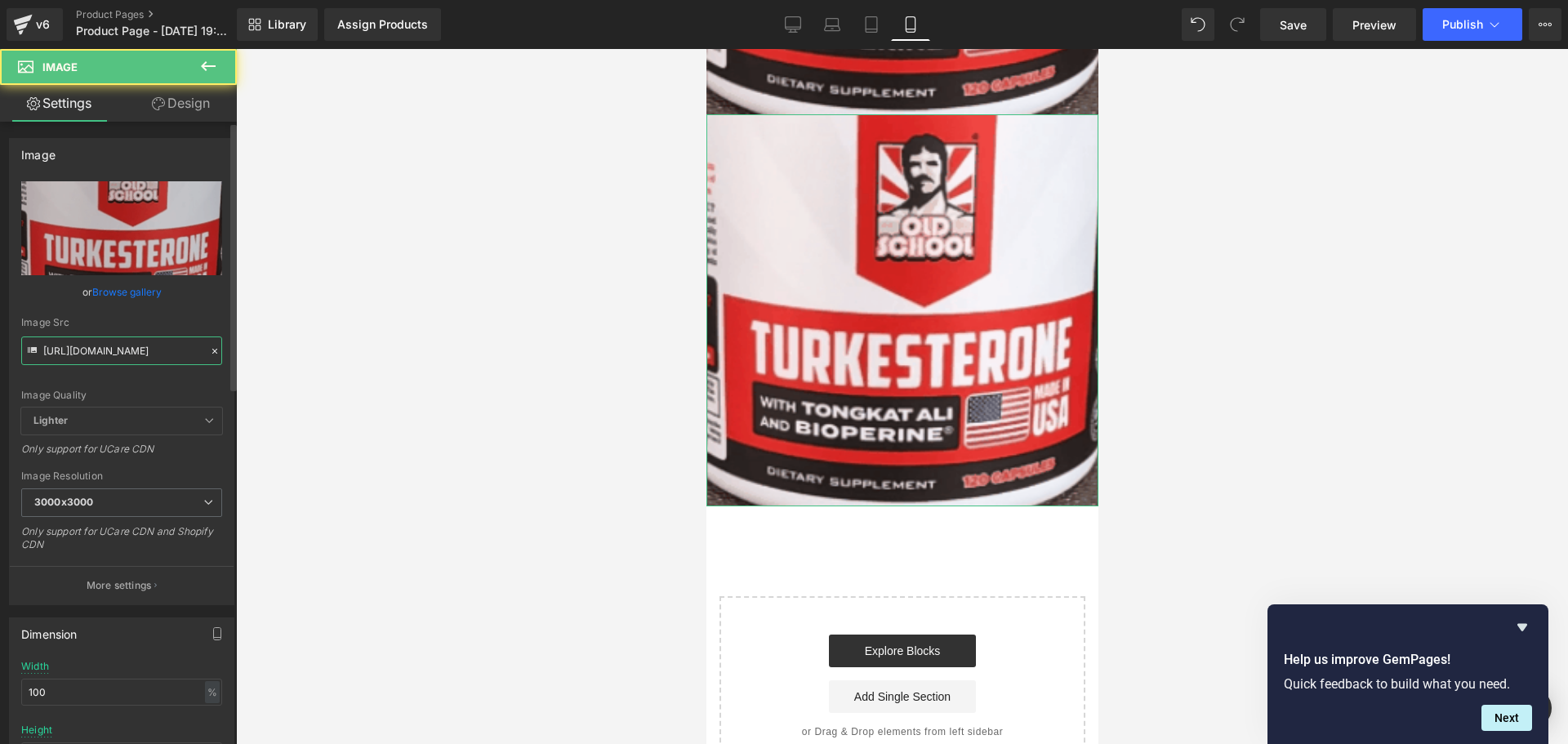
click at [105, 357] on input "[URL][DOMAIN_NAME]" at bounding box center [121, 350] width 201 height 28
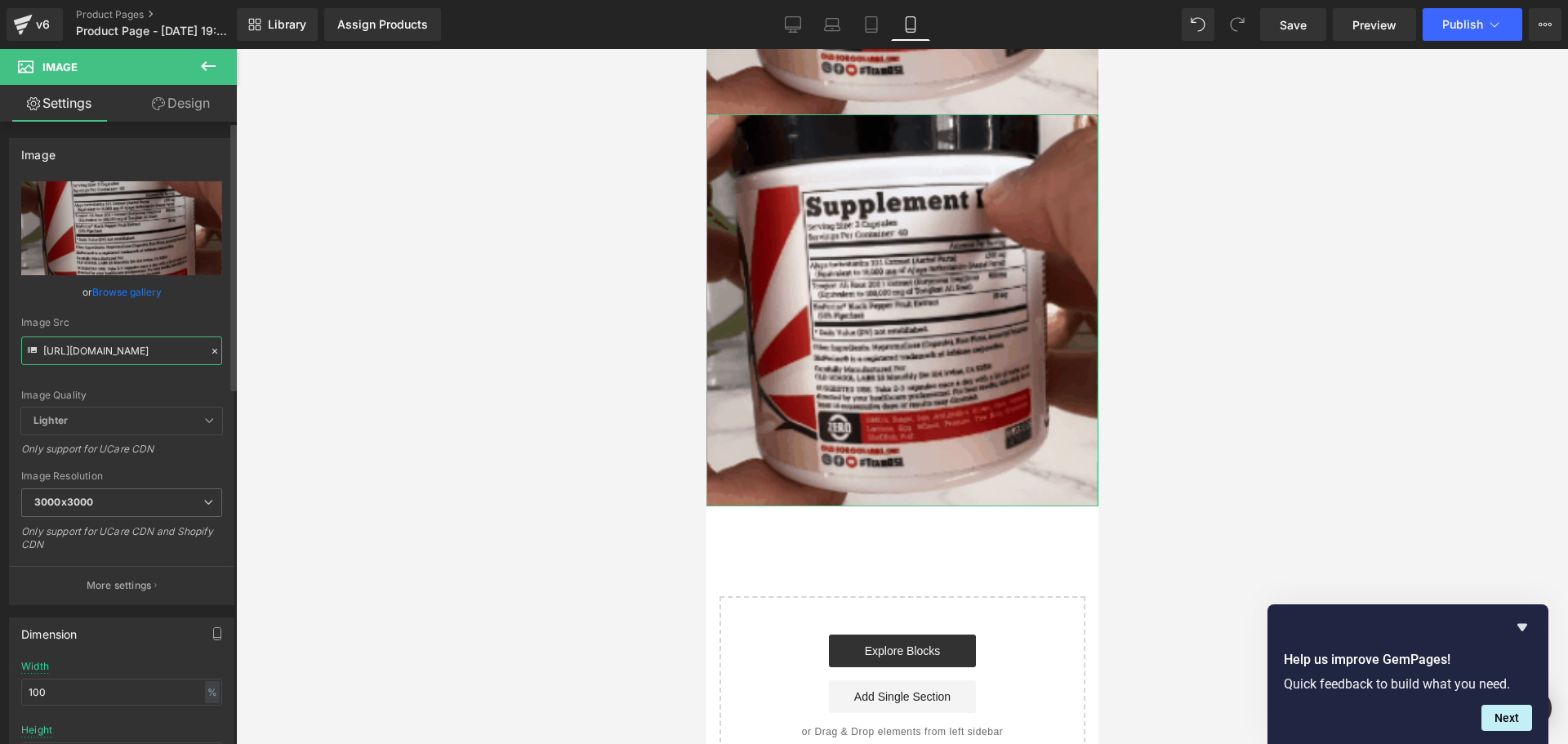
click at [105, 357] on input "[URL][DOMAIN_NAME]" at bounding box center [121, 350] width 201 height 28
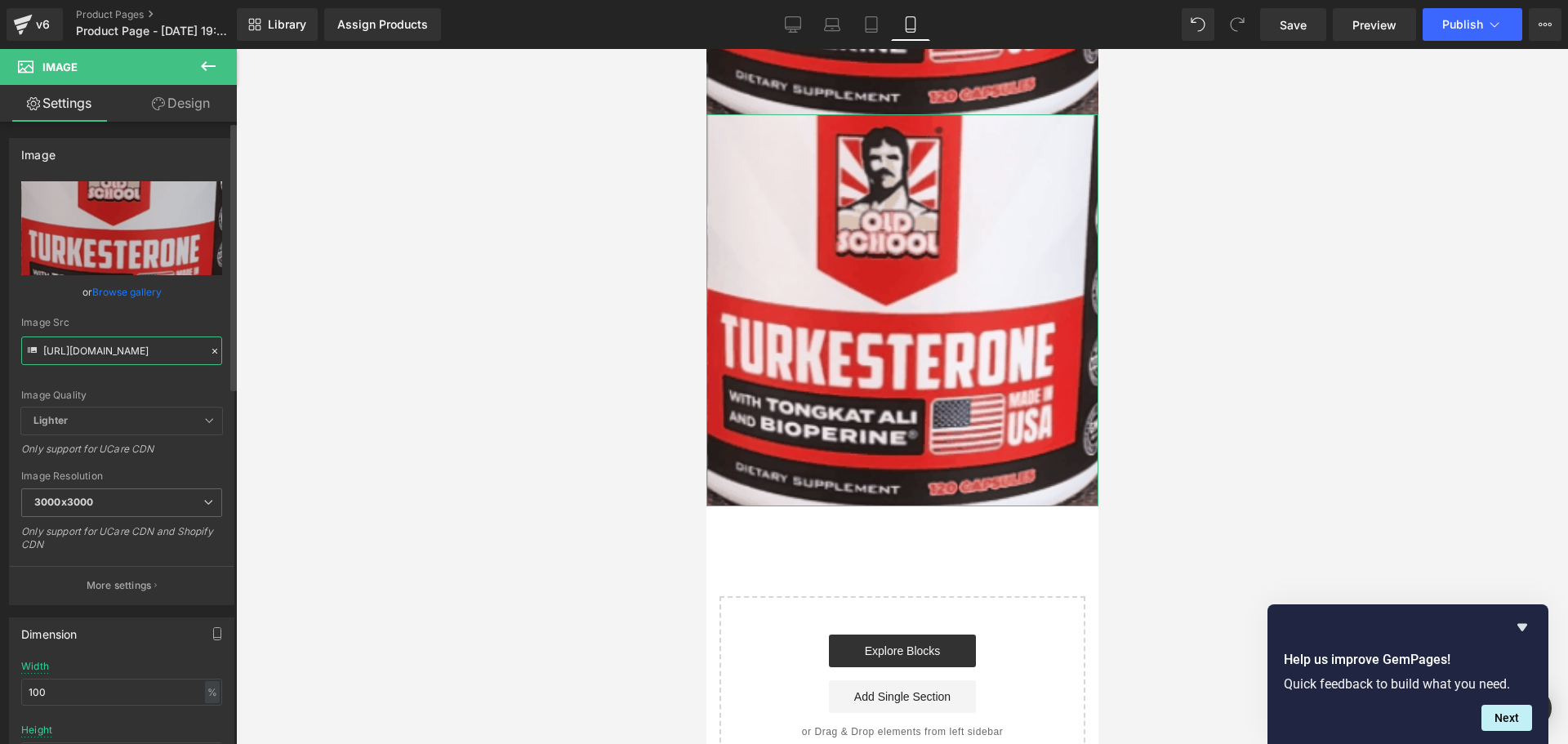
paste input "6_8ced37c9-4393-4871-87c2-5eaf946111ef.png"
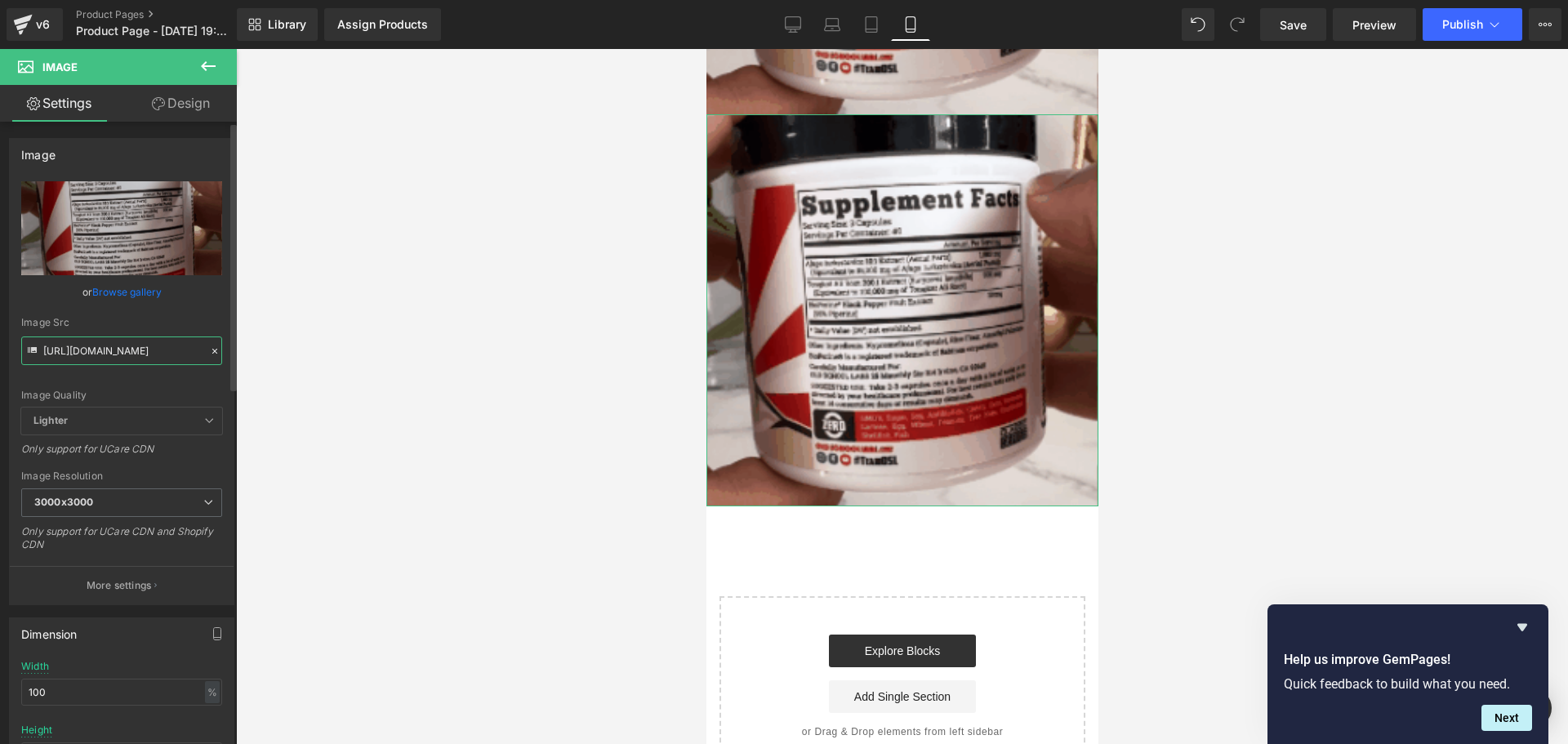
type input "[URL][DOMAIN_NAME]"
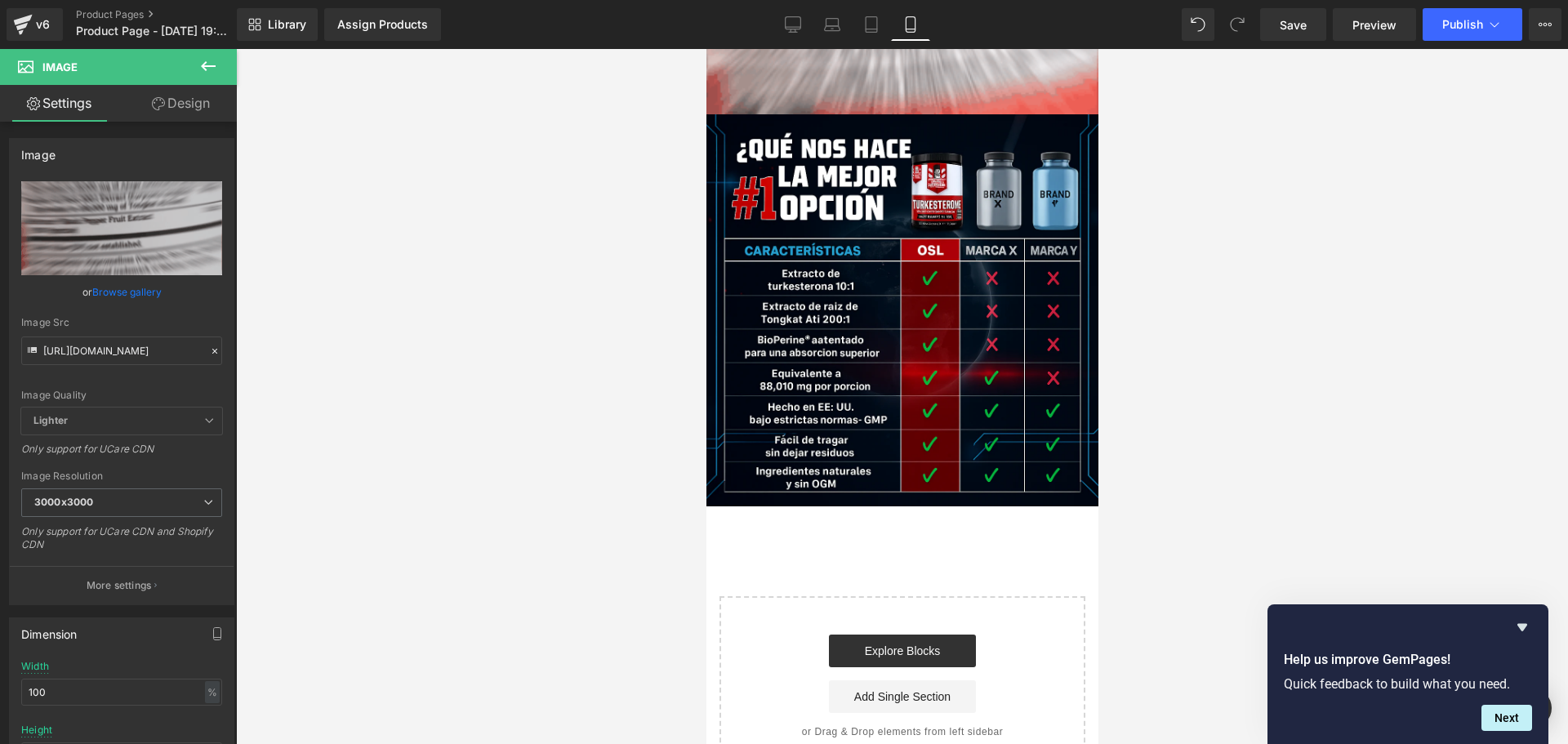
scroll to position [0, 0]
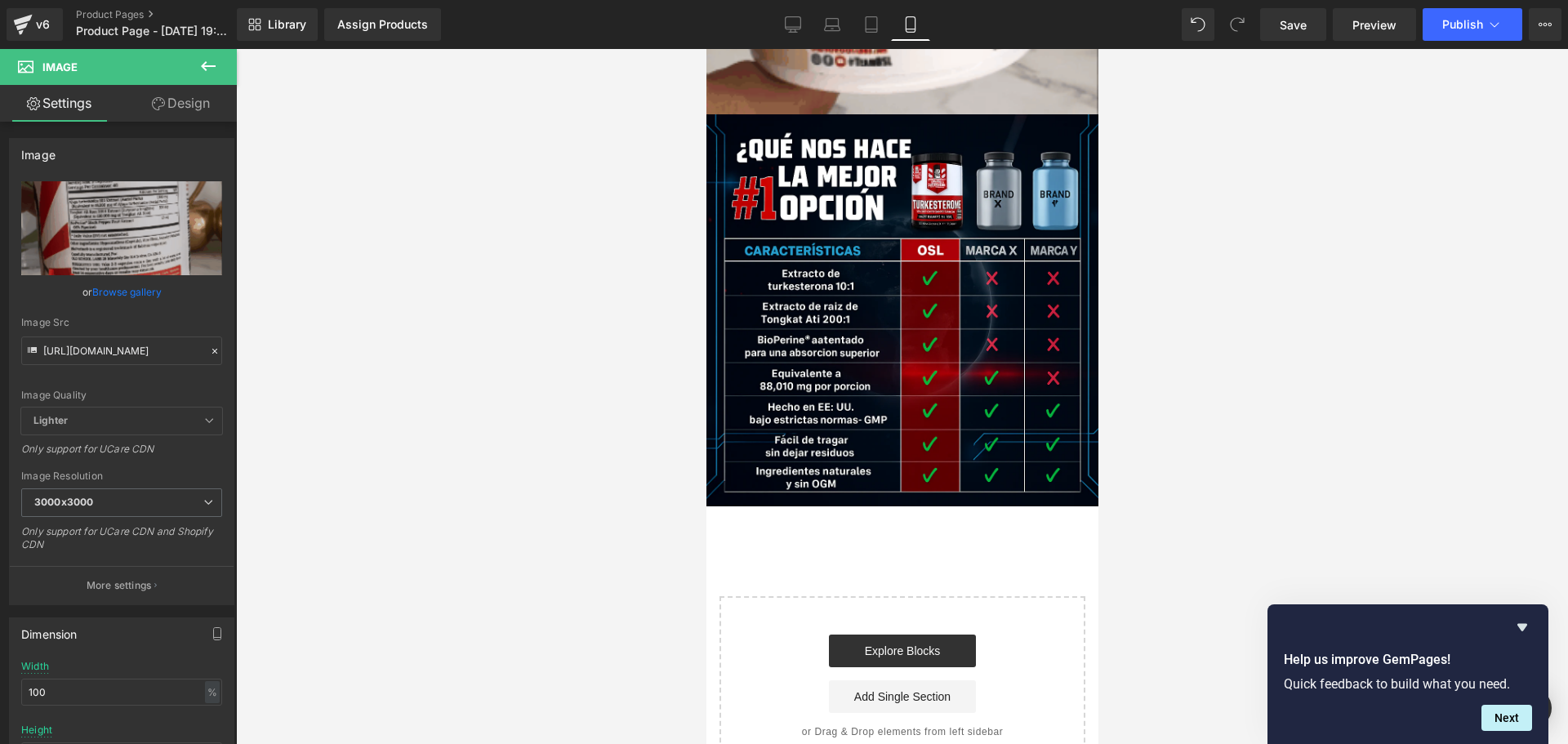
click at [394, 372] on div at bounding box center [902, 396] width 1332 height 695
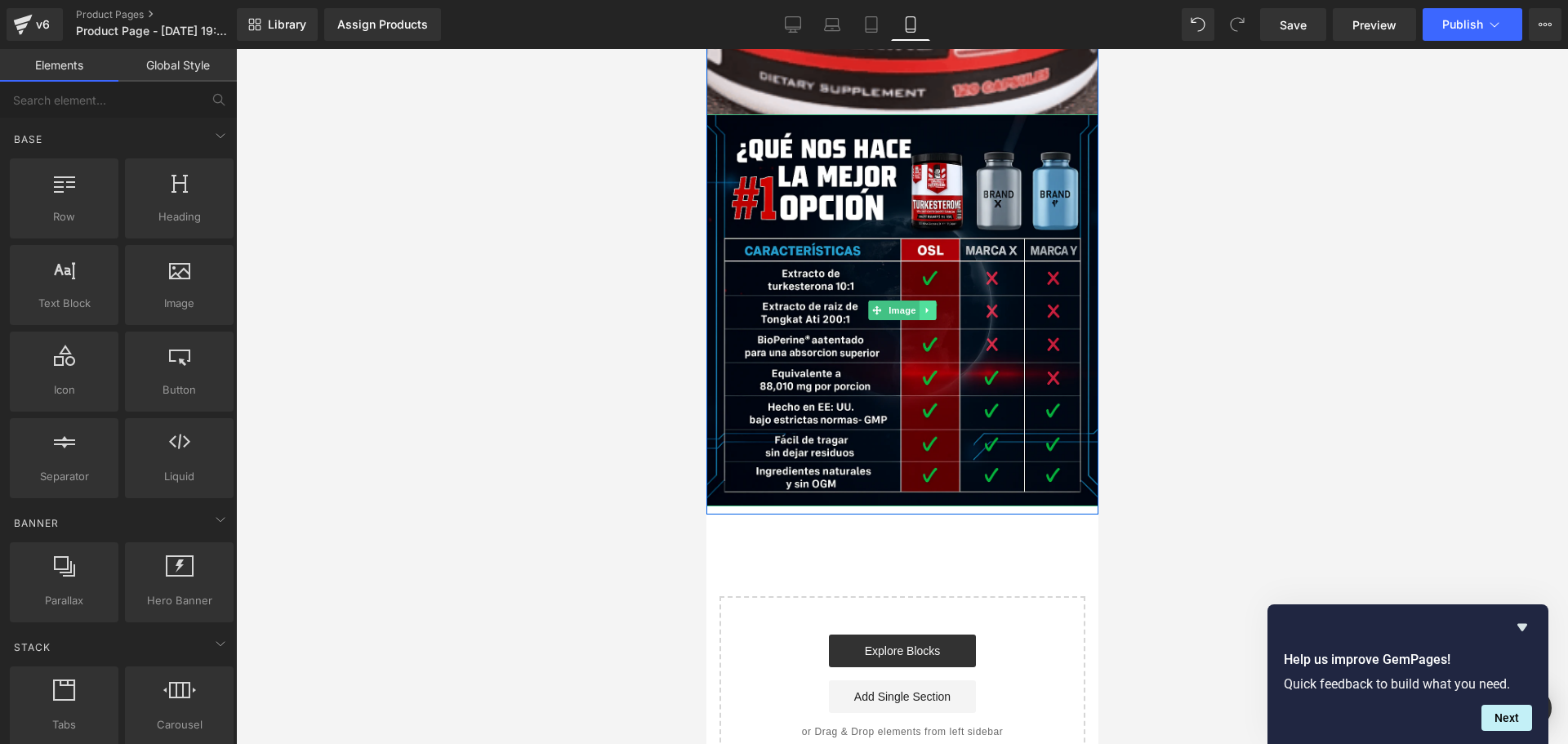
click at [928, 308] on link at bounding box center [927, 311] width 17 height 19
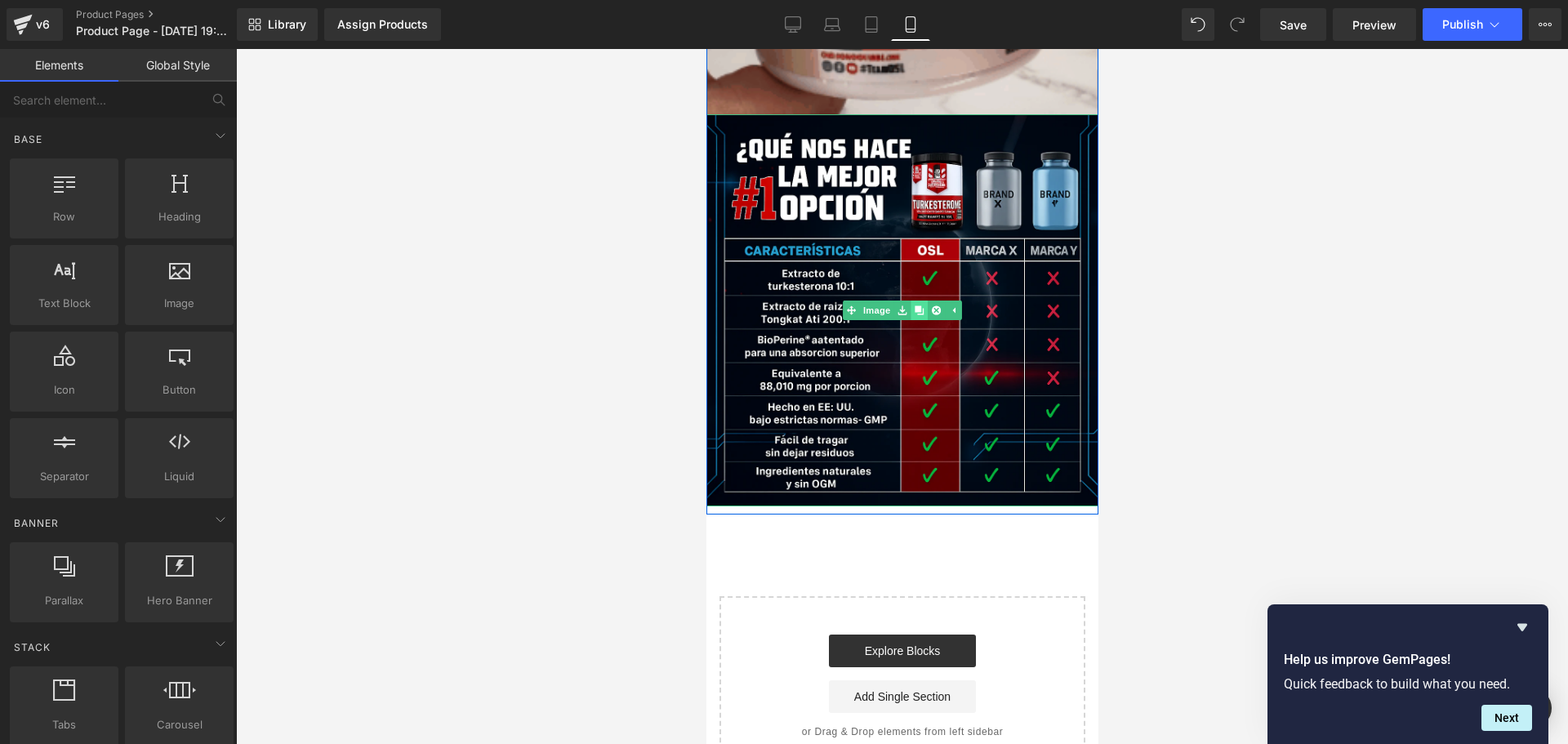
click at [914, 317] on link at bounding box center [918, 311] width 17 height 19
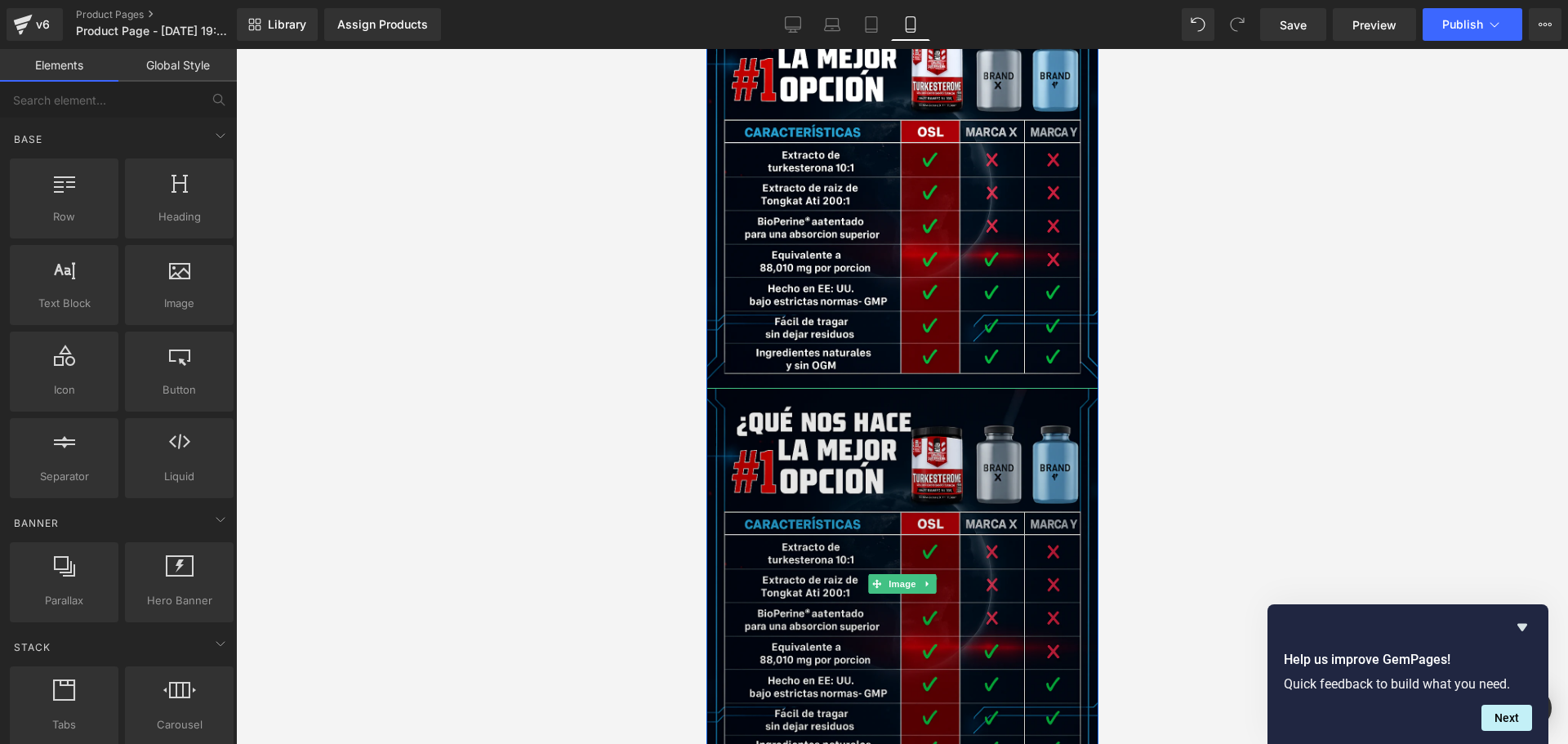
scroll to position [1855, 0]
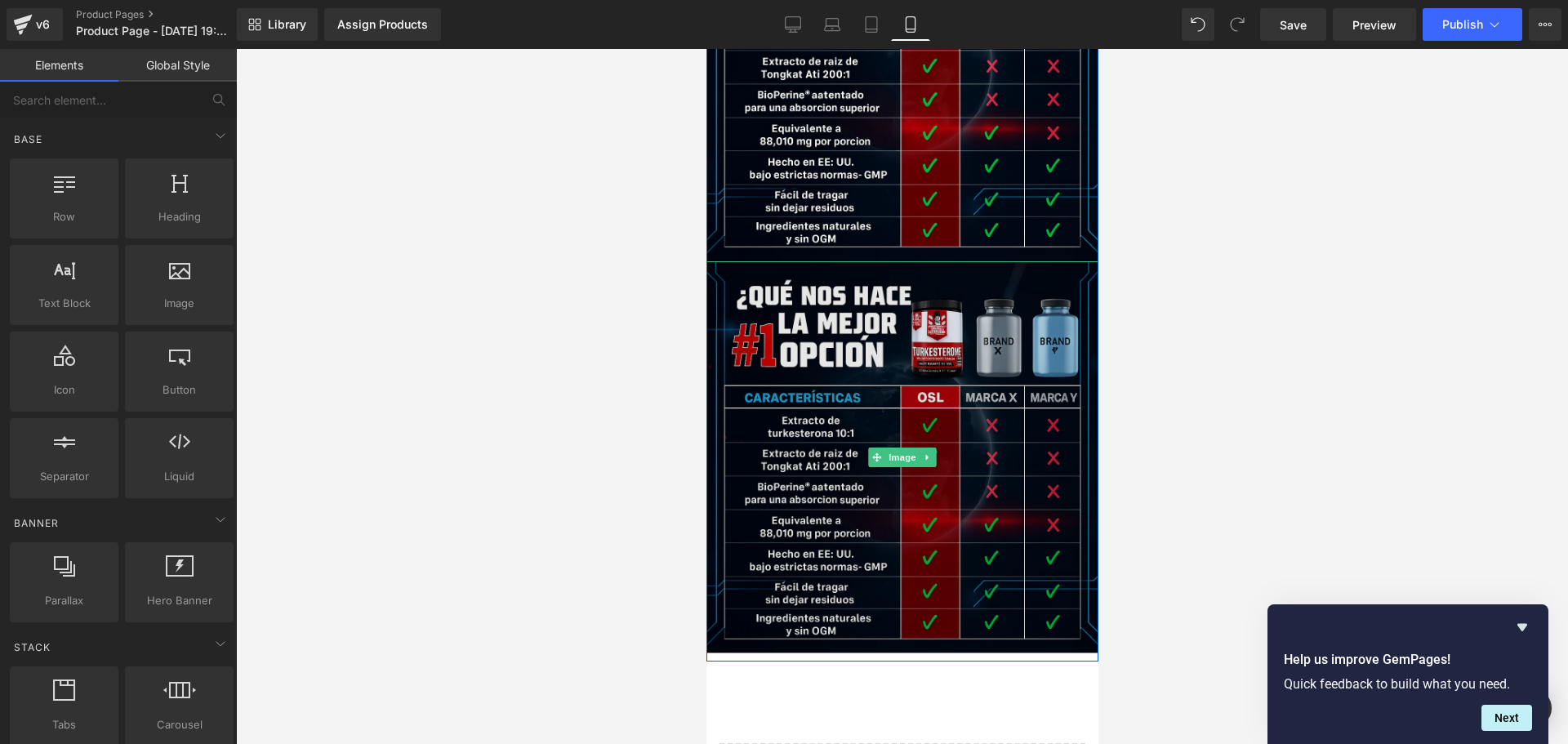
click at [1032, 468] on img at bounding box center [901, 456] width 392 height 392
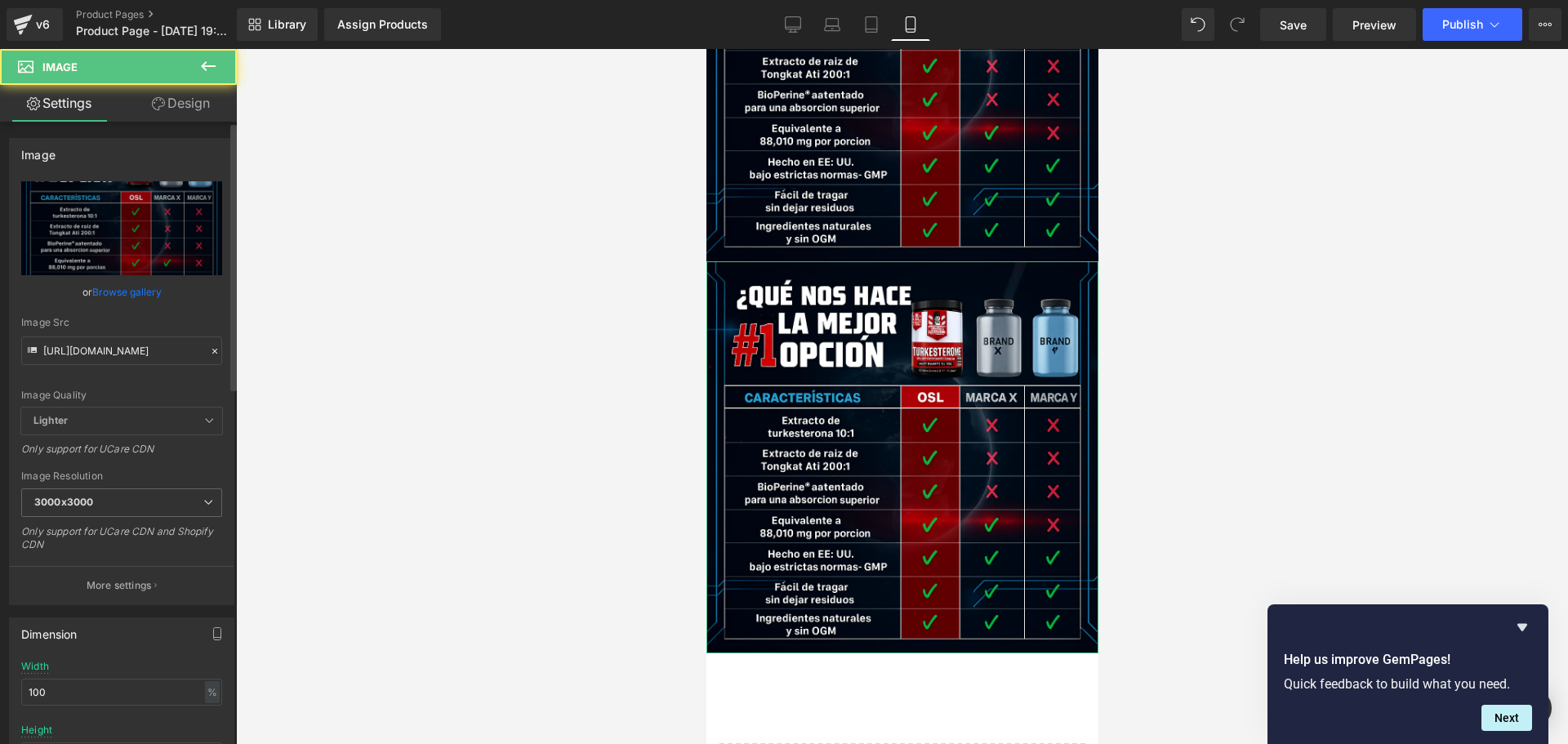
click at [101, 365] on div "Image Quality Lighter Lightest Lighter Lighter Lightest Only support for UCare …" at bounding box center [121, 295] width 201 height 226
click at [106, 357] on input "[URL][DOMAIN_NAME]" at bounding box center [121, 350] width 201 height 28
paste input "7_0d57331b-9858-45f0-a11b-dd47da9fa4af"
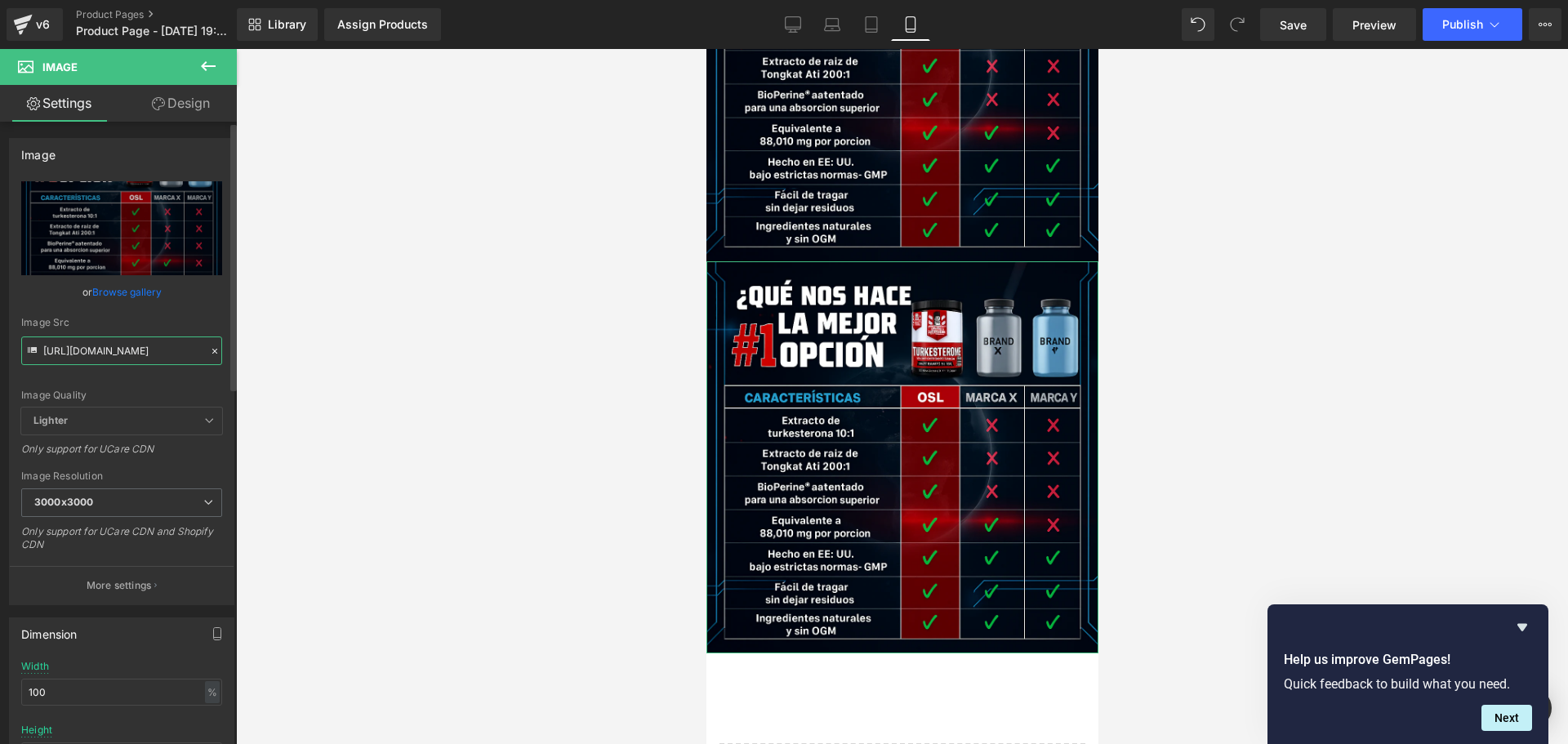
type input "[URL][DOMAIN_NAME]"
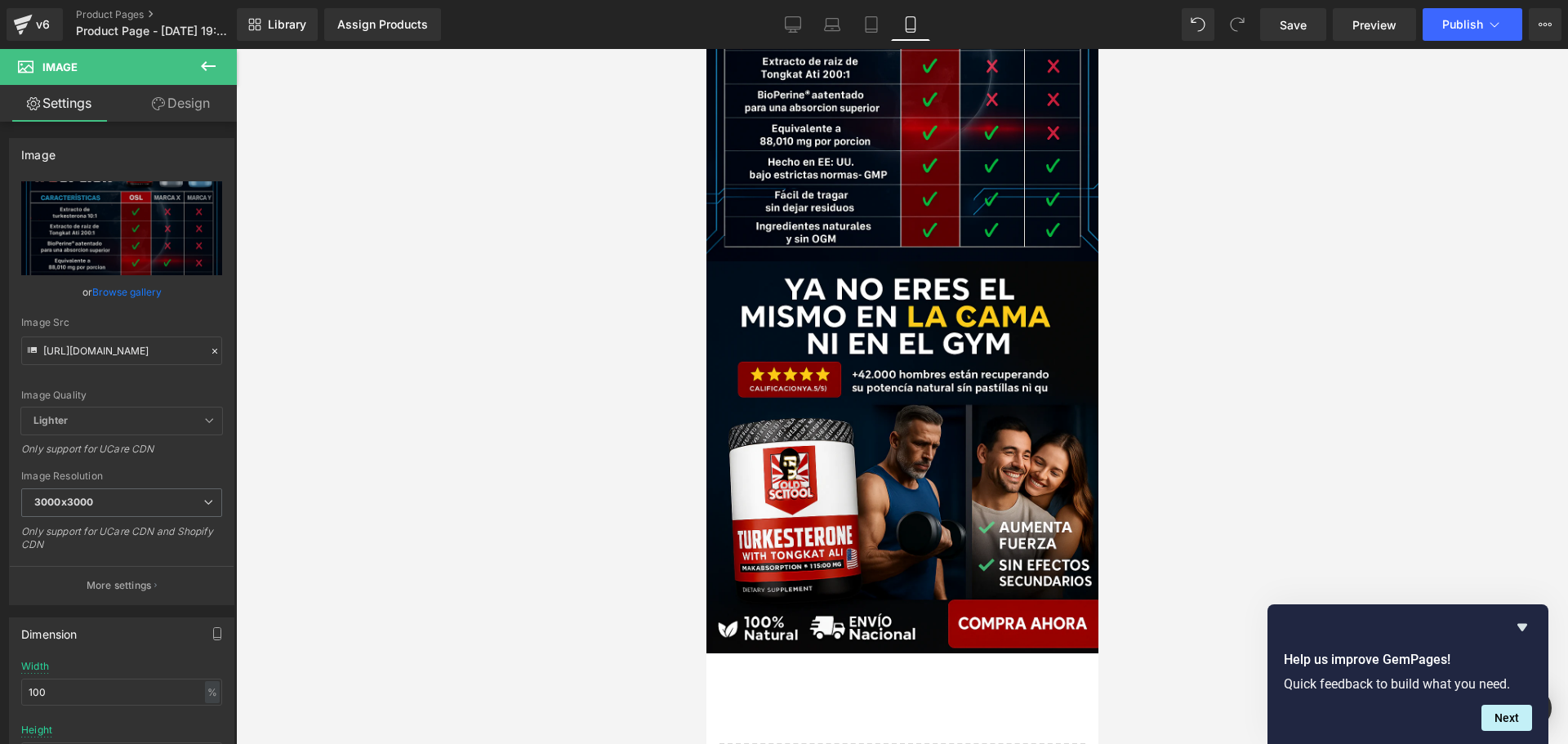
scroll to position [0, 0]
click at [373, 401] on div at bounding box center [902, 396] width 1332 height 695
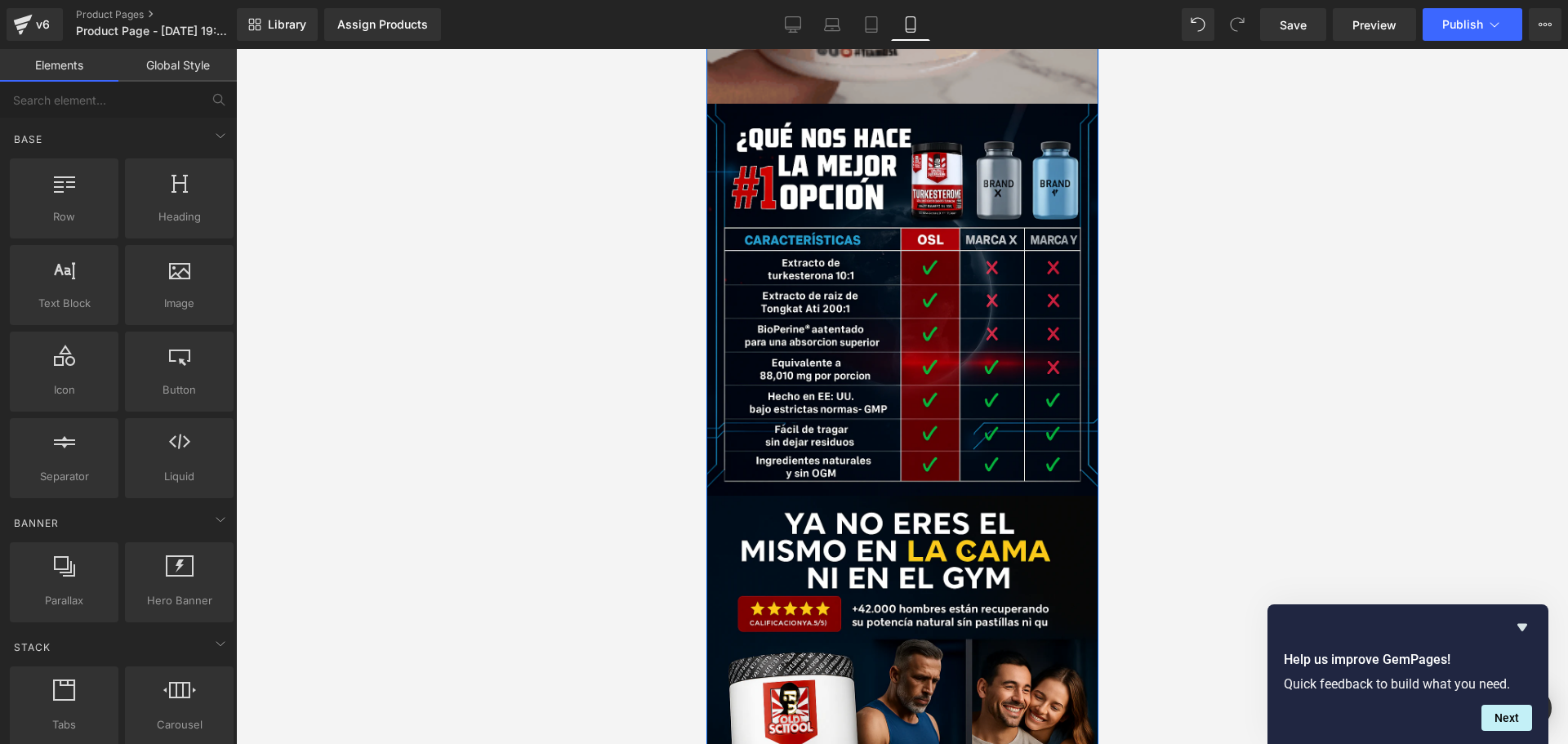
scroll to position [1878, 0]
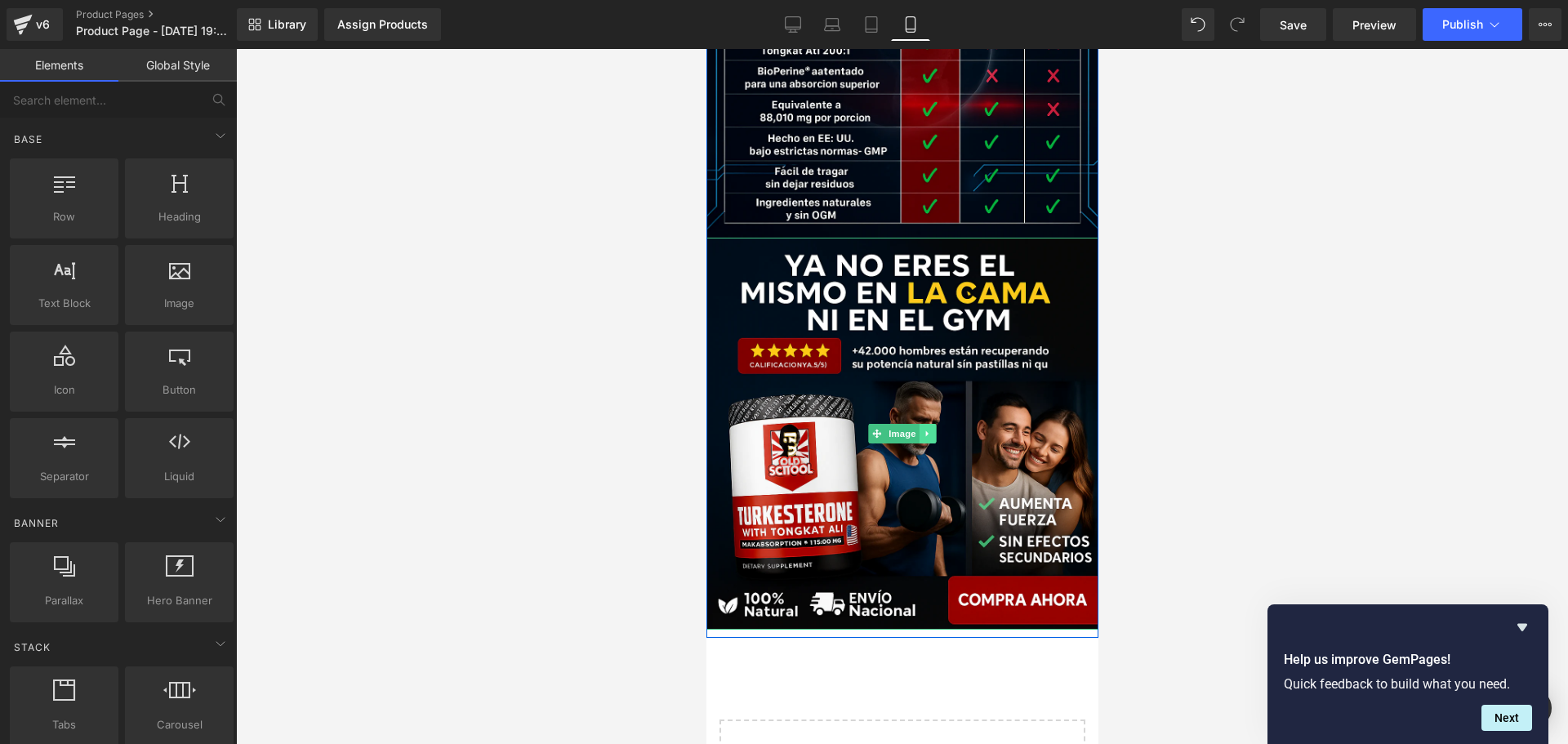
click at [924, 428] on link at bounding box center [927, 433] width 17 height 19
click at [914, 433] on icon at bounding box center [918, 433] width 9 height 9
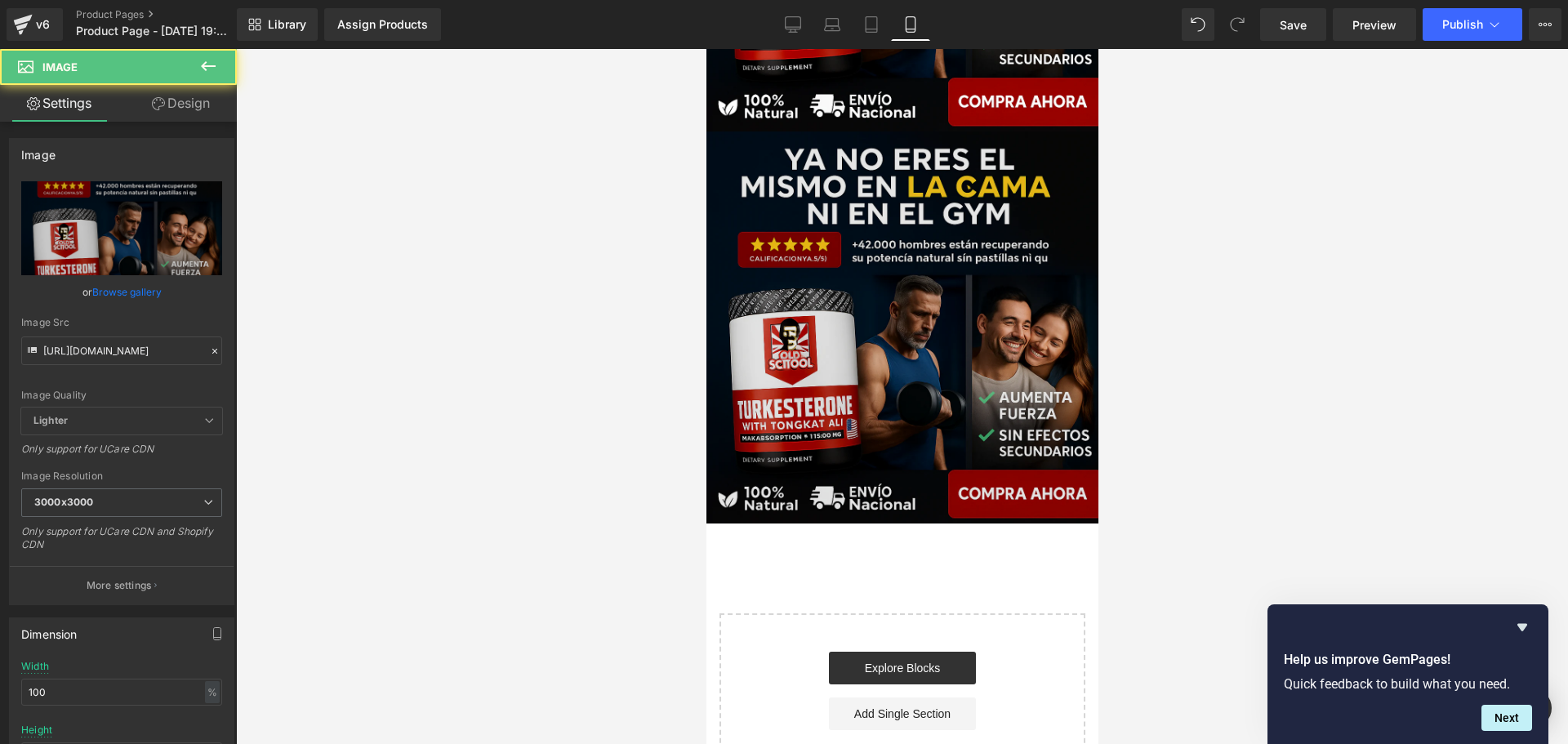
scroll to position [2394, 0]
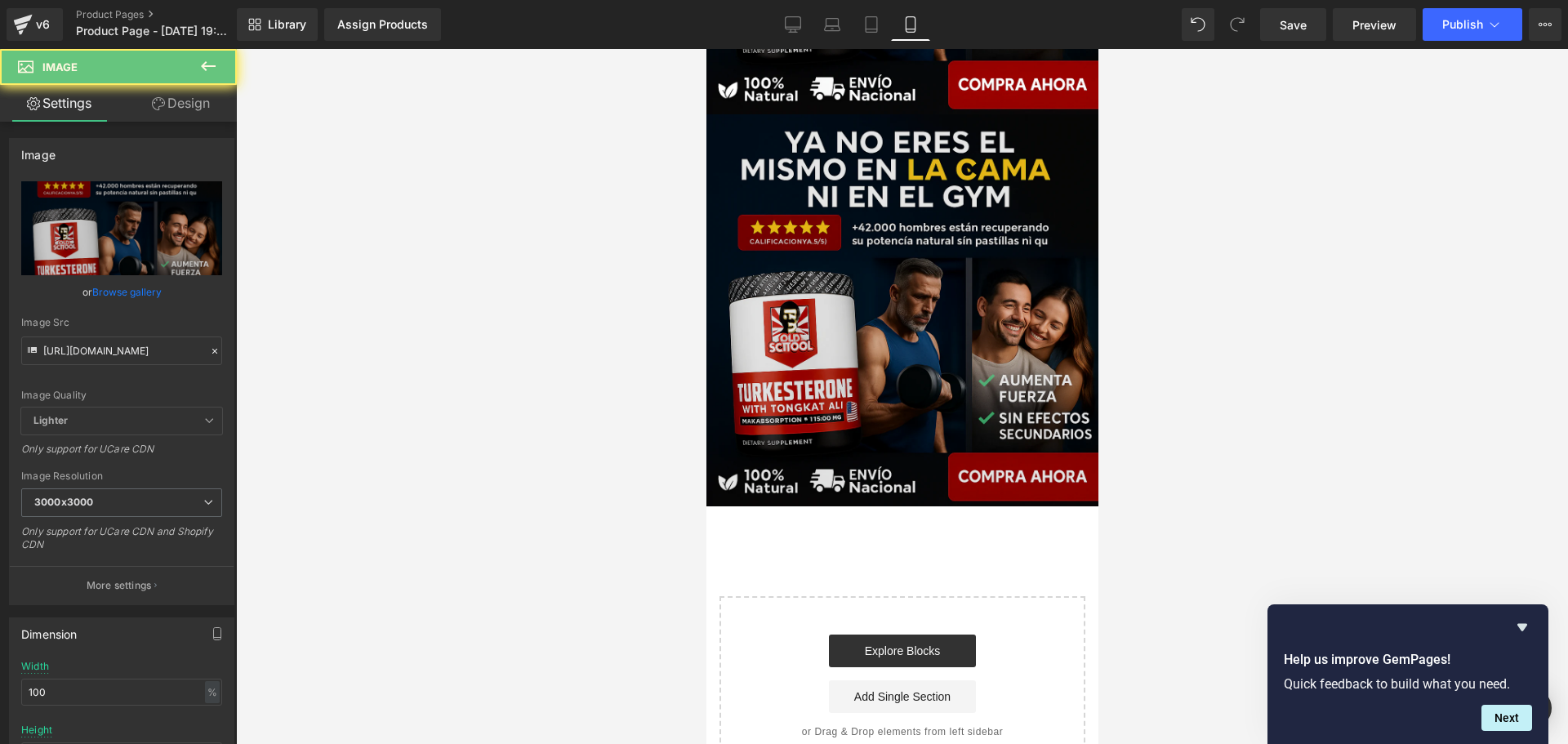
click at [1006, 365] on img at bounding box center [901, 310] width 392 height 392
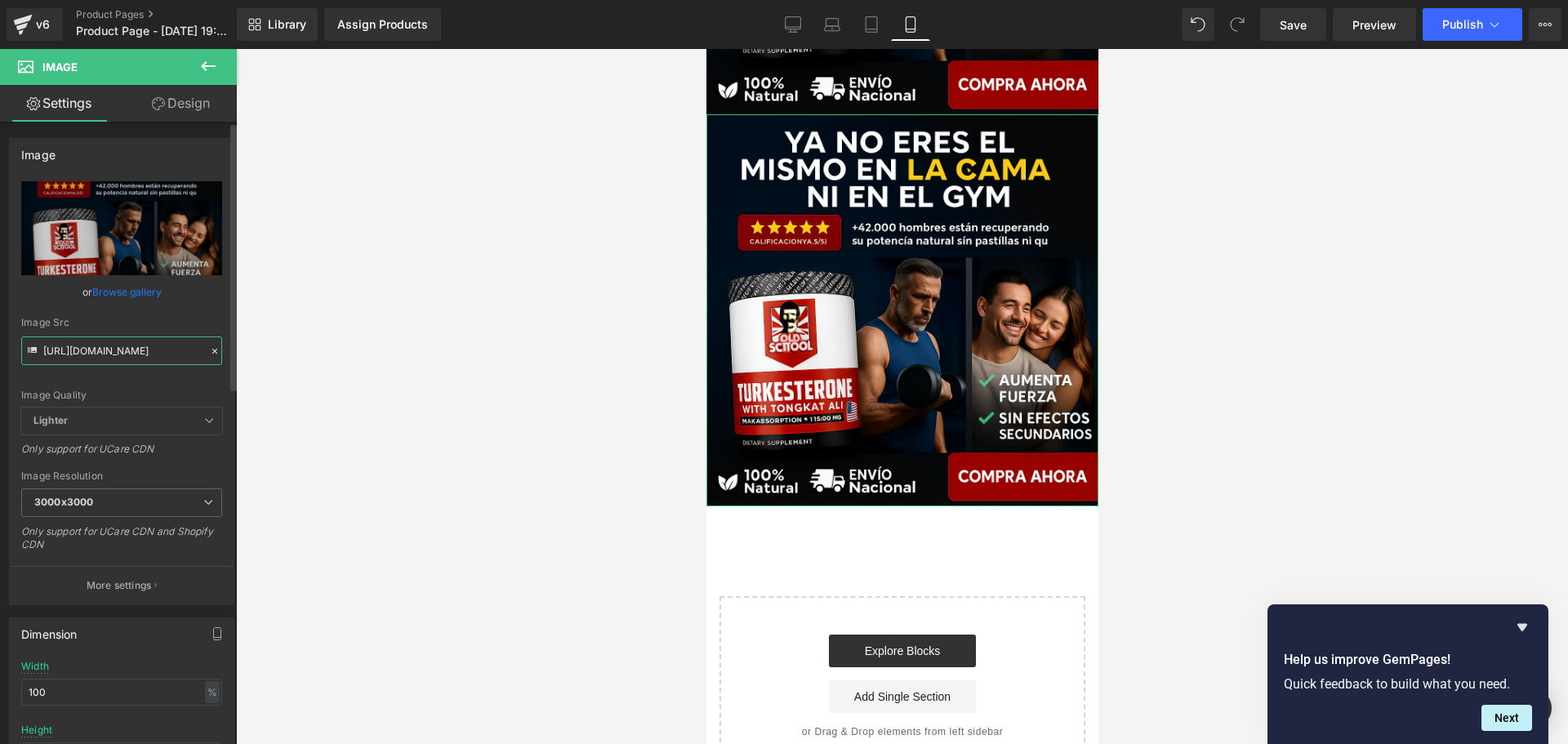
click at [135, 349] on input "[URL][DOMAIN_NAME]" at bounding box center [121, 350] width 201 height 28
paste input "gempages_486012821050492158-4ff53a9c-8b6a-4e9f-bb31-02aae19c802a.jpg?v=17530380…"
type input "[URL][DOMAIN_NAME]"
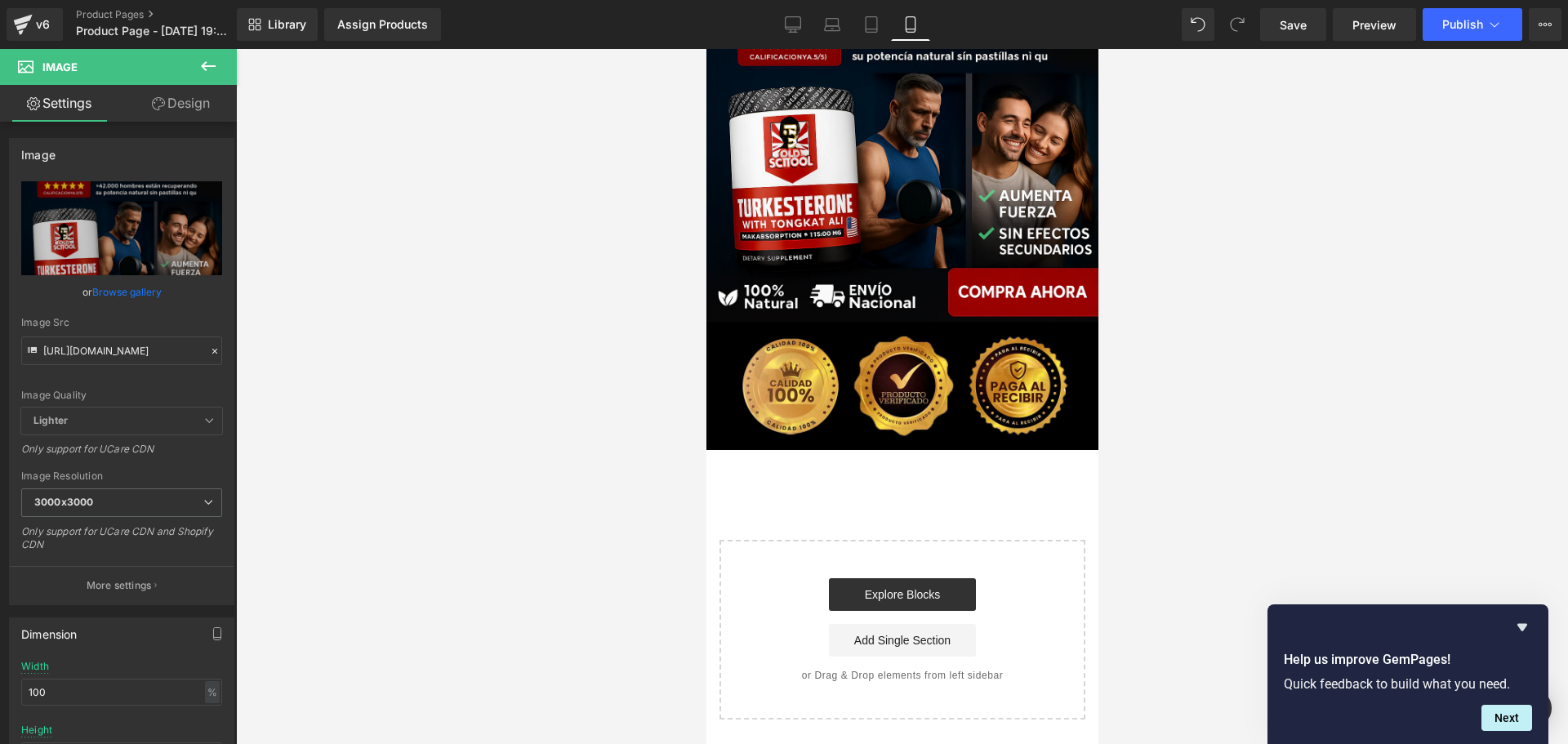
scroll to position [0, 0]
click at [436, 373] on div at bounding box center [902, 396] width 1332 height 695
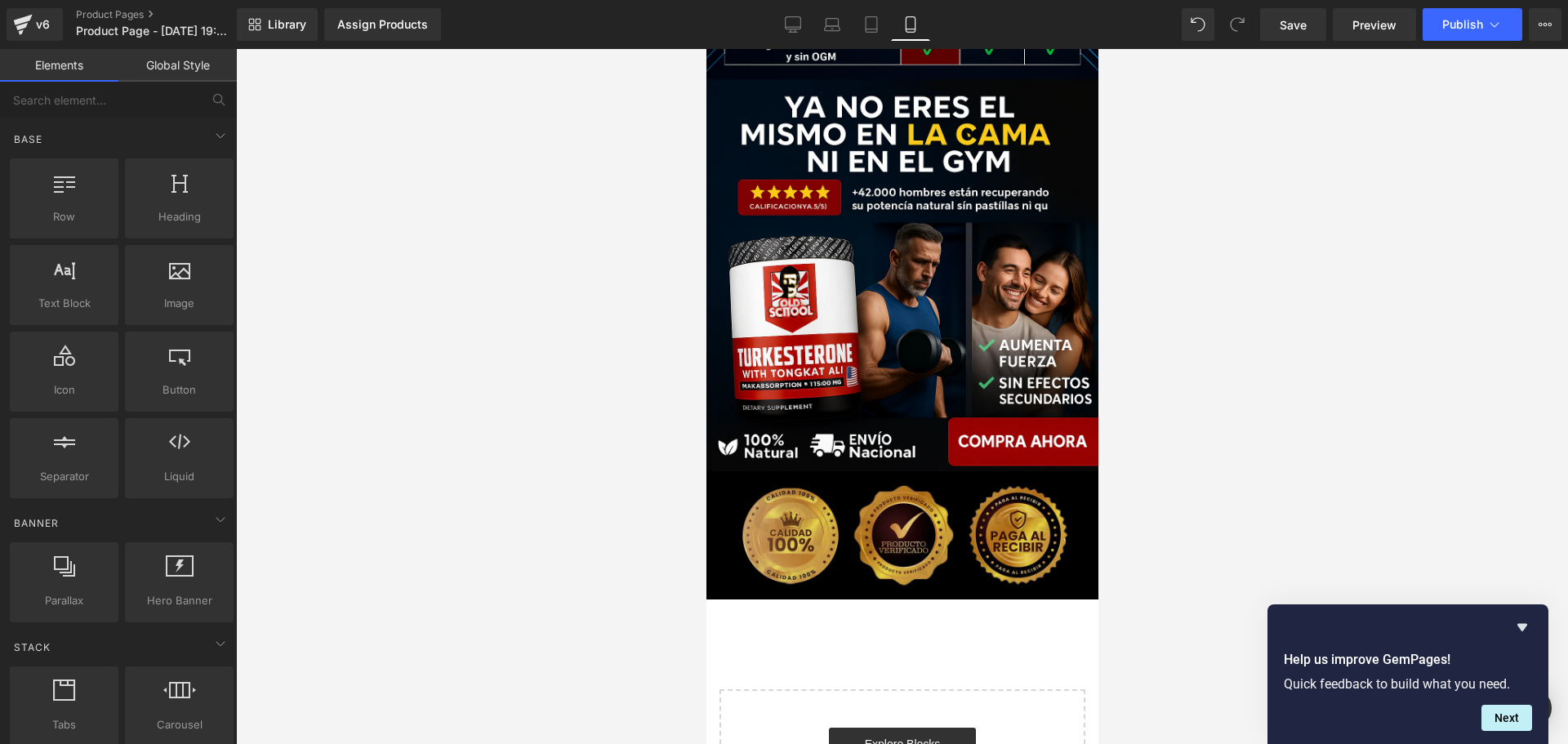
scroll to position [2036, 0]
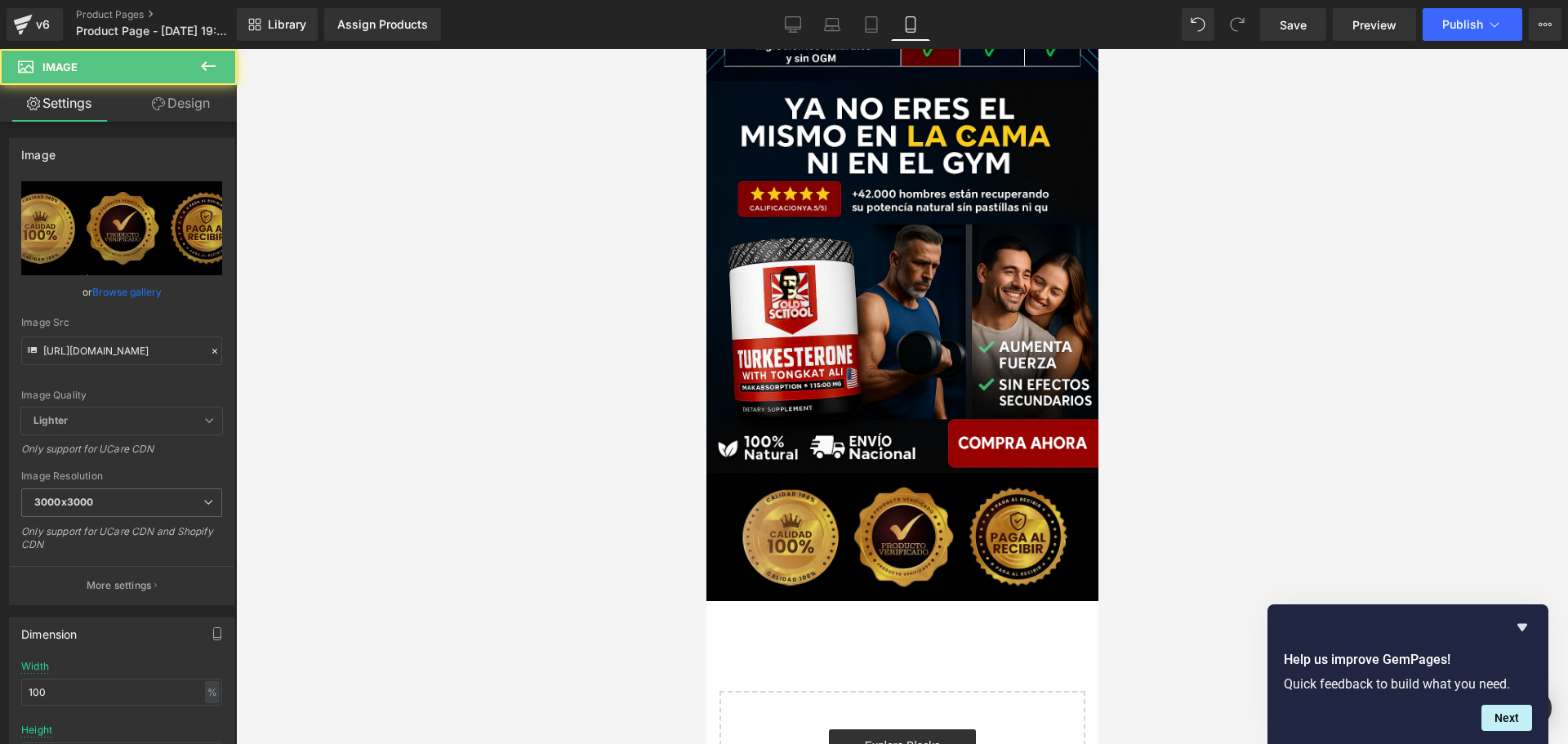
click at [1044, 512] on img at bounding box center [901, 537] width 392 height 128
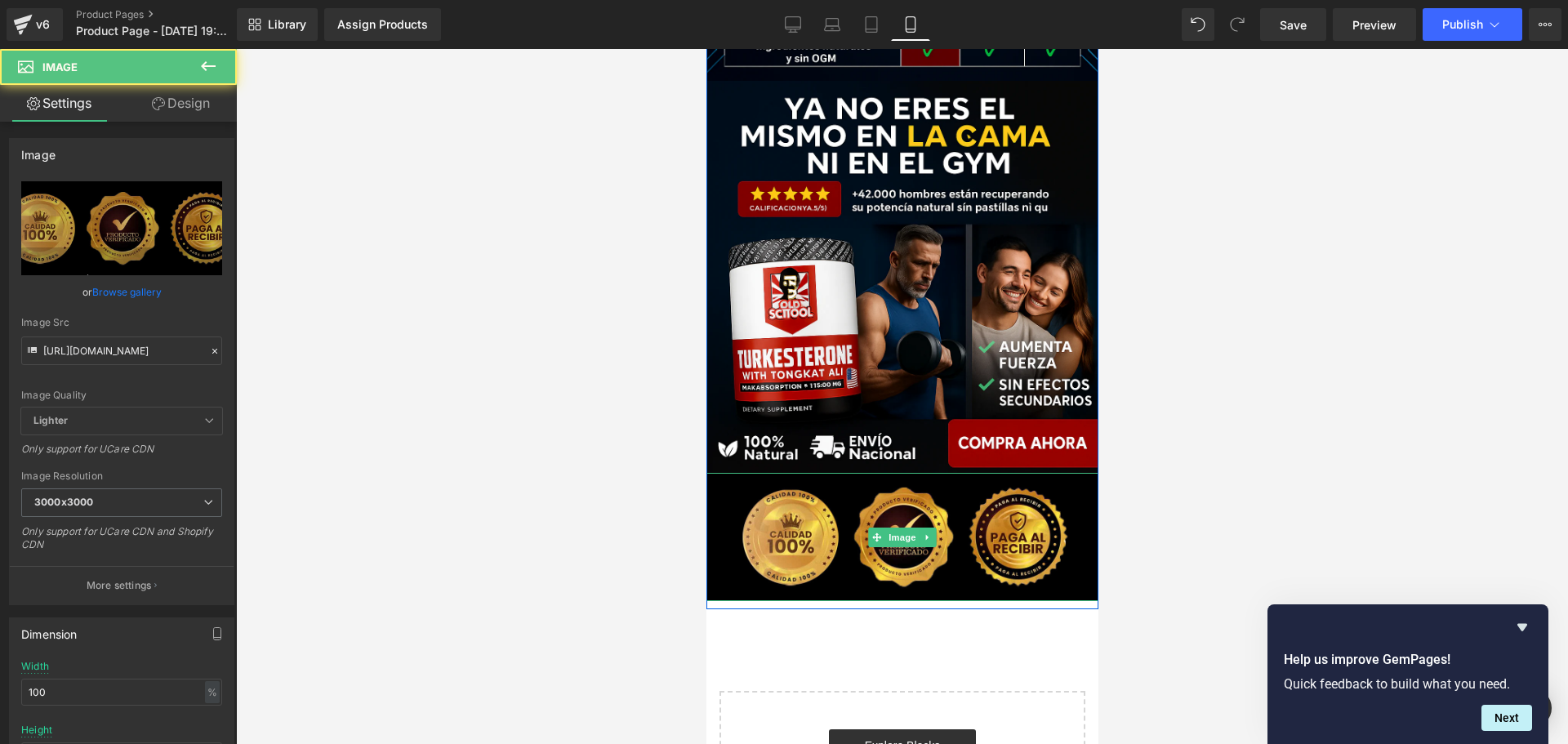
click at [922, 537] on icon at bounding box center [927, 537] width 9 height 10
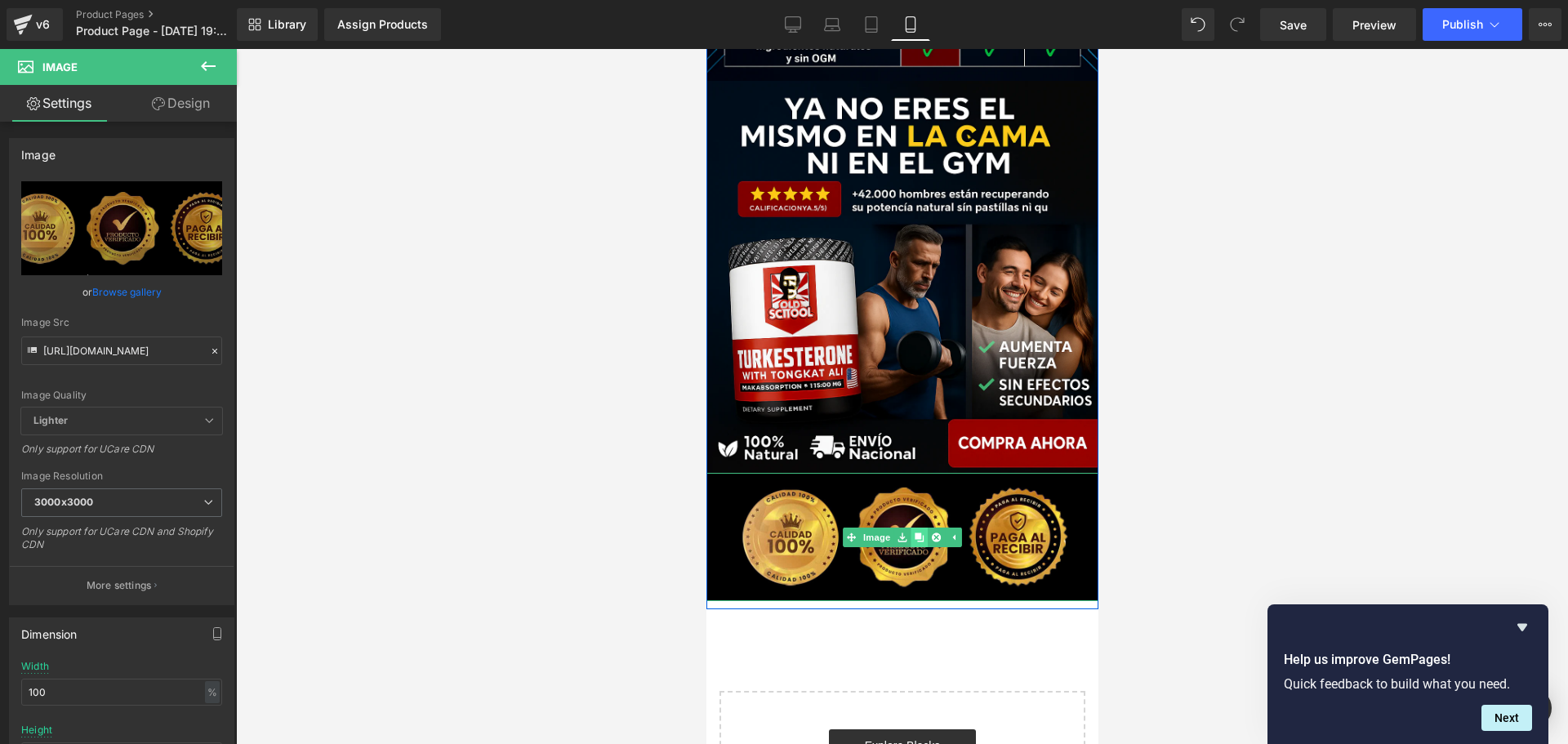
click at [914, 539] on icon at bounding box center [918, 537] width 9 height 9
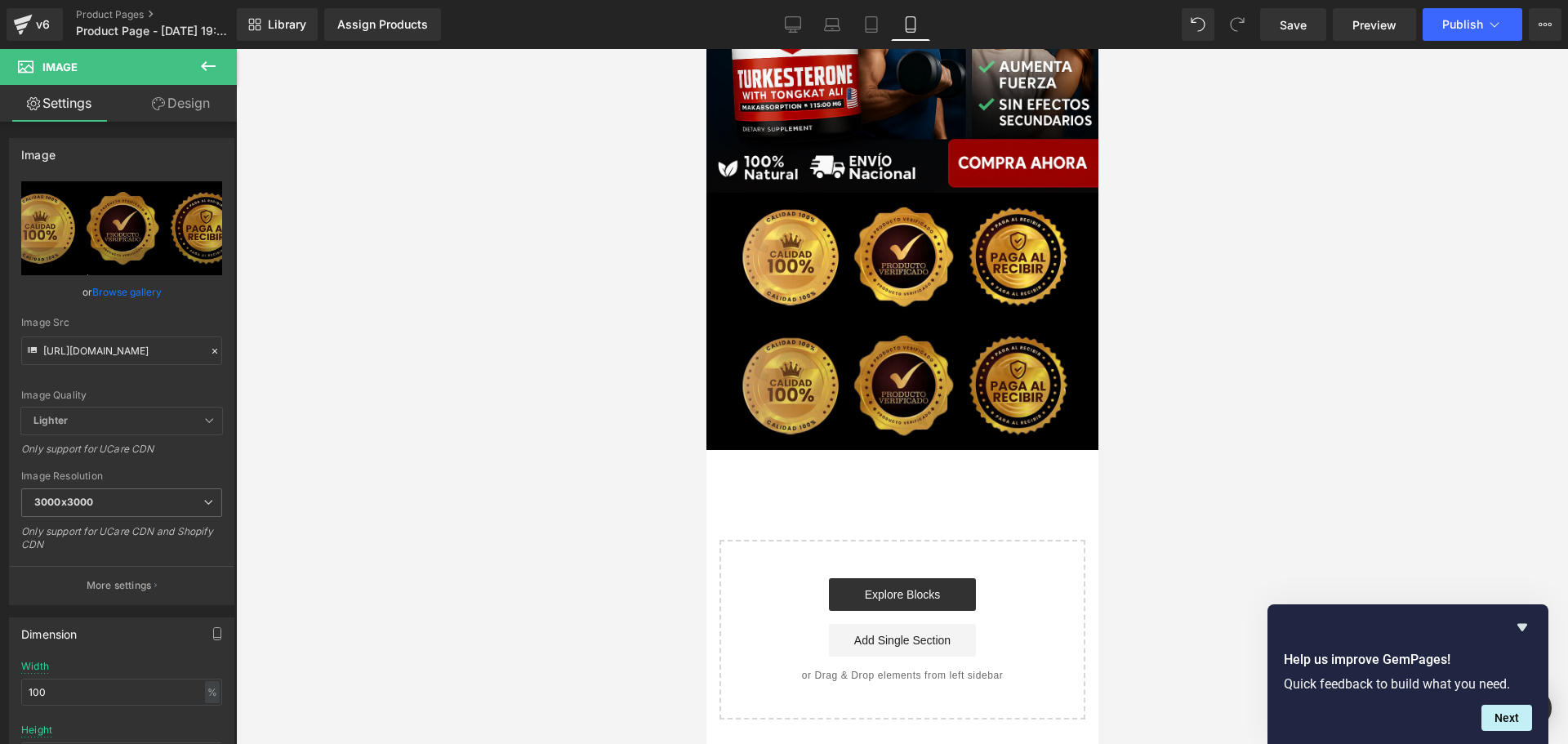
scroll to position [2328, 0]
click at [1023, 380] on img at bounding box center [901, 385] width 392 height 128
click at [1031, 405] on img at bounding box center [901, 385] width 392 height 128
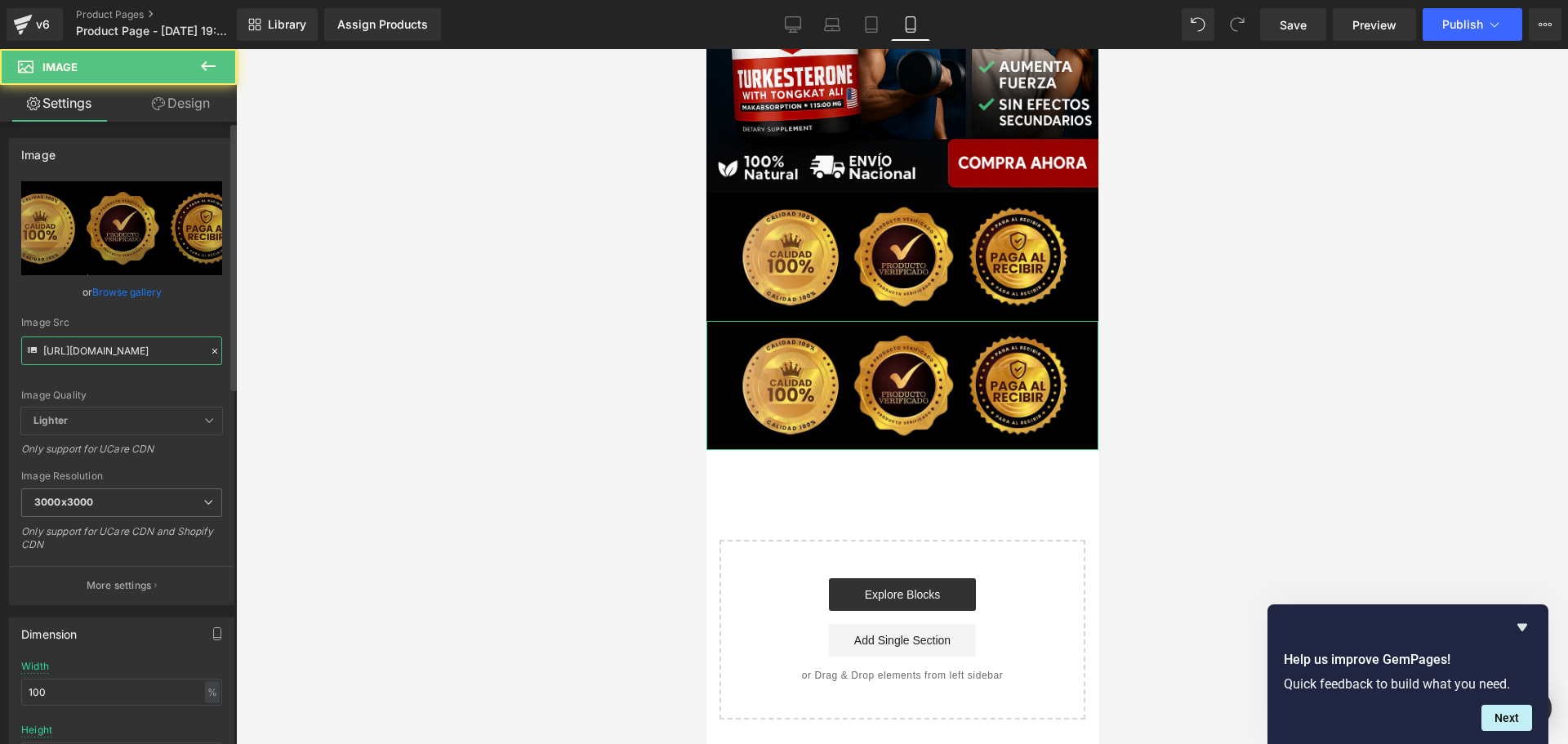
click at [103, 363] on input "[URL][DOMAIN_NAME]" at bounding box center [121, 350] width 201 height 28
paste input "c202ea20-87e9-4be3-b6ea-096686cf6757.jpg?v=1753038047"
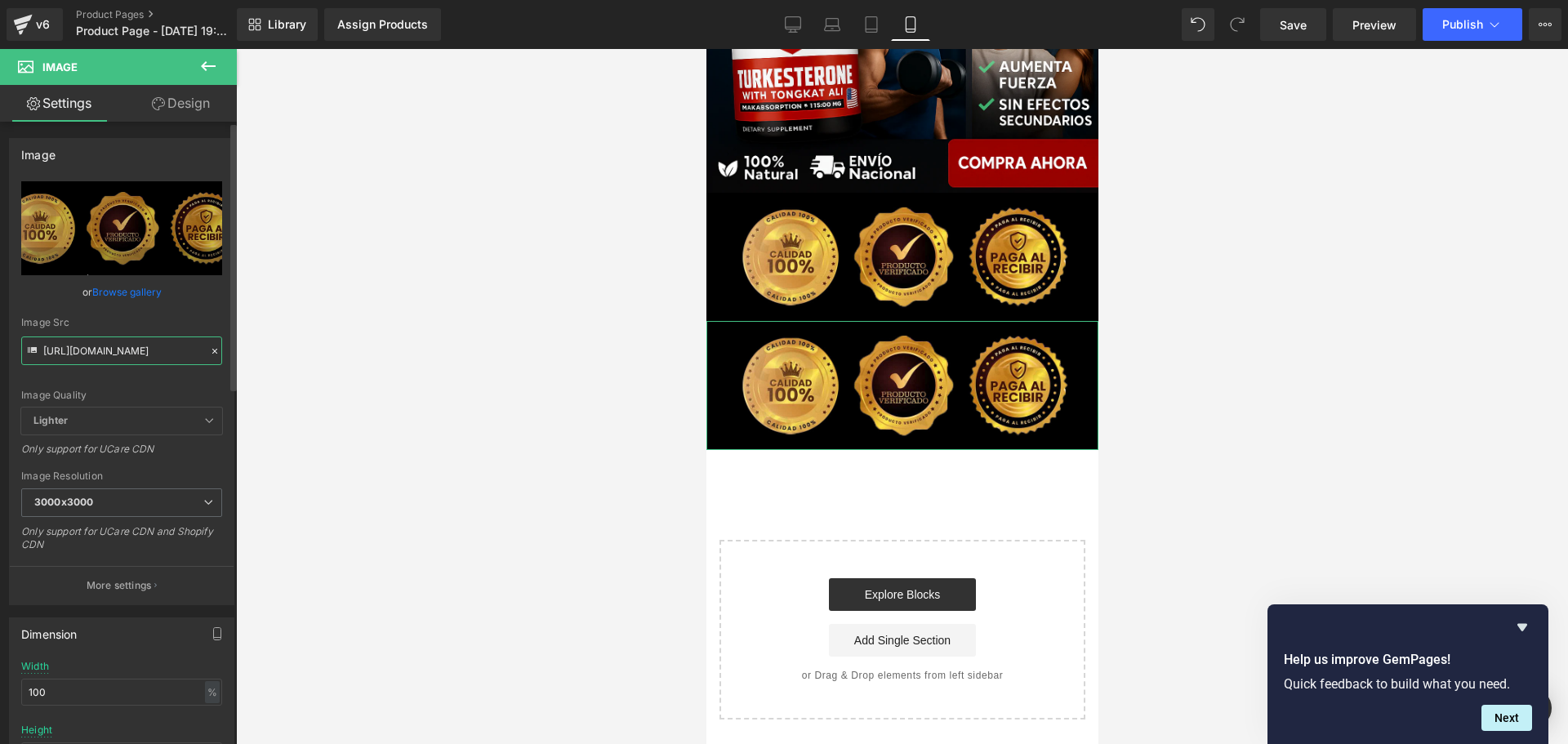
type input "[URL][DOMAIN_NAME]"
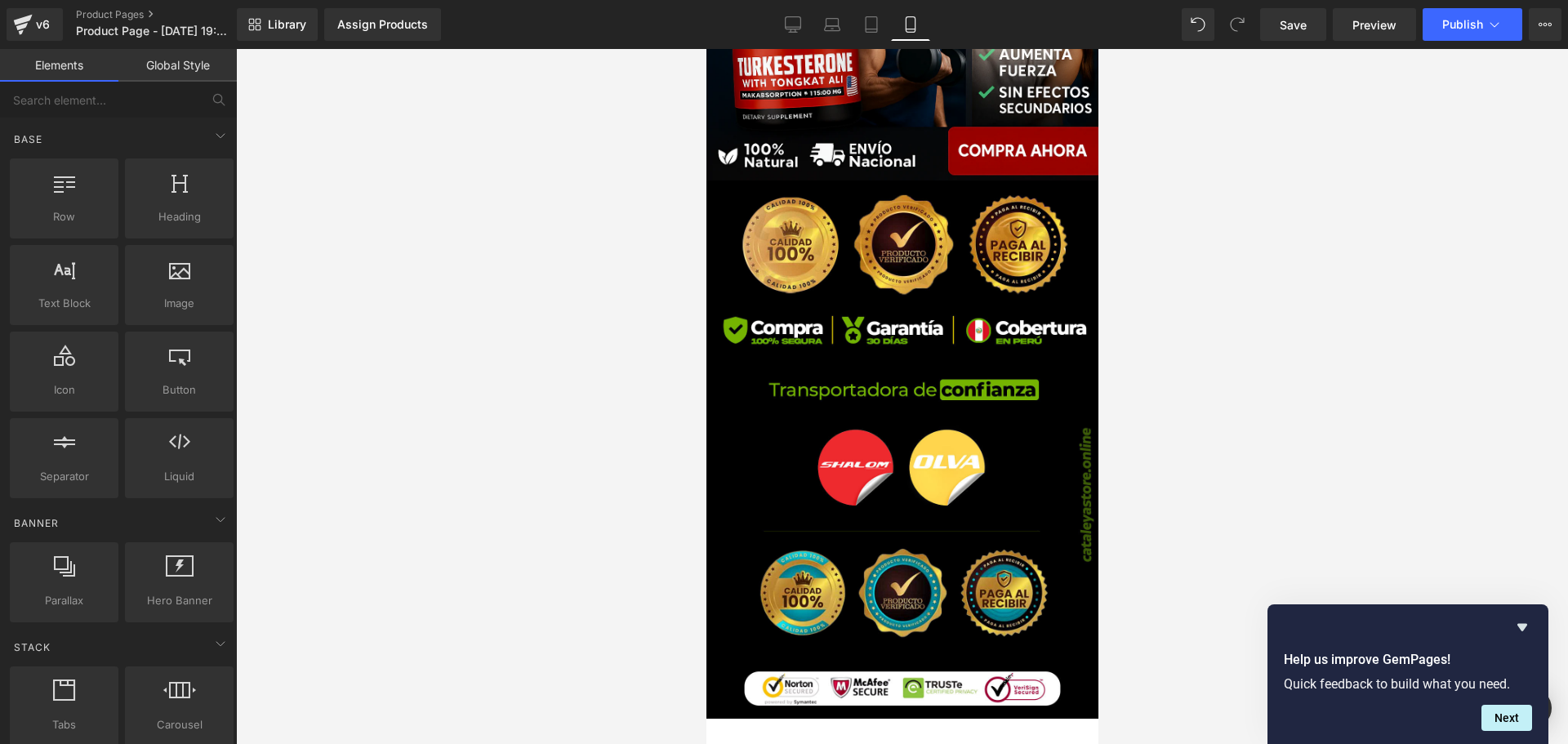
scroll to position [0, 0]
click at [396, 437] on div at bounding box center [902, 396] width 1332 height 695
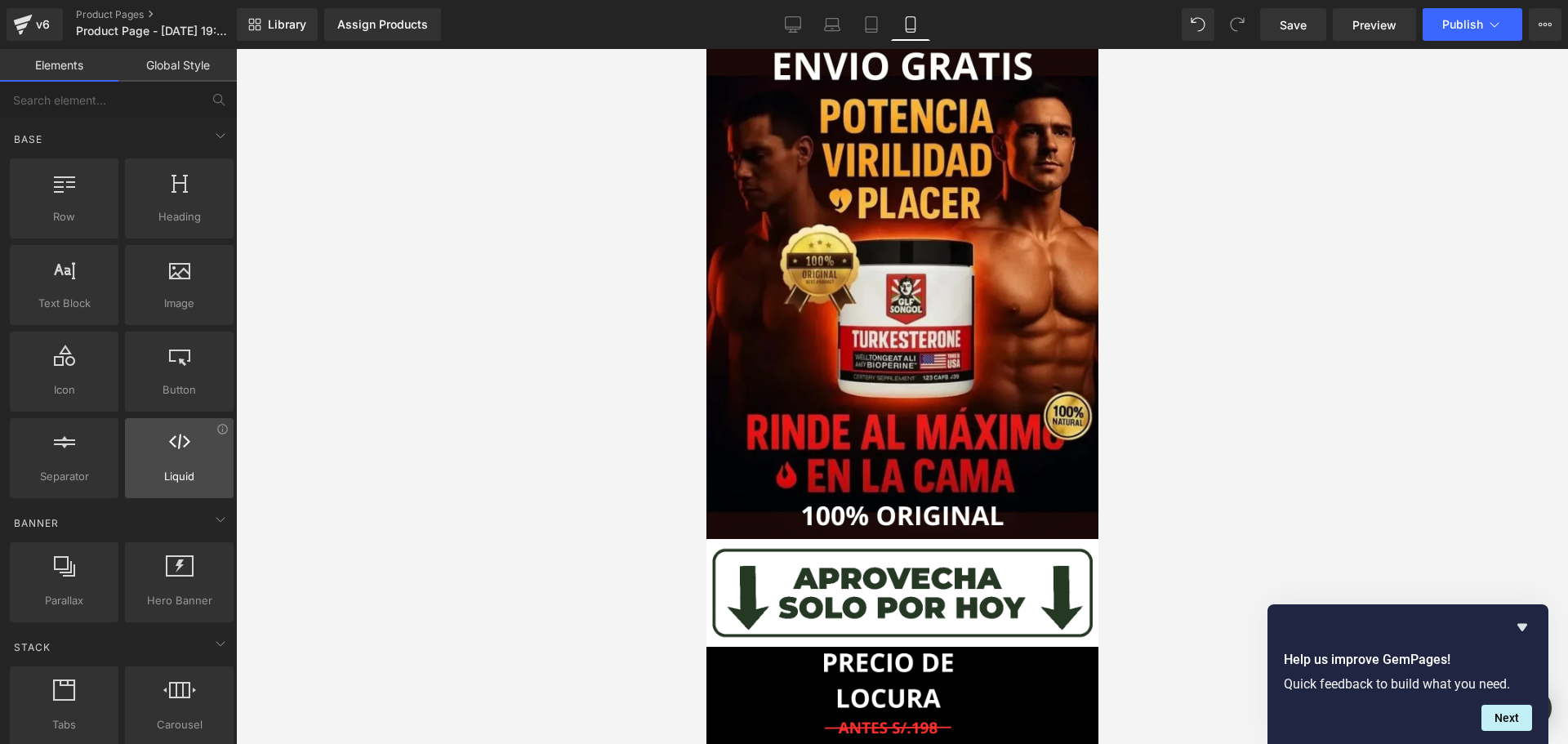
click at [188, 476] on span "Liquid" at bounding box center [180, 476] width 99 height 17
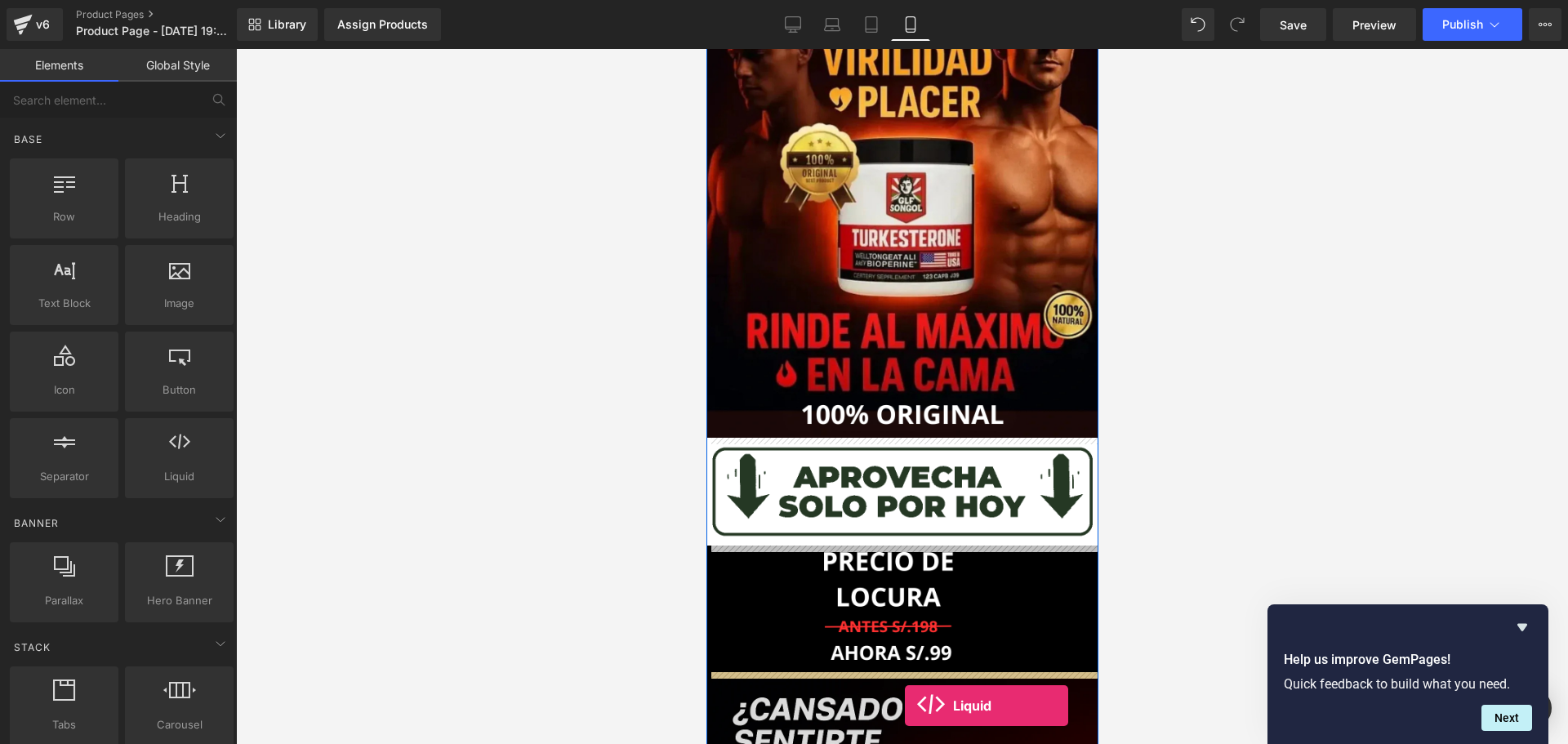
scroll to position [122, 0]
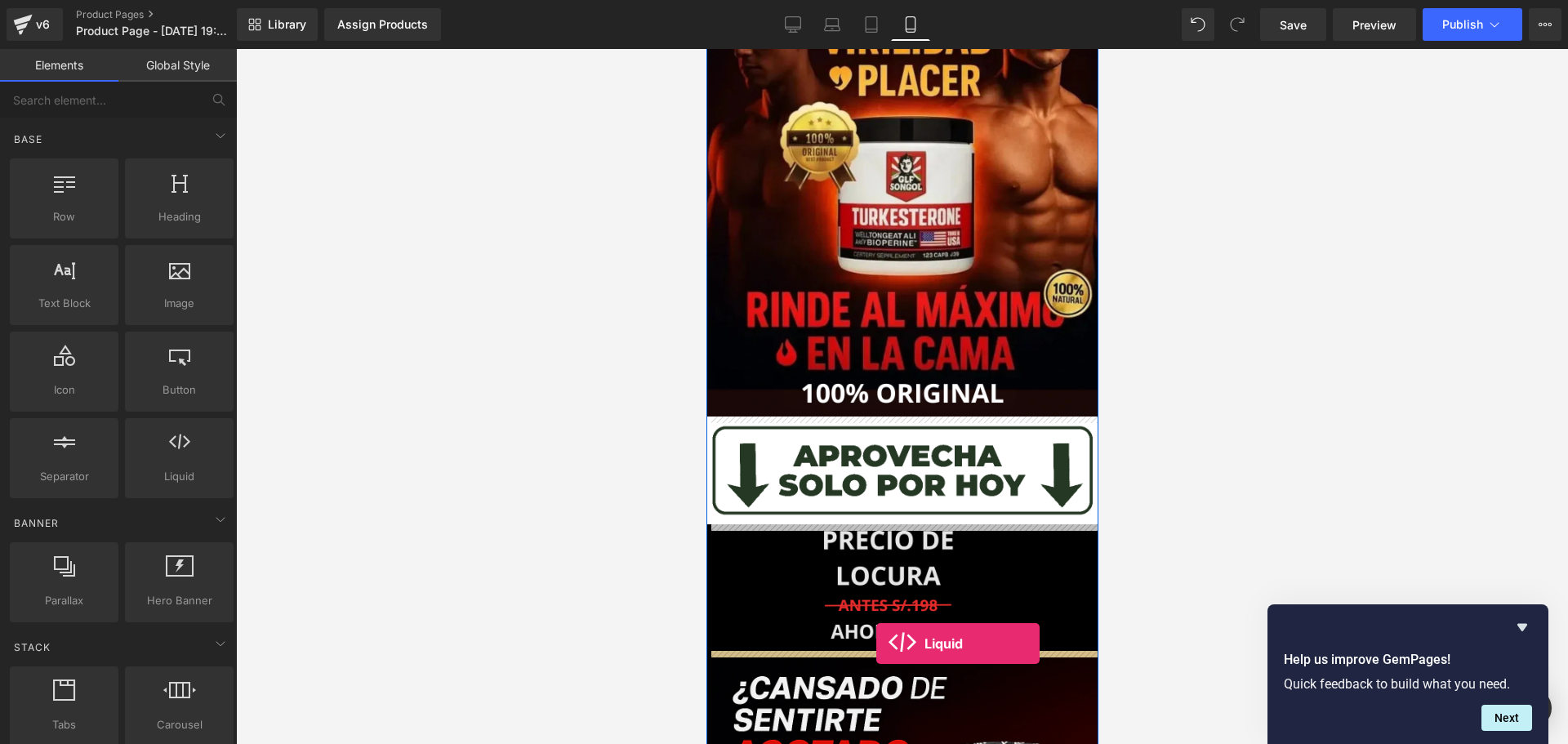
drag, startPoint x: 891, startPoint y: 519, endPoint x: 876, endPoint y: 644, distance: 125.9
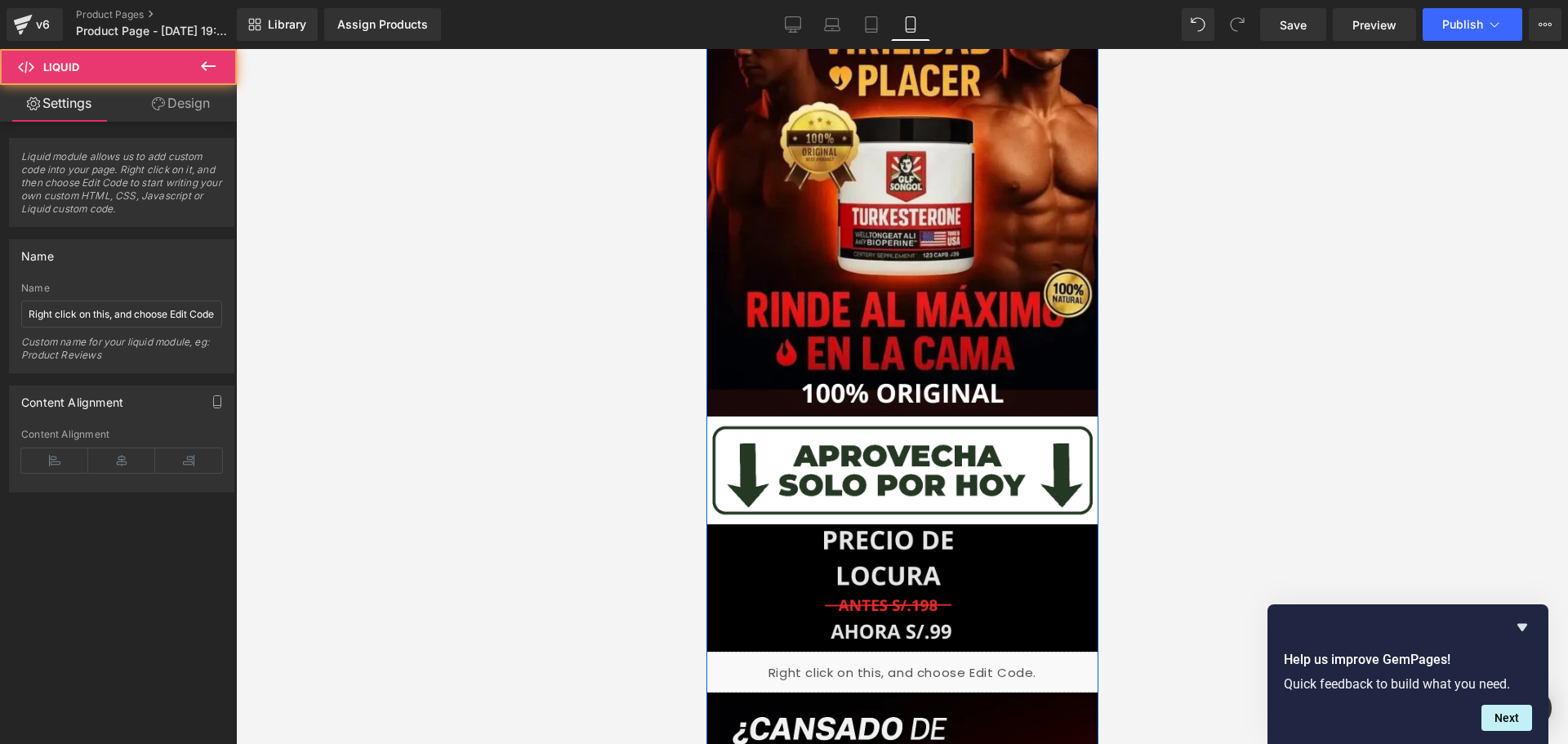
scroll to position [286, 0]
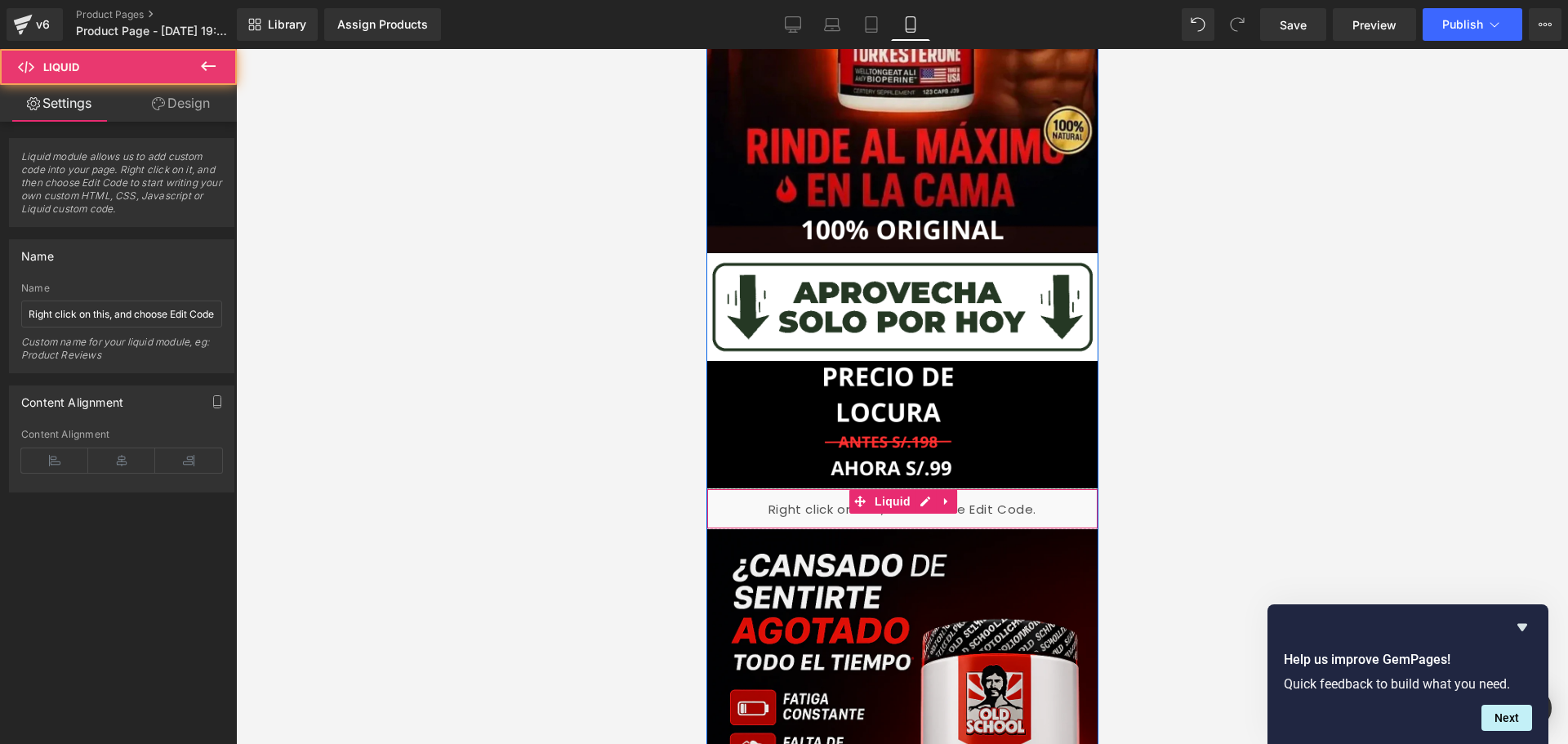
click at [1037, 502] on div "Liquid" at bounding box center [901, 509] width 392 height 41
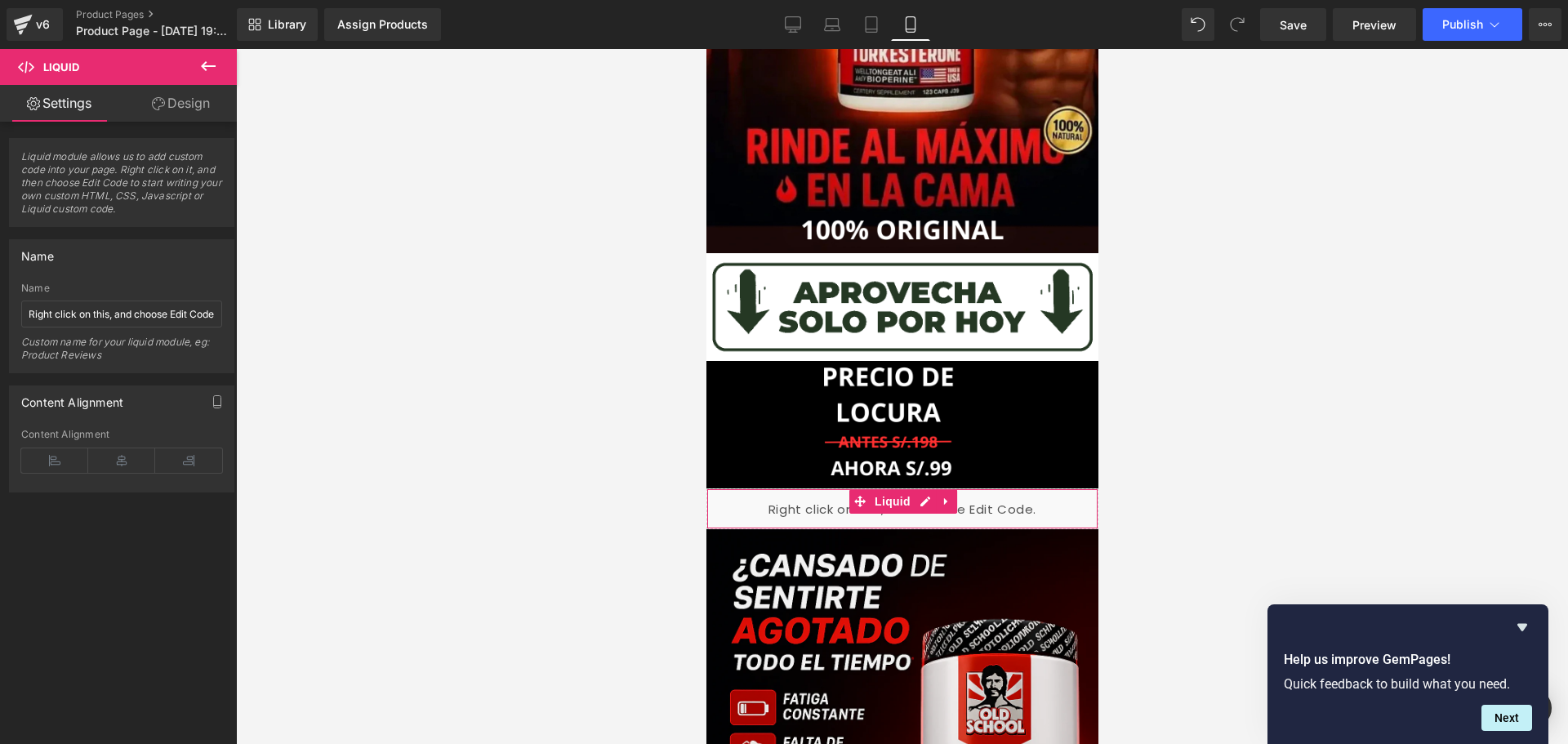
click at [188, 104] on link "Design" at bounding box center [181, 104] width 119 height 37
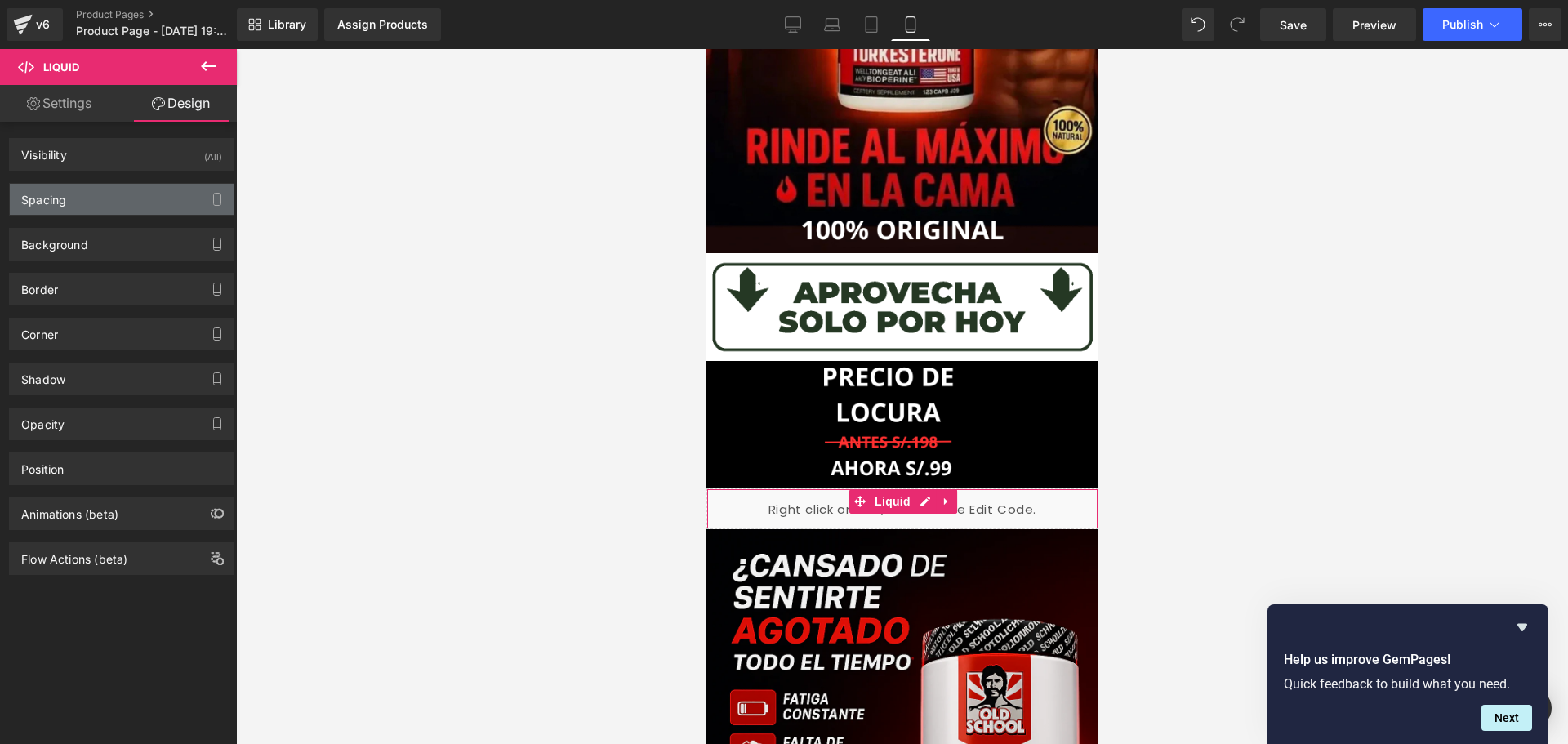
click at [113, 194] on div "Spacing" at bounding box center [121, 199] width 224 height 31
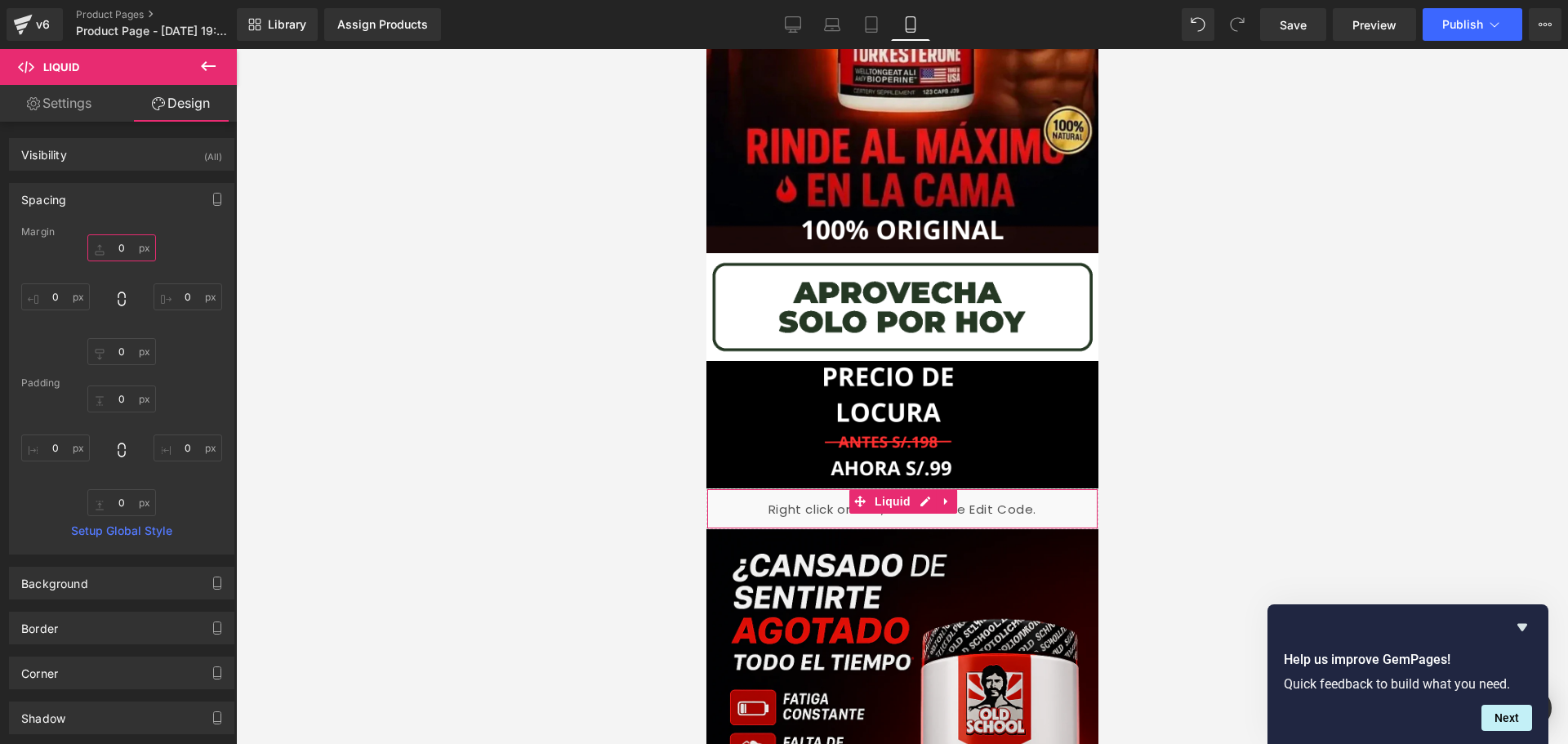
click at [122, 247] on input "0" at bounding box center [122, 248] width 69 height 27
type input "-10"
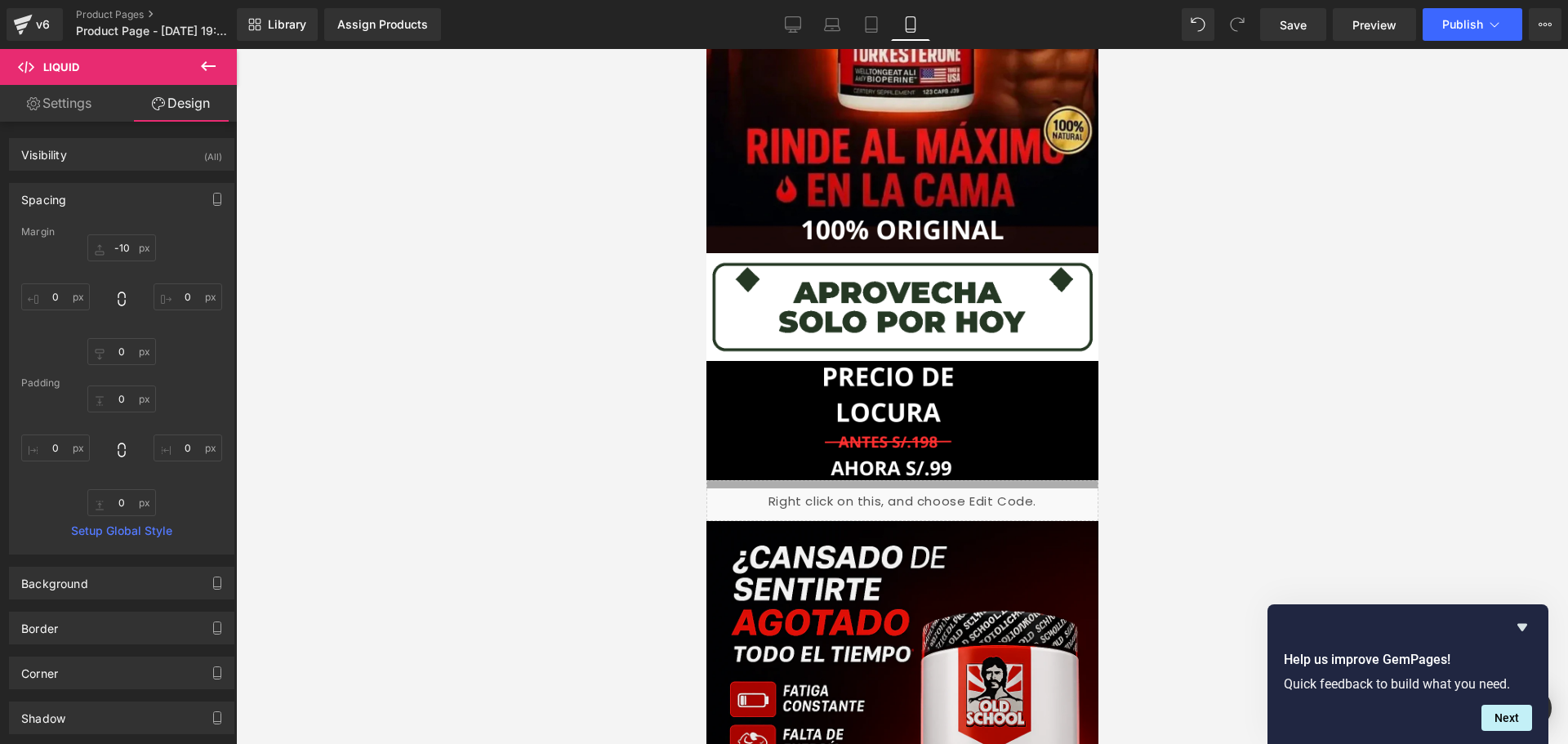
click at [285, 464] on div at bounding box center [902, 396] width 1332 height 695
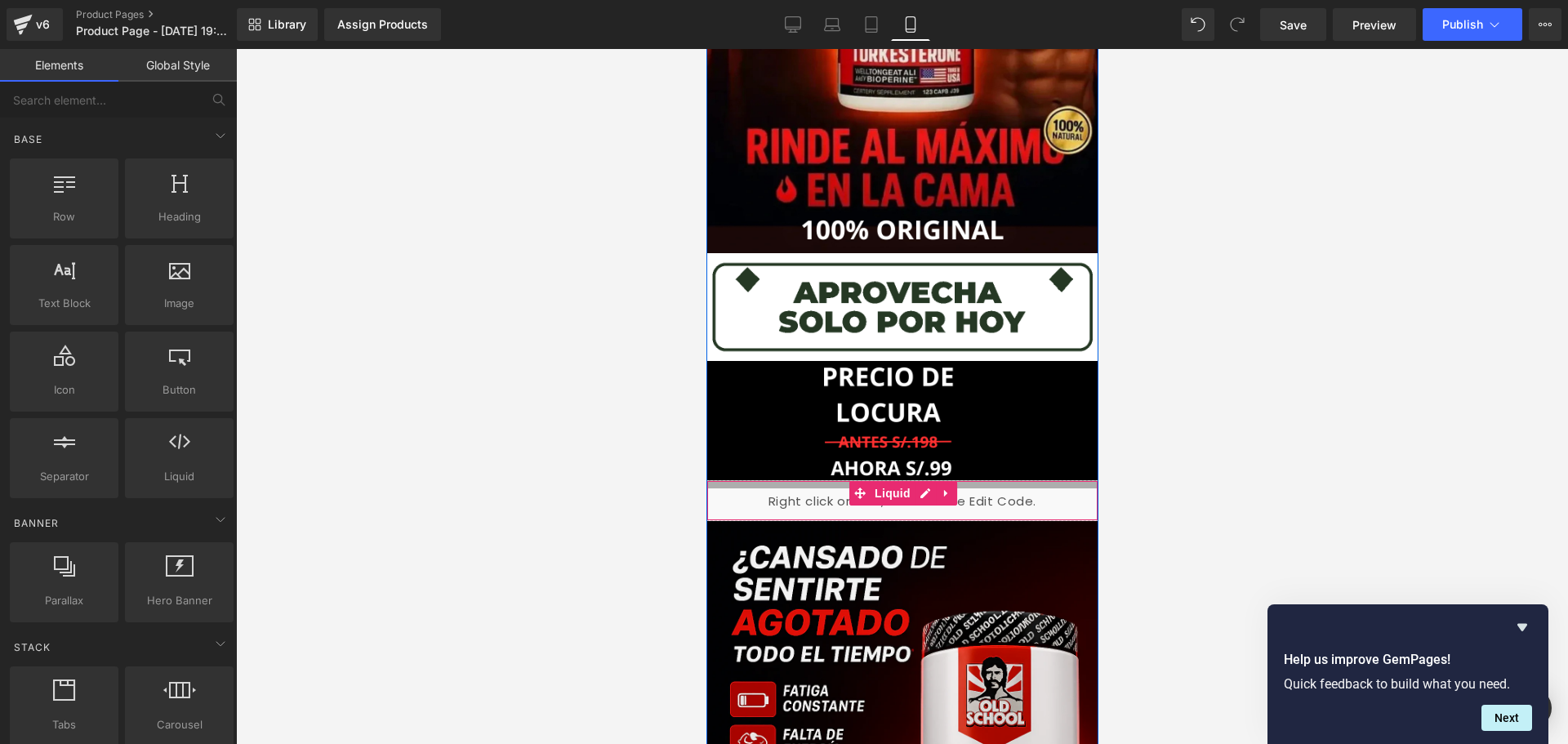
click at [724, 502] on div "Liquid" at bounding box center [901, 501] width 392 height 41
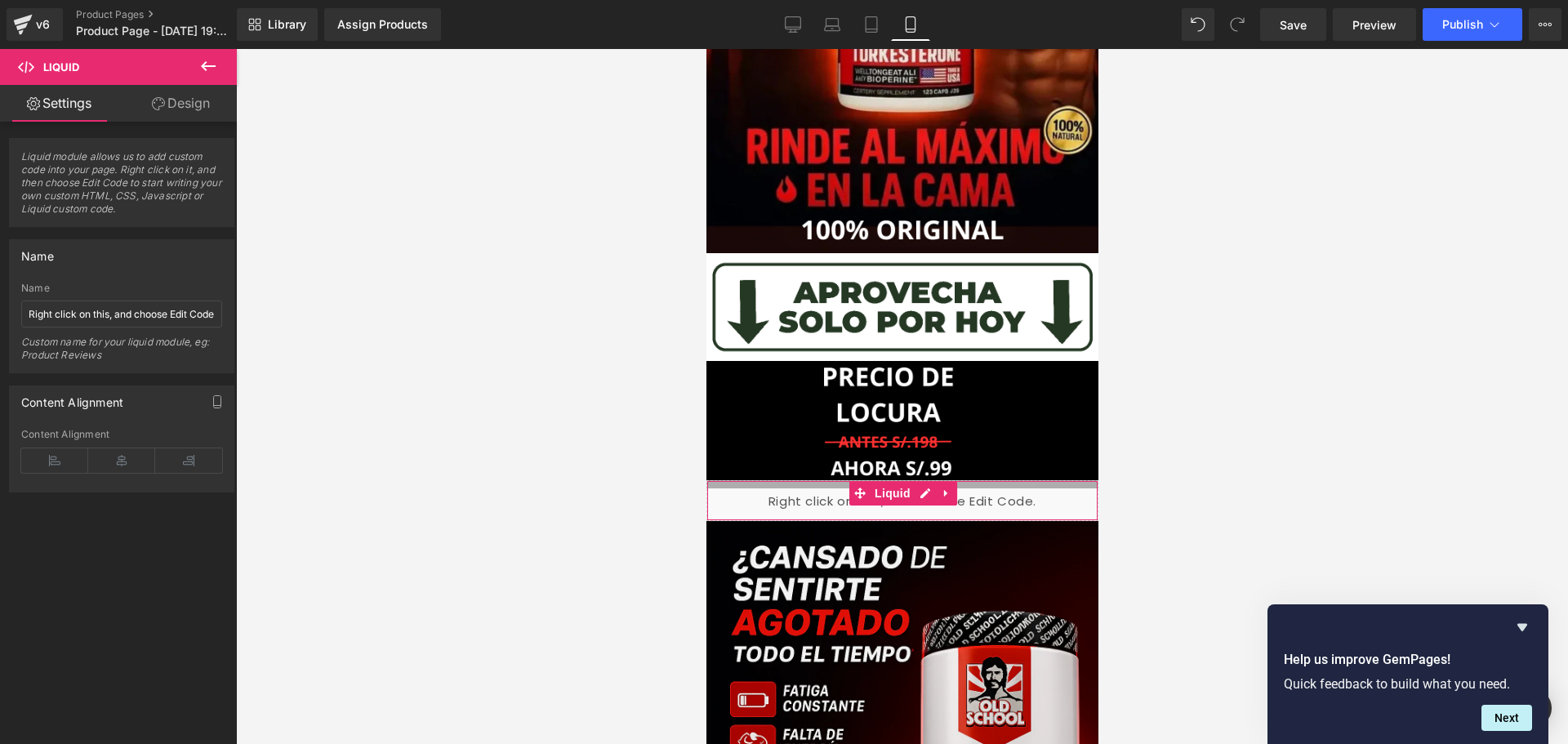
click at [174, 104] on link "Design" at bounding box center [181, 104] width 119 height 37
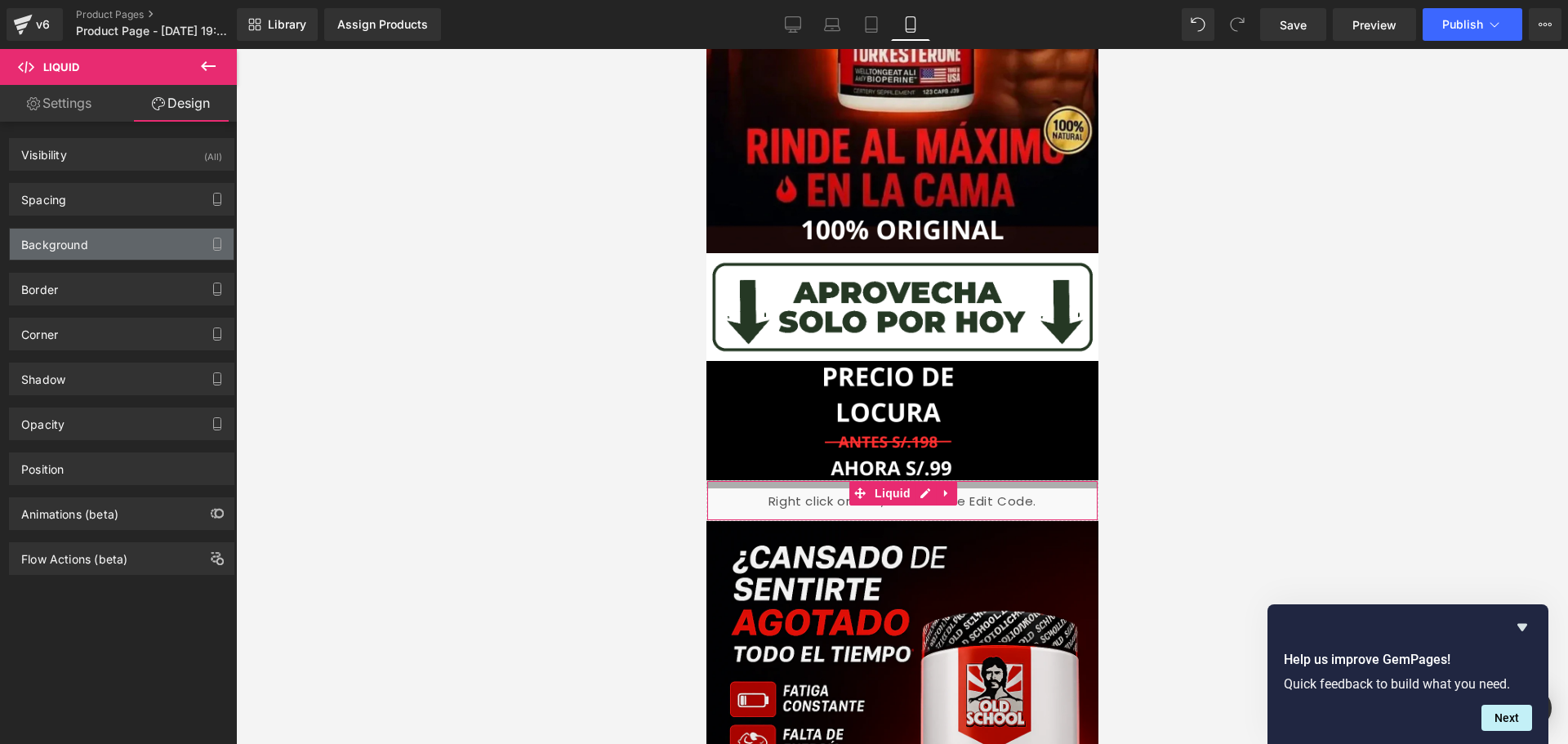
click at [145, 245] on div "Background" at bounding box center [121, 244] width 224 height 31
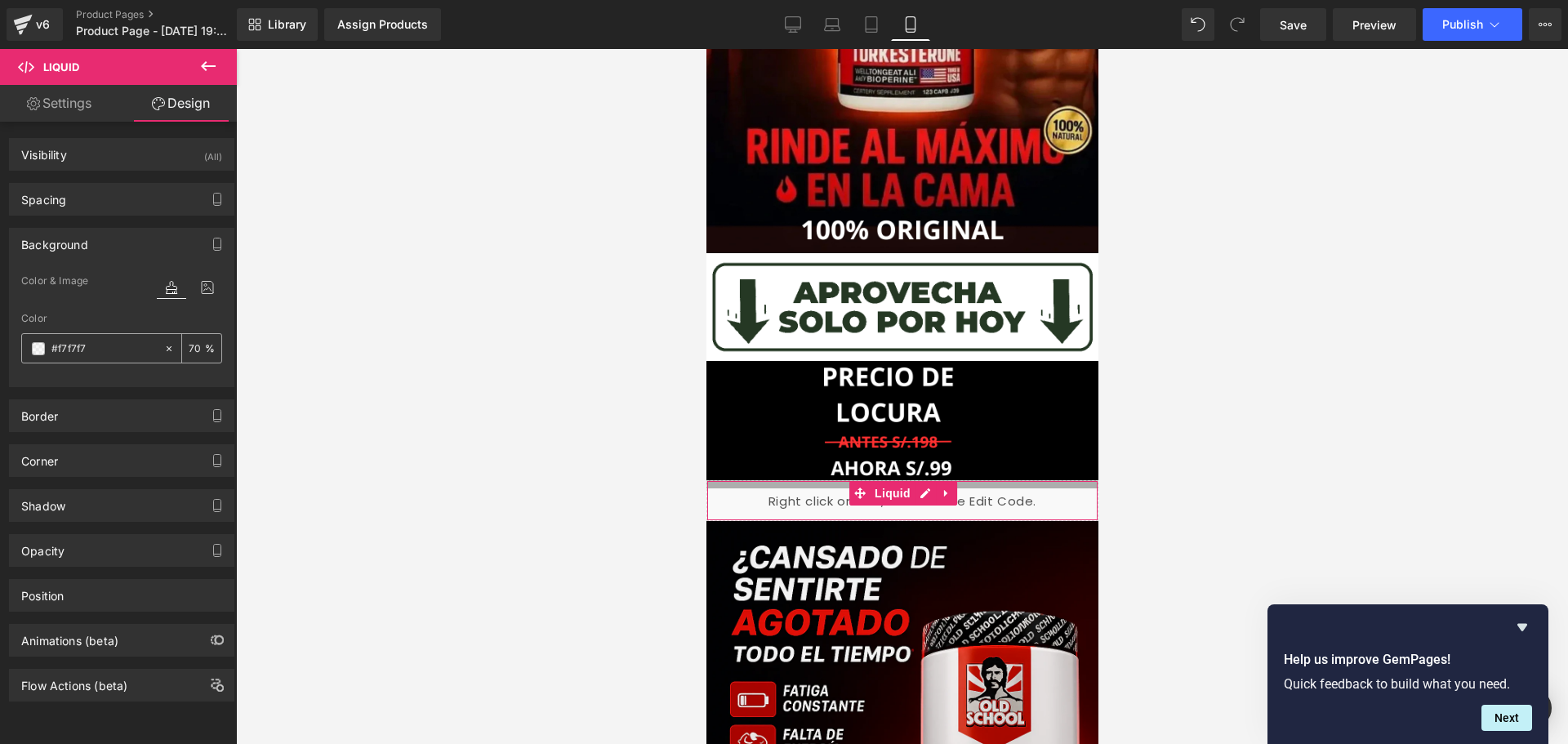
click at [35, 346] on span at bounding box center [38, 349] width 13 height 13
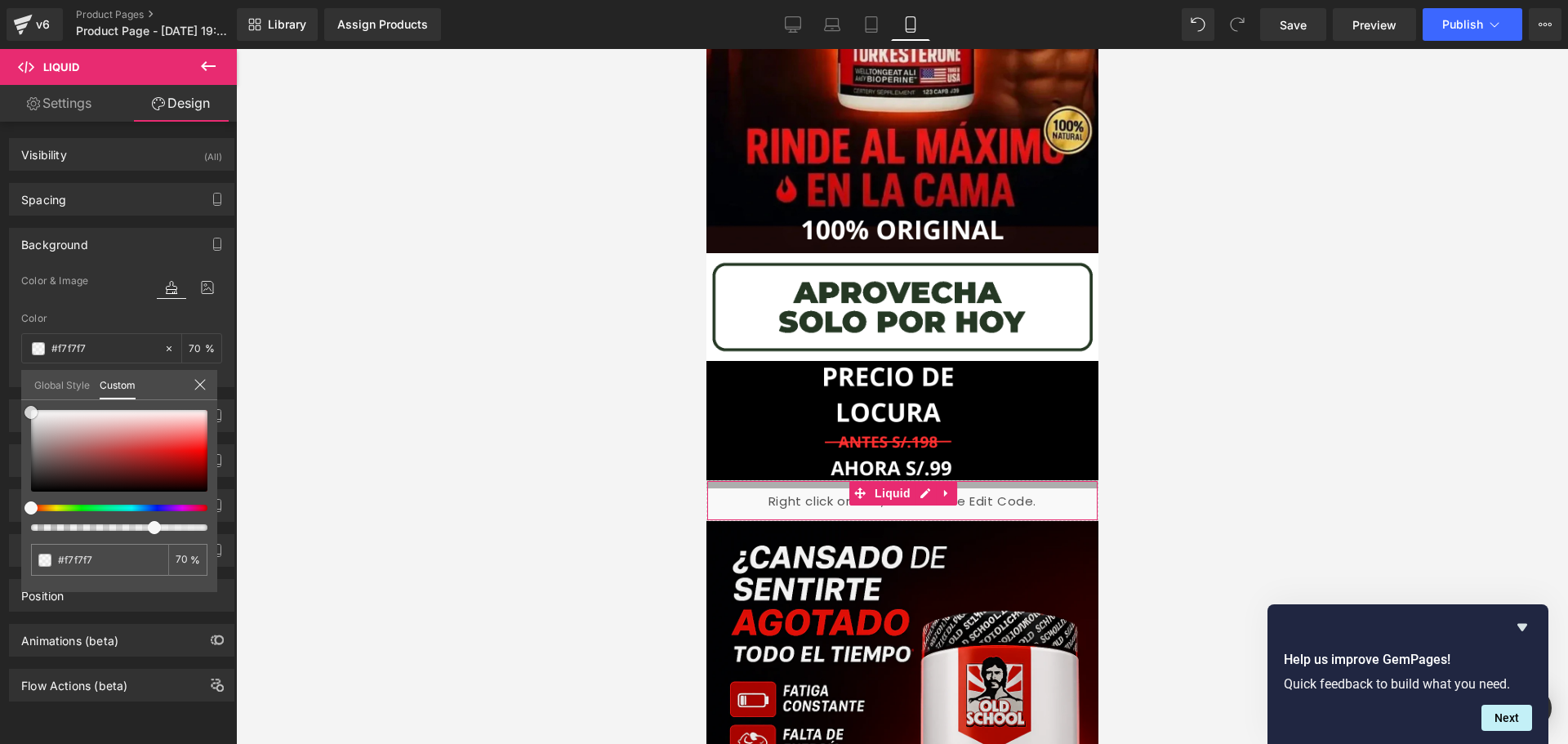
type input "#f2f2f2"
type input "#ededed"
type input "#d0cccc"
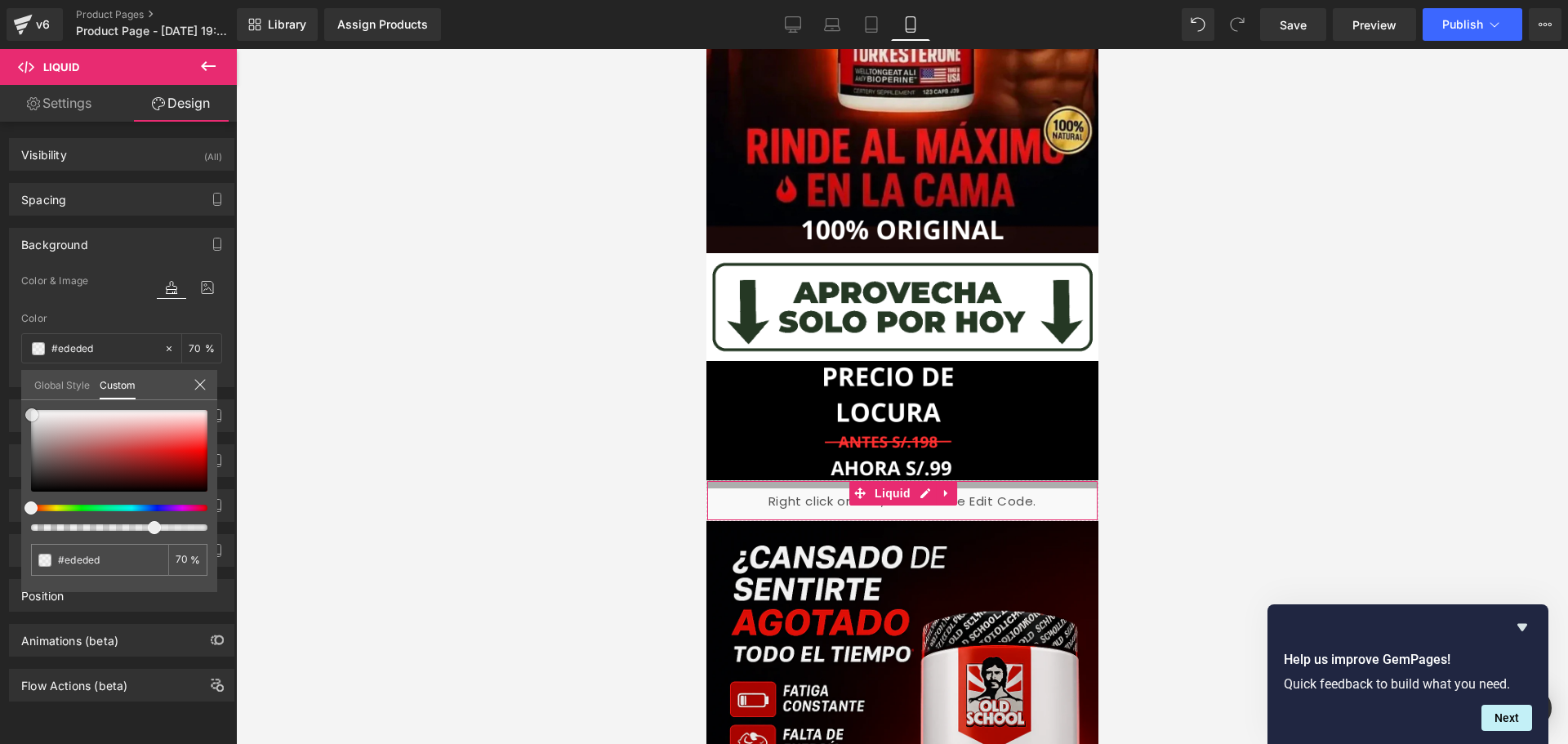
type input "#d0cccc"
type input "#7a6a6a"
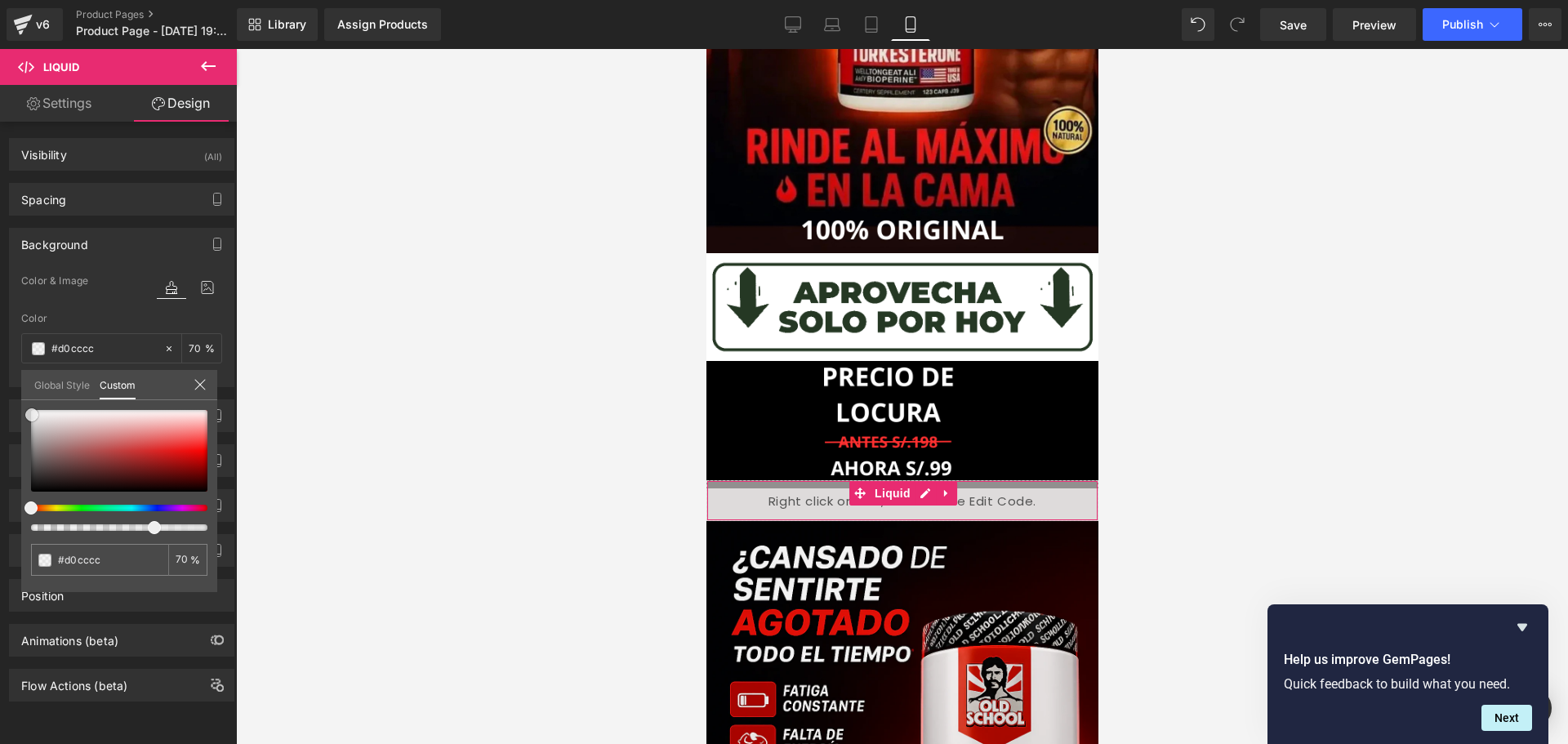
type input "#7a6a6a"
type input "#282323"
type input "#020202"
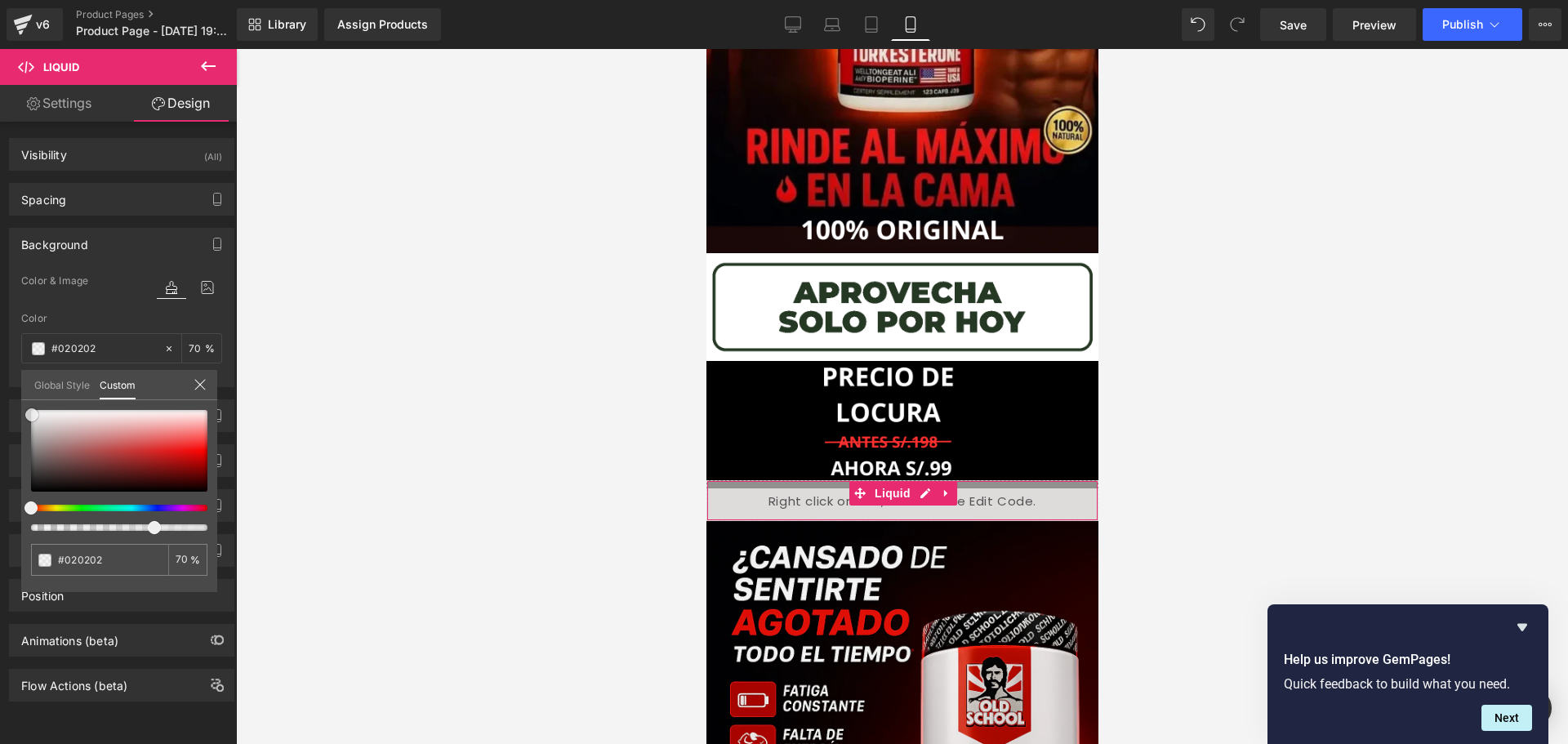
type input "#000000"
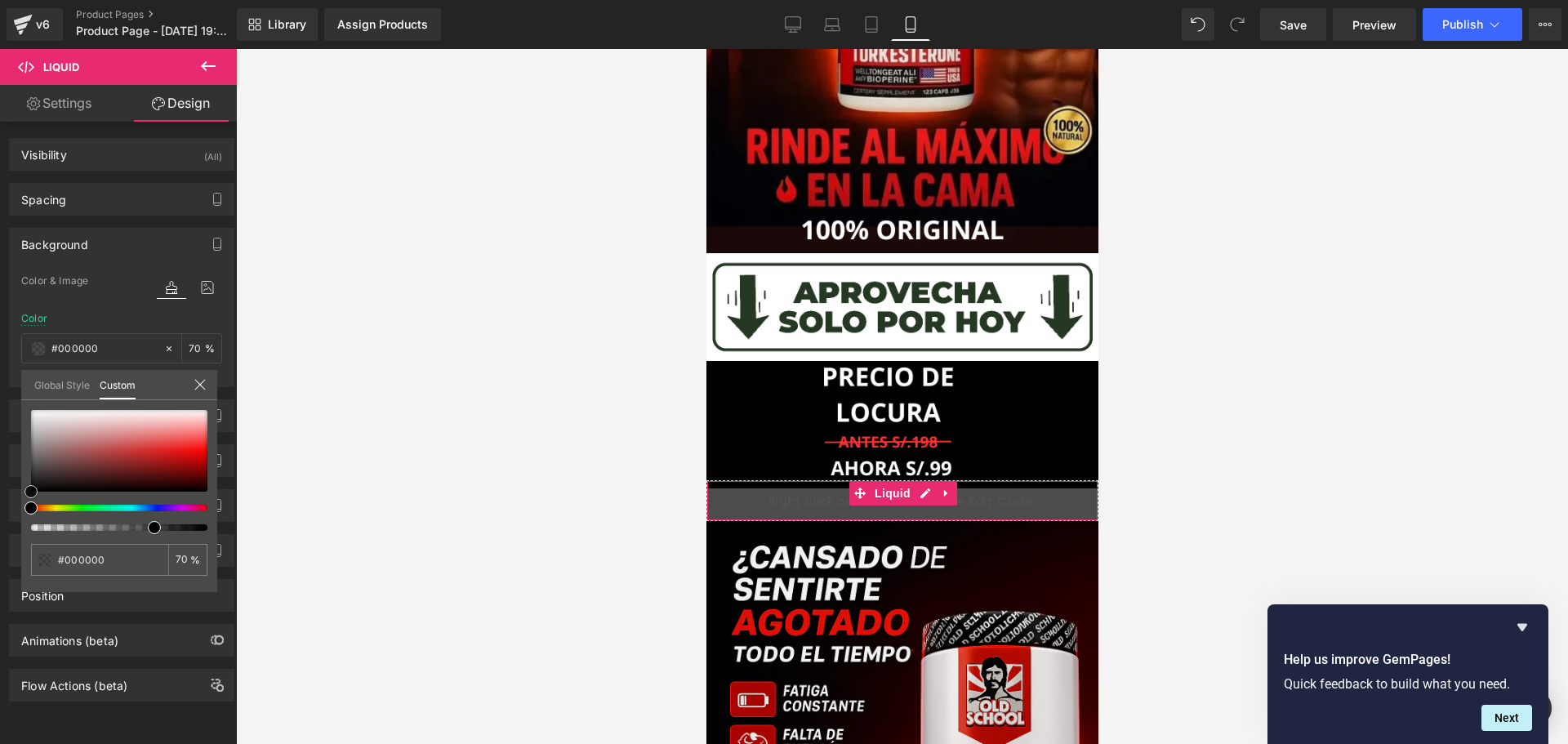
drag, startPoint x: 29, startPoint y: 410, endPoint x: 22, endPoint y: 505, distance: 95.3
click at [22, 505] on div "#000000 70 %" at bounding box center [119, 501] width 196 height 182
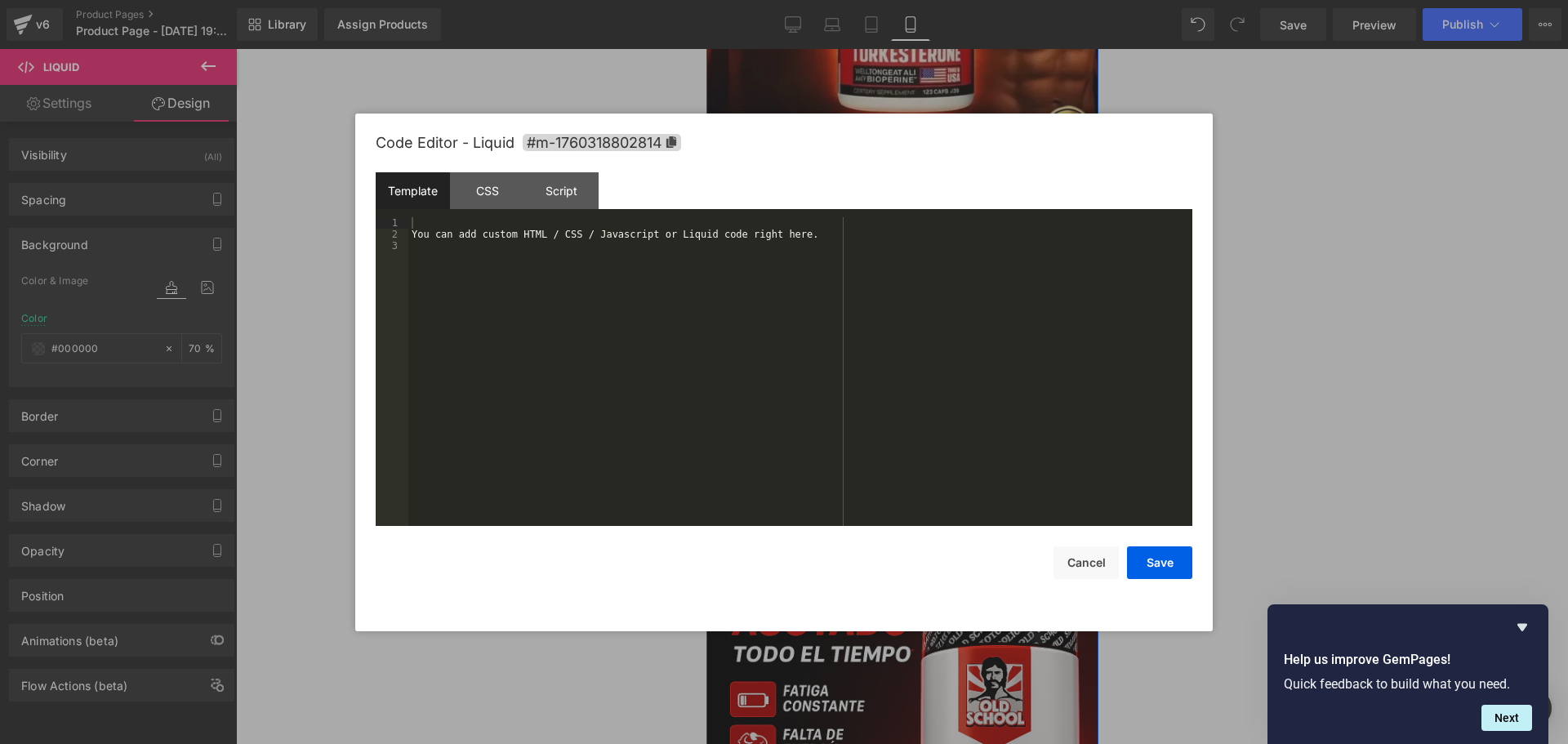
click at [919, 496] on div "Liquid" at bounding box center [901, 501] width 392 height 41
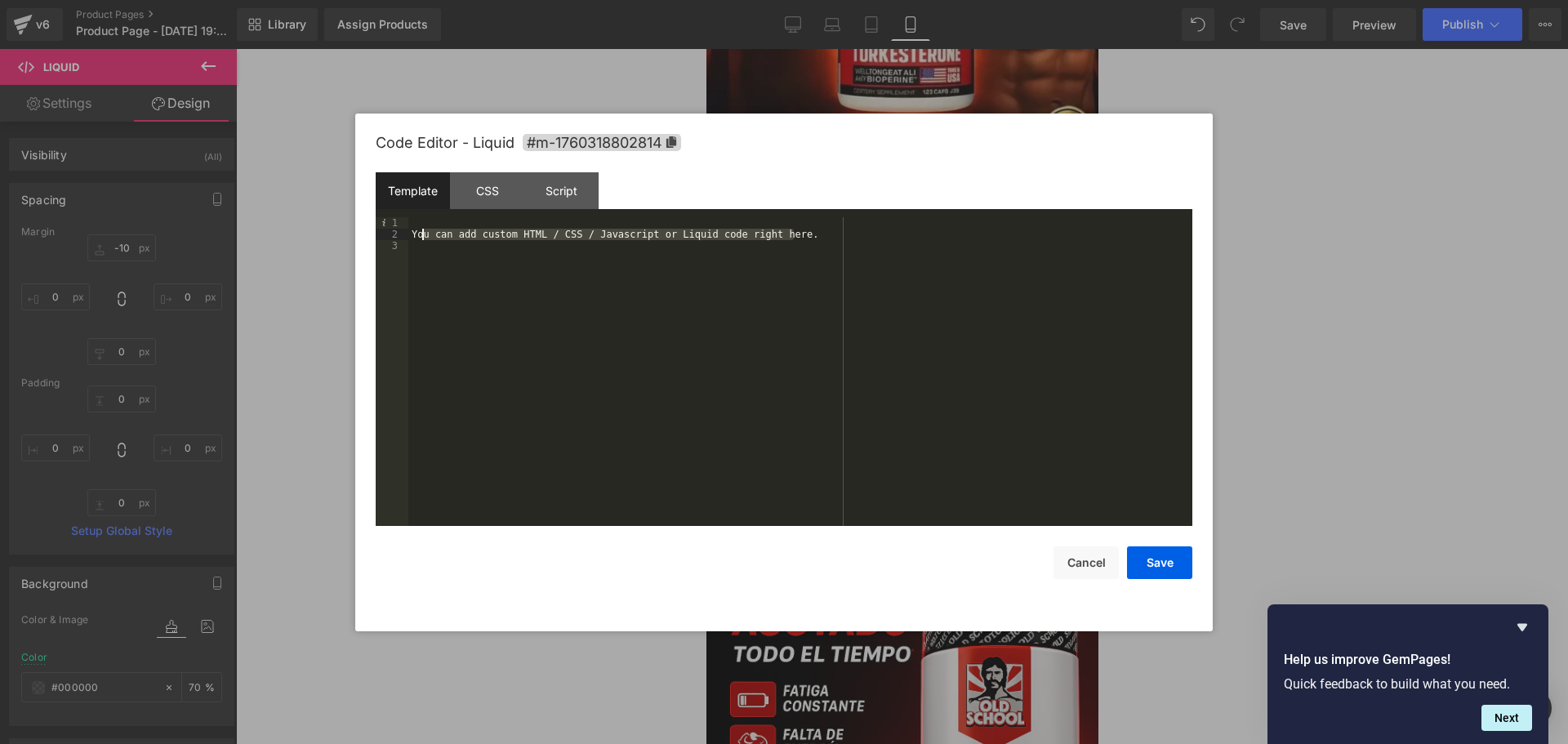
drag, startPoint x: 749, startPoint y: 240, endPoint x: 421, endPoint y: 234, distance: 328.1
click at [421, 234] on div "You can add custom HTML / CSS / Javascript or Liquid code right here." at bounding box center [800, 383] width 784 height 332
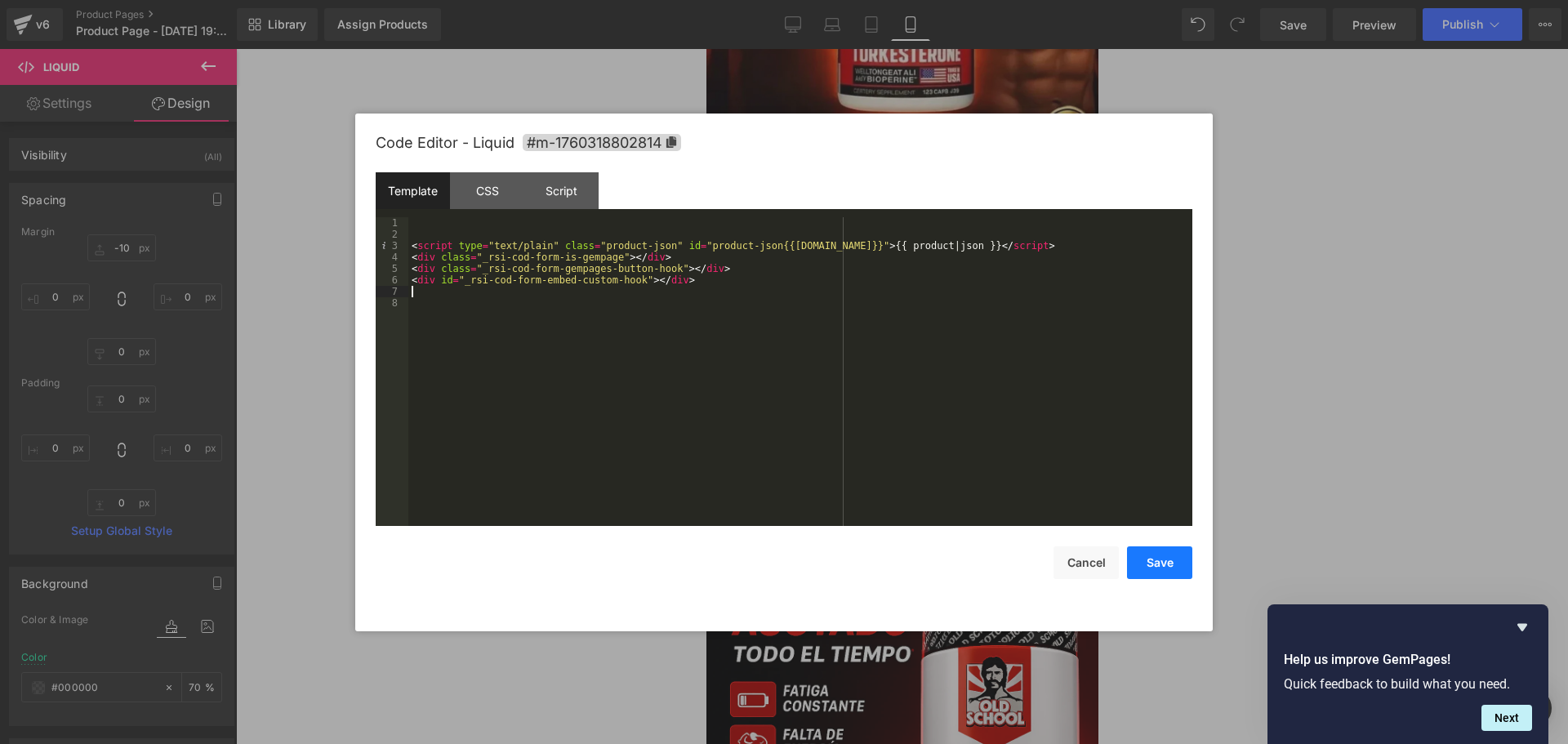
click at [1187, 570] on button "Save" at bounding box center [1159, 563] width 65 height 33
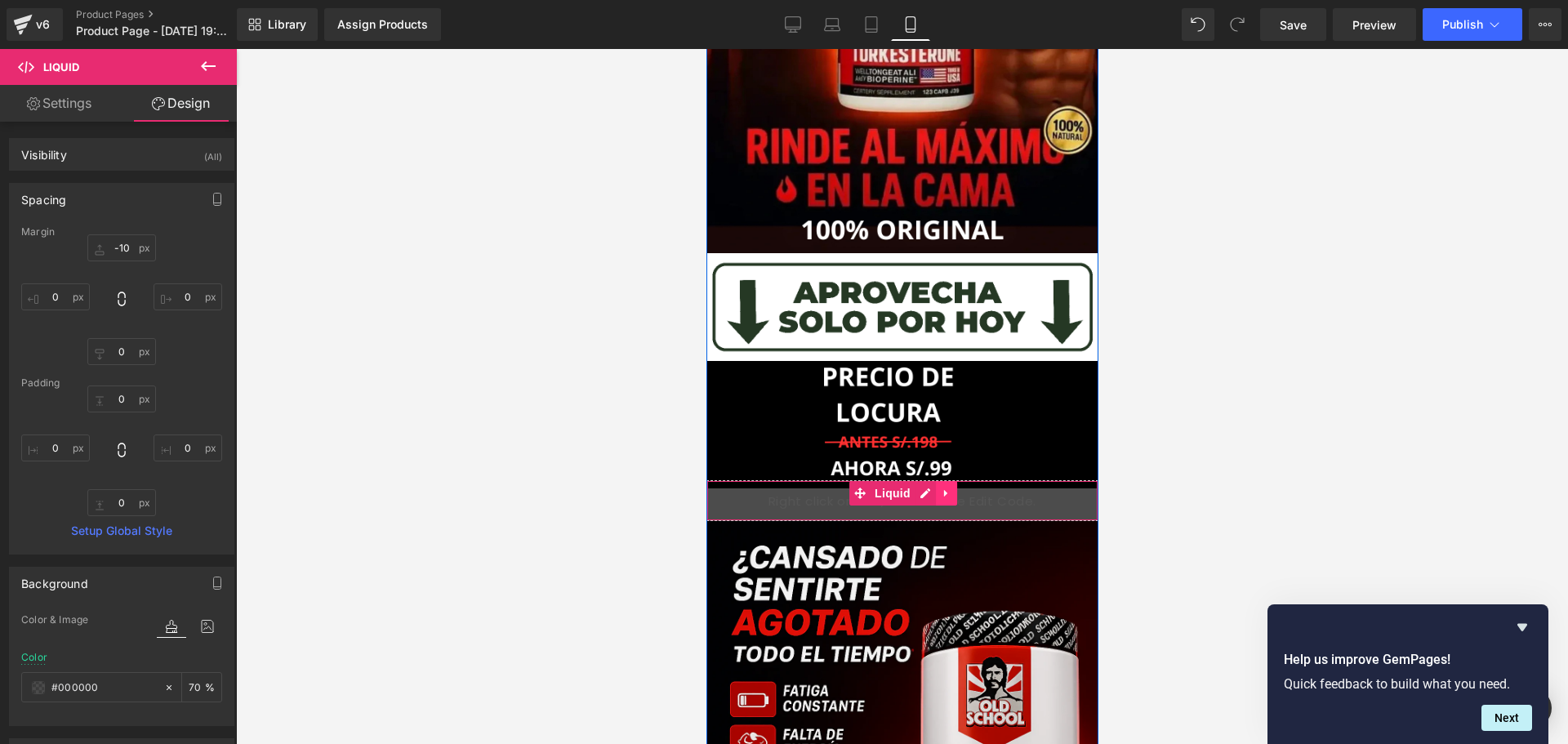
click at [945, 496] on link at bounding box center [945, 494] width 21 height 25
click at [935, 491] on link at bounding box center [935, 494] width 21 height 25
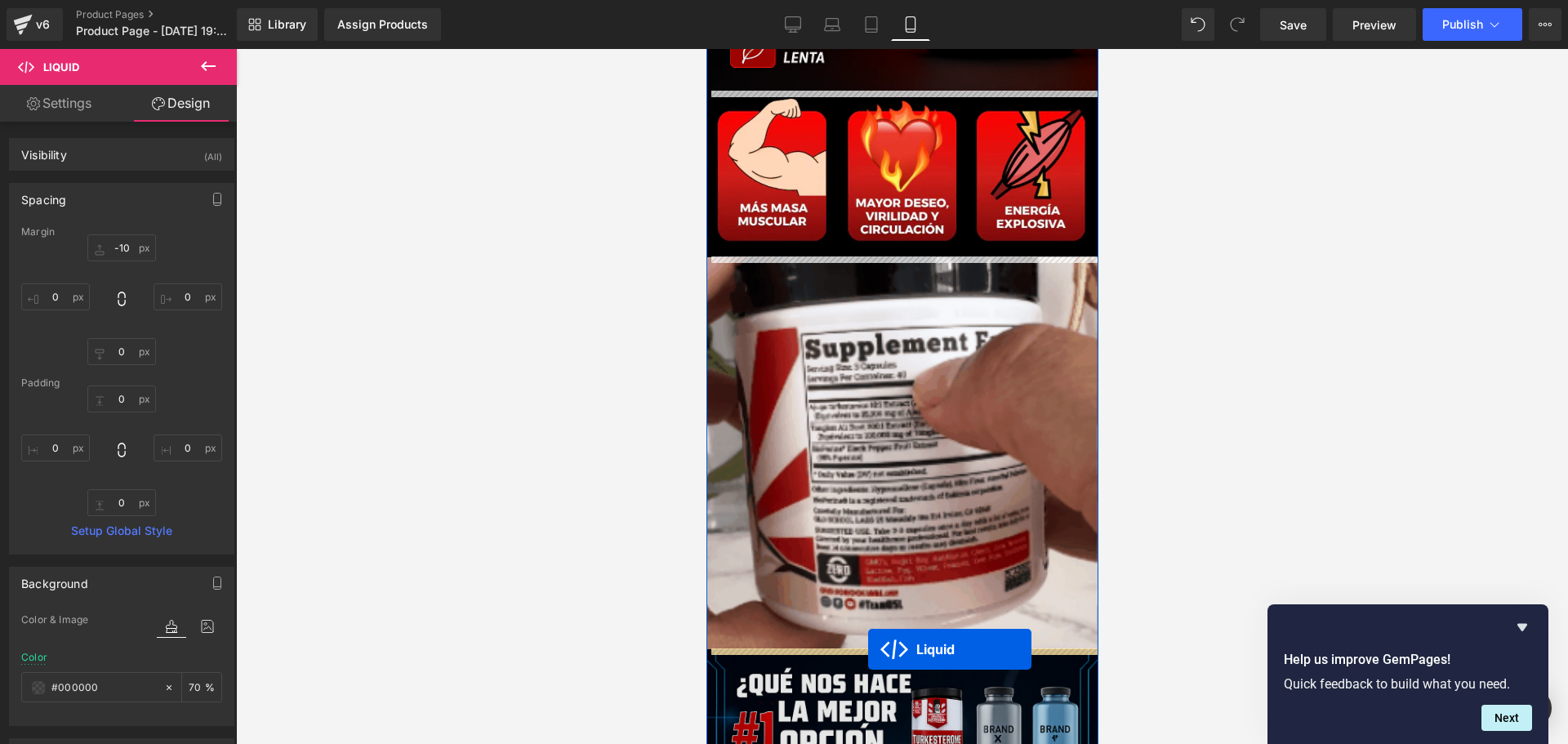
drag, startPoint x: 852, startPoint y: 532, endPoint x: 867, endPoint y: 649, distance: 118.0
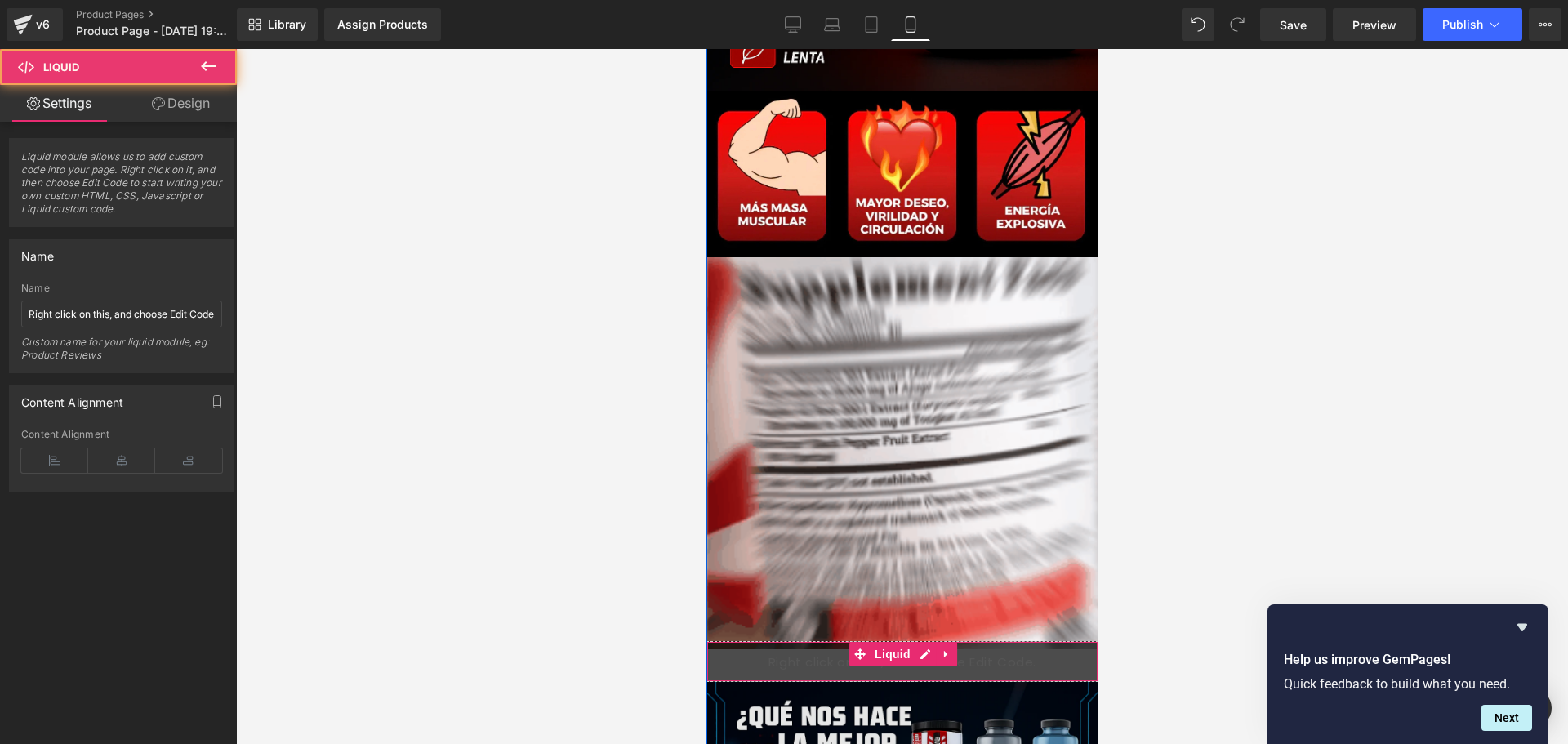
scroll to position [1353, 0]
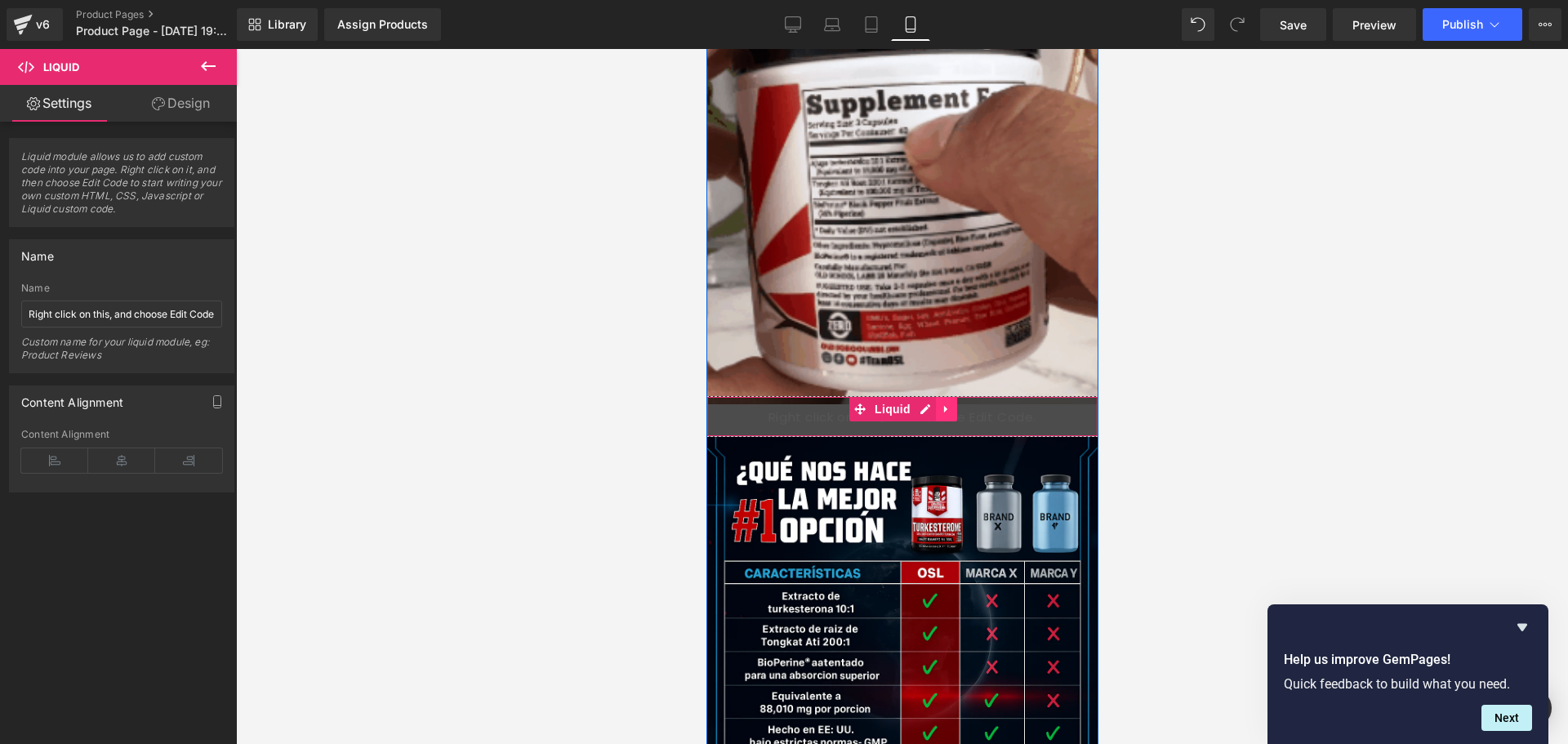
click at [941, 409] on icon at bounding box center [945, 409] width 11 height 12
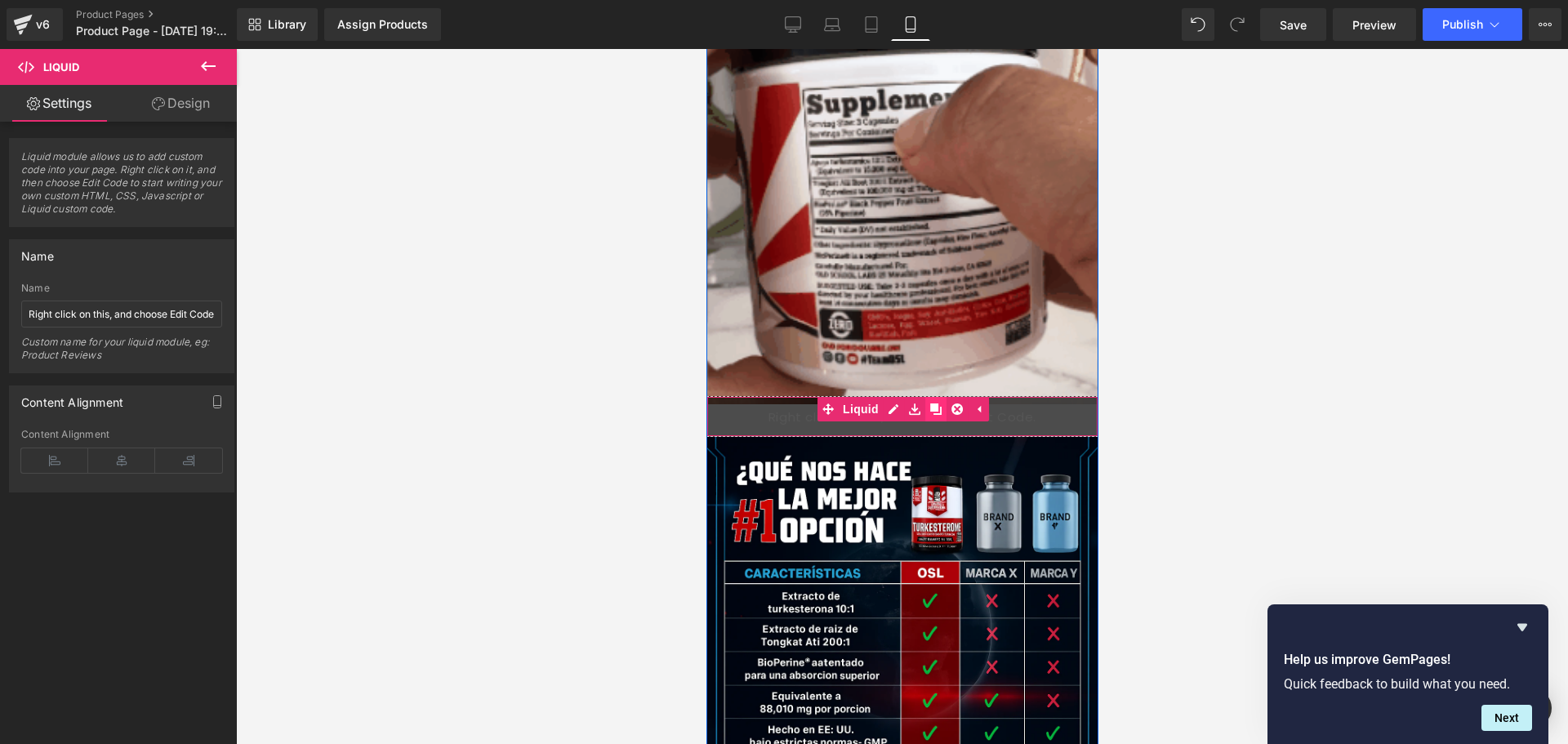
click at [929, 410] on icon at bounding box center [935, 409] width 11 height 12
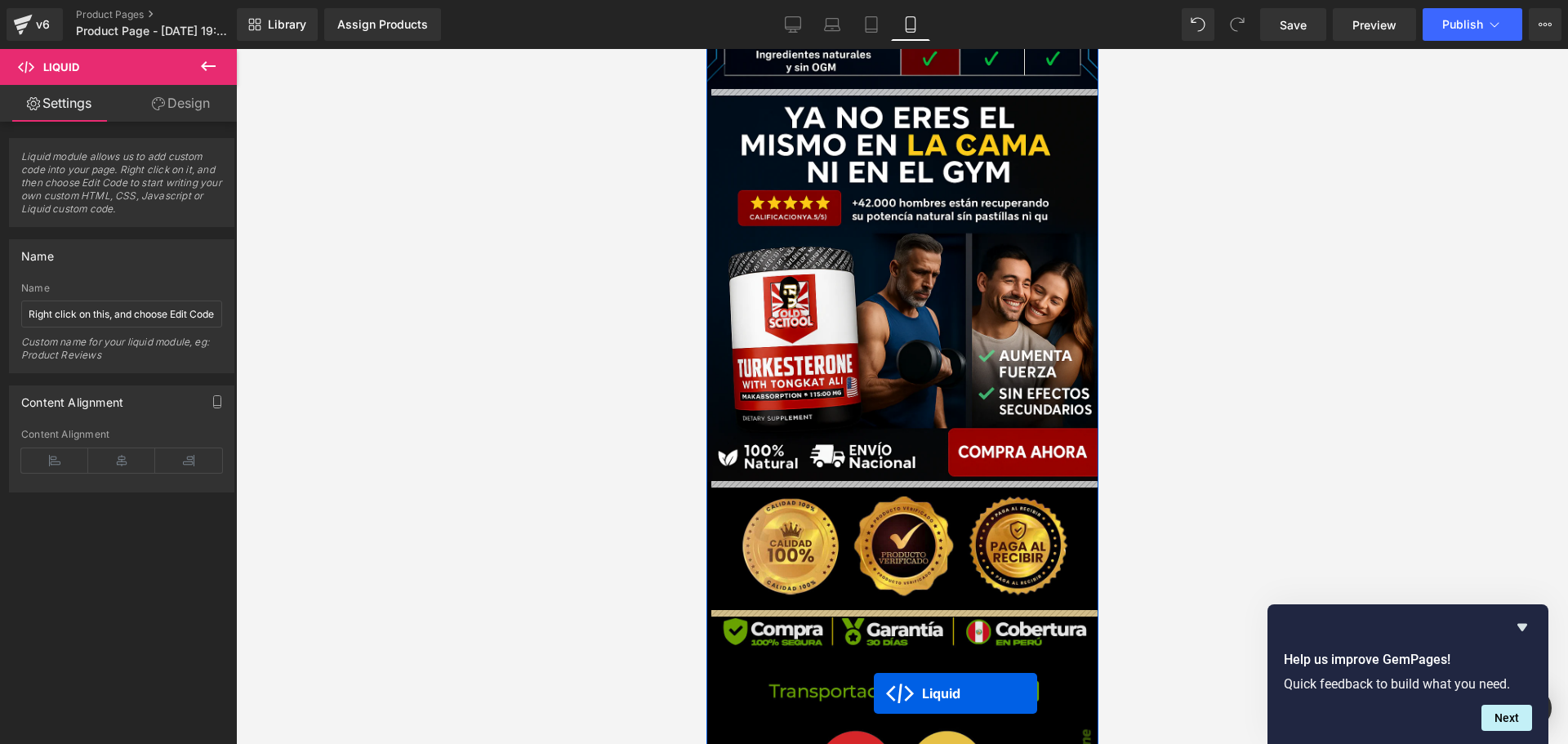
scroll to position [2151, 0]
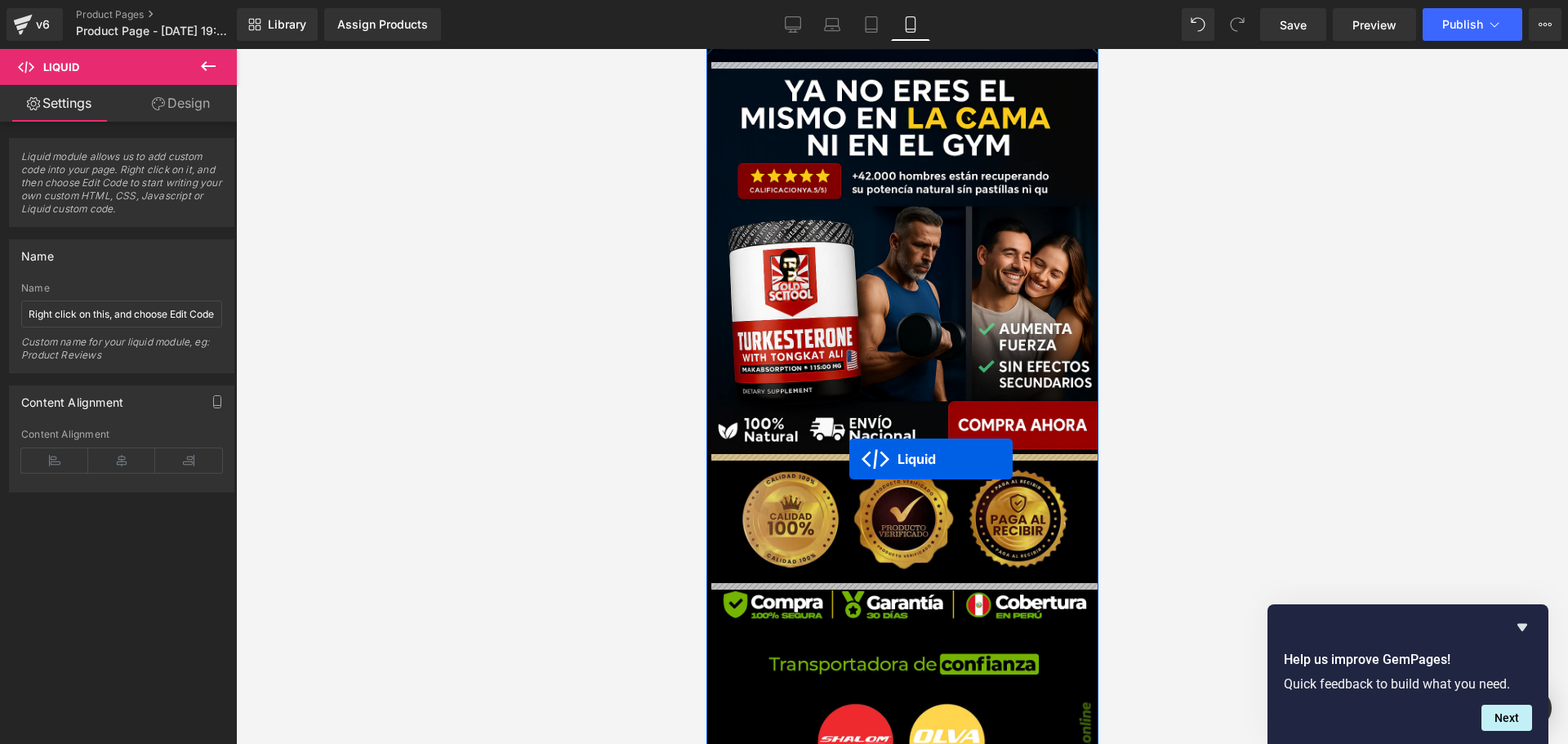
drag, startPoint x: 854, startPoint y: 440, endPoint x: 848, endPoint y: 459, distance: 19.9
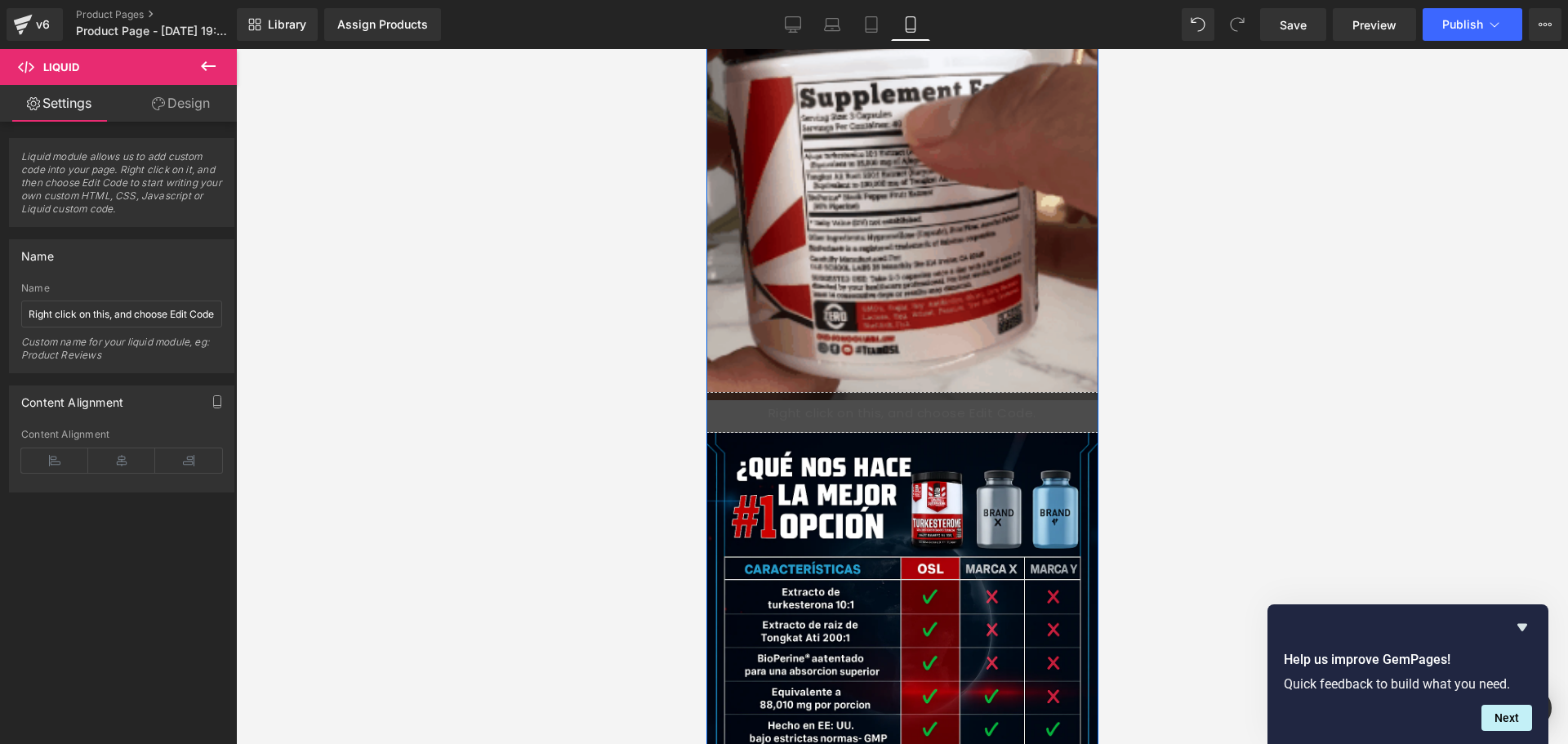
scroll to position [1384, 0]
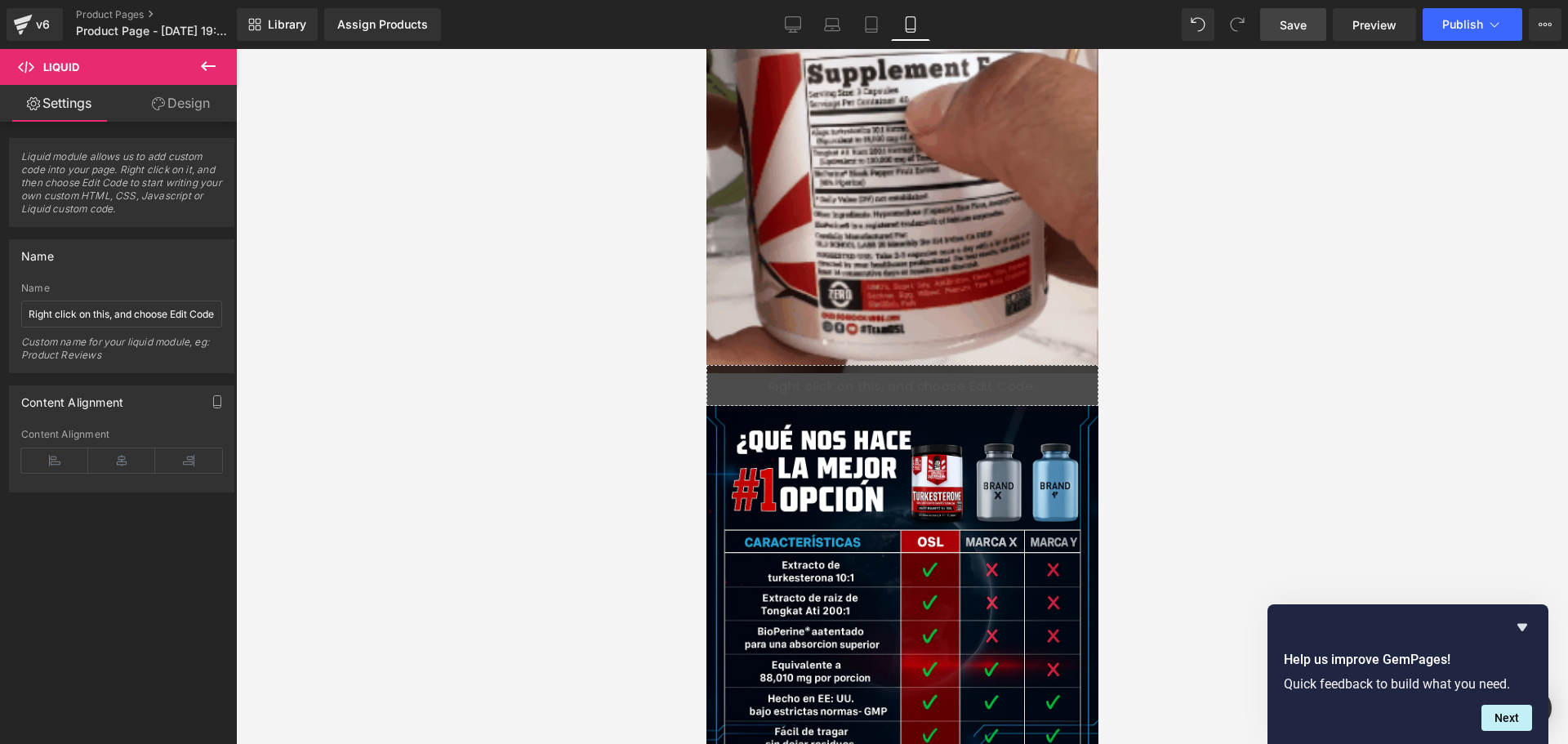
click at [1293, 27] on span "Save" at bounding box center [1293, 24] width 27 height 17
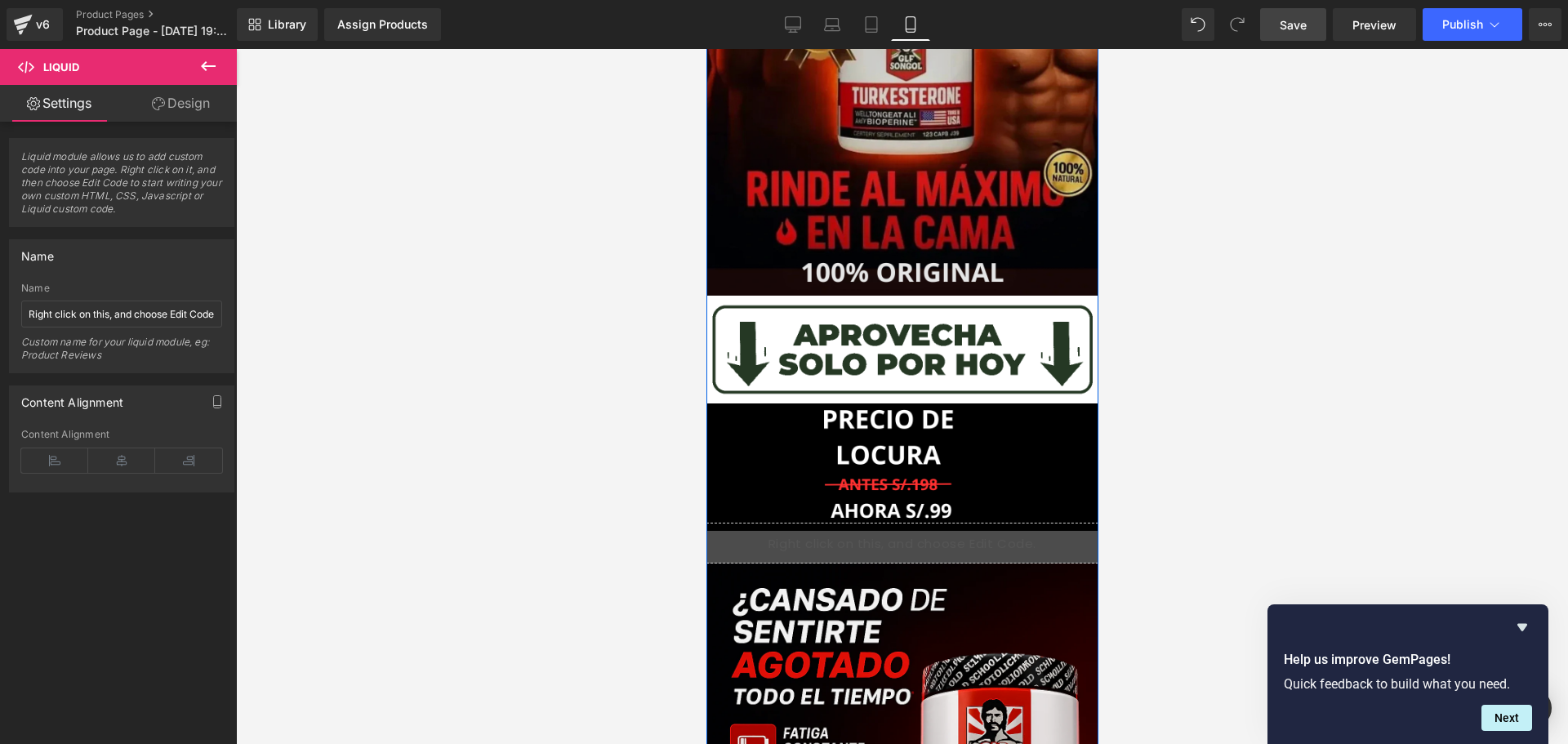
scroll to position [0, 0]
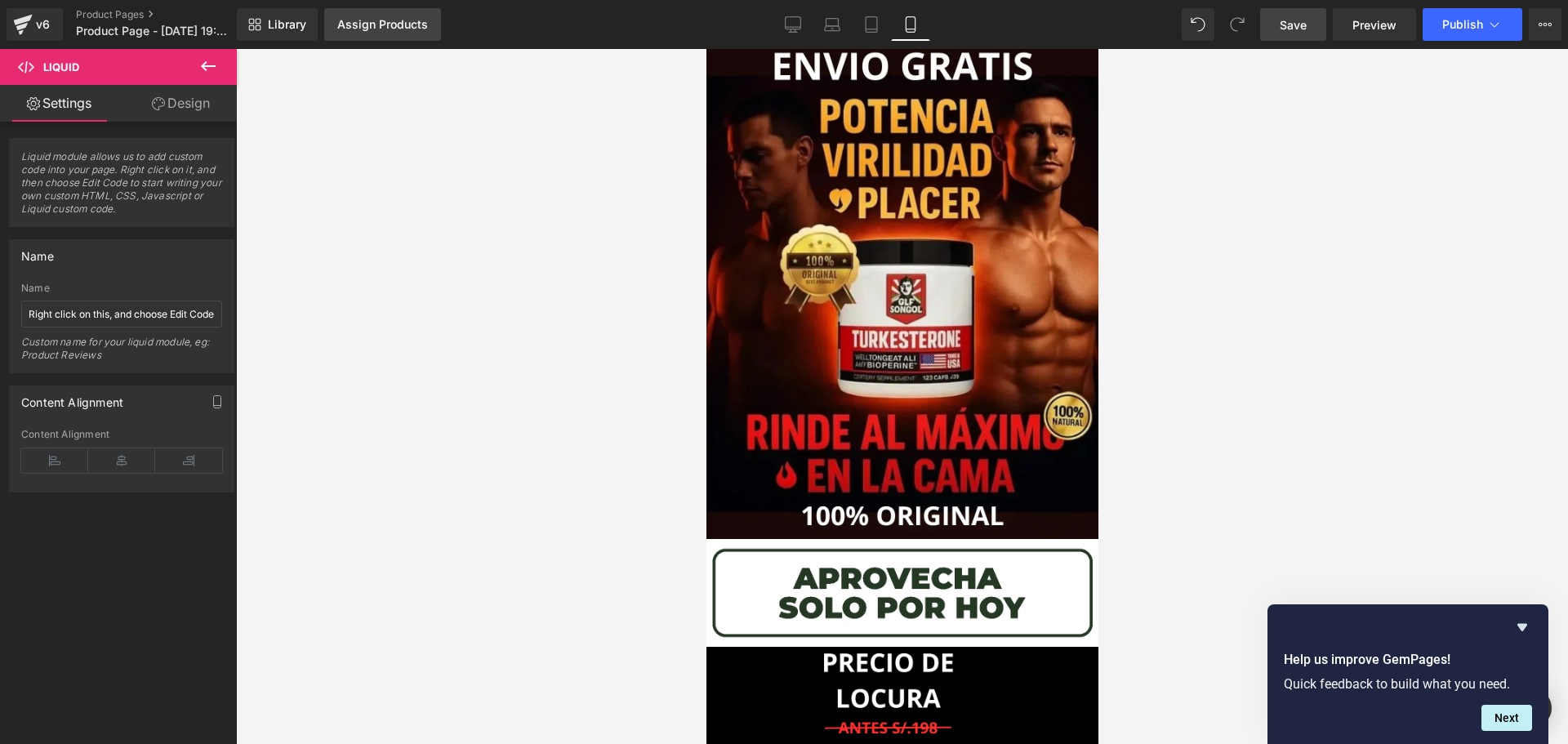
click at [388, 31] on link "Assign Products" at bounding box center [383, 24] width 117 height 33
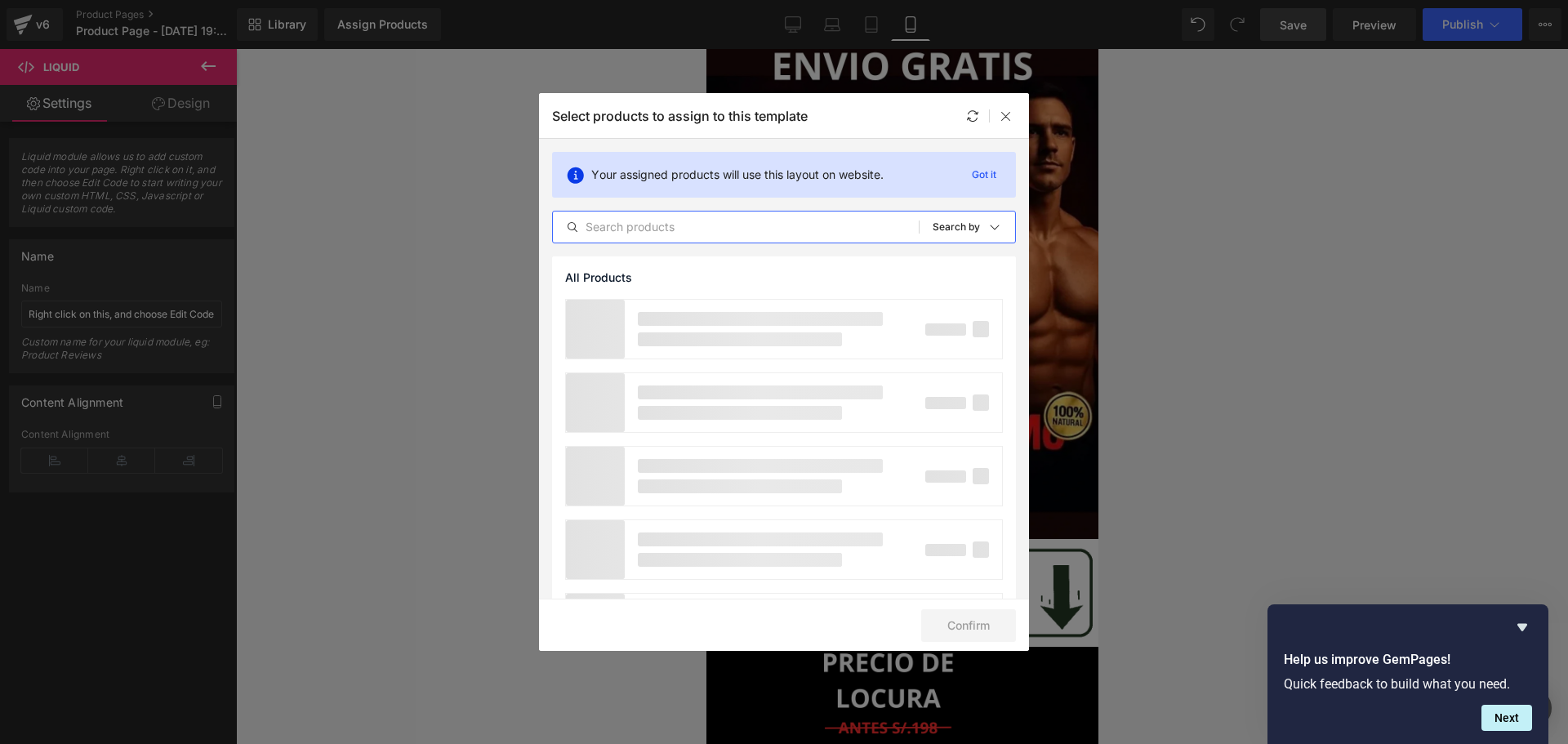
click at [703, 237] on div "All Products Shopify Collections Product Templates Shopify Collections Sort: Se…" at bounding box center [784, 226] width 463 height 33
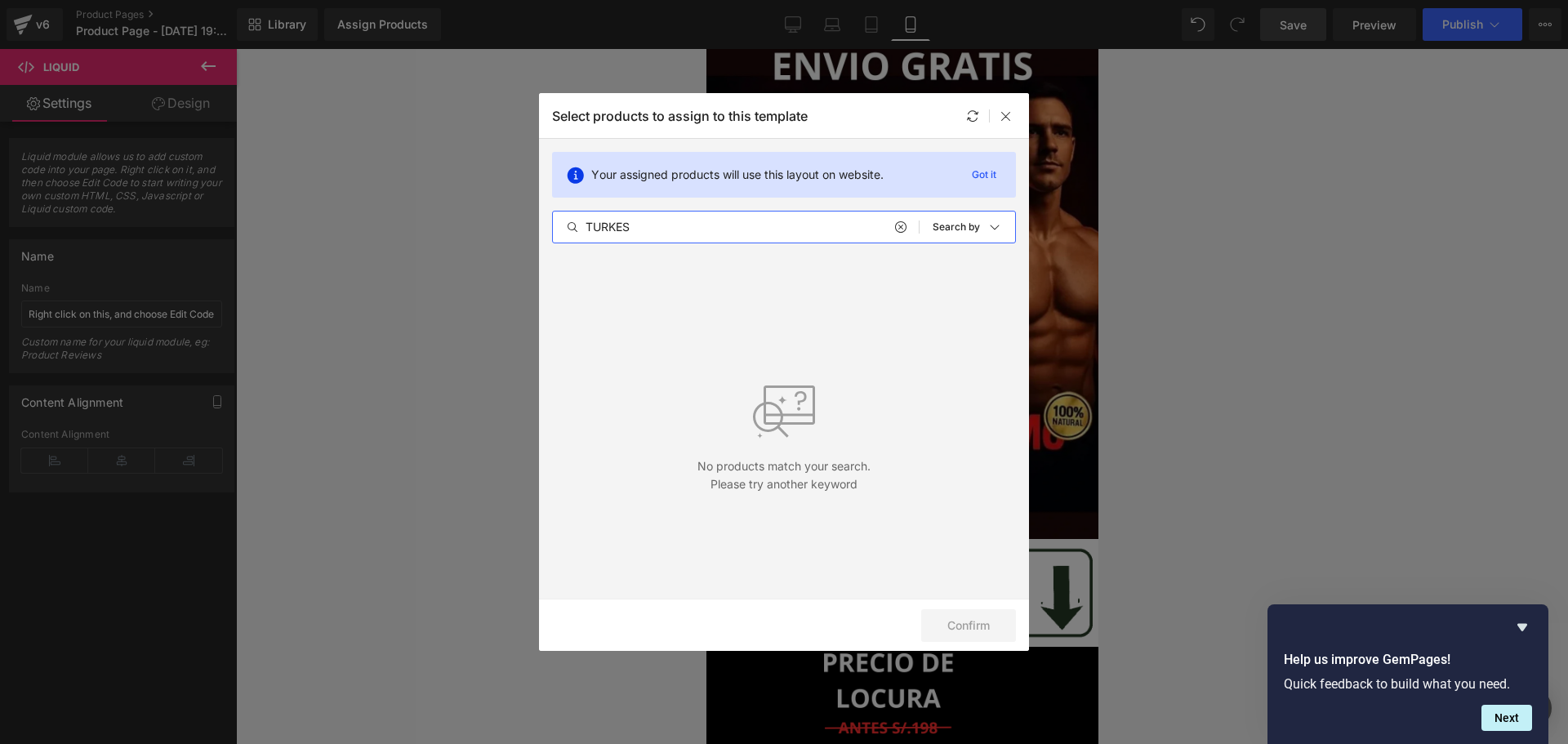
click at [661, 231] on input "TURKES" at bounding box center [736, 227] width 366 height 19
type input "TUR"
click at [1013, 110] on div at bounding box center [1006, 116] width 19 height 19
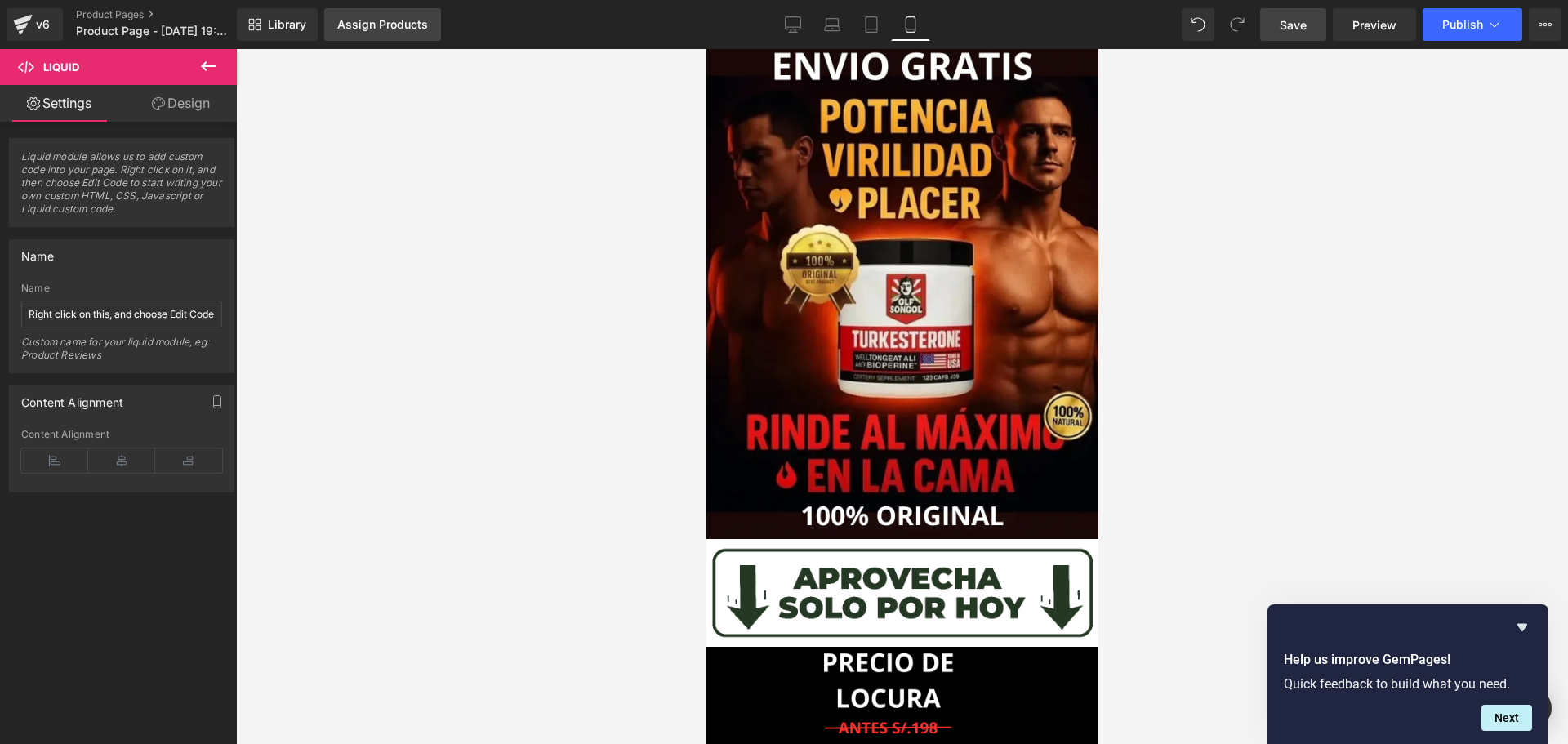
click at [367, 11] on link "Assign Products" at bounding box center [383, 24] width 117 height 33
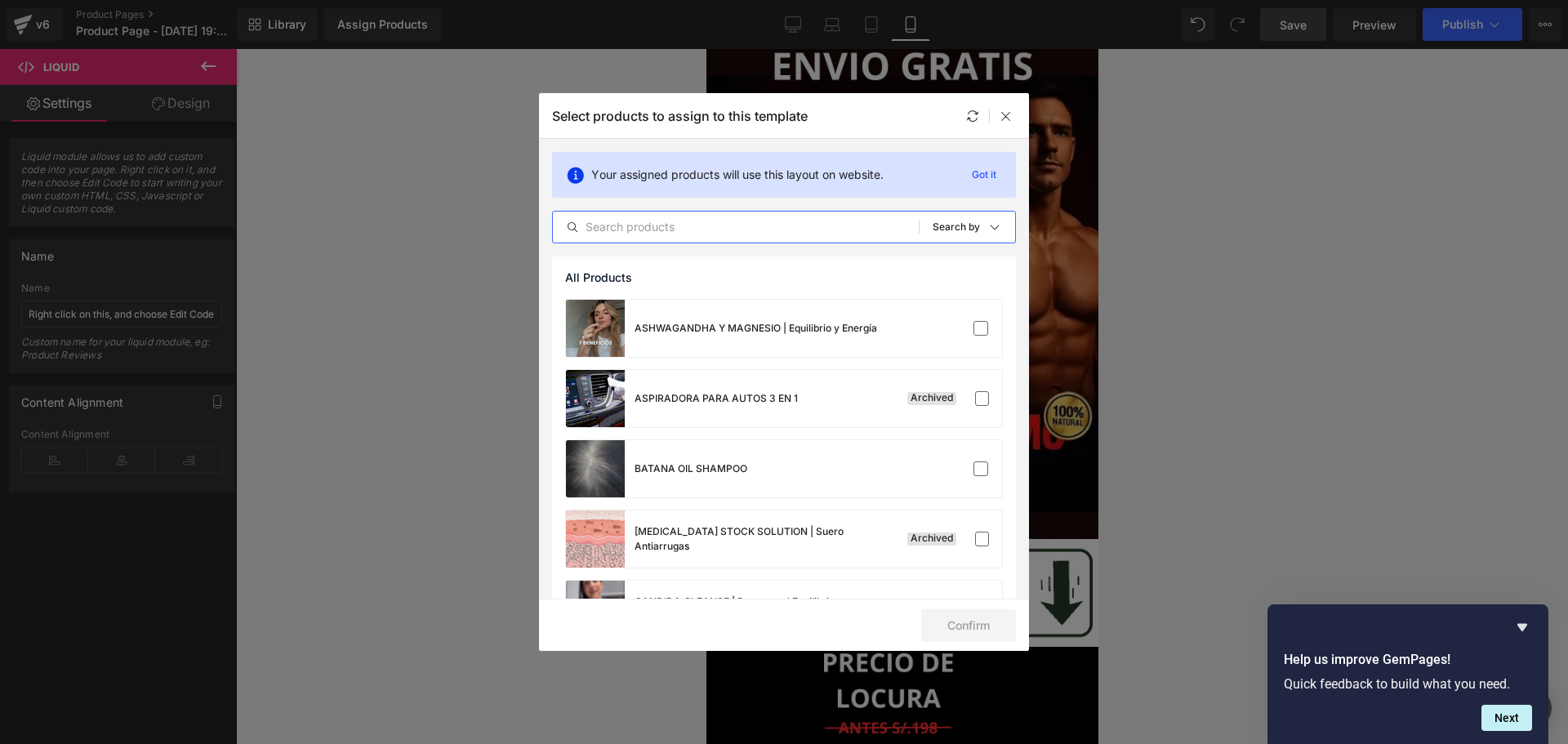
click at [658, 227] on input "text" at bounding box center [736, 227] width 366 height 19
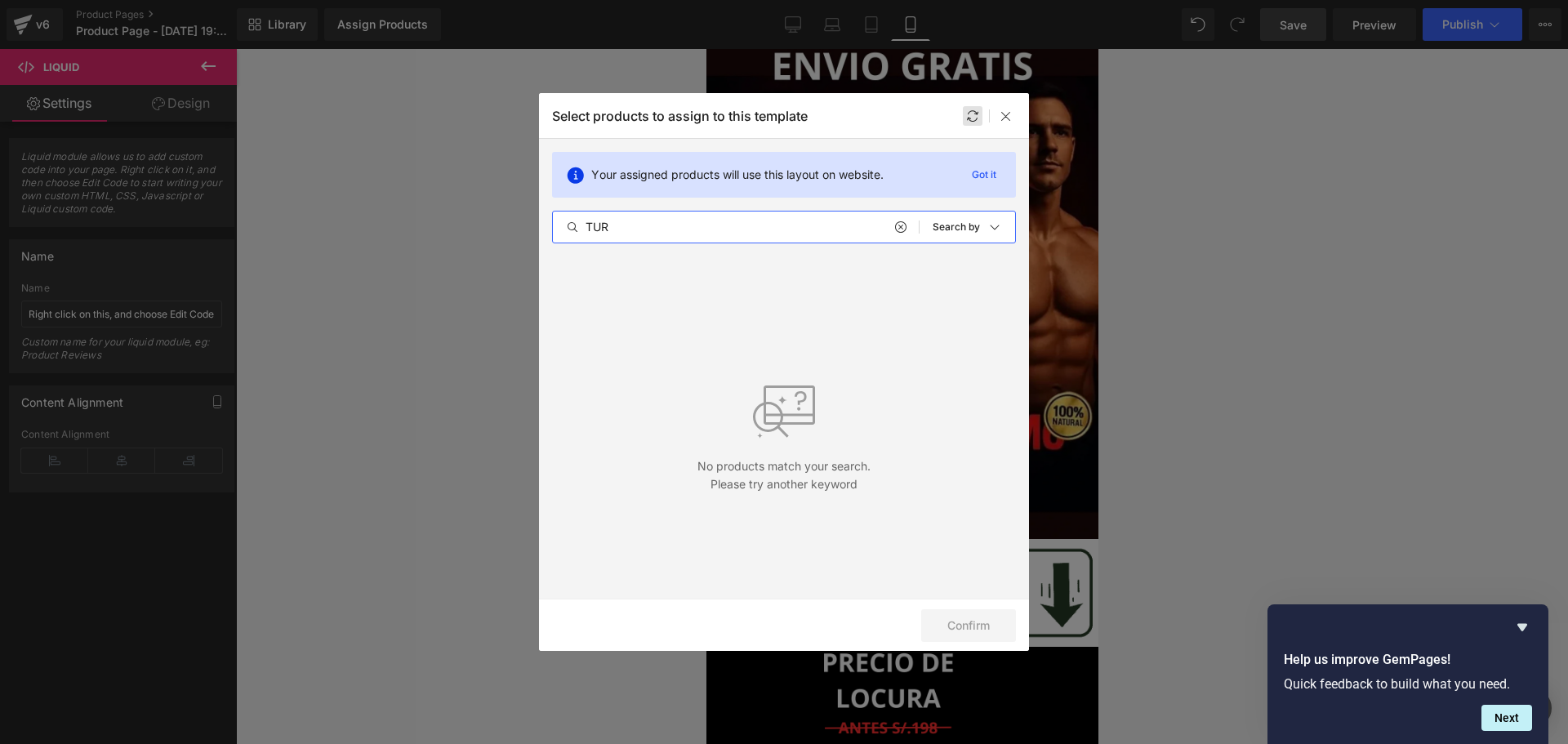
type input "TUR"
click at [977, 110] on icon at bounding box center [972, 116] width 13 height 13
click at [965, 119] on div at bounding box center [973, 116] width 19 height 19
click at [1003, 119] on icon at bounding box center [1006, 116] width 13 height 13
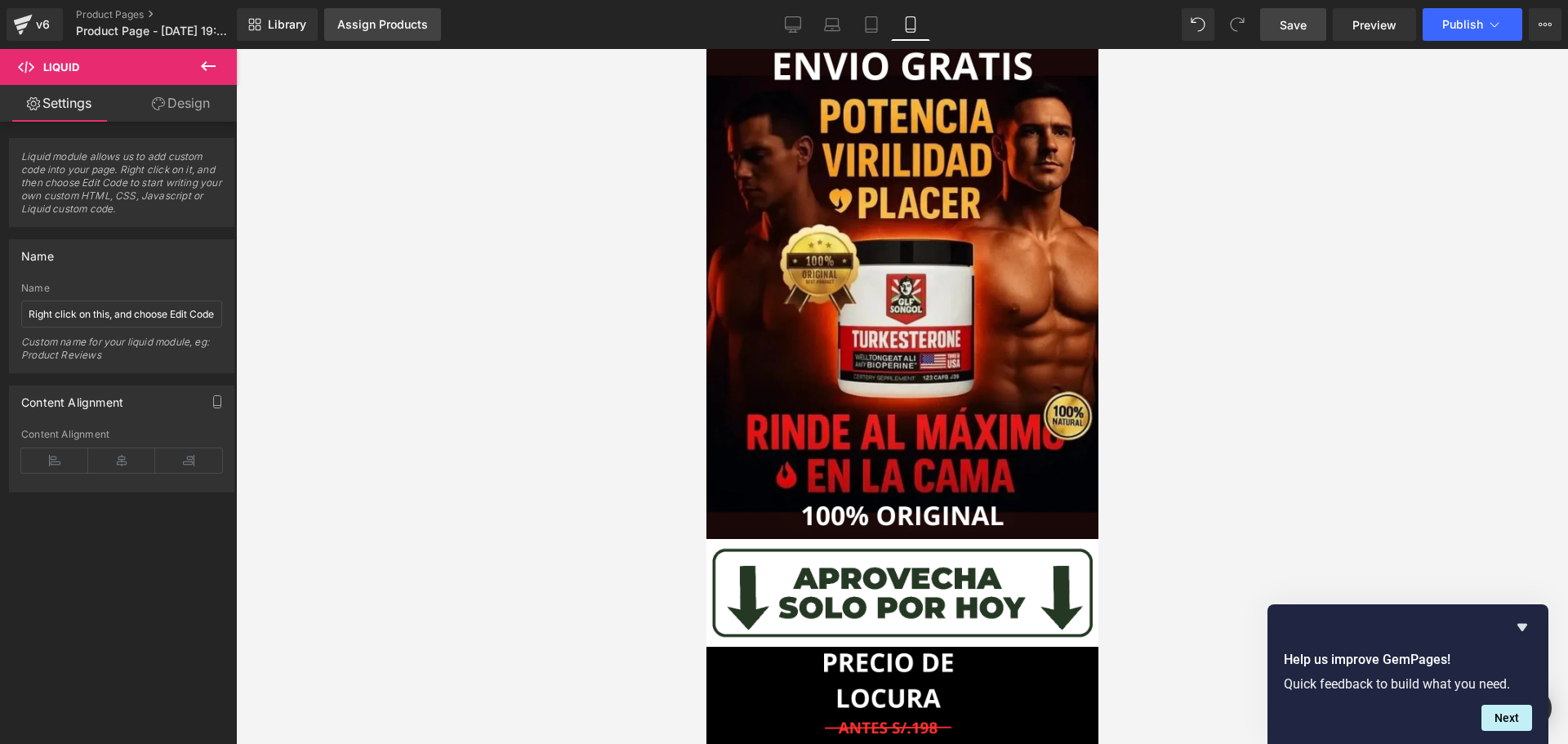
click at [340, 27] on div "Assign Products" at bounding box center [382, 24] width 90 height 13
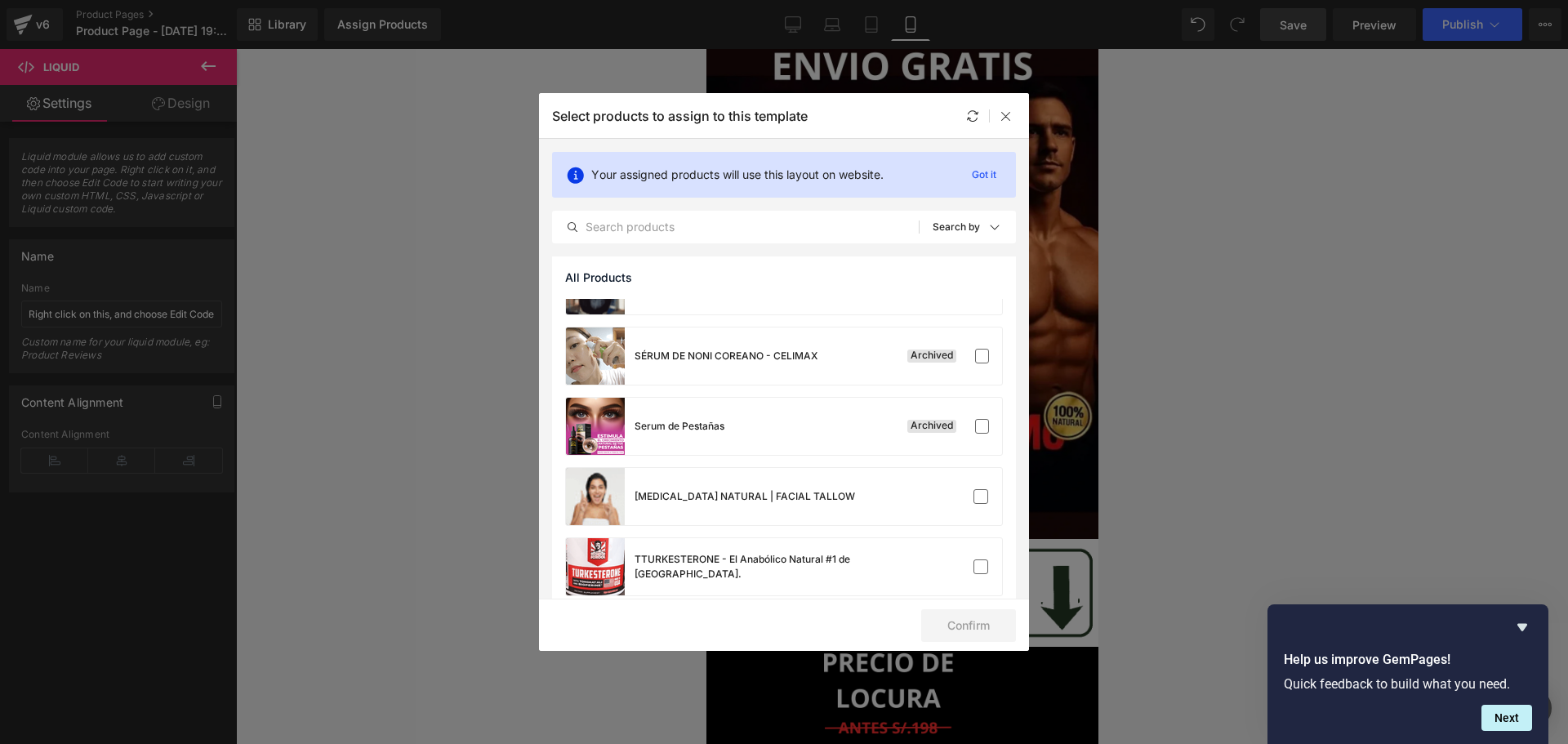
scroll to position [2451, 0]
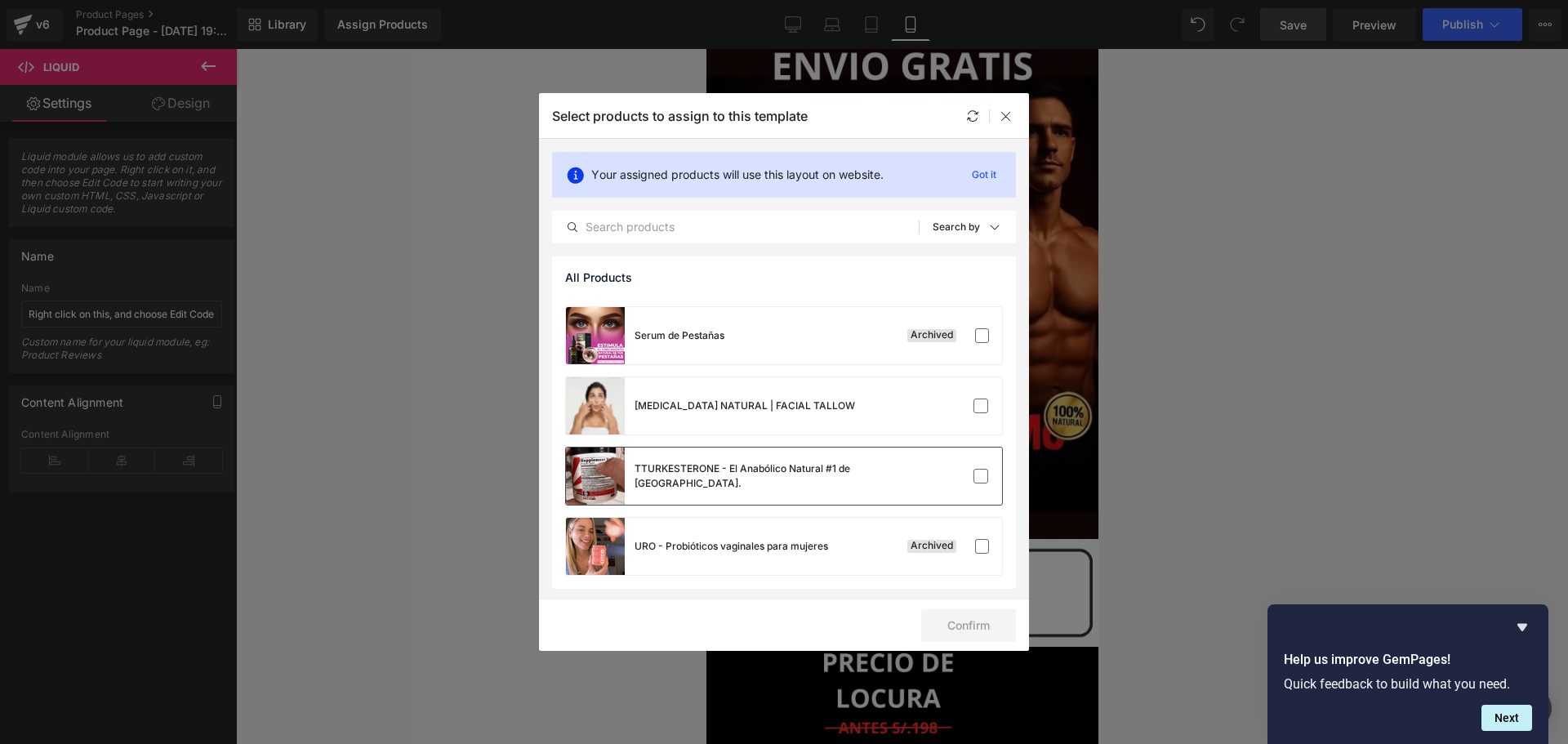
click at [814, 504] on div "TTURKESTERONE - El Anabólico Natural #1 de [GEOGRAPHIC_DATA]." at bounding box center [723, 476] width 314 height 58
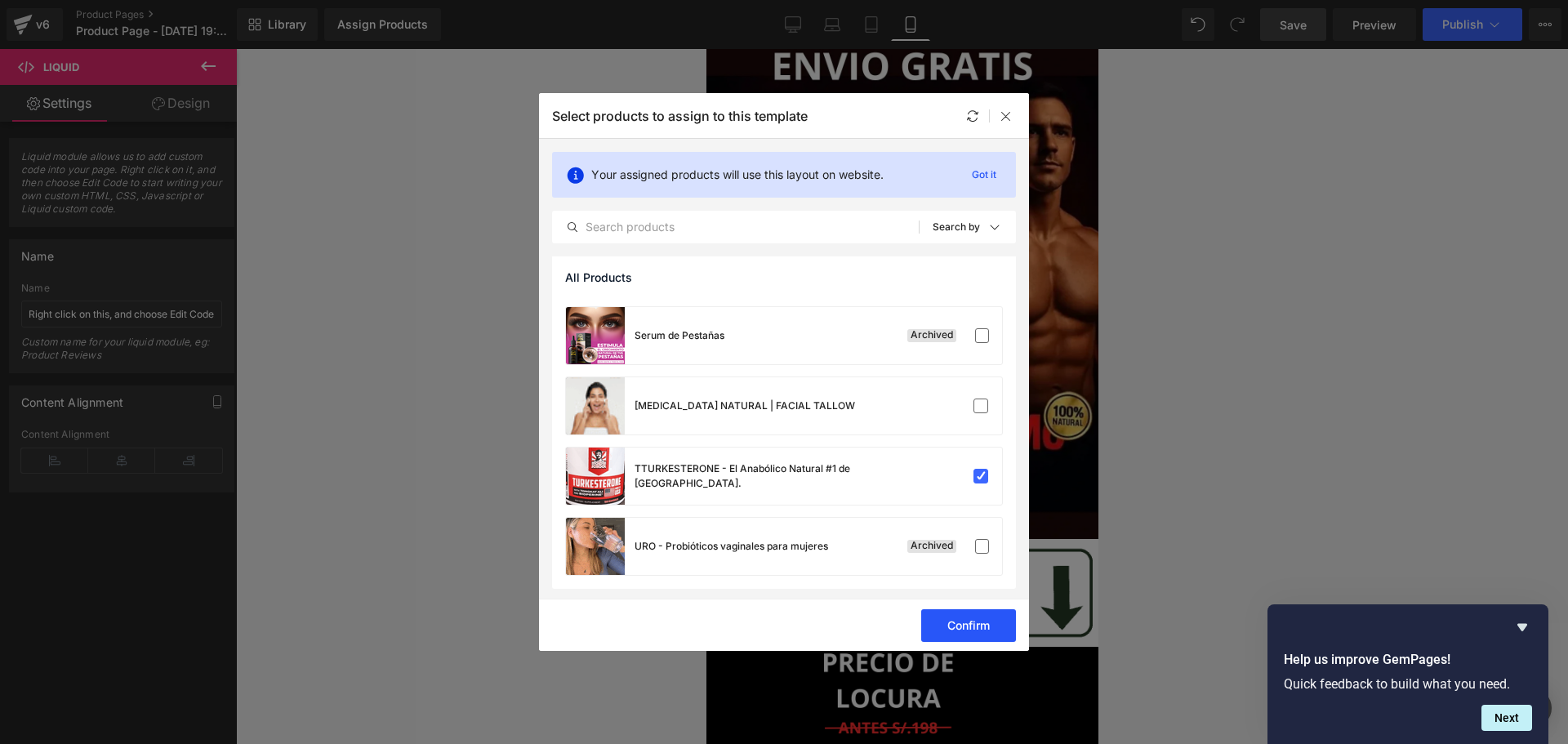
click at [969, 632] on button "Confirm" at bounding box center [968, 625] width 95 height 33
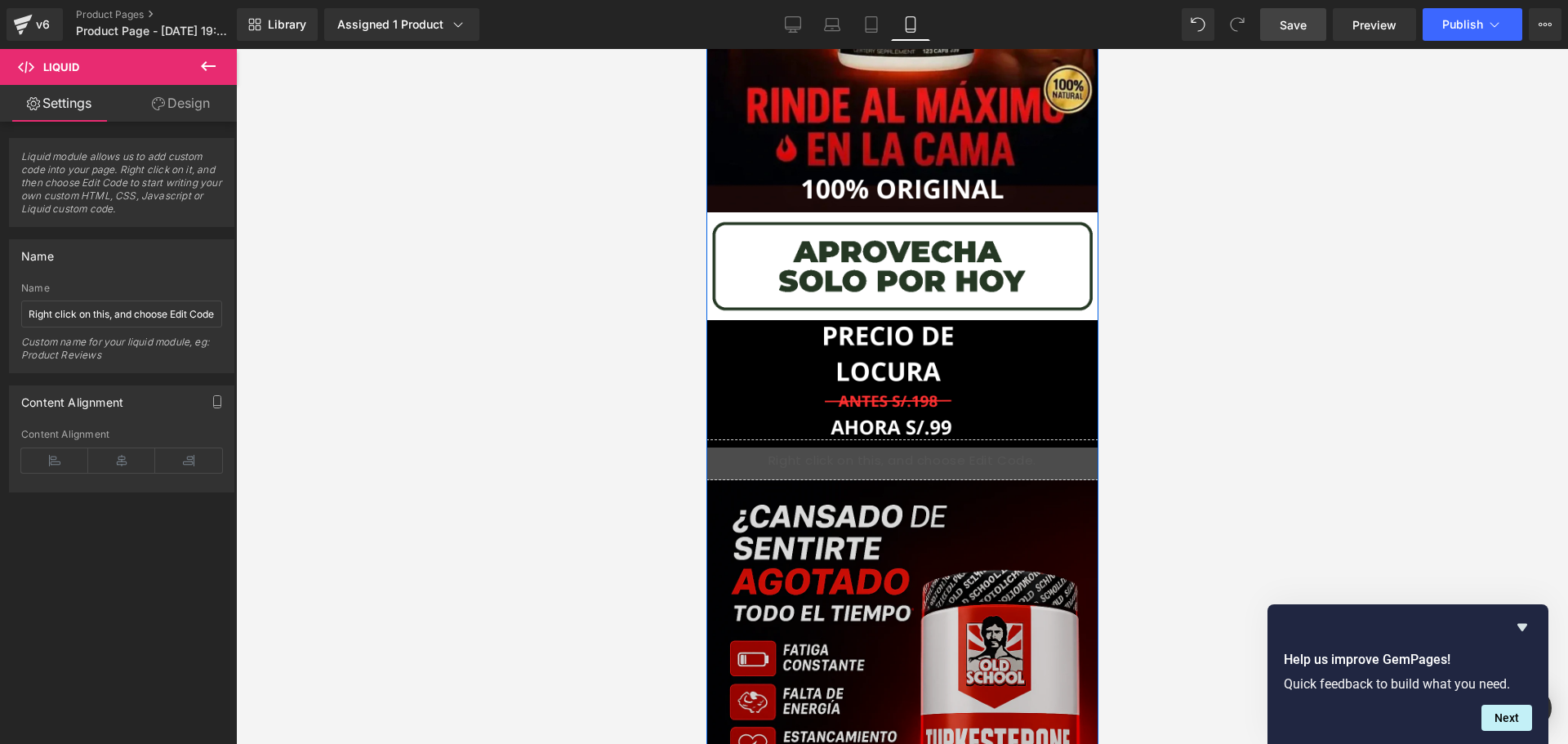
scroll to position [0, 0]
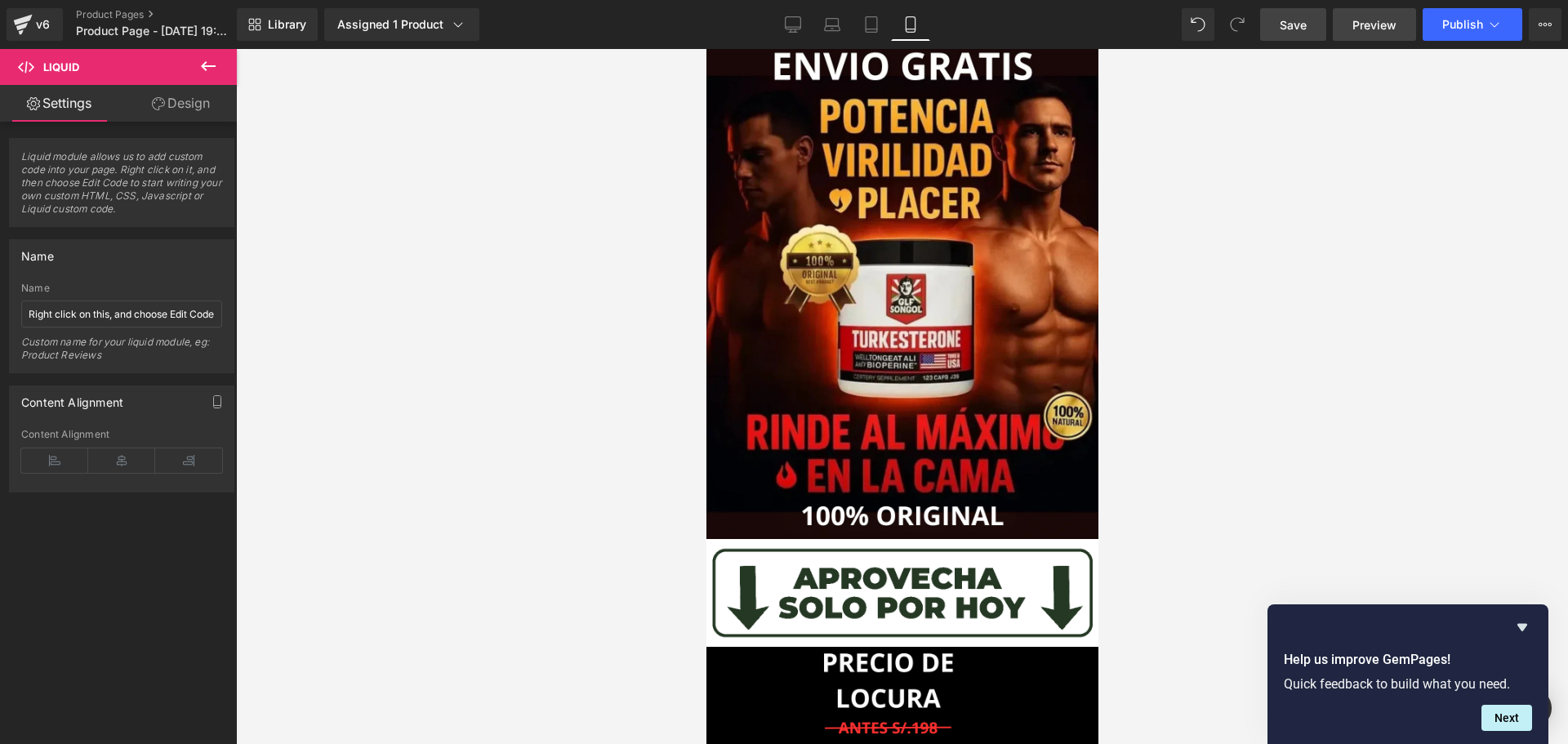
click at [1381, 33] on span "Preview" at bounding box center [1374, 24] width 44 height 17
click at [1468, 27] on span "Publish" at bounding box center [1462, 24] width 41 height 13
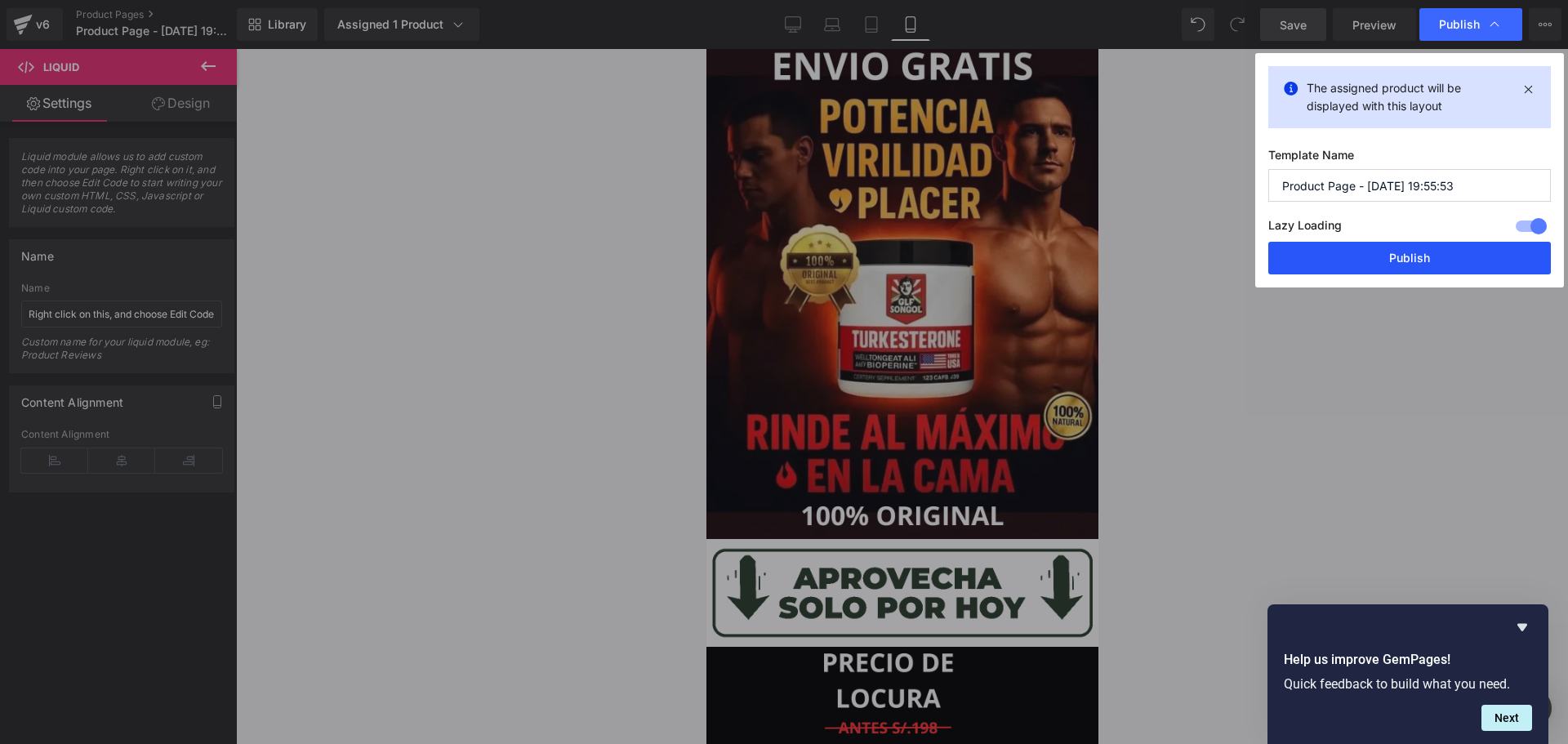
click at [1397, 263] on button "Publish" at bounding box center [1409, 257] width 282 height 33
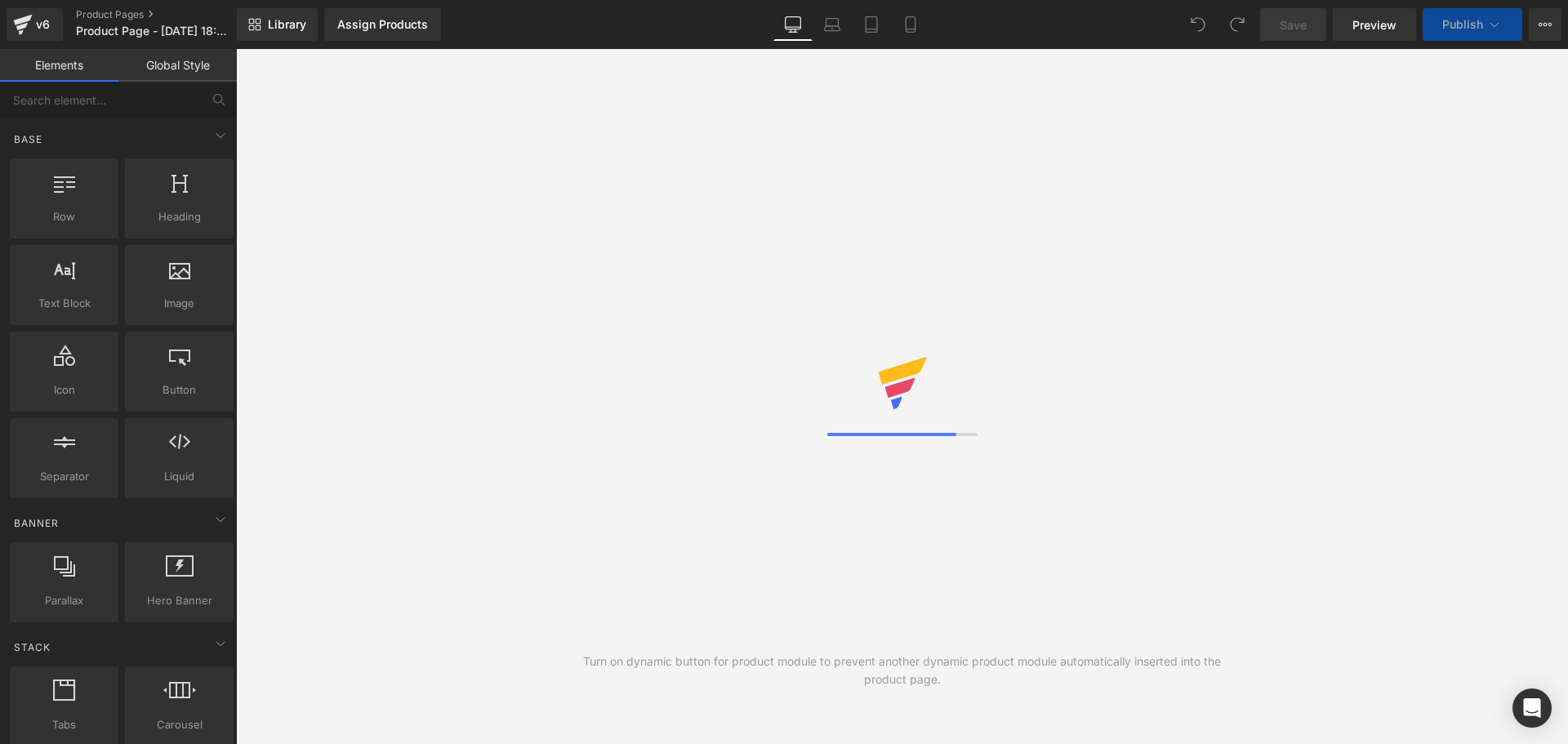
click at [811, 35] on link "Desktop" at bounding box center [792, 24] width 39 height 33
drag, startPoint x: 928, startPoint y: 30, endPoint x: 911, endPoint y: 28, distance: 17.1
click at [919, 30] on link "Mobile" at bounding box center [910, 24] width 39 height 33
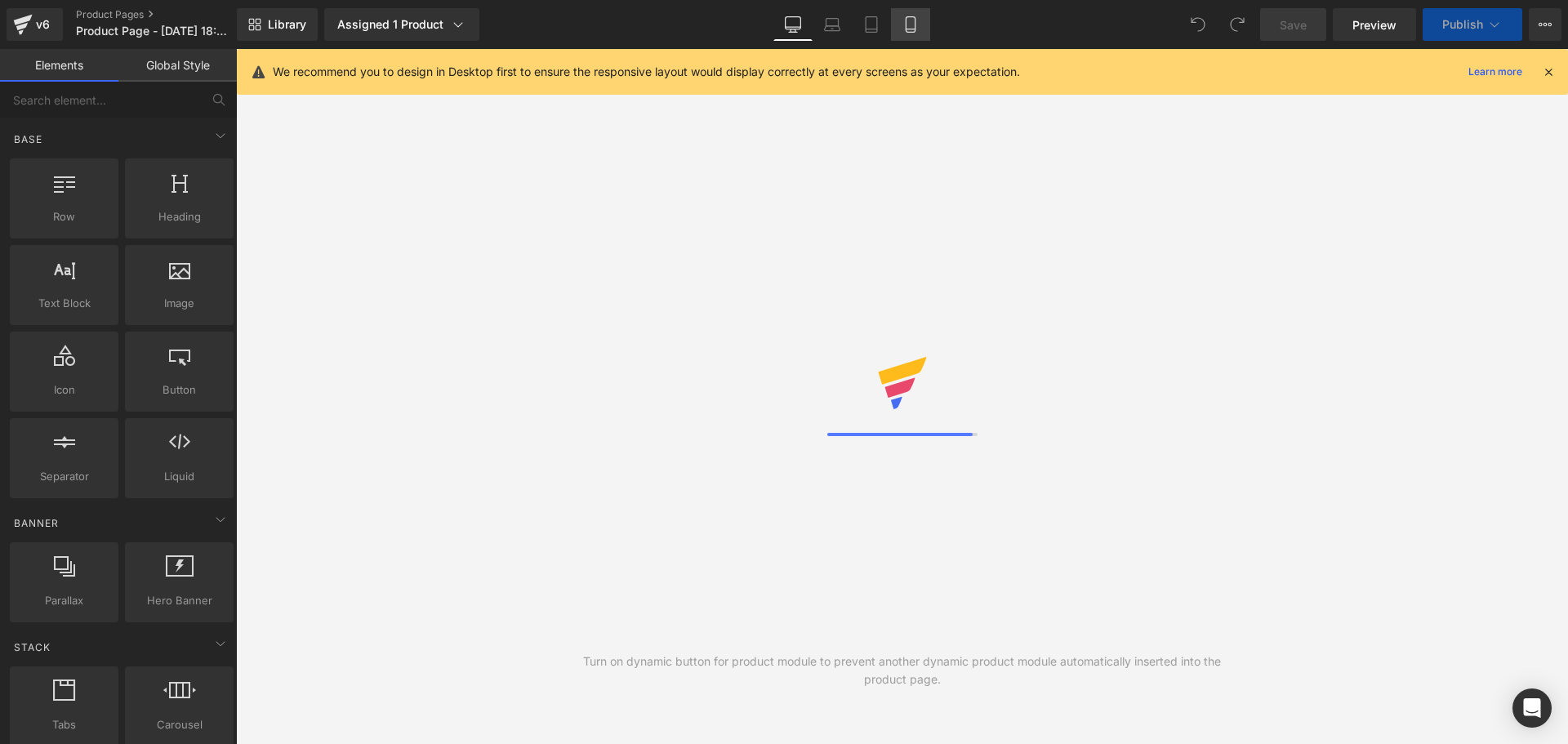
click at [911, 29] on icon at bounding box center [910, 29] width 9 height 0
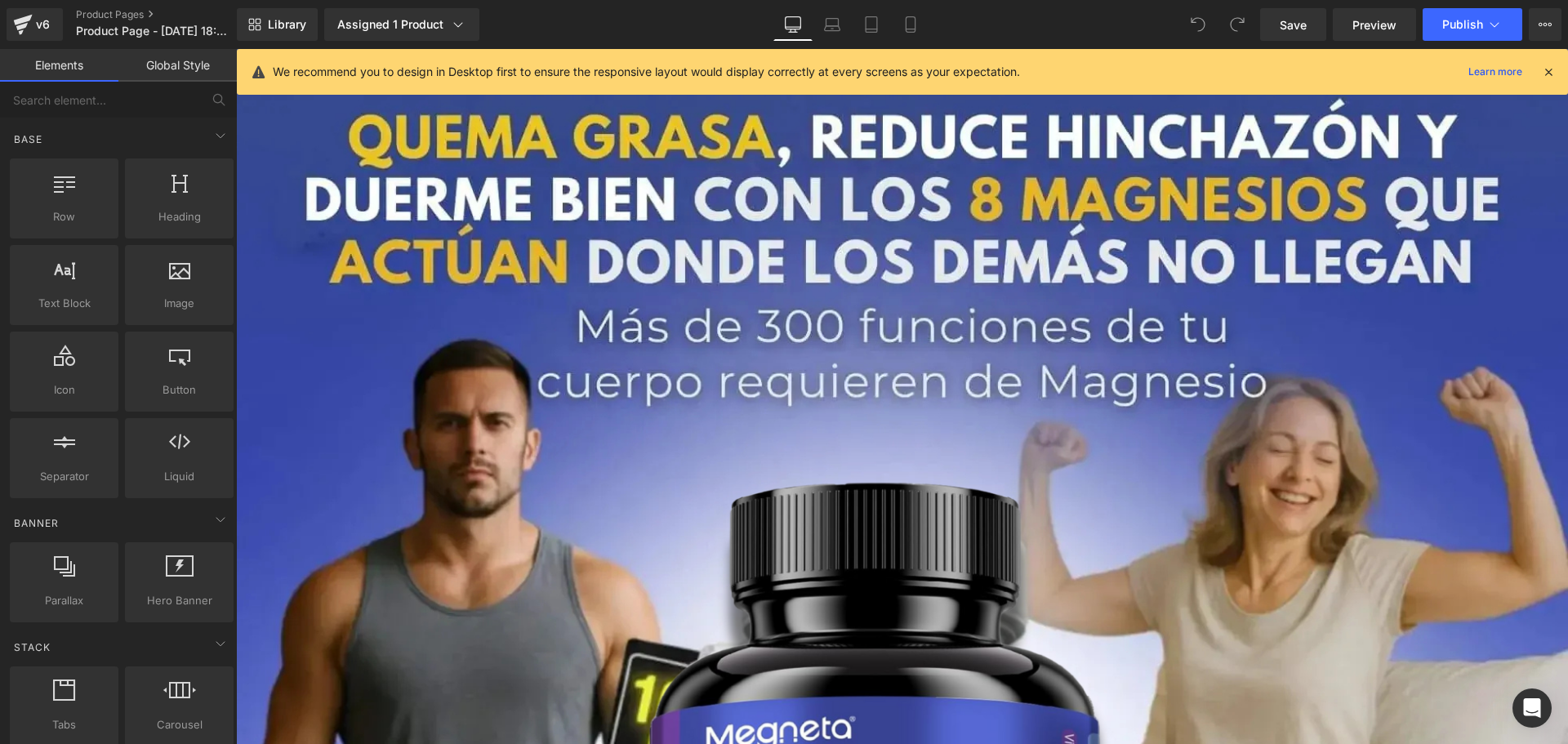
click at [1549, 72] on icon at bounding box center [1548, 72] width 15 height 15
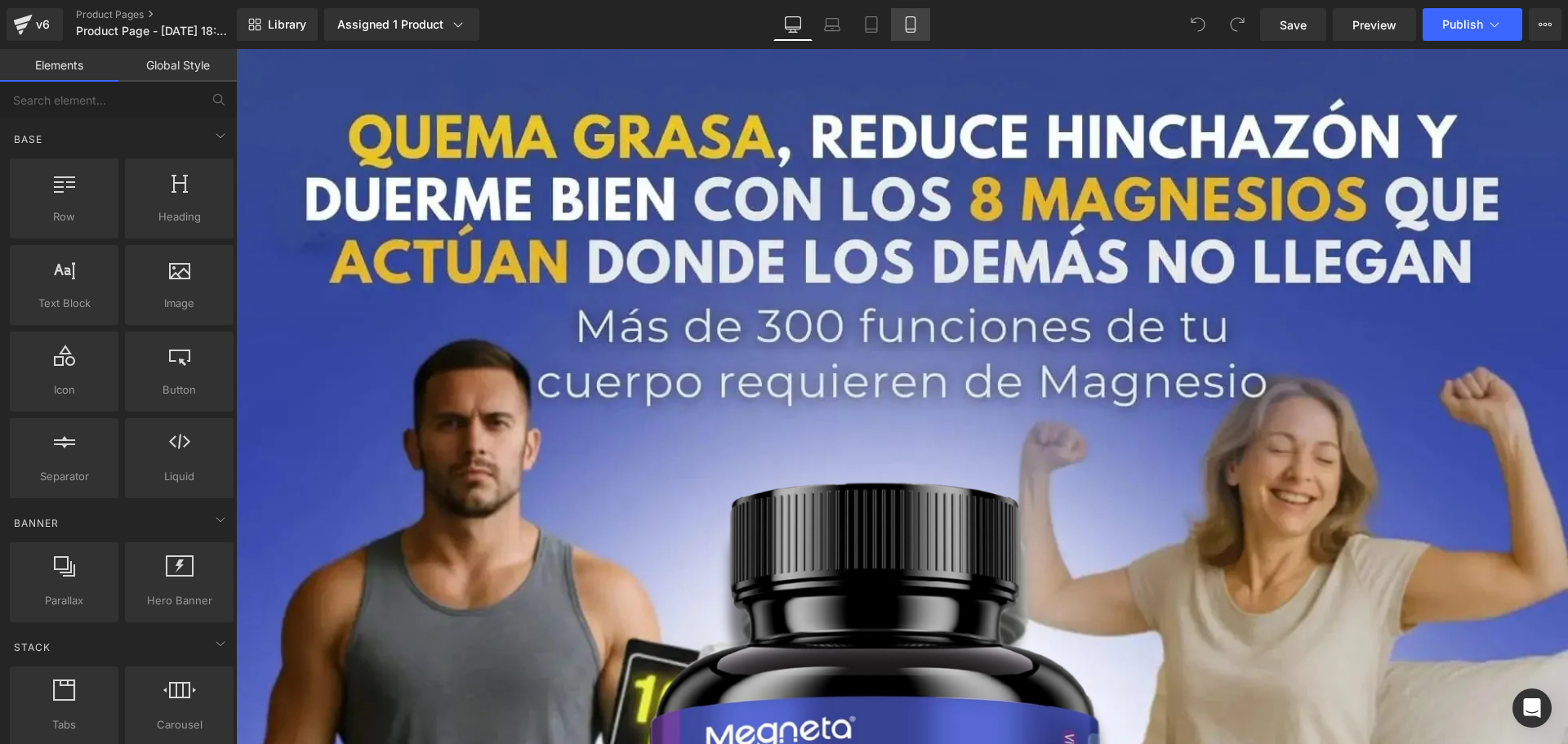
click at [917, 19] on icon at bounding box center [910, 24] width 16 height 16
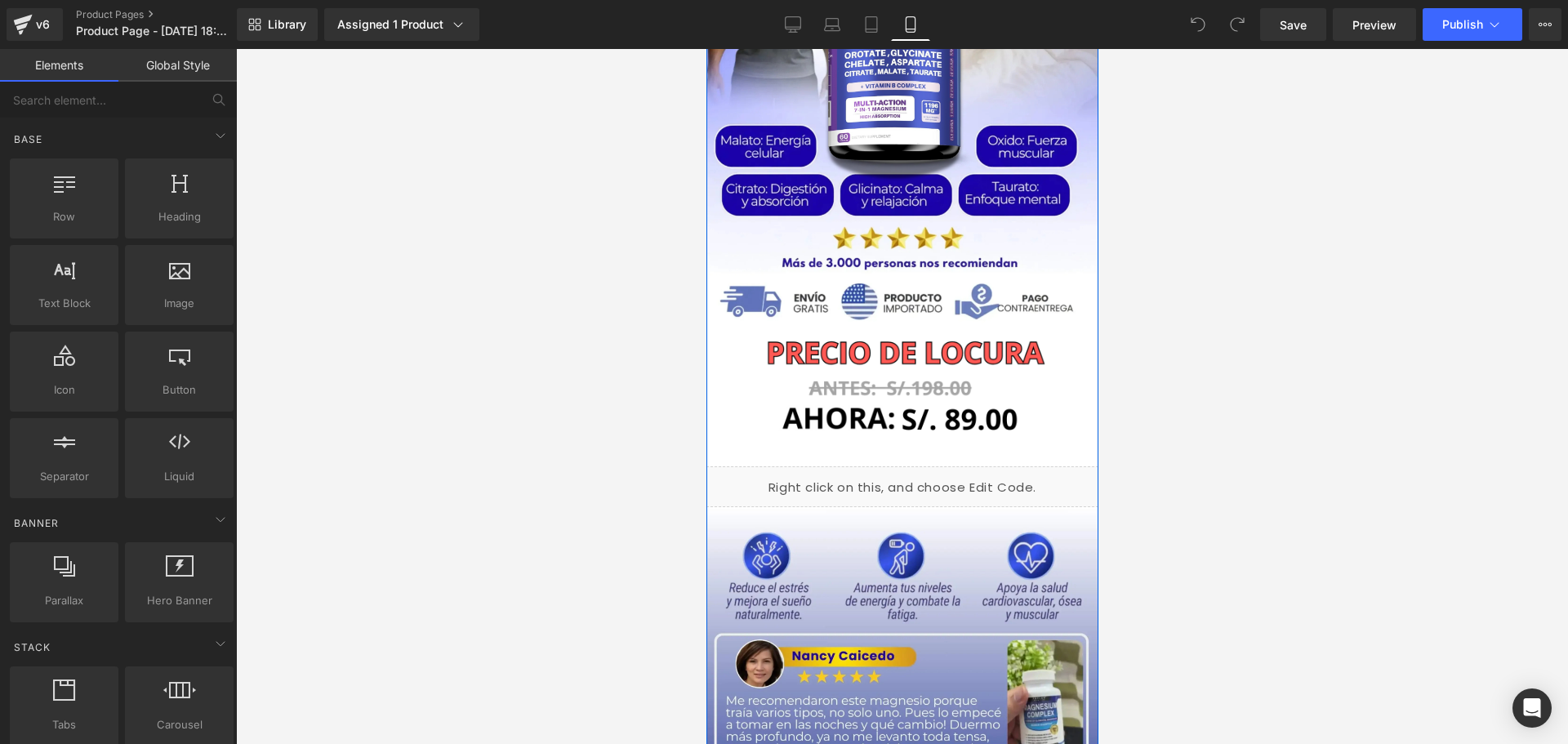
scroll to position [326, 0]
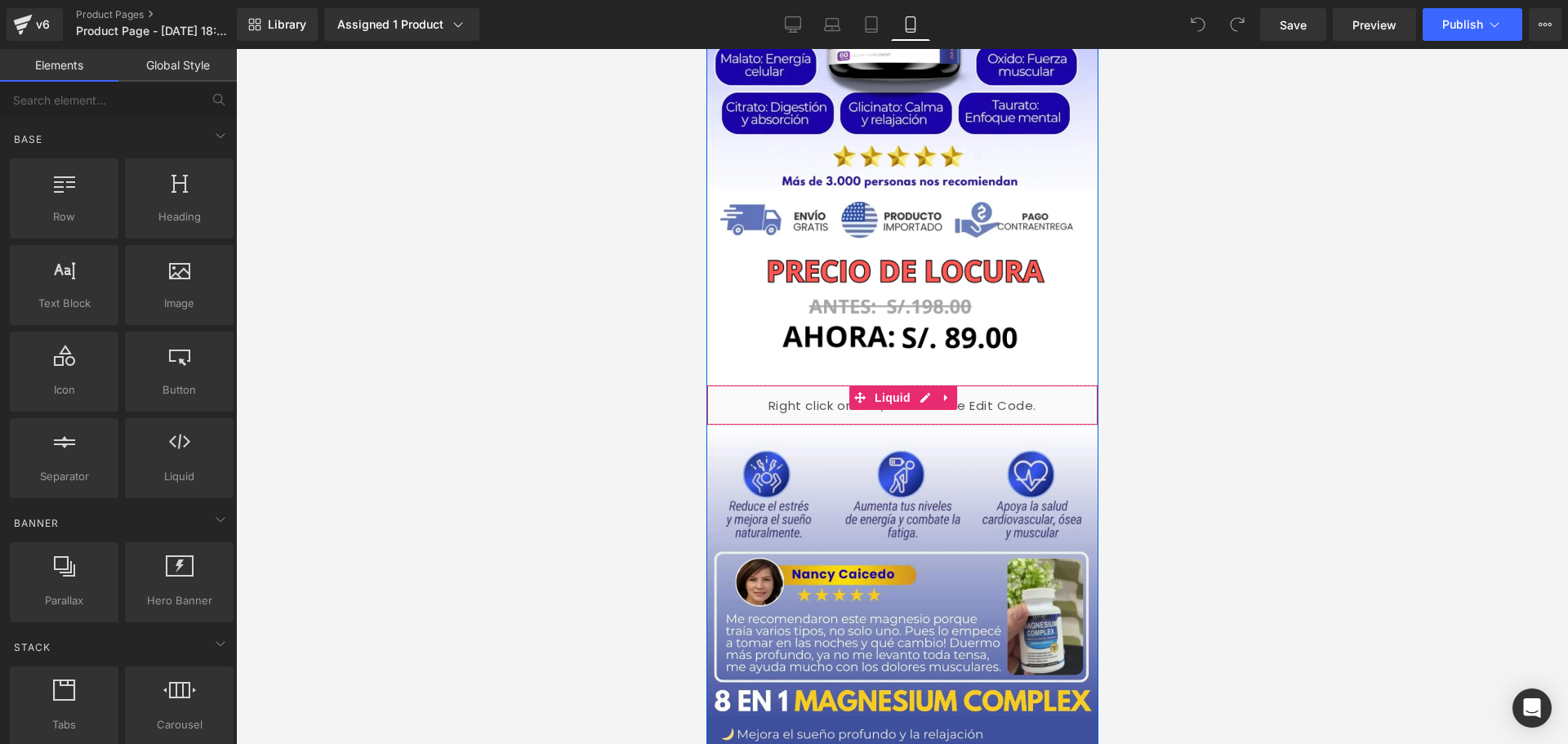
click at [1059, 403] on div "Liquid" at bounding box center [901, 405] width 392 height 41
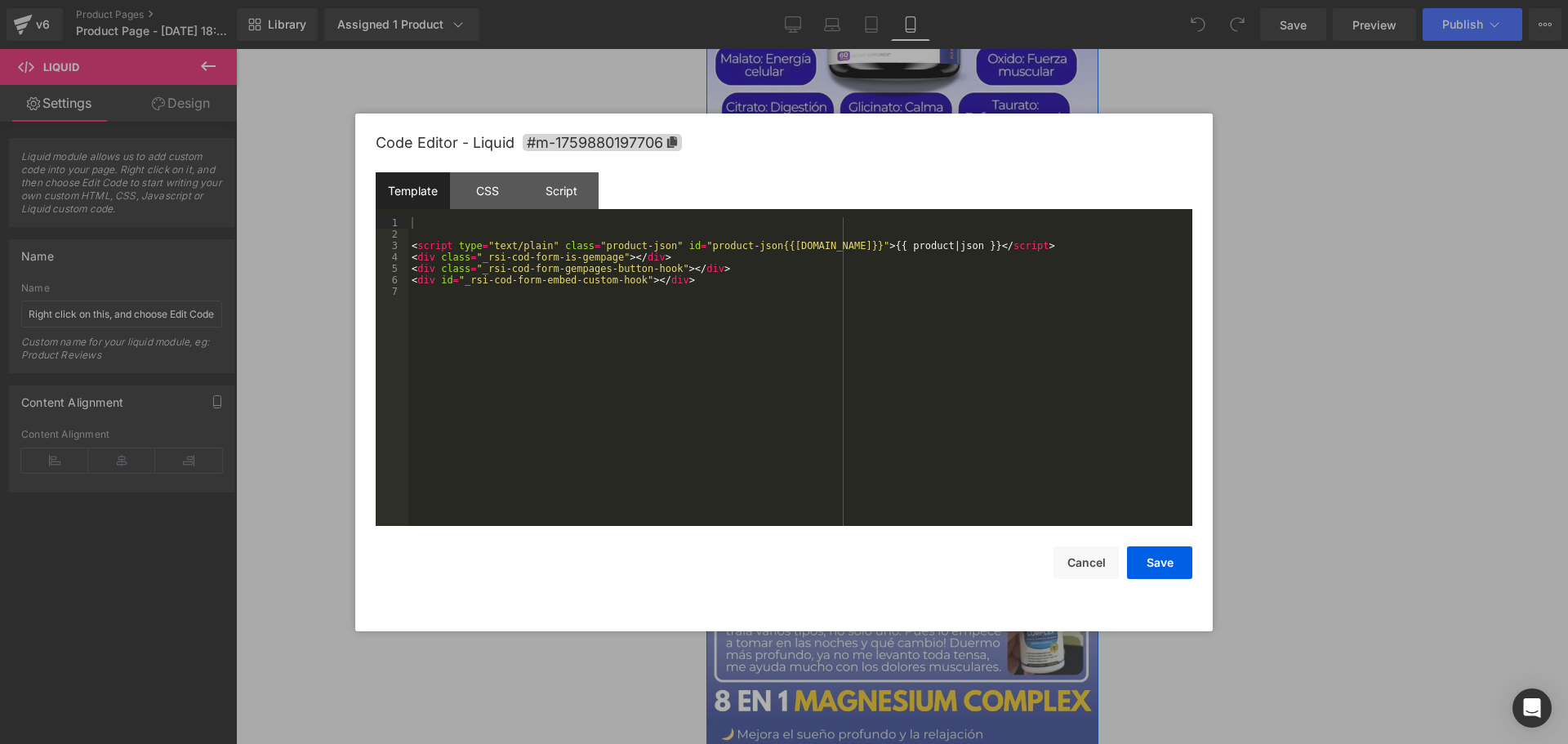
click at [921, 400] on div "Liquid" at bounding box center [901, 405] width 392 height 41
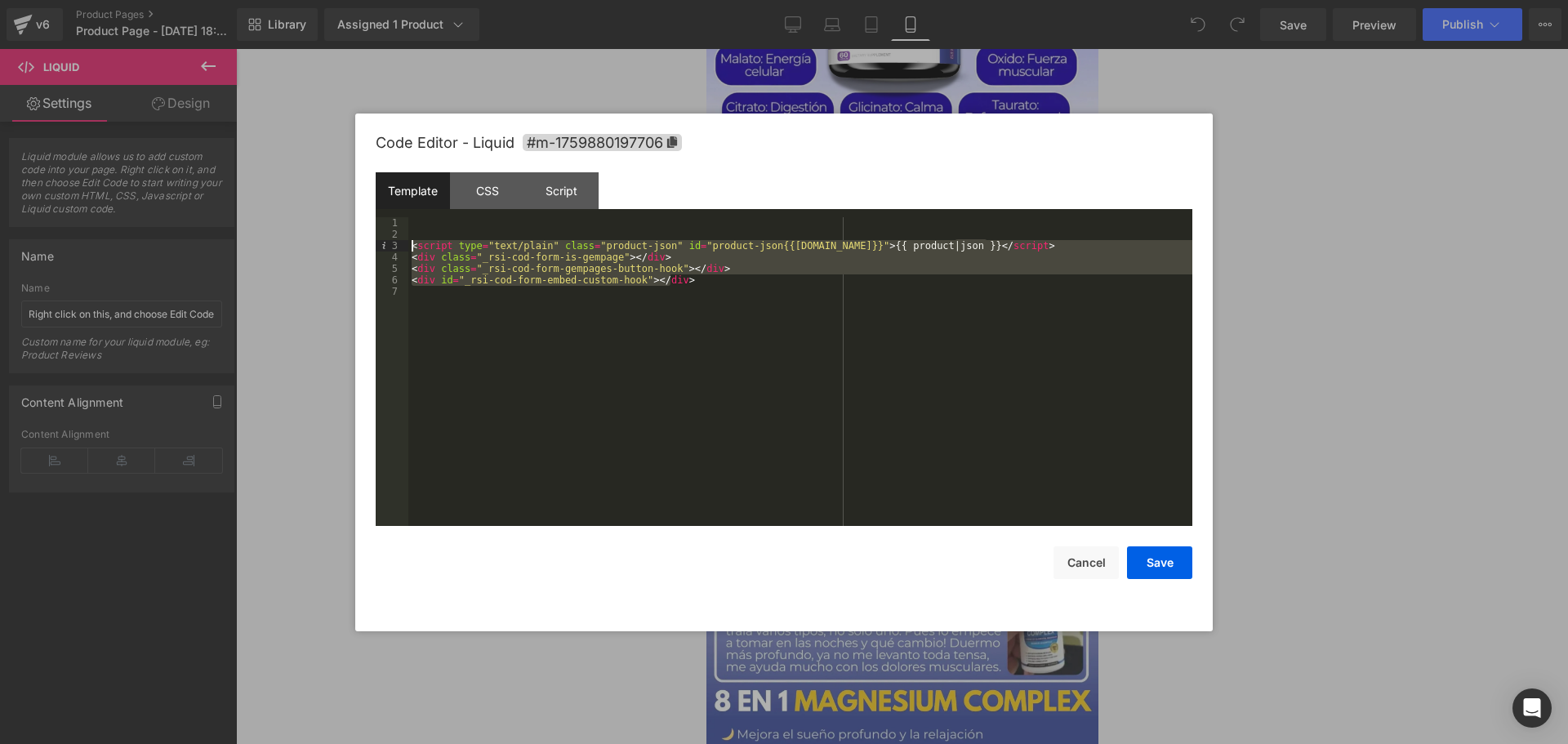
drag, startPoint x: 691, startPoint y: 285, endPoint x: 399, endPoint y: 244, distance: 294.9
click at [399, 244] on pre "1 2 3 4 5 6 7 < script type = "text/plain" class = "product-json" id = "product…" at bounding box center [784, 372] width 816 height 309
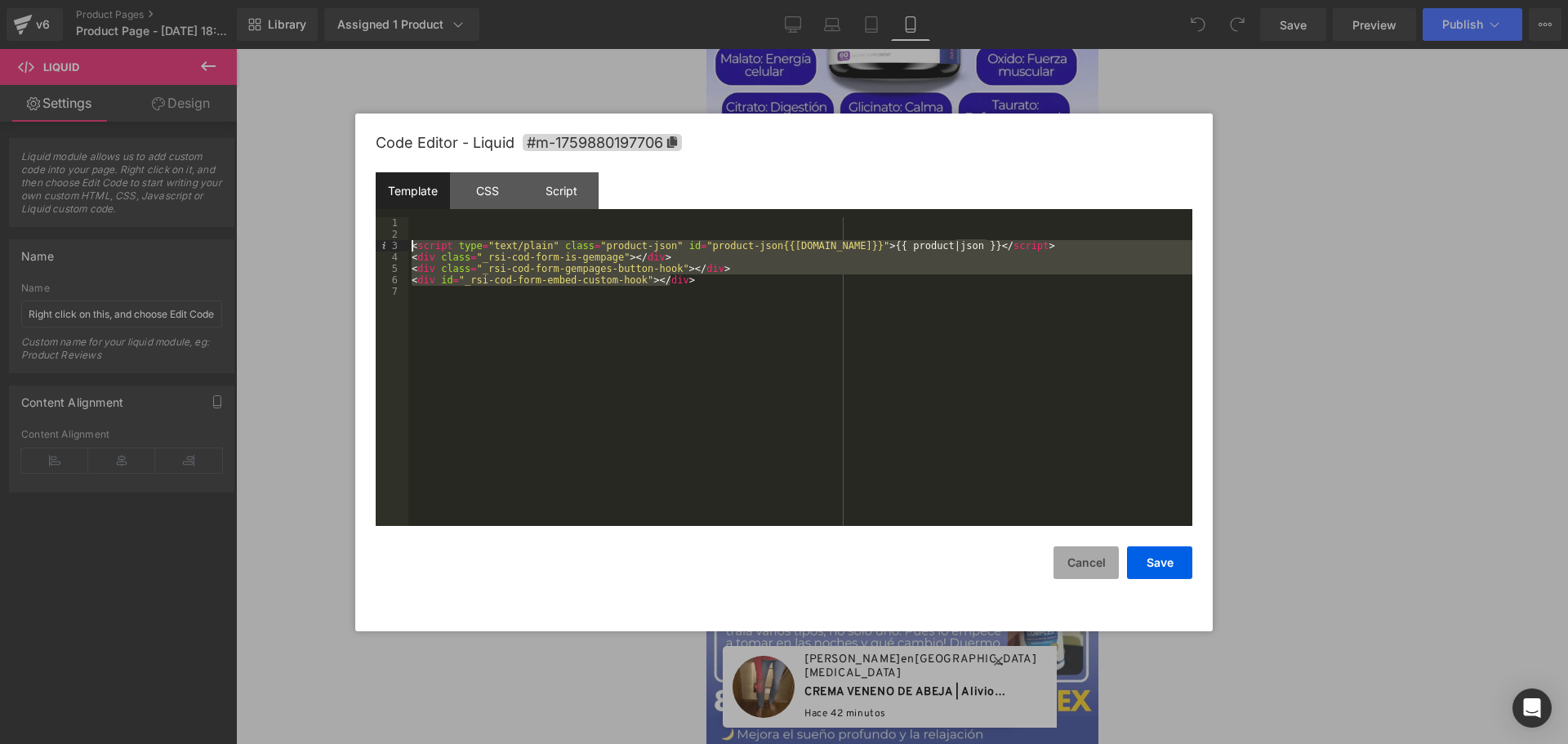
click at [1091, 567] on button "Cancel" at bounding box center [1086, 563] width 65 height 33
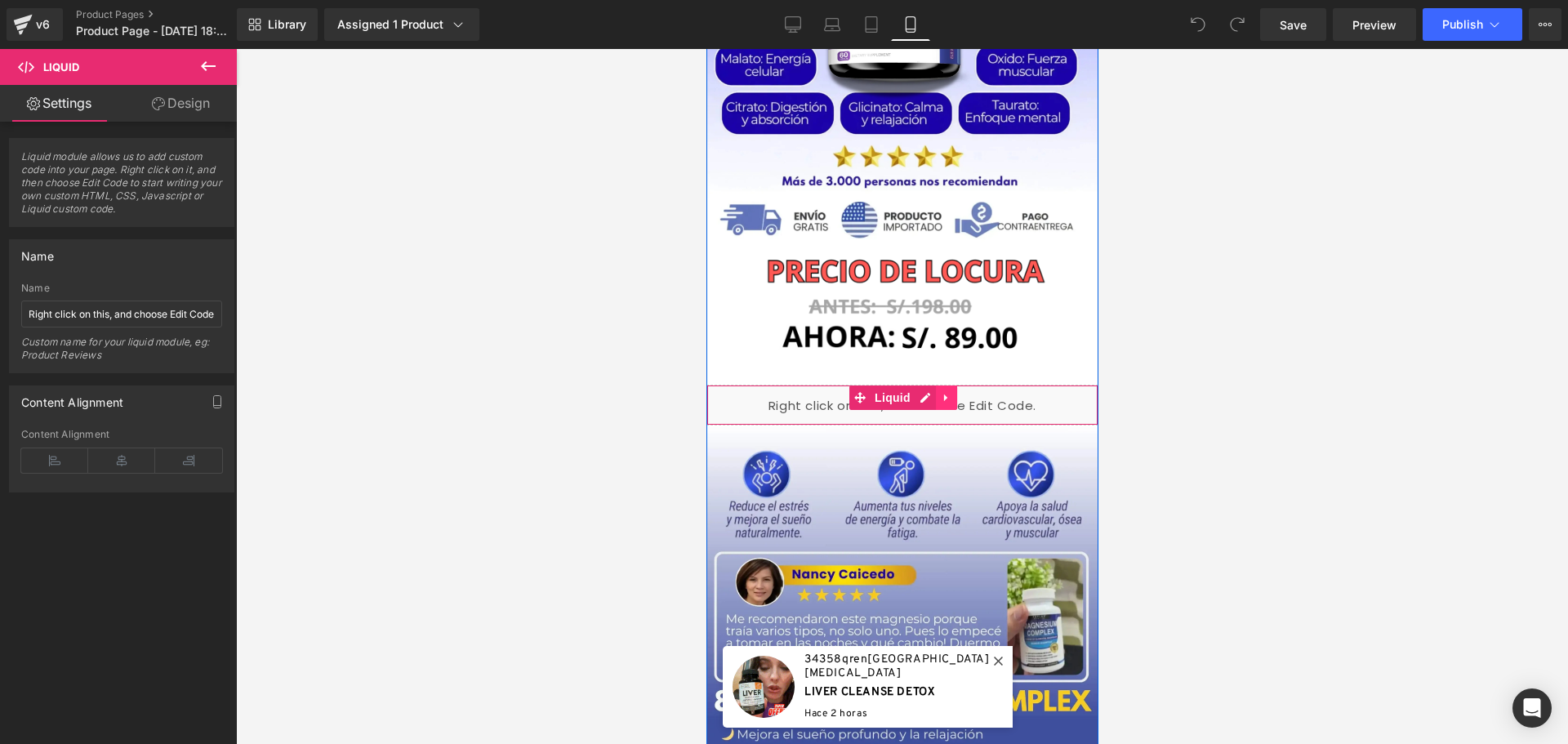
click at [935, 394] on link at bounding box center [945, 398] width 21 height 25
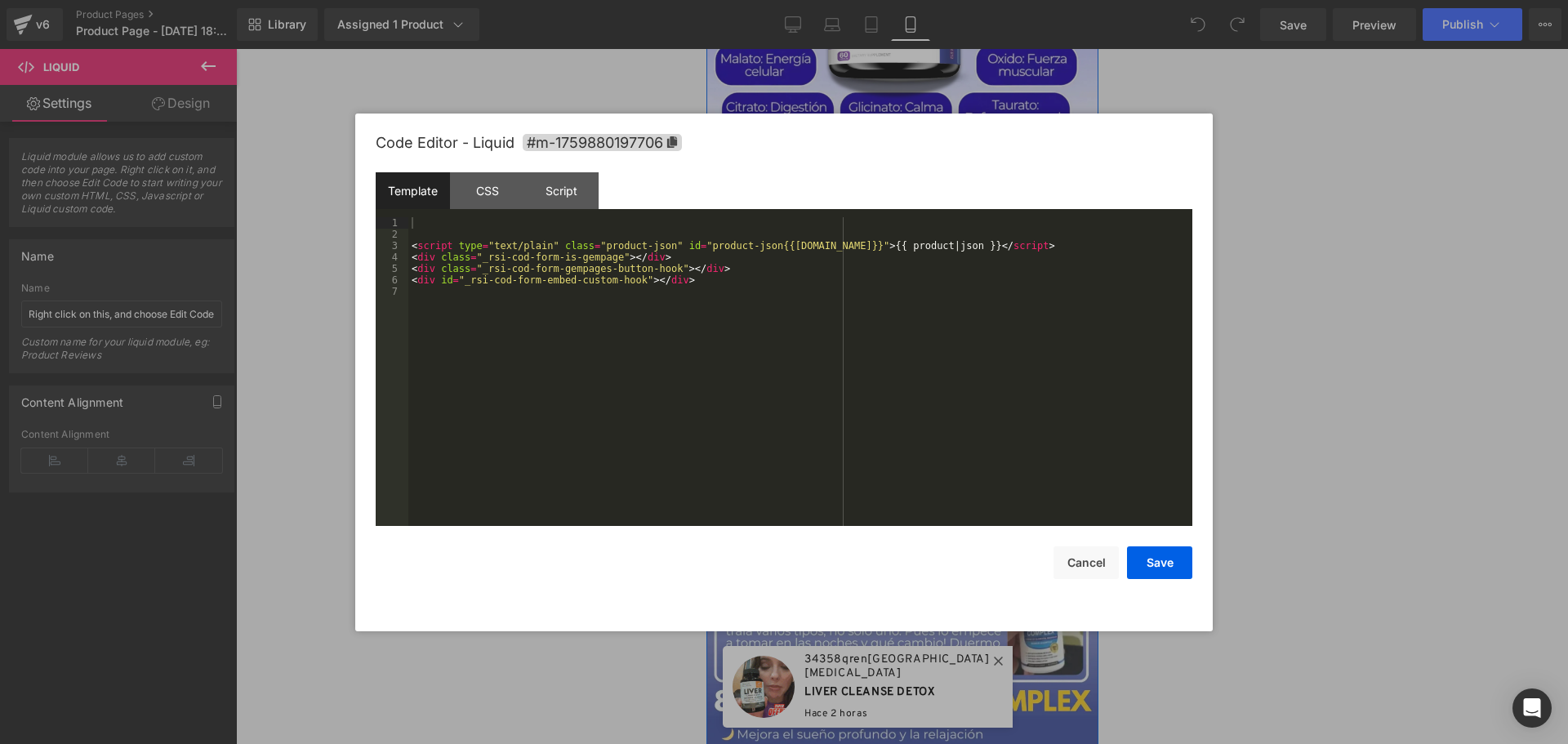
click at [889, 398] on div "Liquid" at bounding box center [901, 405] width 392 height 41
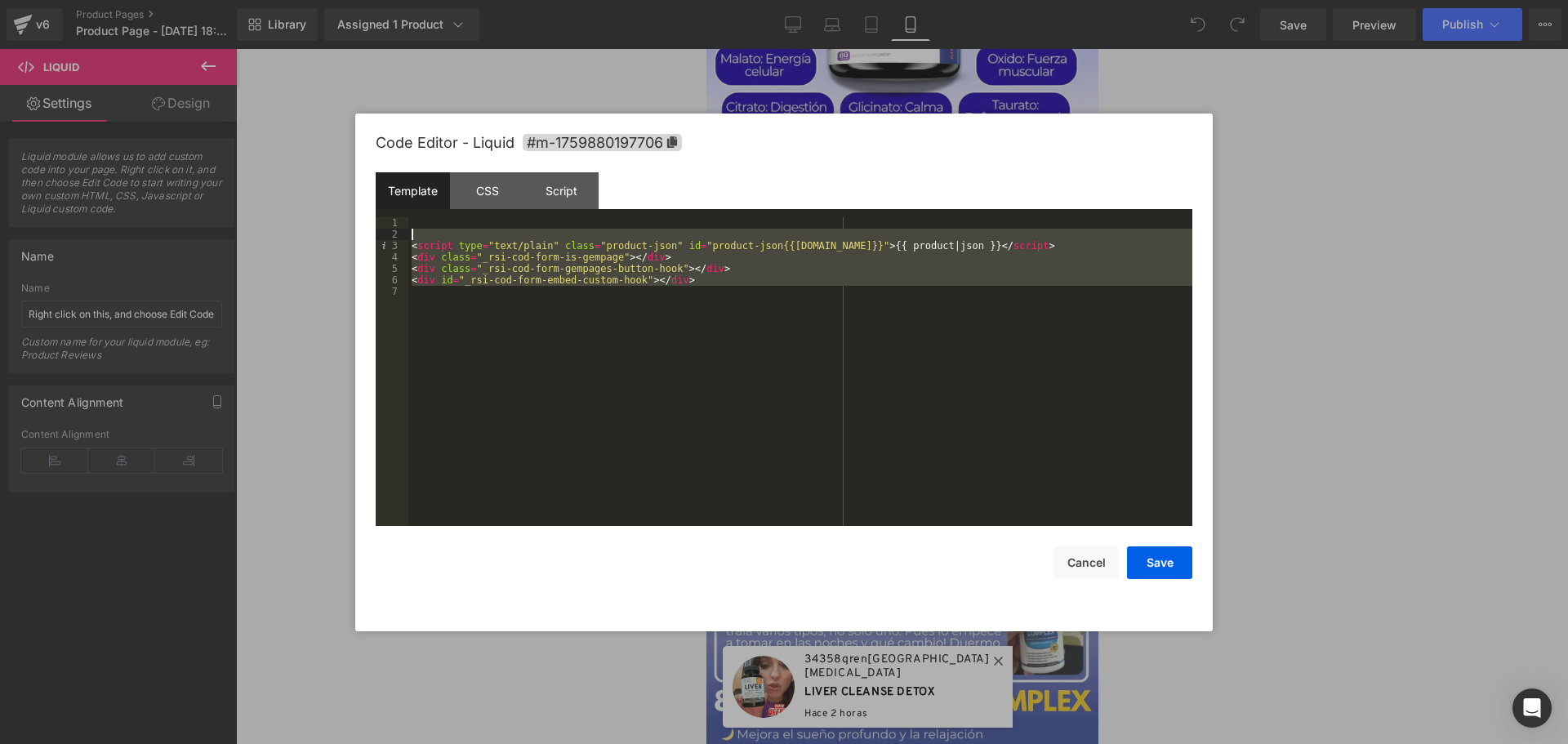
drag, startPoint x: 656, startPoint y: 287, endPoint x: 407, endPoint y: 238, distance: 253.8
click at [407, 238] on pre "1 2 3 4 5 6 7 < script type = "text/plain" class = "product-json" id = "product…" at bounding box center [784, 372] width 816 height 309
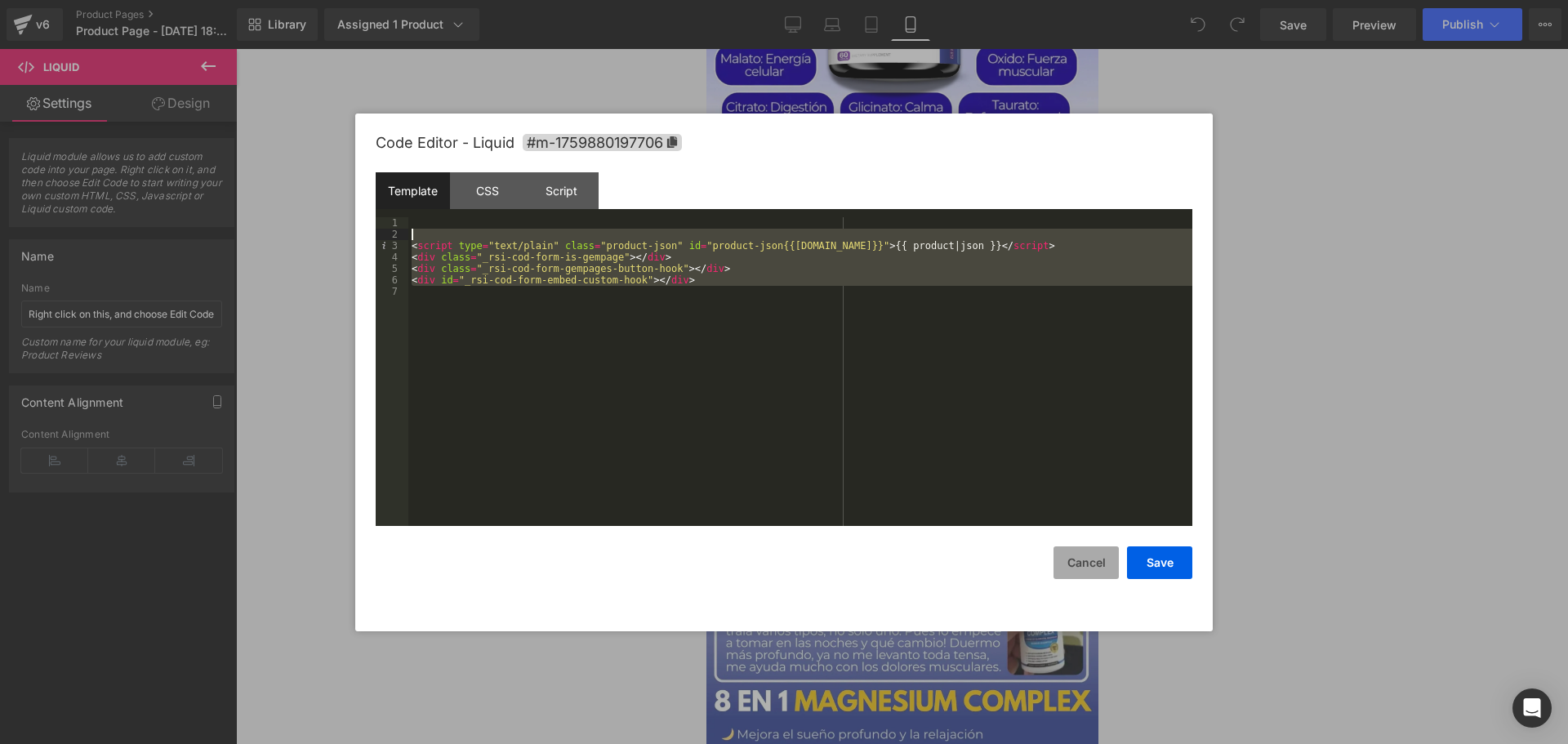
click at [1082, 563] on button "Cancel" at bounding box center [1086, 563] width 65 height 33
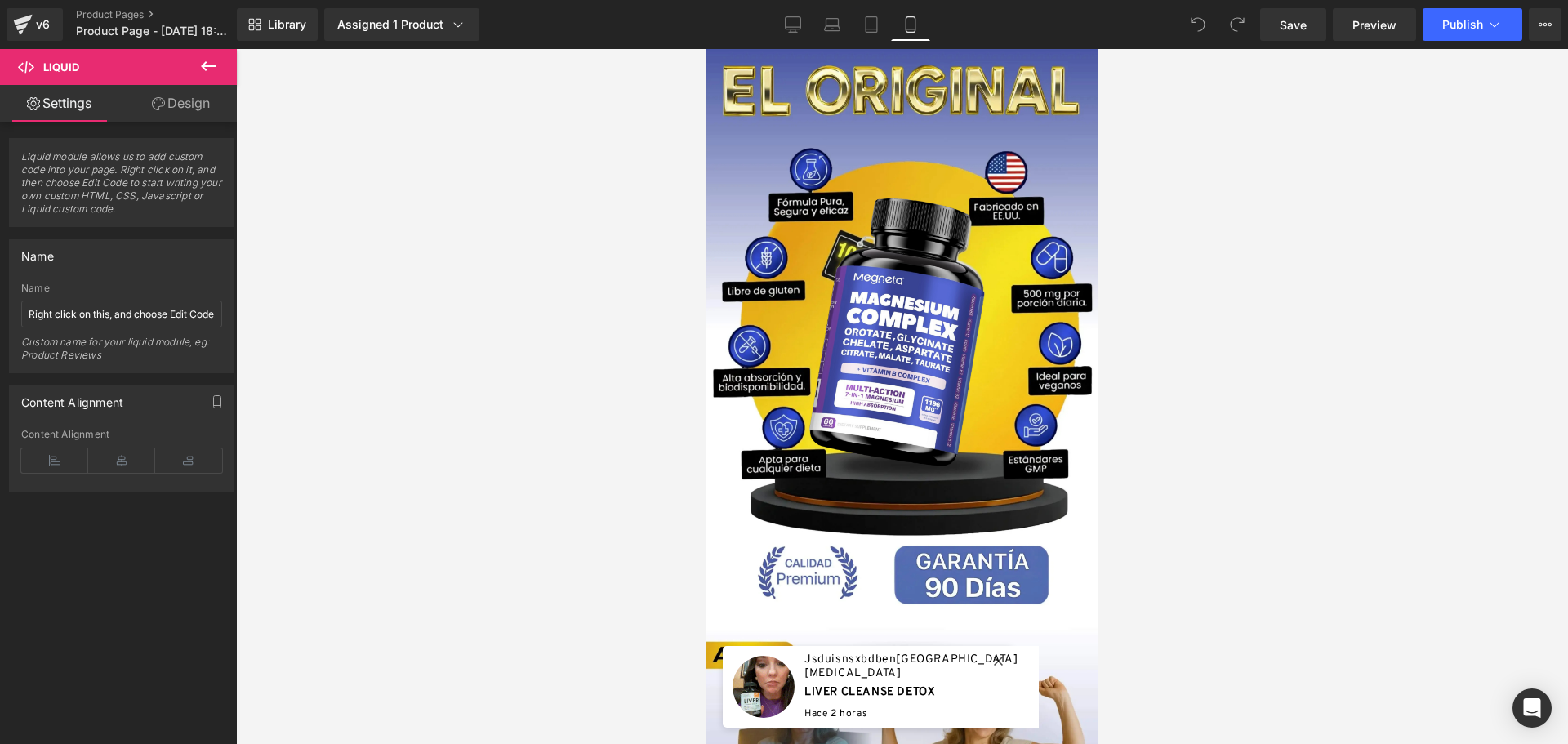
scroll to position [1389, 0]
